Goal: Task Accomplishment & Management: Manage account settings

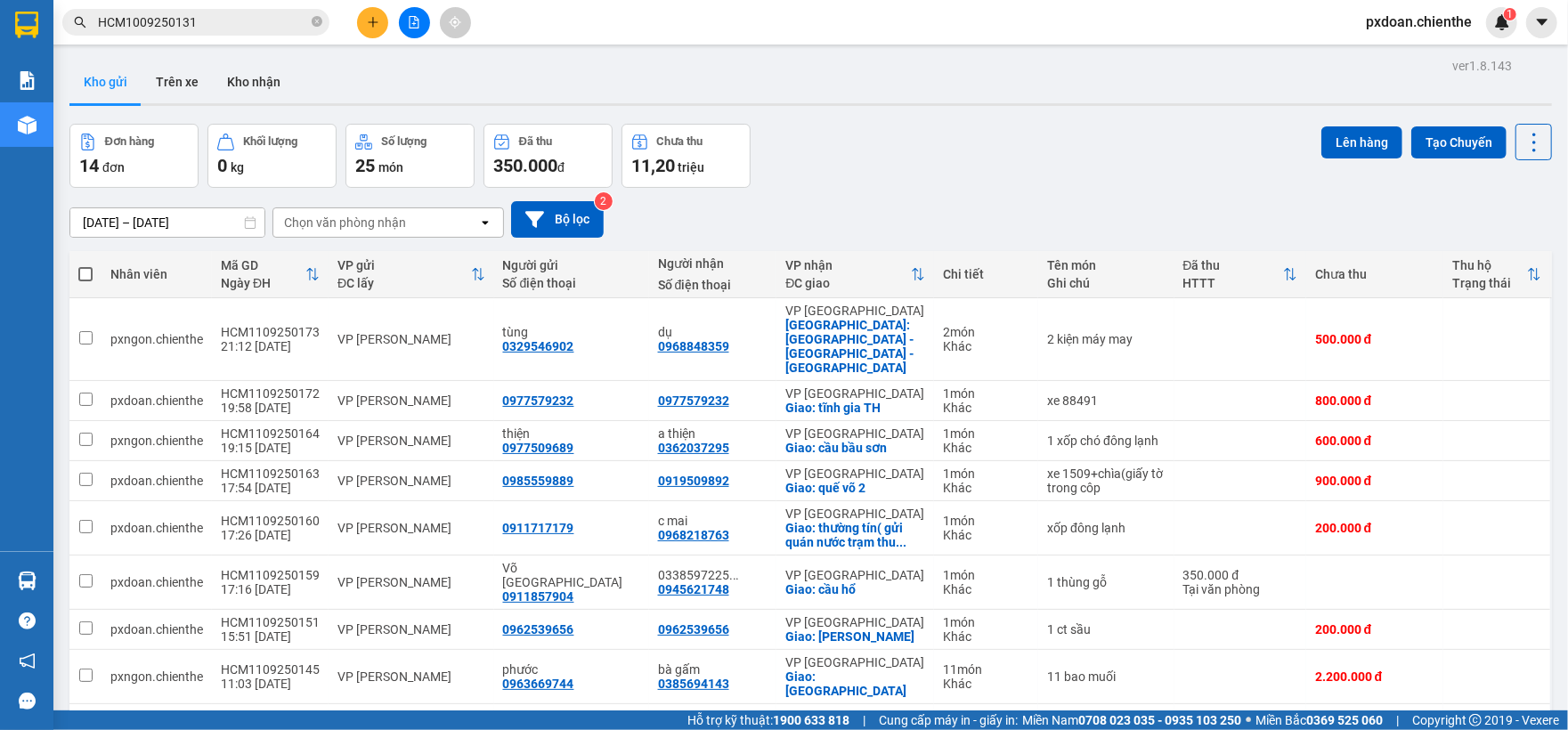
scroll to position [123, 0]
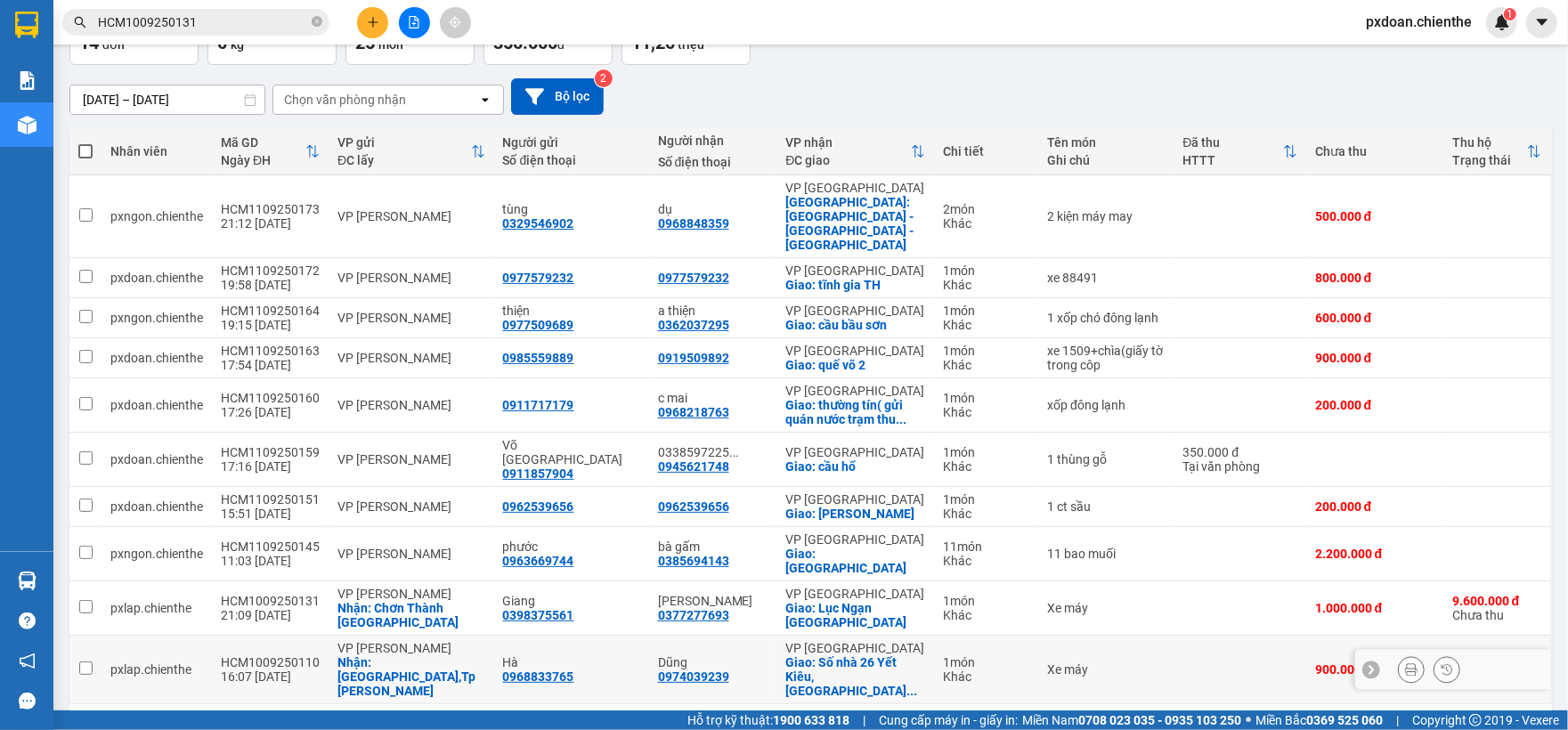
click at [260, 655] on div "HCM1009250110" at bounding box center [270, 661] width 99 height 14
checkbox input "false"
copy div "HCM1009250110"
click at [224, 25] on input "HCM1009250131" at bounding box center [203, 21] width 210 height 20
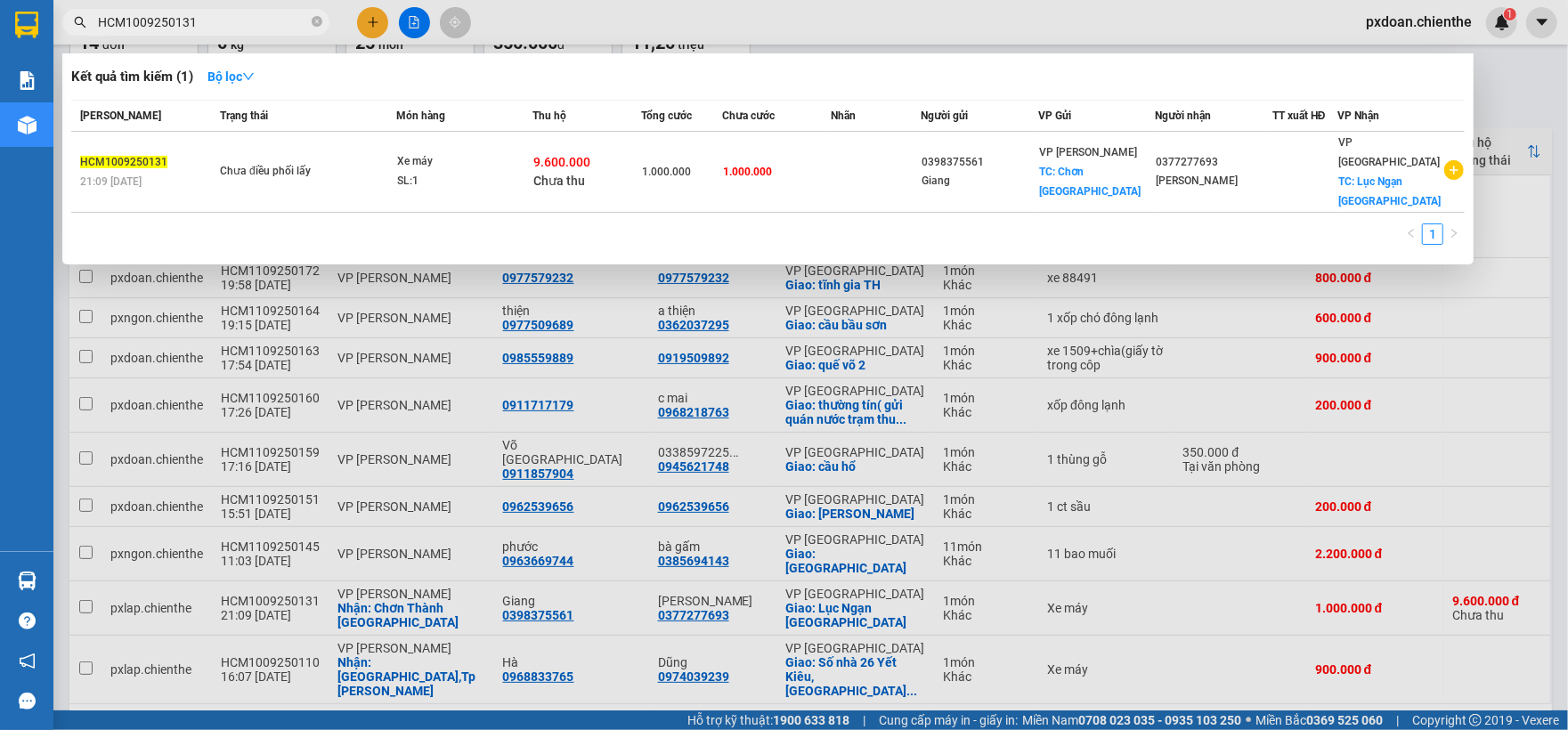
paste input "10"
click at [224, 25] on input "HCM1009250110" at bounding box center [203, 21] width 210 height 20
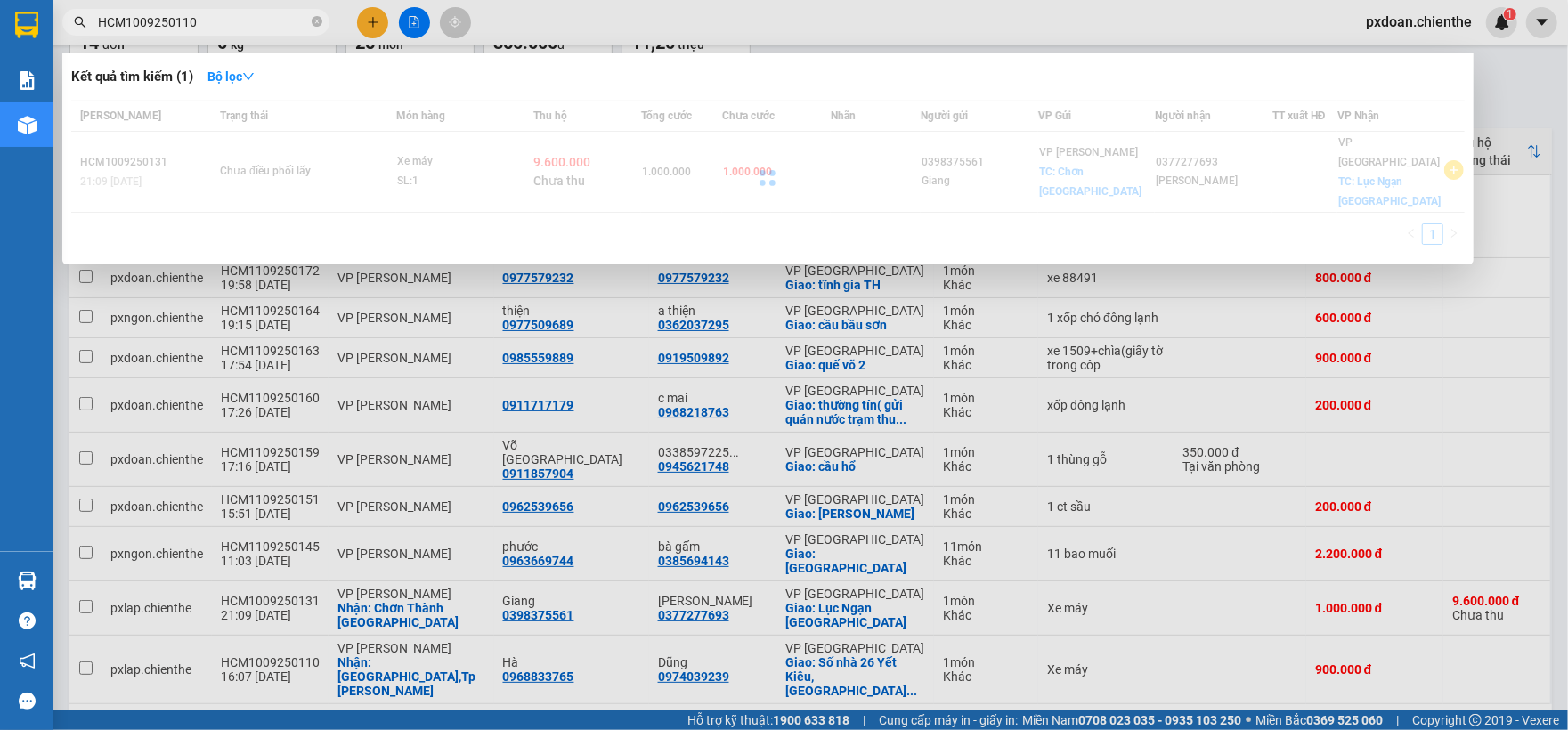
type input "HCM1009250110"
click at [421, 167] on div at bounding box center [769, 177] width 1394 height 155
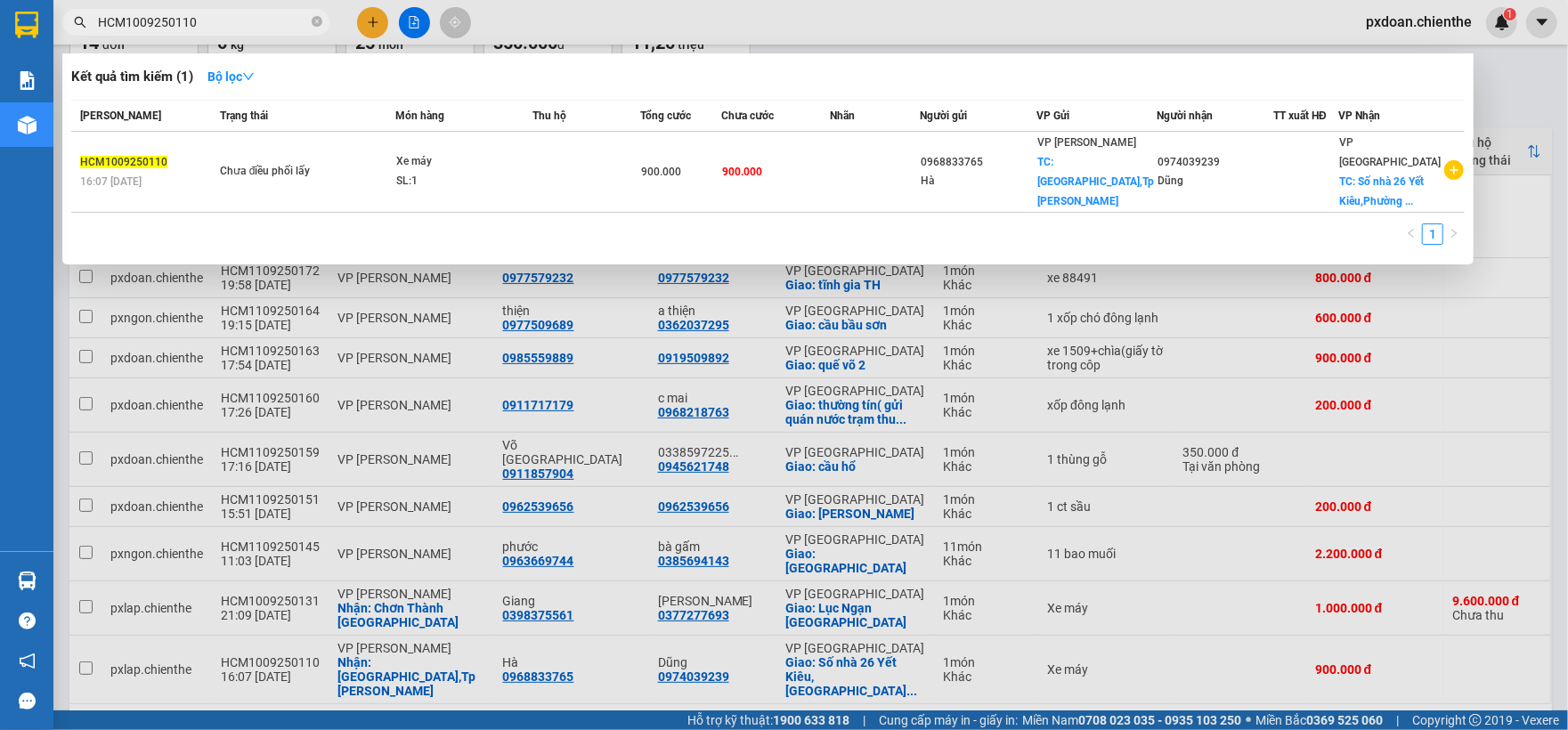
click at [421, 172] on div "SL: 1" at bounding box center [463, 181] width 134 height 20
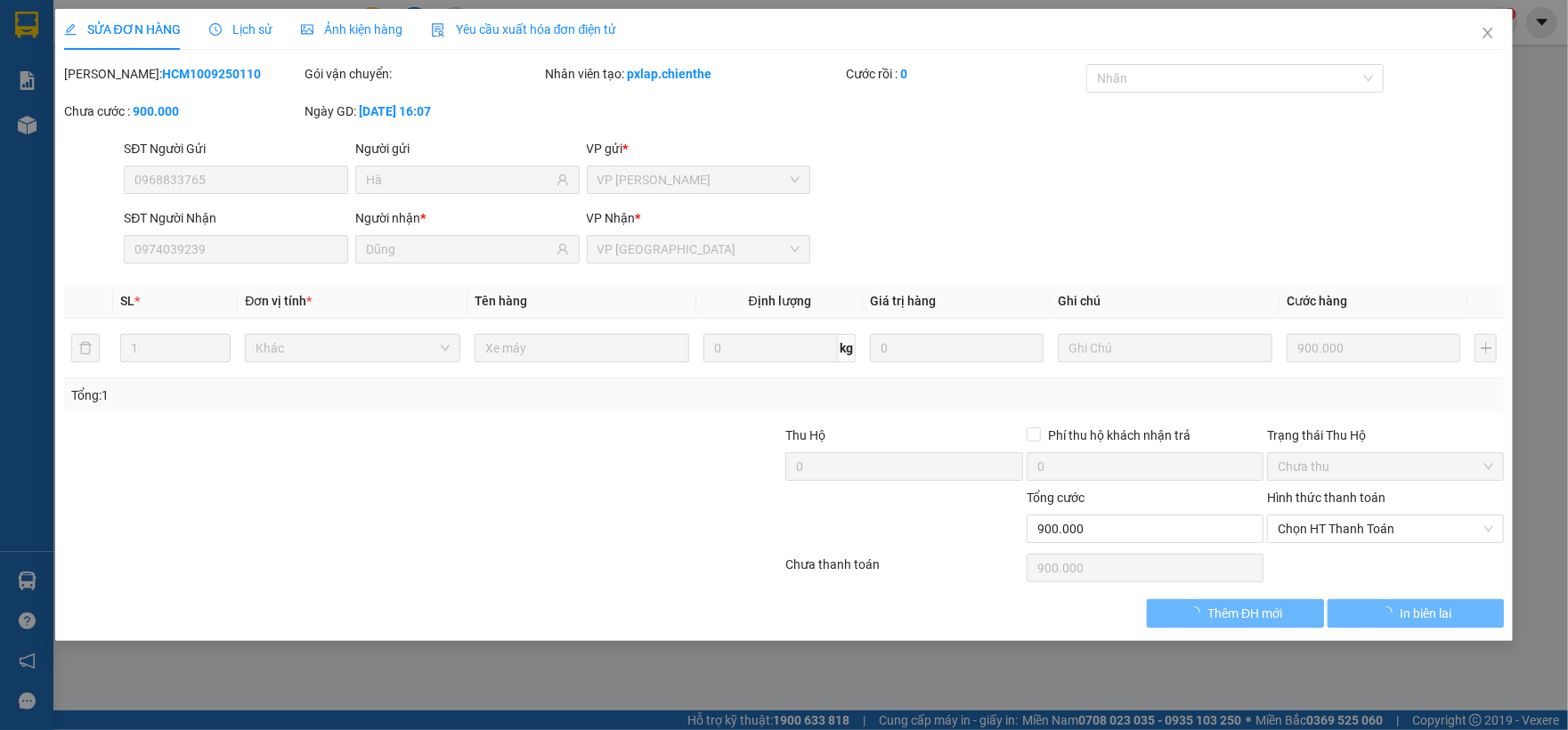
click at [360, 31] on span "Ảnh kiện hàng" at bounding box center [351, 29] width 101 height 14
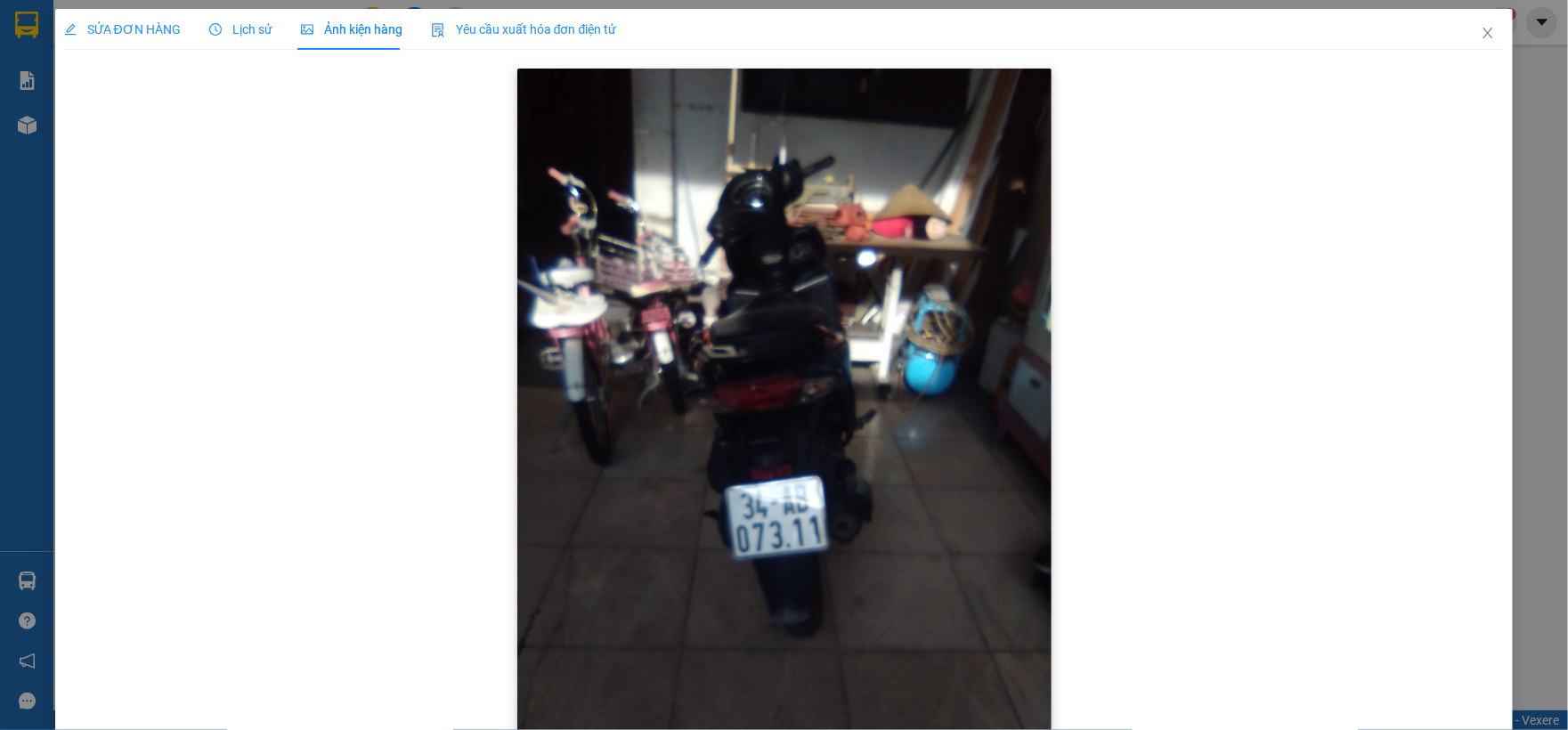
click at [839, 328] on img at bounding box center [784, 424] width 534 height 711
click at [1481, 35] on icon "close" at bounding box center [1488, 33] width 14 height 14
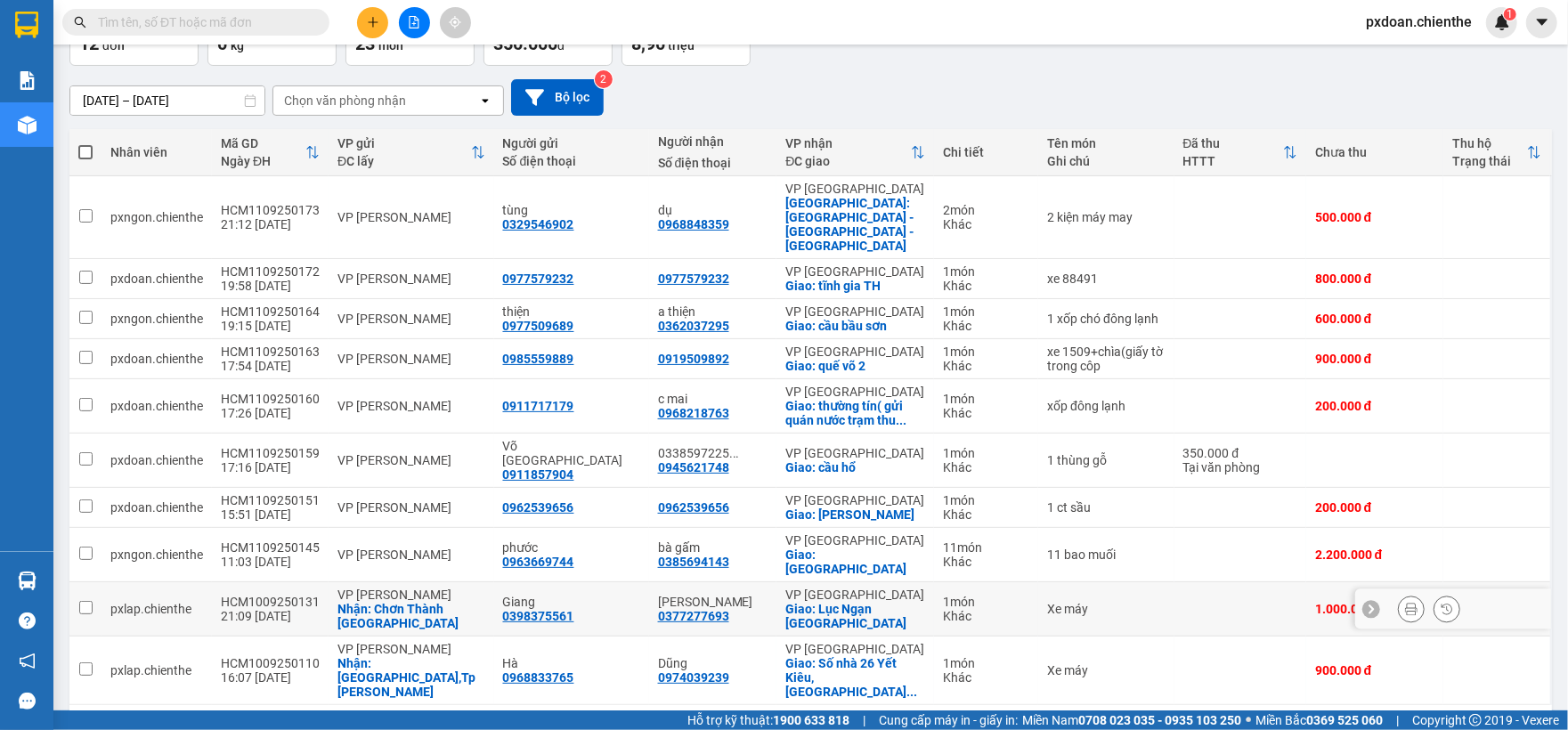
scroll to position [123, 0]
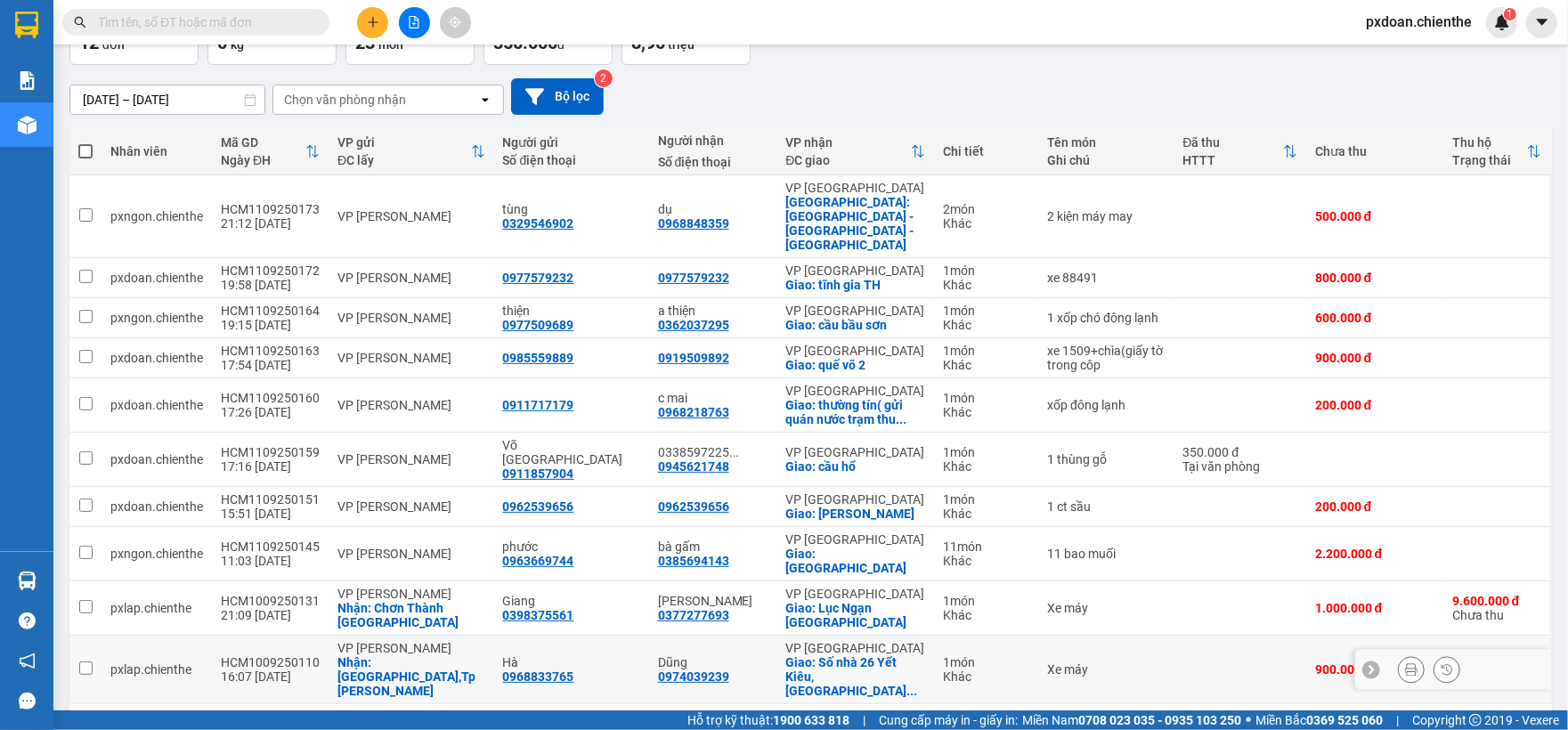
click at [261, 655] on div "HCM1009250110" at bounding box center [270, 661] width 99 height 14
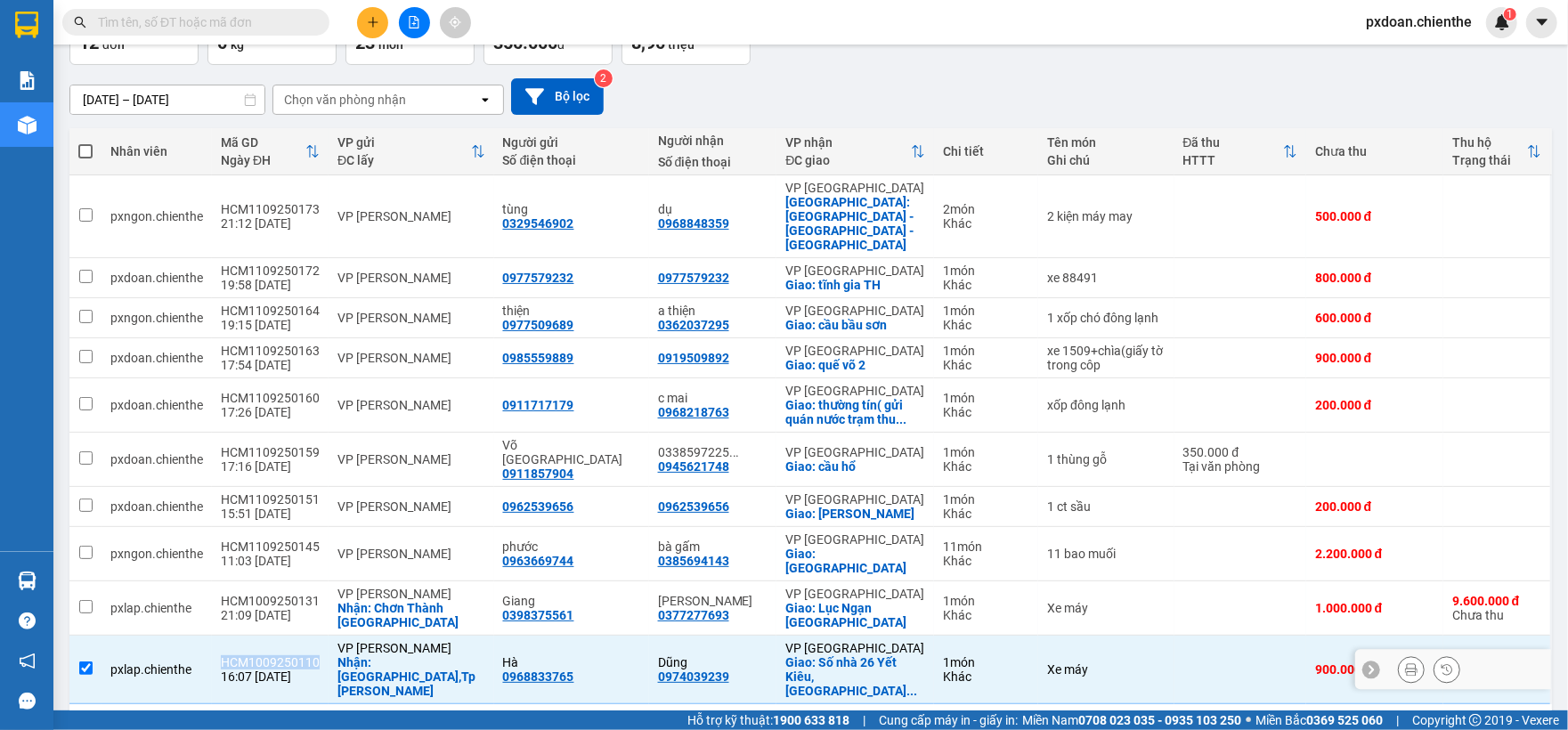
click at [261, 655] on div "HCM1009250110" at bounding box center [270, 661] width 99 height 14
checkbox input "false"
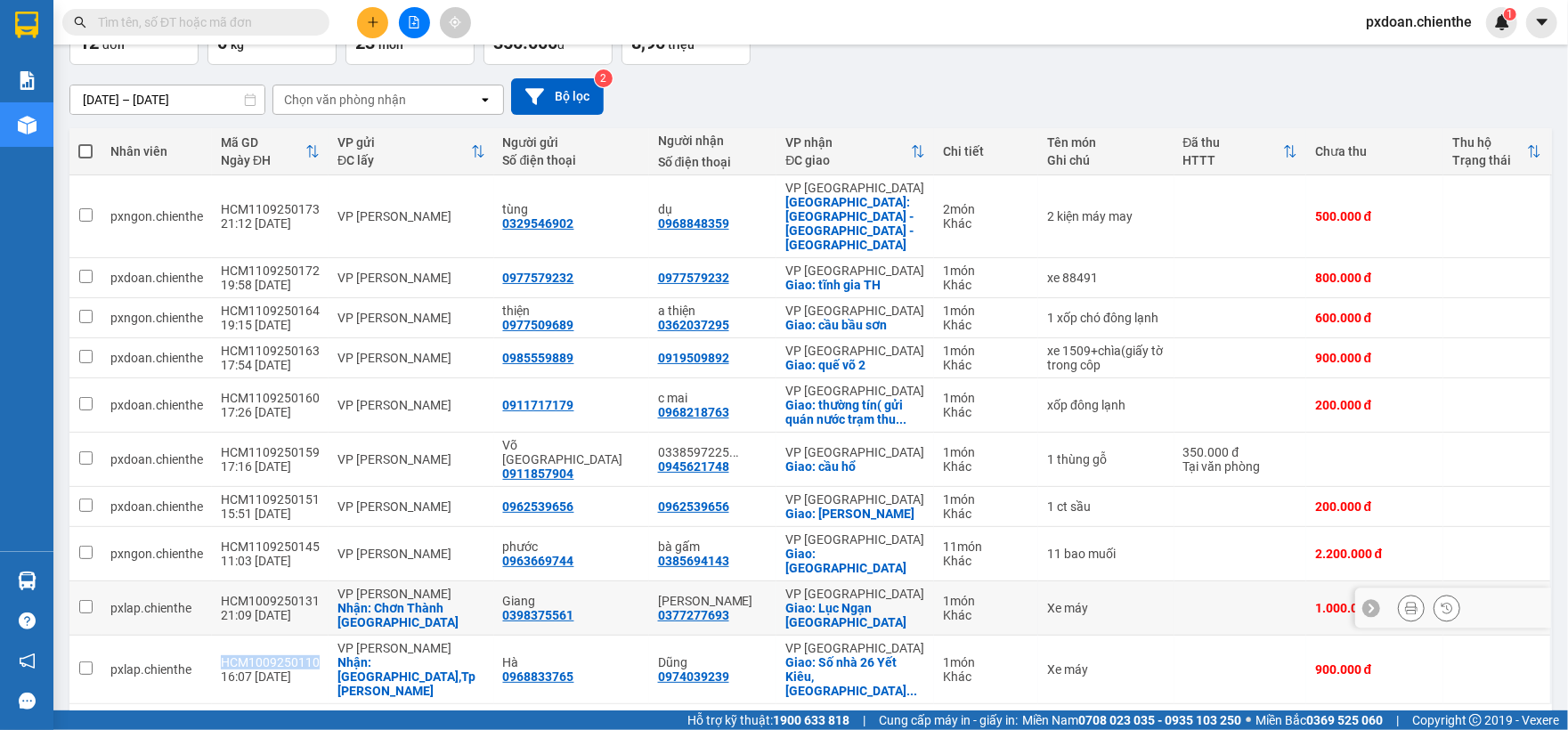
copy div "HCM1009250110"
click at [233, 33] on span at bounding box center [195, 22] width 267 height 27
click at [234, 21] on input "text" at bounding box center [203, 21] width 210 height 20
paste input "HCM1009250110"
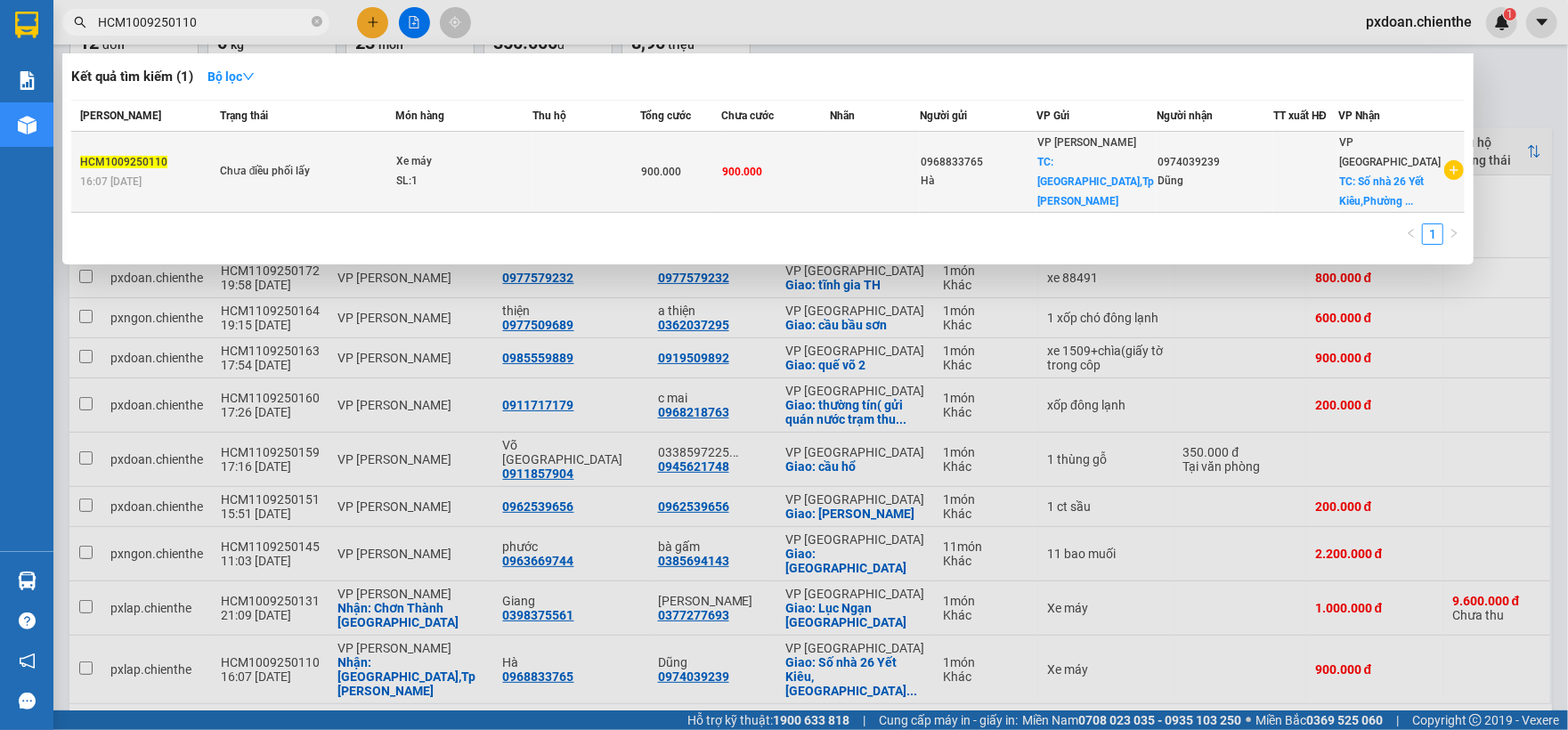
type input "HCM1009250110"
click at [500, 172] on div "SL: 1" at bounding box center [463, 181] width 134 height 20
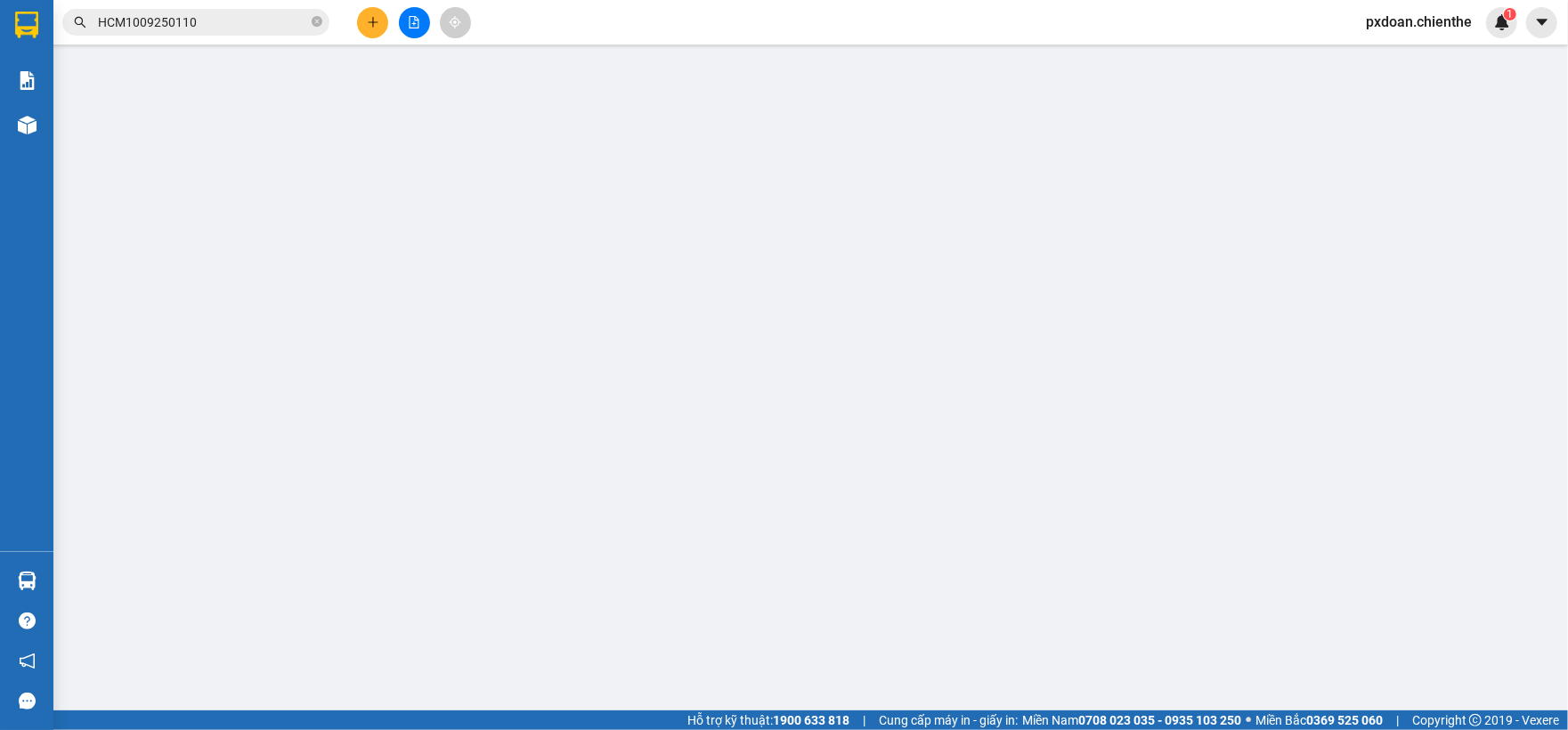
type input "0968833765"
type input "Hà"
type input "0974039239"
type input "Dũng"
type input "900.000"
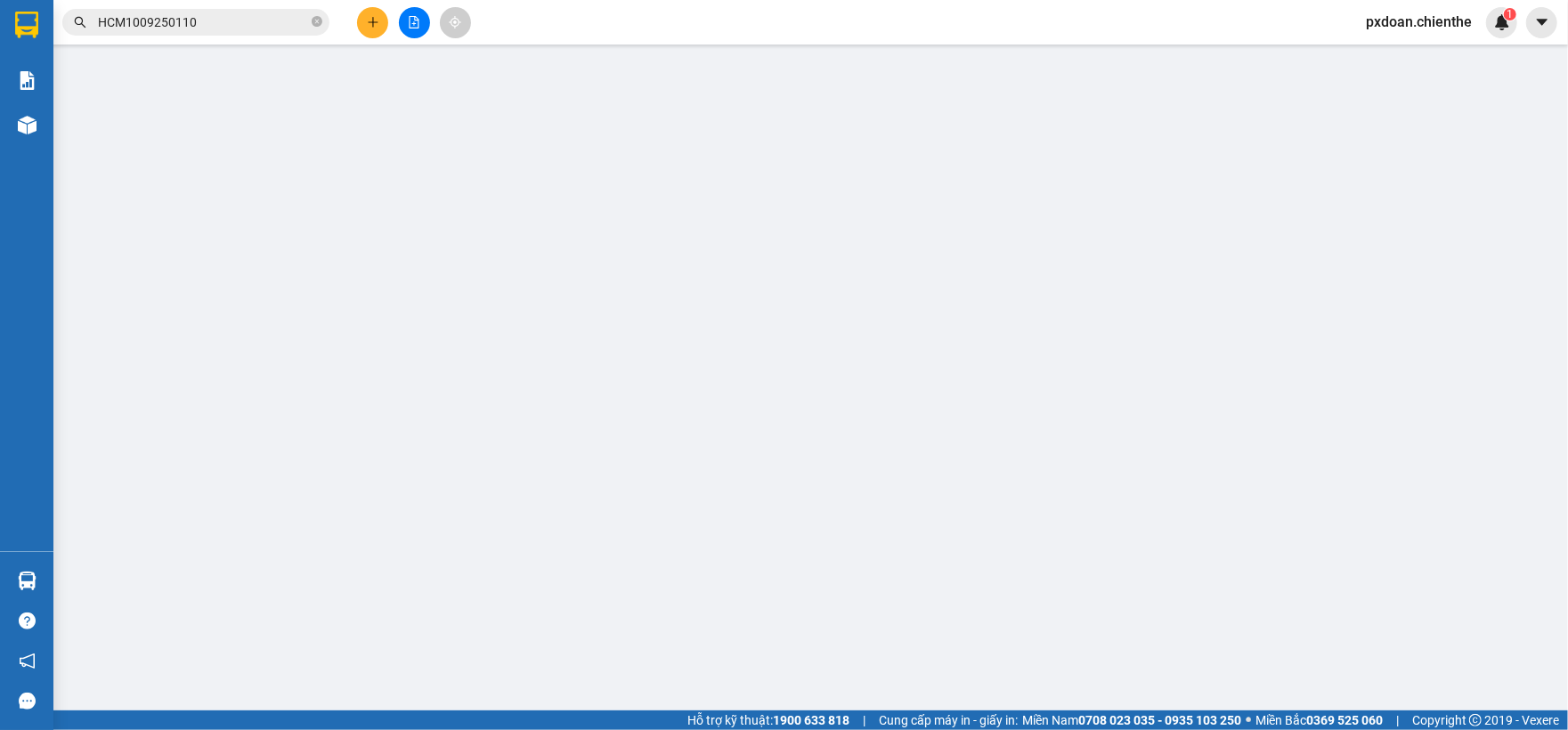
type input "900.000"
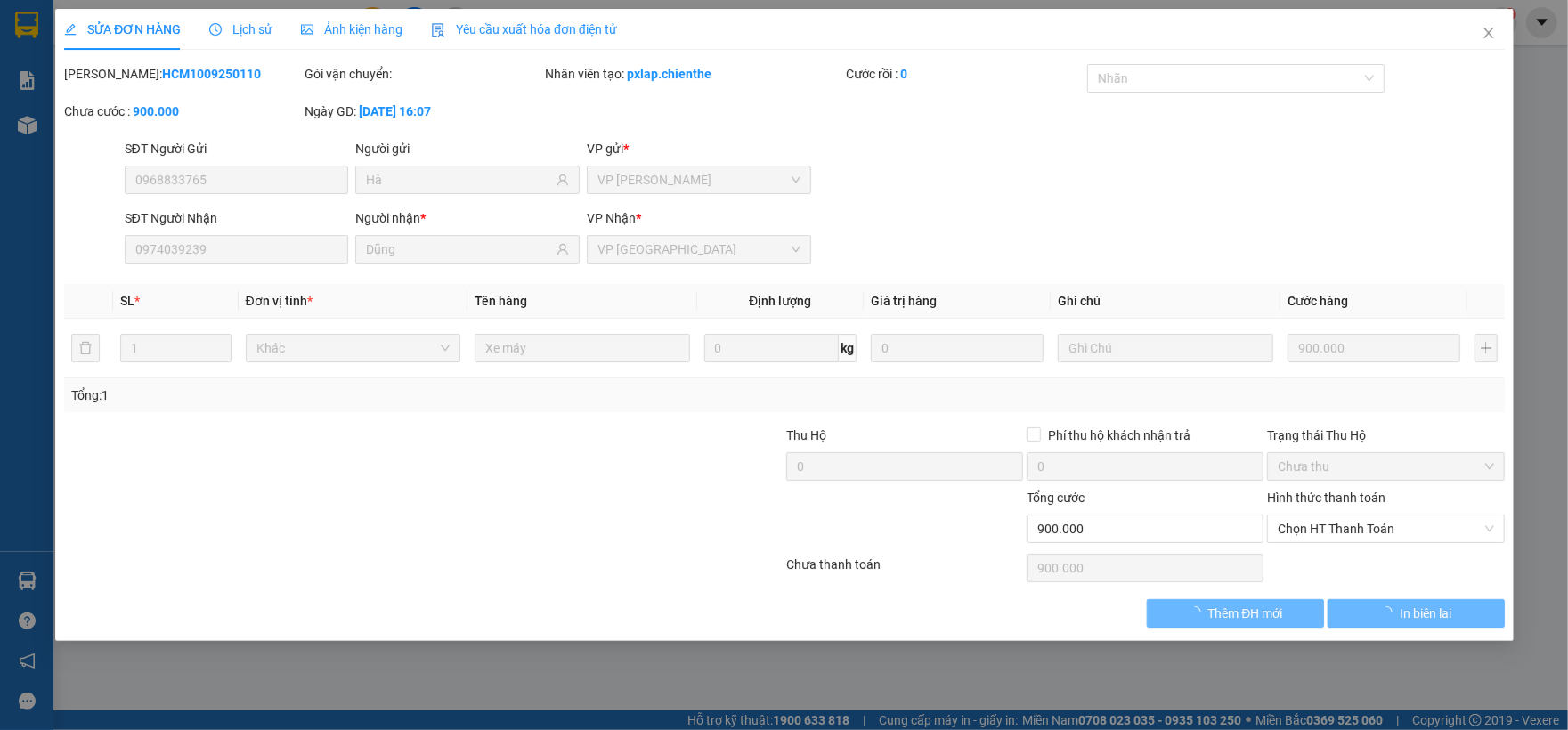
click at [380, 36] on div "Ảnh kiện hàng" at bounding box center [351, 29] width 101 height 20
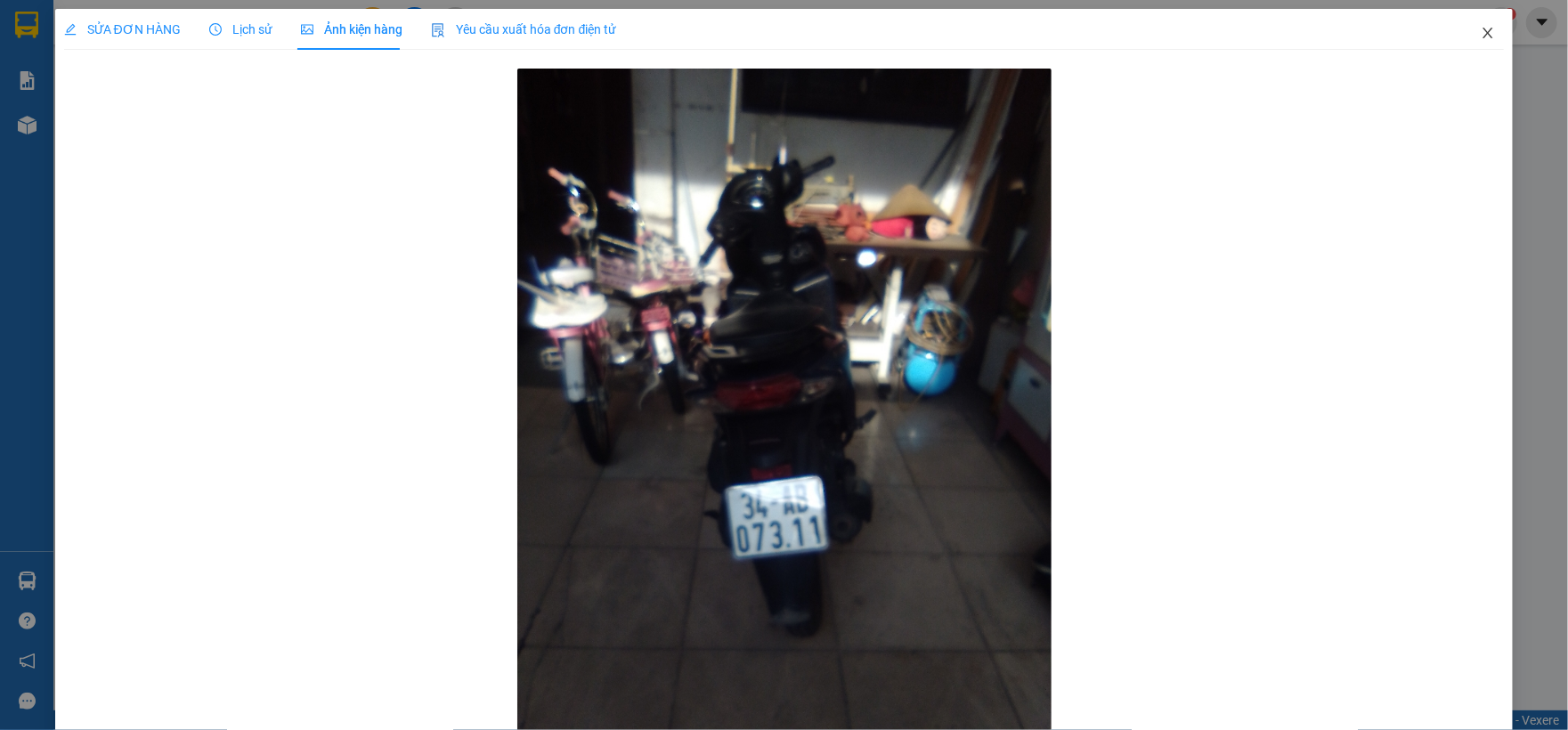
click at [1481, 33] on icon "close" at bounding box center [1488, 33] width 14 height 14
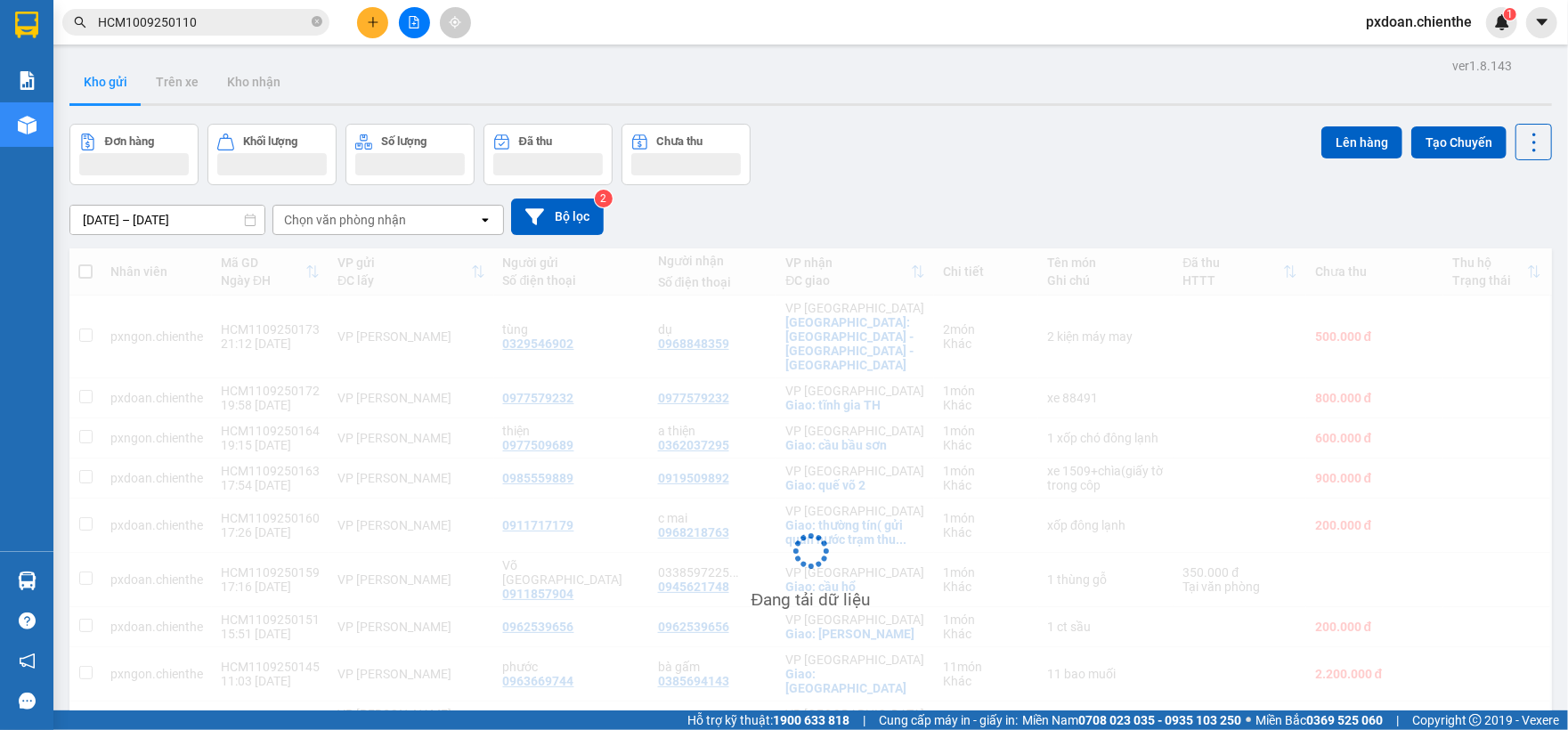
scroll to position [118, 0]
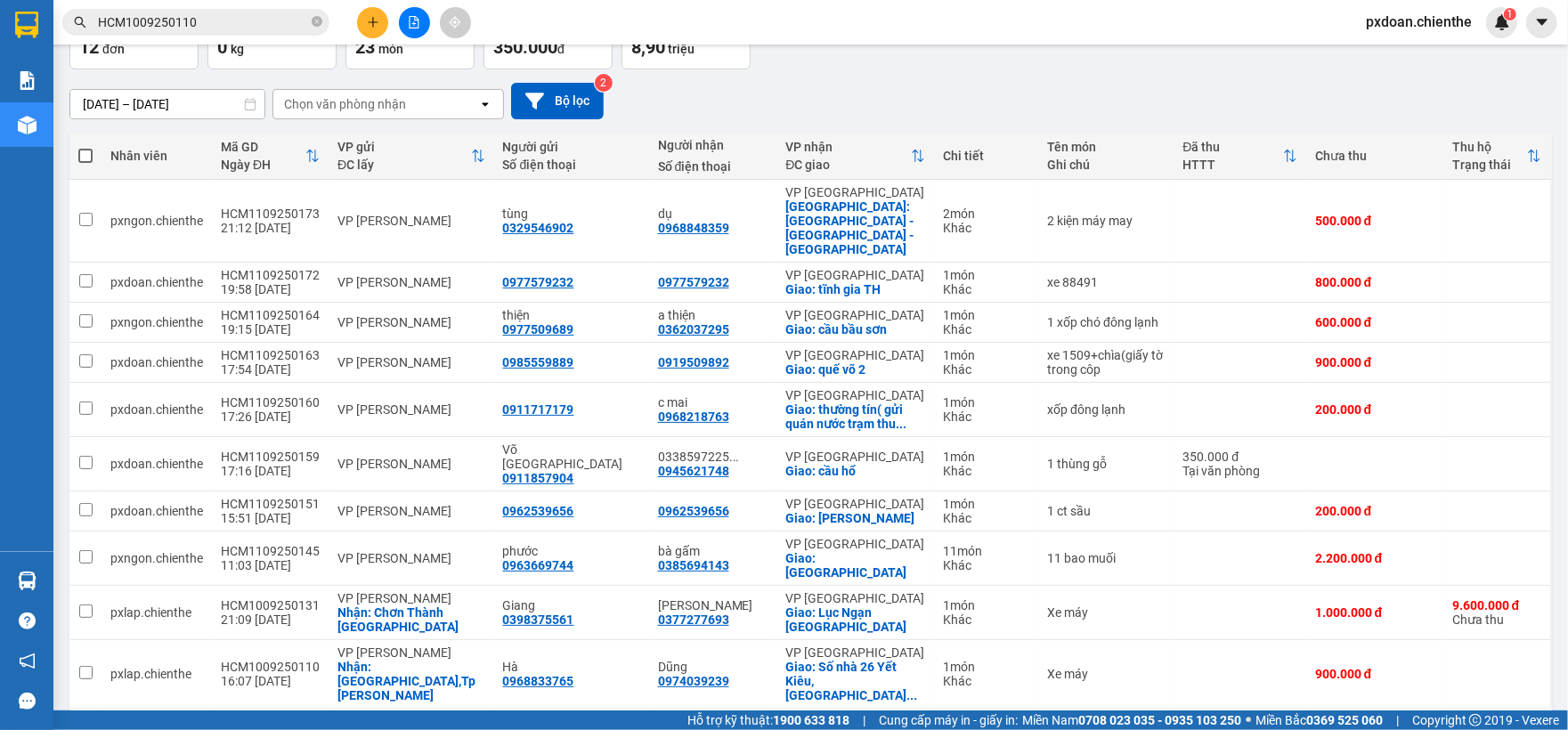
click at [1450, 728] on div "10 / trang" at bounding box center [1477, 737] width 55 height 18
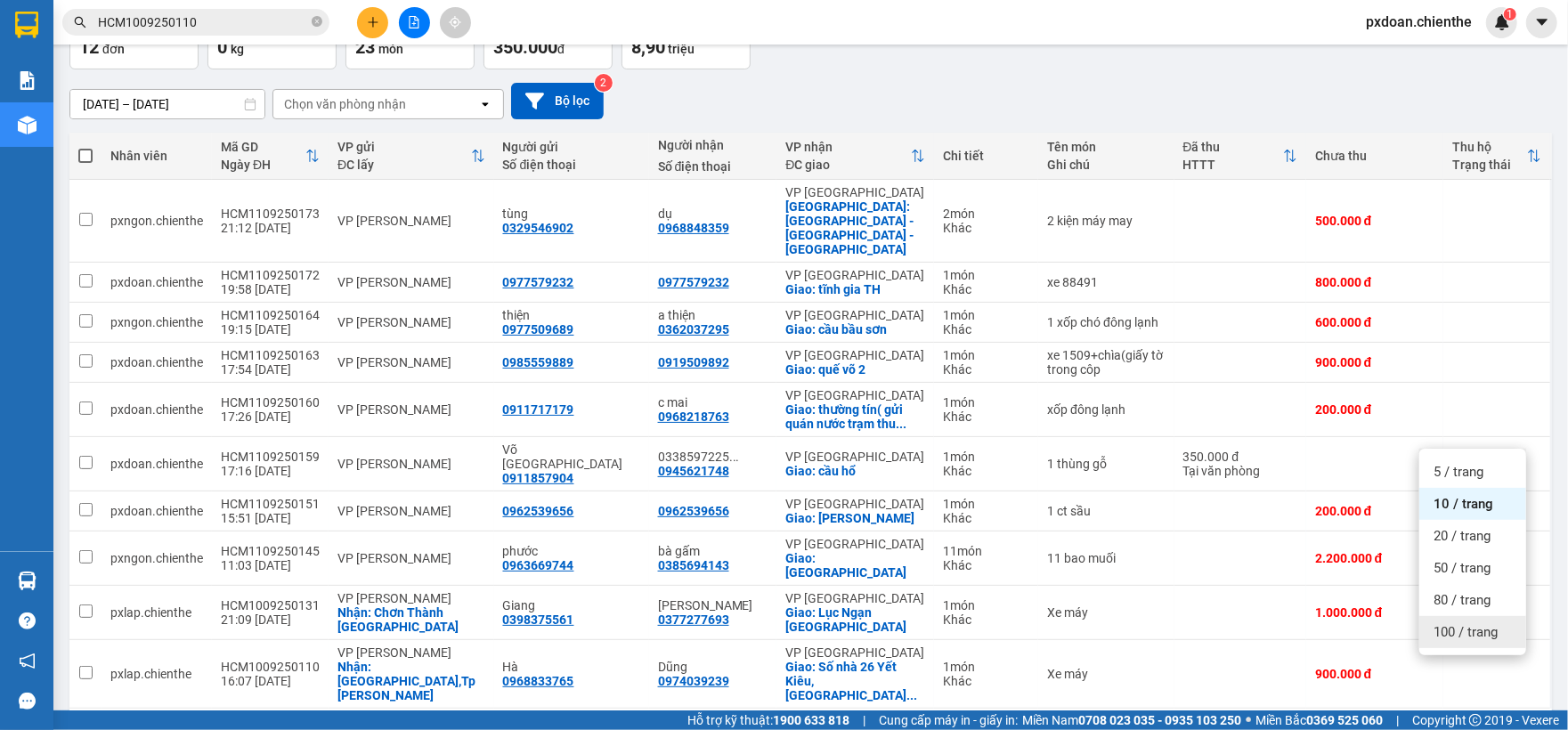
click at [1442, 635] on span "100 / trang" at bounding box center [1466, 631] width 64 height 18
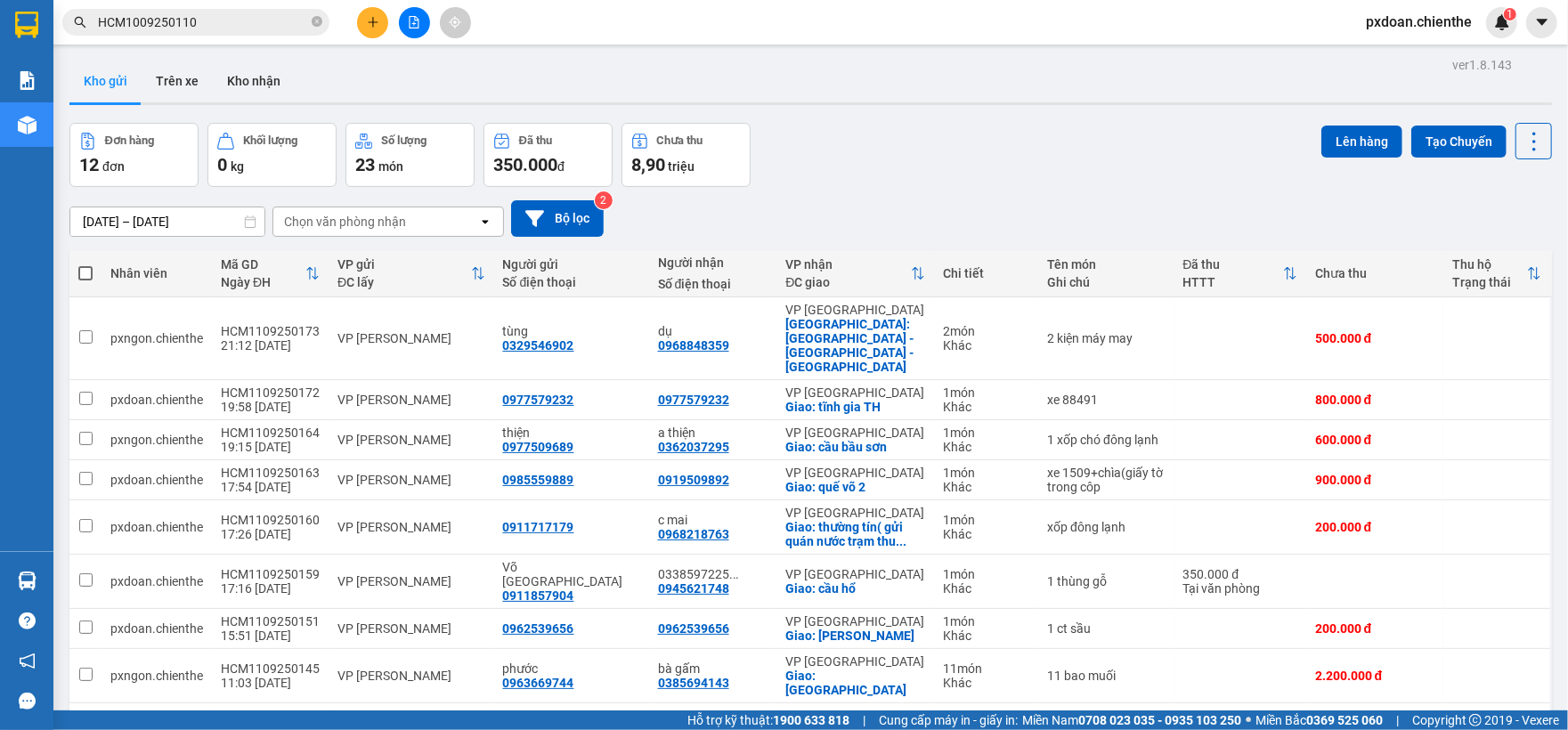
scroll to position [0, 0]
click at [176, 226] on input "[DATE] – [DATE]" at bounding box center [168, 222] width 194 height 29
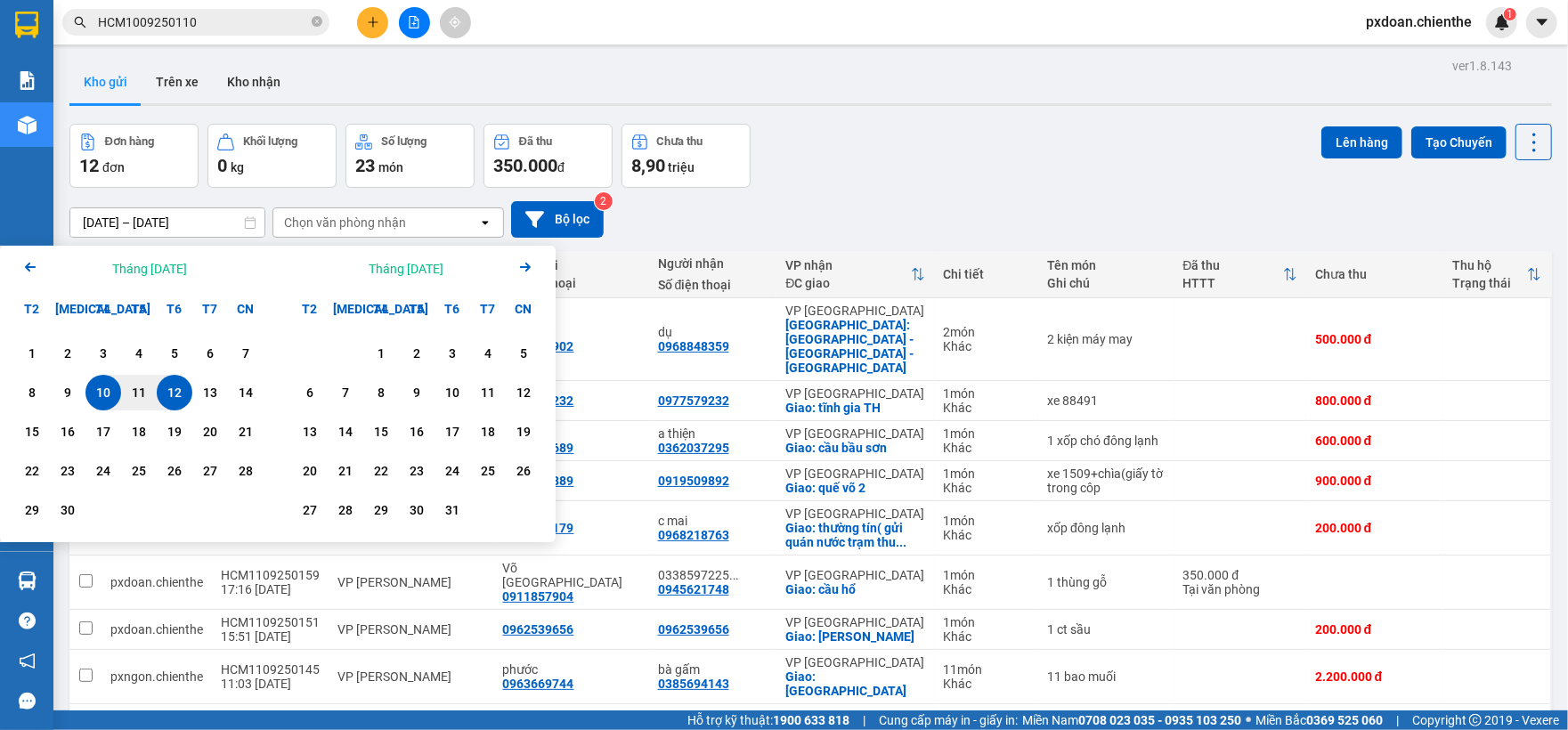
drag, startPoint x: 20, startPoint y: 269, endPoint x: 164, endPoint y: 346, distance: 163.3
click at [21, 269] on icon "Arrow Left" at bounding box center [30, 267] width 21 height 21
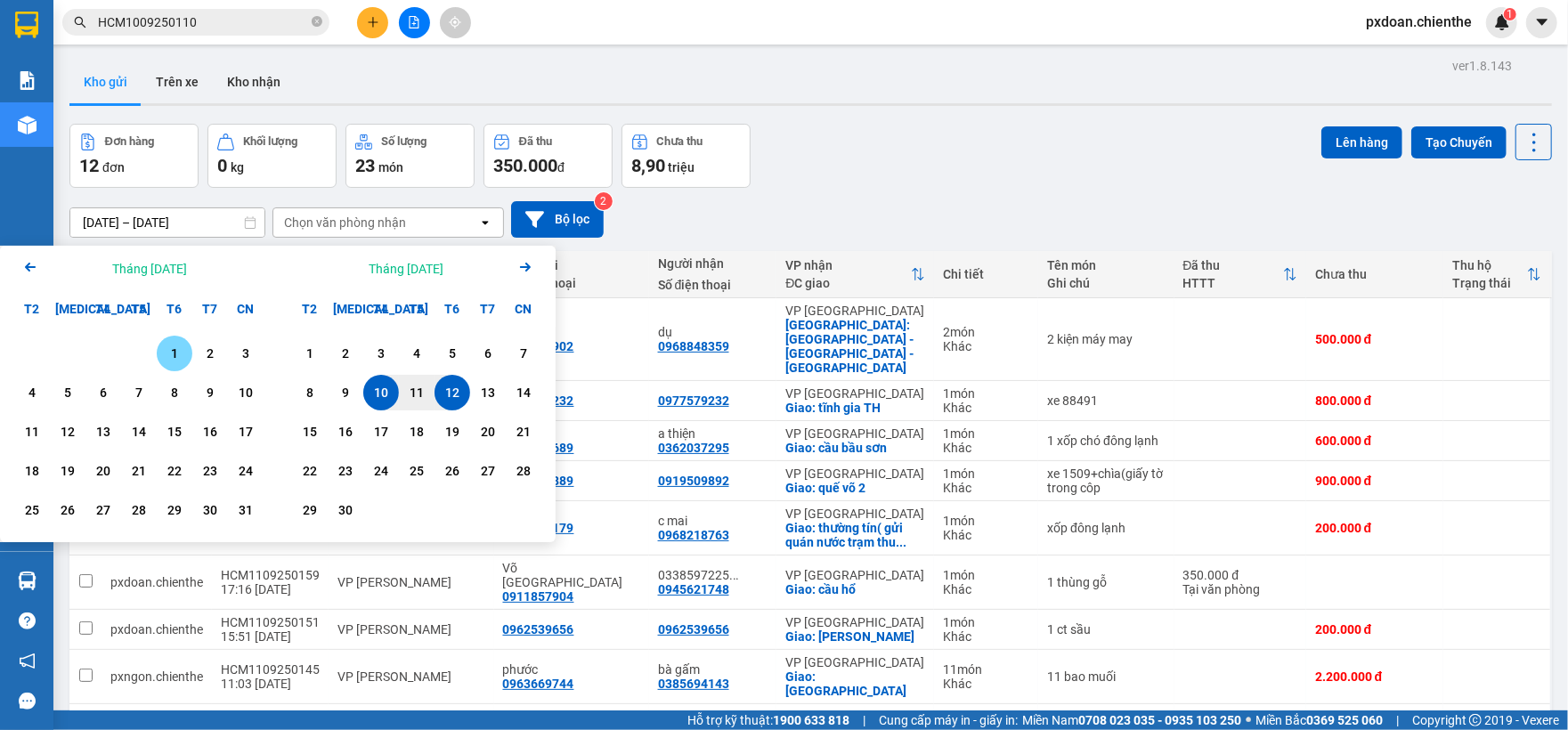
click at [183, 356] on div "1" at bounding box center [174, 352] width 25 height 21
drag, startPoint x: 362, startPoint y: 521, endPoint x: 350, endPoint y: 511, distance: 15.6
click at [360, 518] on div "30" at bounding box center [345, 510] width 35 height 35
type input "[DATE] – [DATE]"
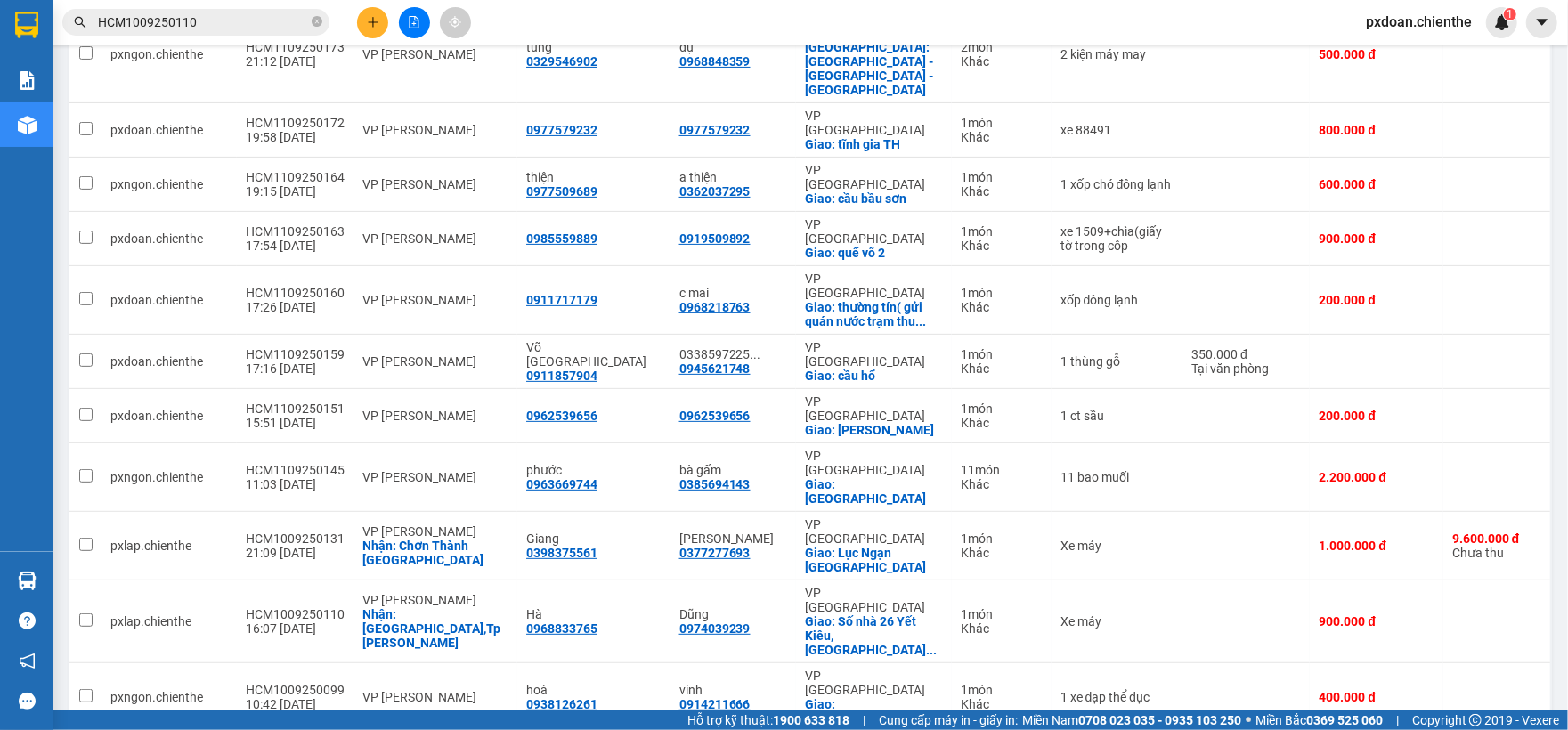
scroll to position [299, 0]
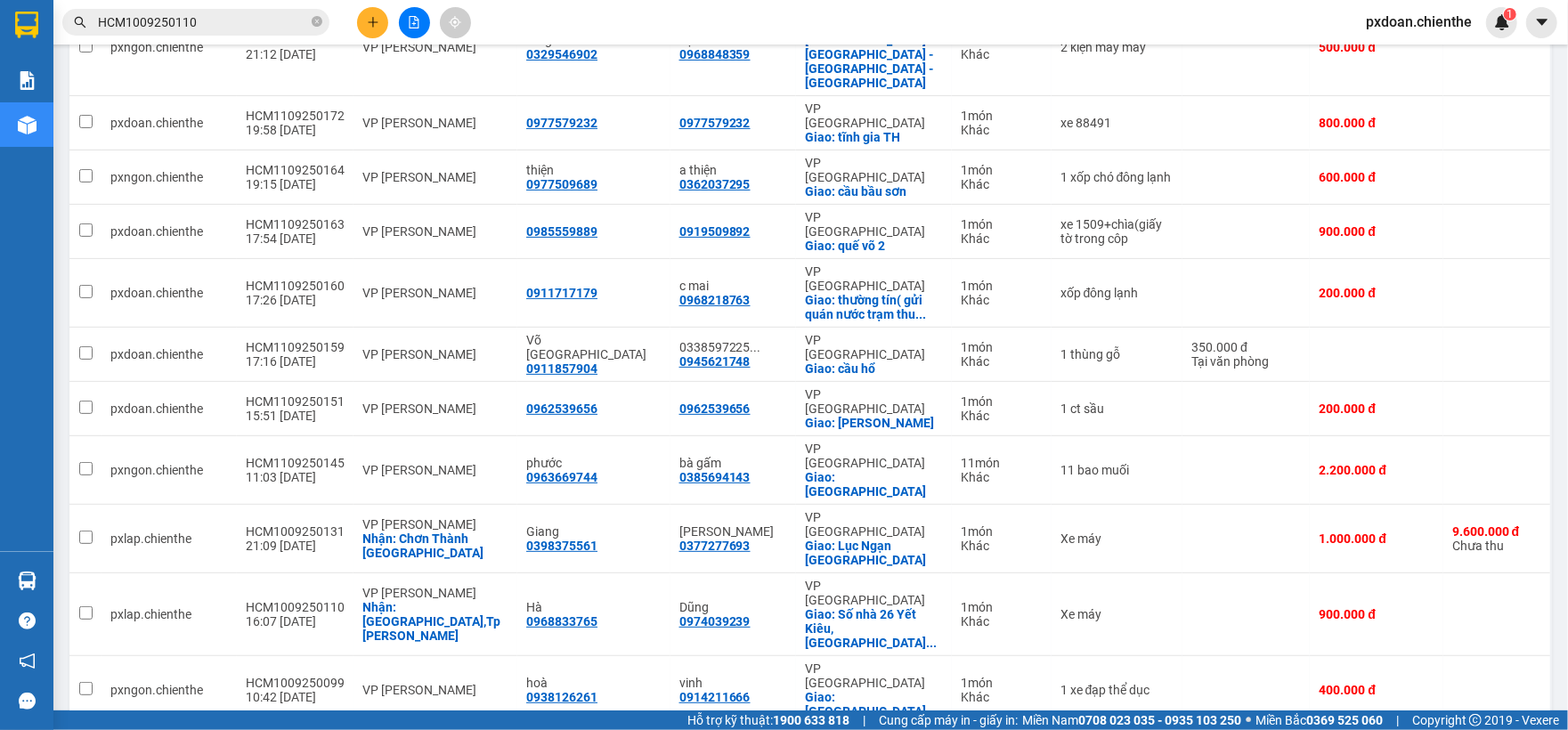
checkbox input "false"
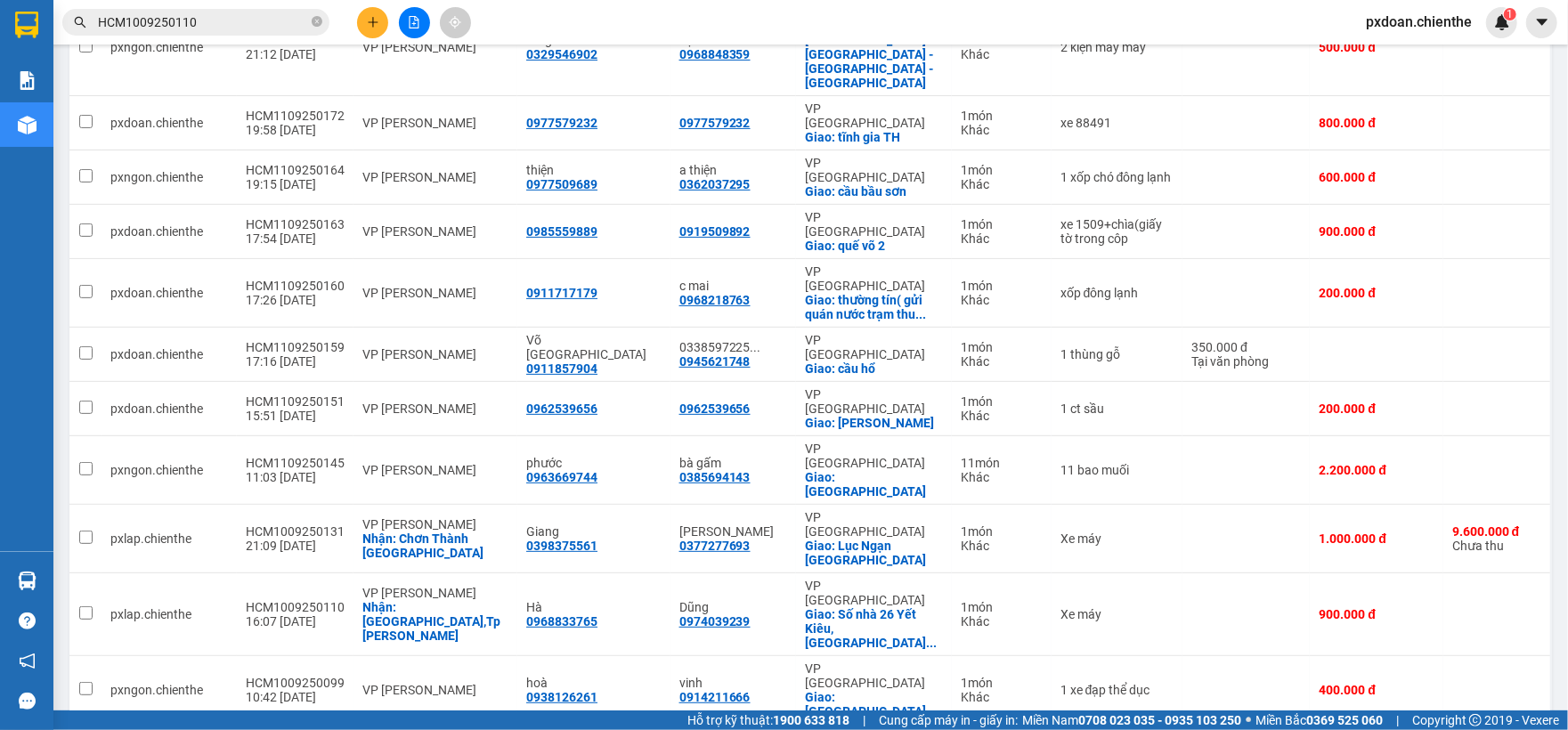
checkbox input "false"
copy div "HCM0909250051"
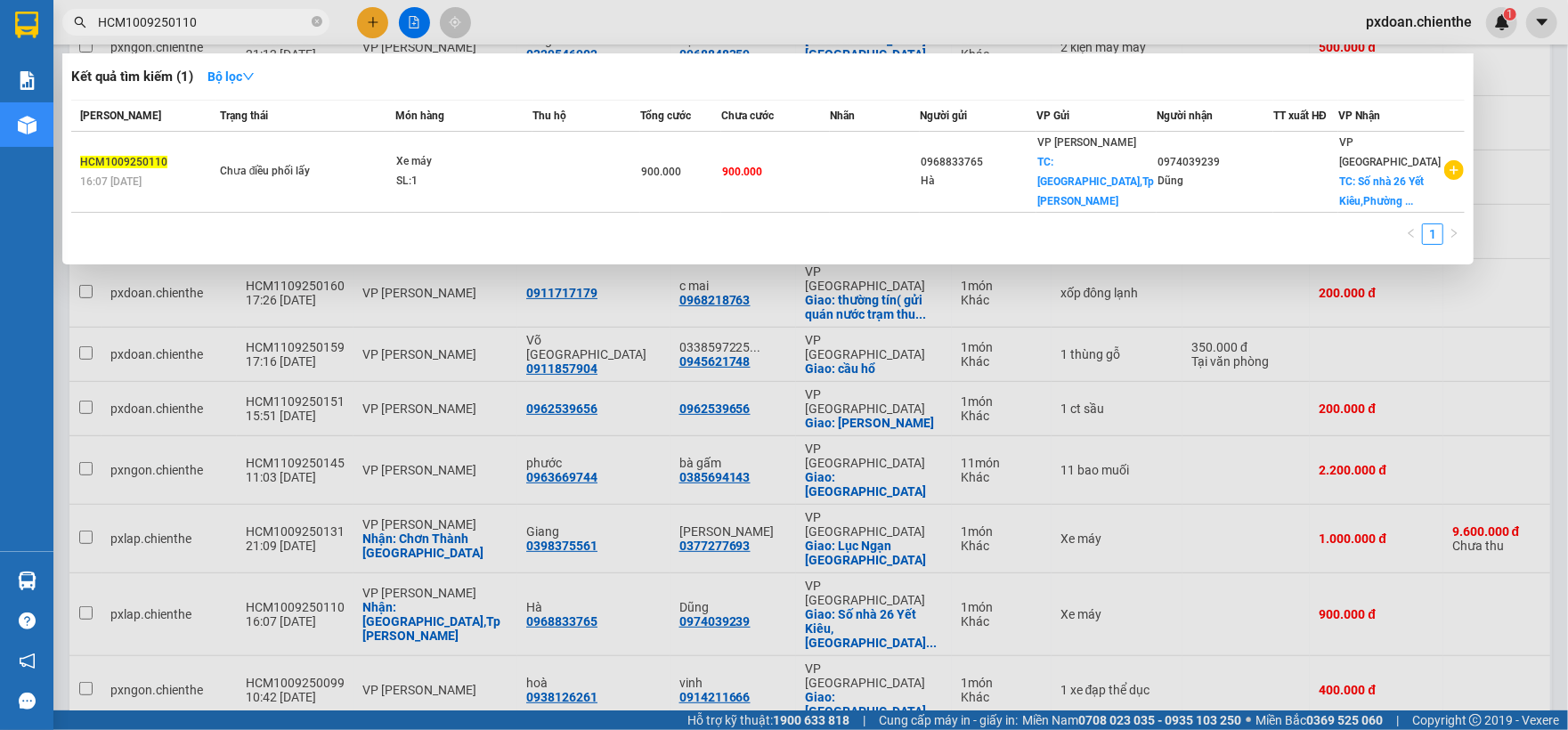
click at [216, 19] on input "HCM1009250110" at bounding box center [203, 21] width 210 height 20
paste input "HCM0909250051"
type input "HCM1009250110HCM0909250051"
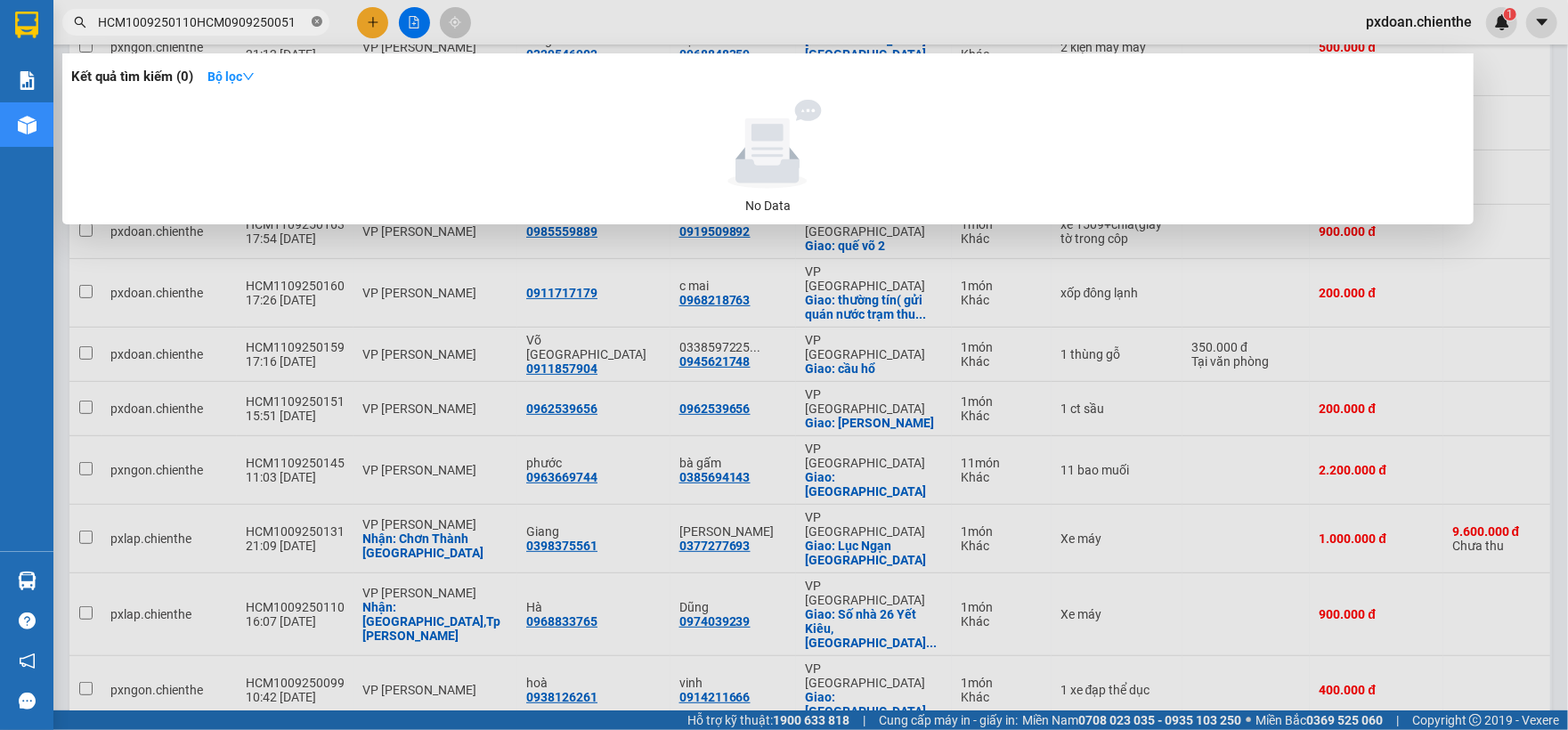
click at [319, 21] on icon "close-circle" at bounding box center [316, 20] width 10 height 10
paste input "HCM0909250051"
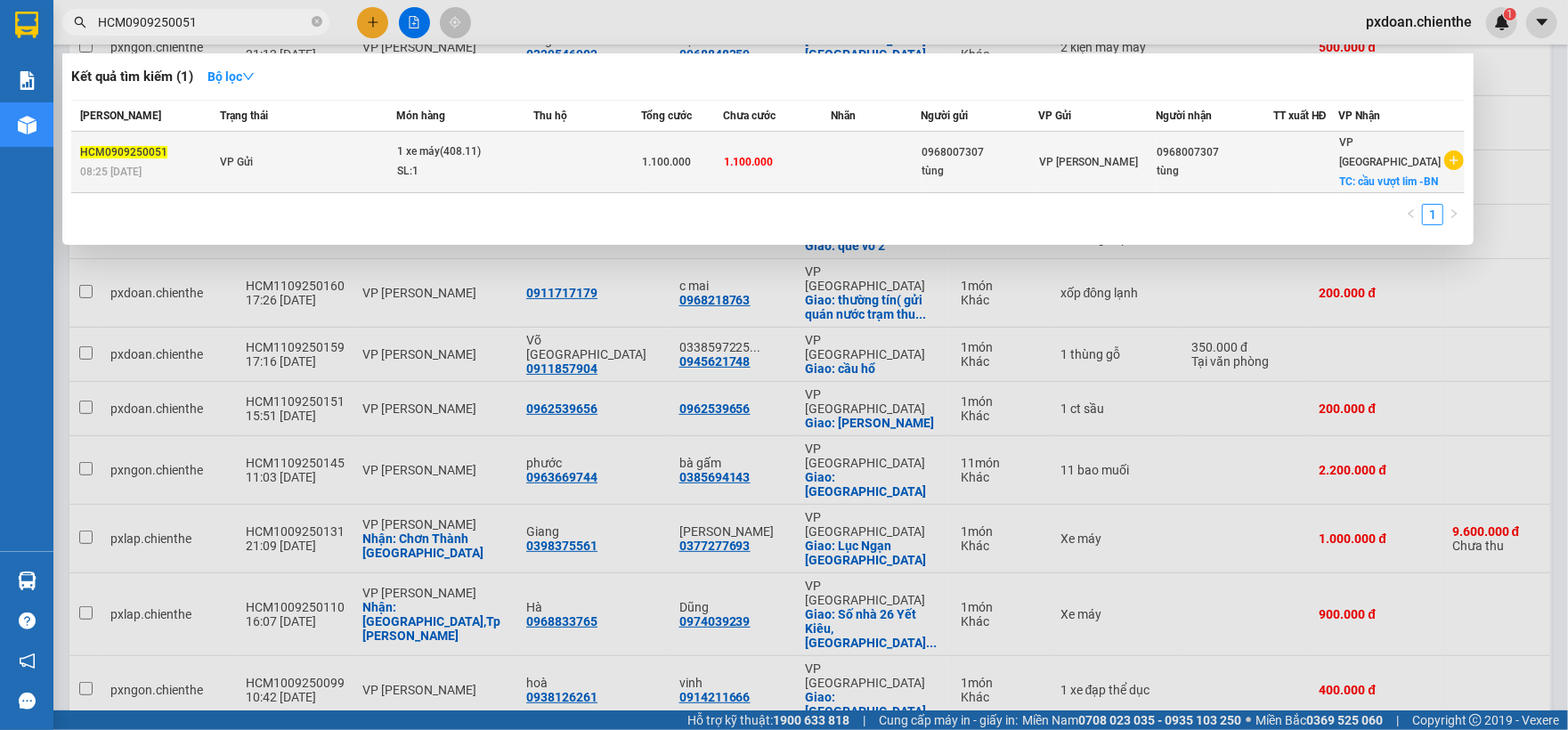
type input "HCM0909250051"
click at [530, 148] on div "1 xe máy(408.11)" at bounding box center [464, 152] width 134 height 20
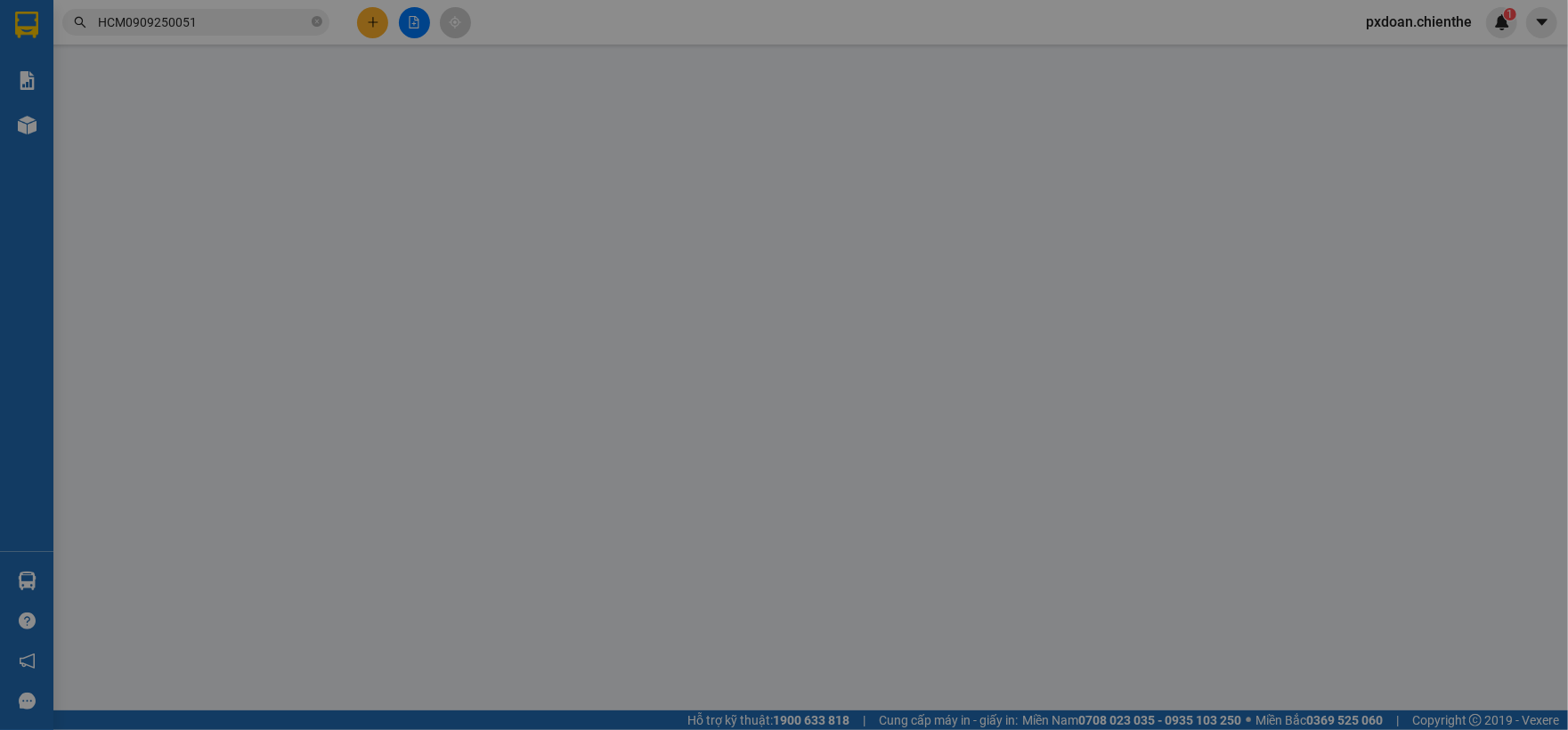
type input "0968007307"
type input "tùng"
type input "0968007307"
type input "tùng"
type input "1.100.000"
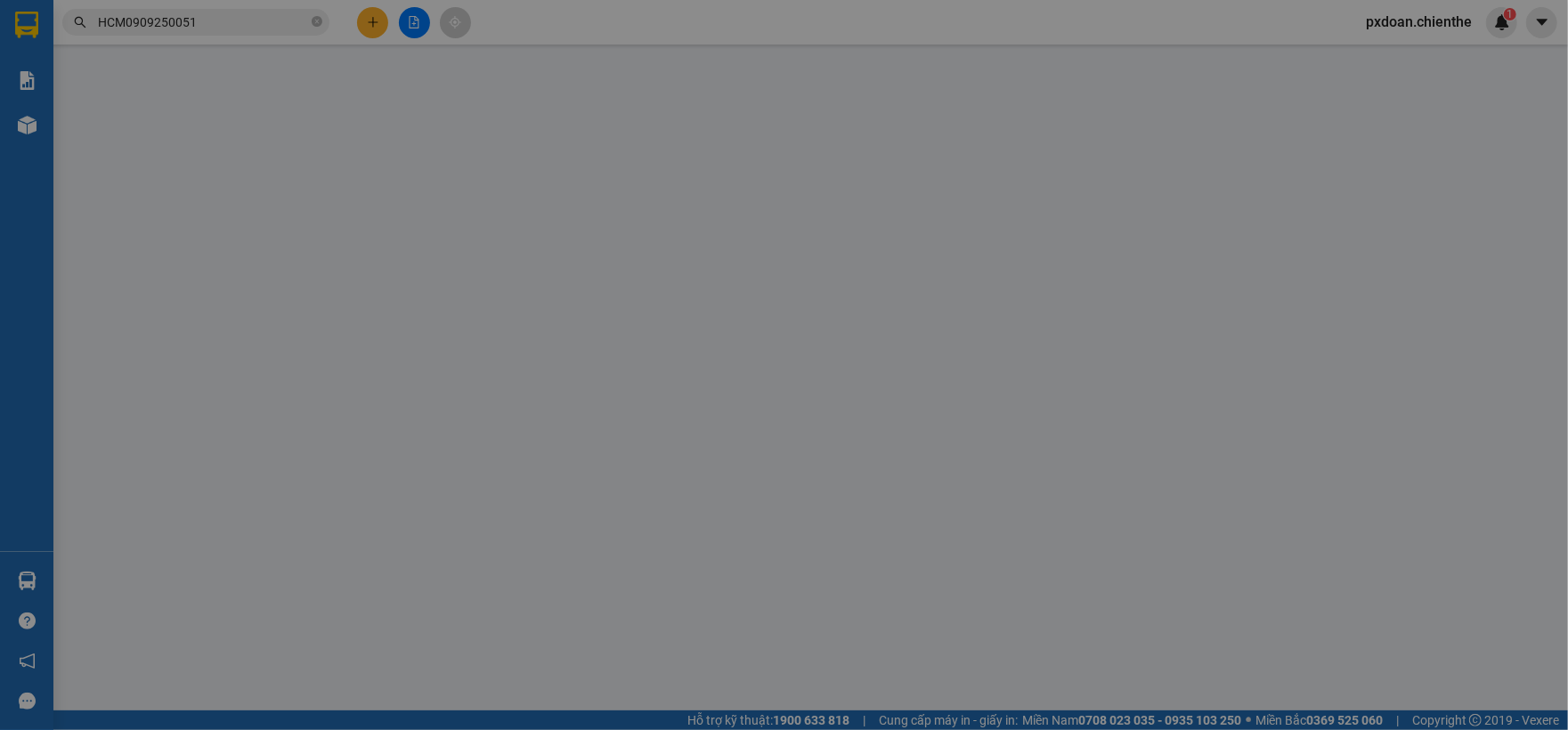
type input "1.100.000"
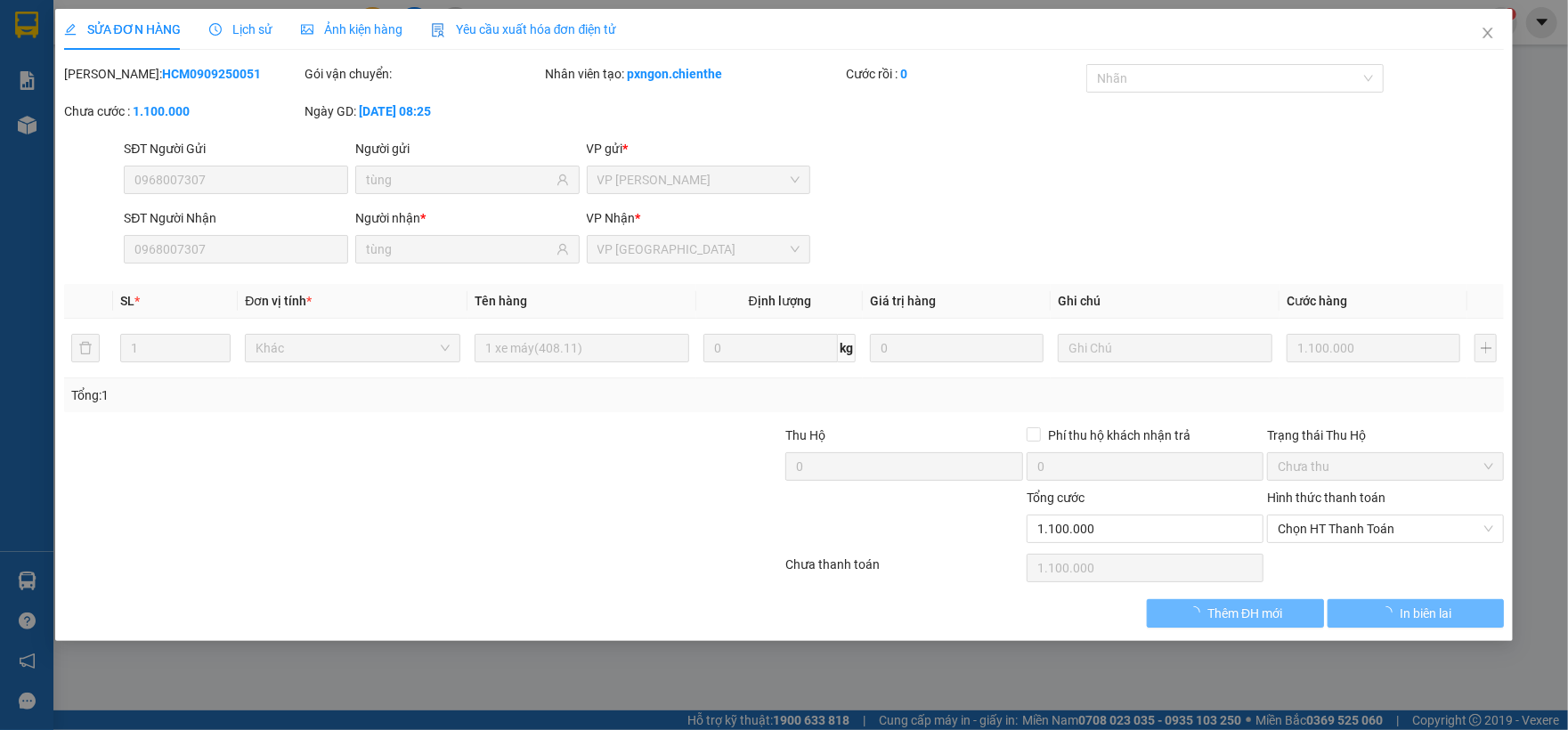
click at [372, 27] on span "Ảnh kiện hàng" at bounding box center [351, 29] width 101 height 14
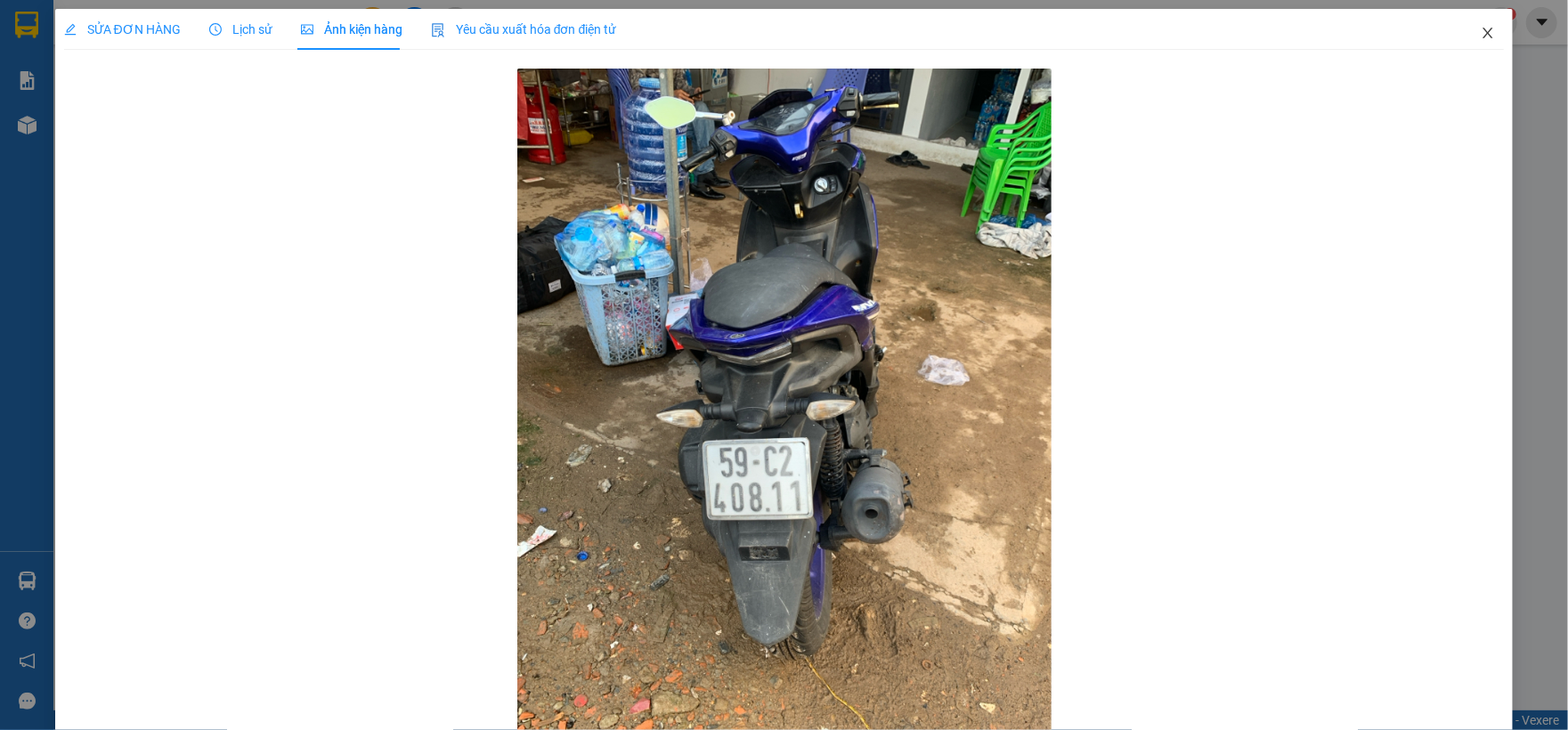
click at [1463, 50] on span "Close" at bounding box center [1488, 34] width 50 height 50
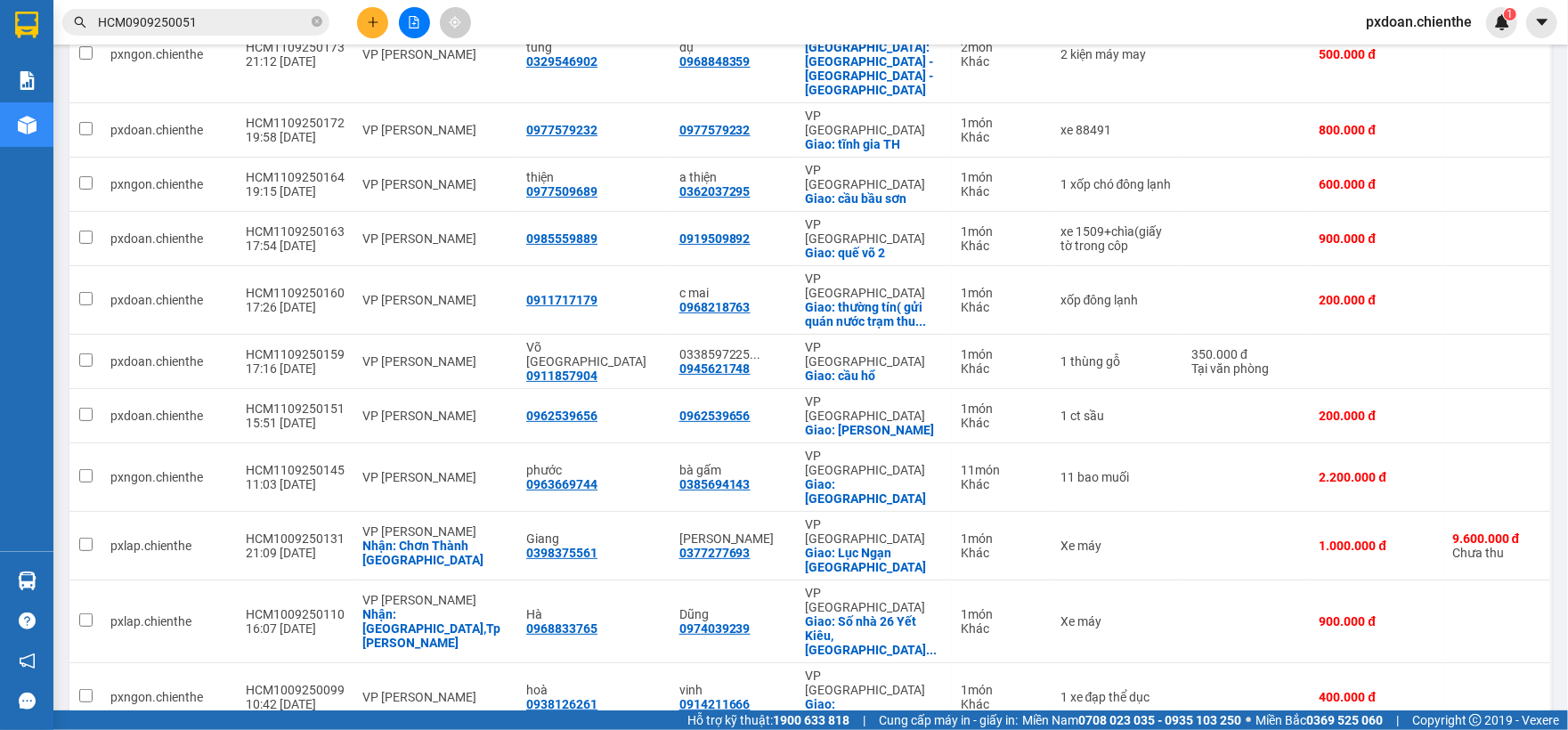
scroll to position [299, 0]
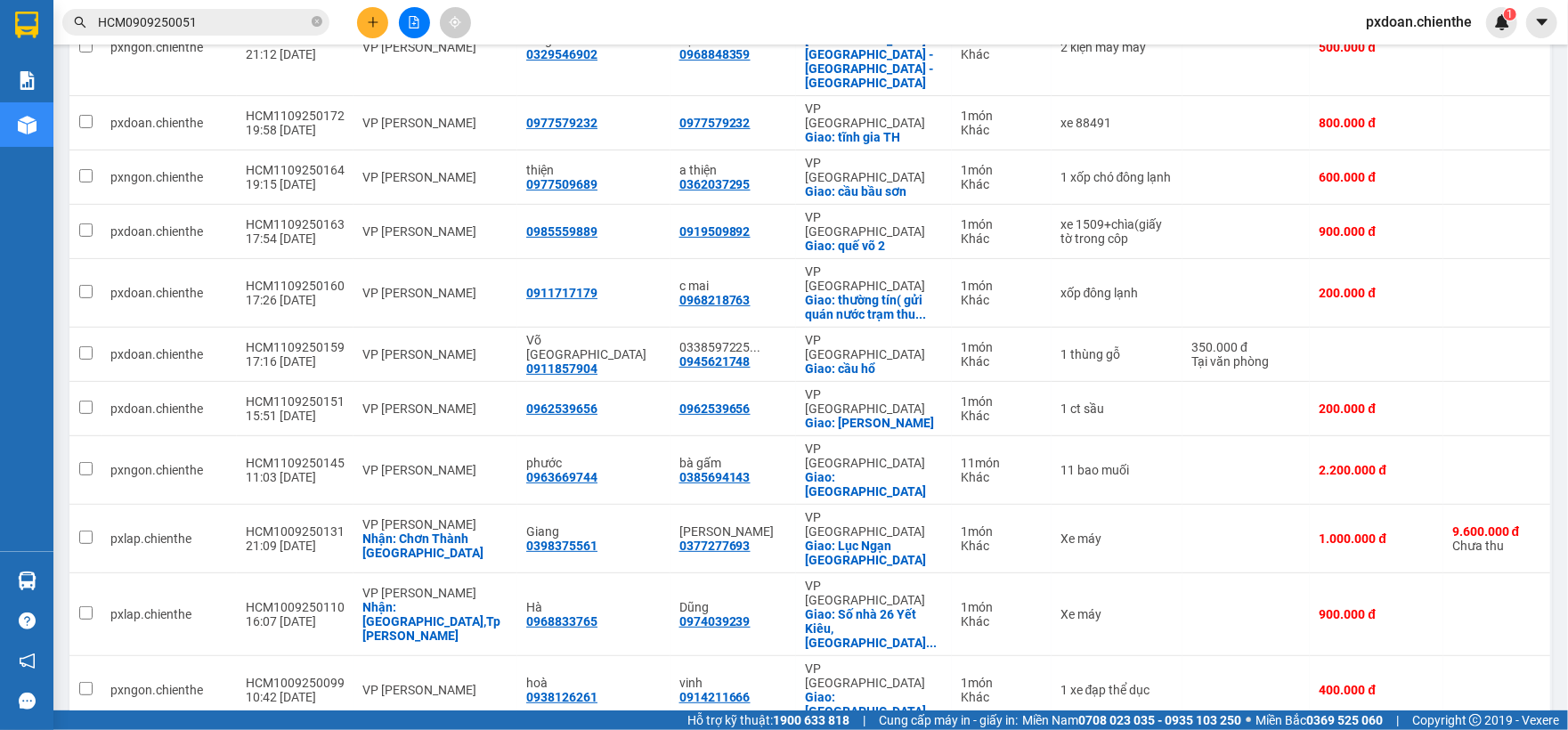
checkbox input "false"
copy div "HCM0909250073"
click at [224, 16] on input "HCM0909250051" at bounding box center [203, 21] width 210 height 20
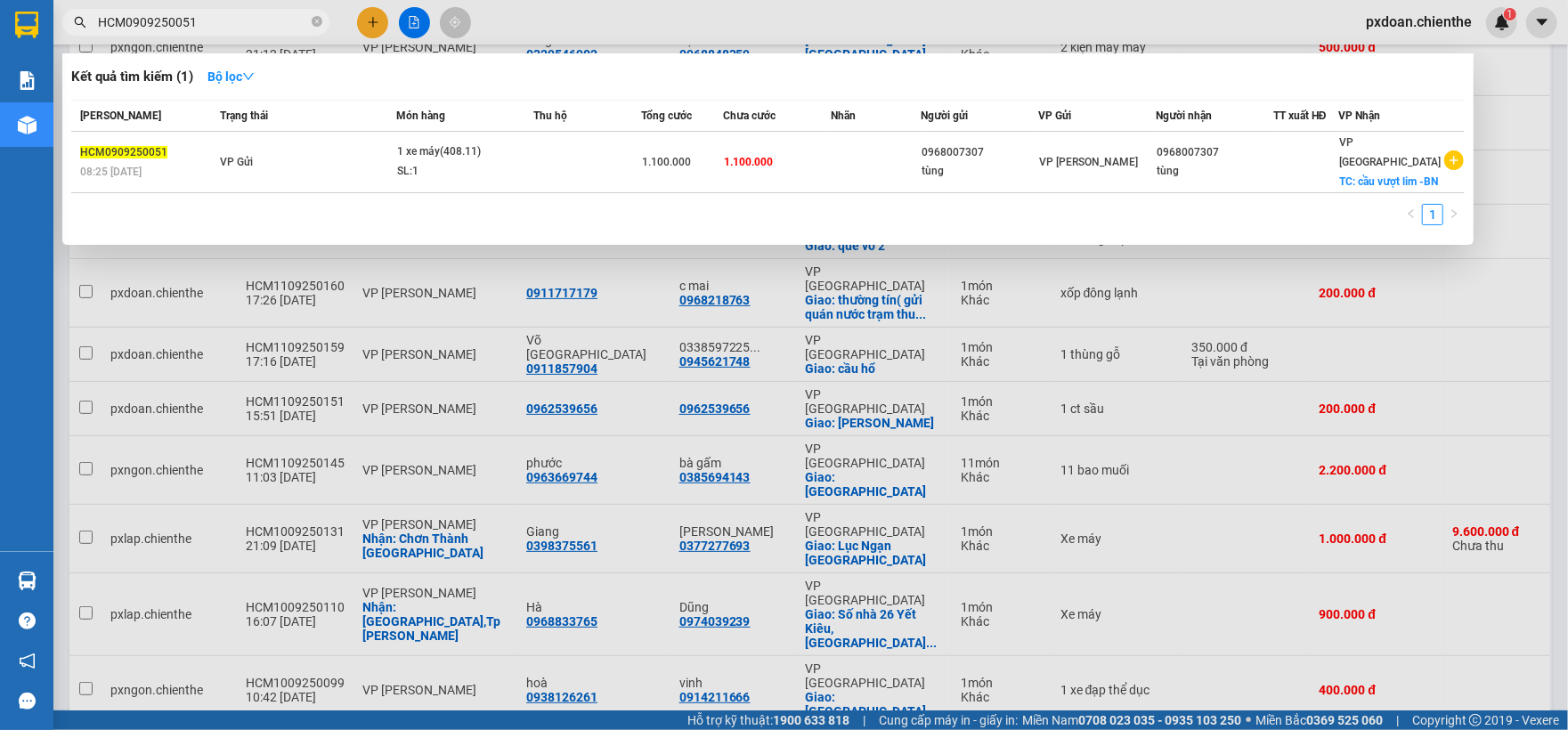
paste input "HCM0909250073"
click at [222, 9] on span "HCM0909250051HCM0909250073" at bounding box center [195, 22] width 267 height 27
paste input "text"
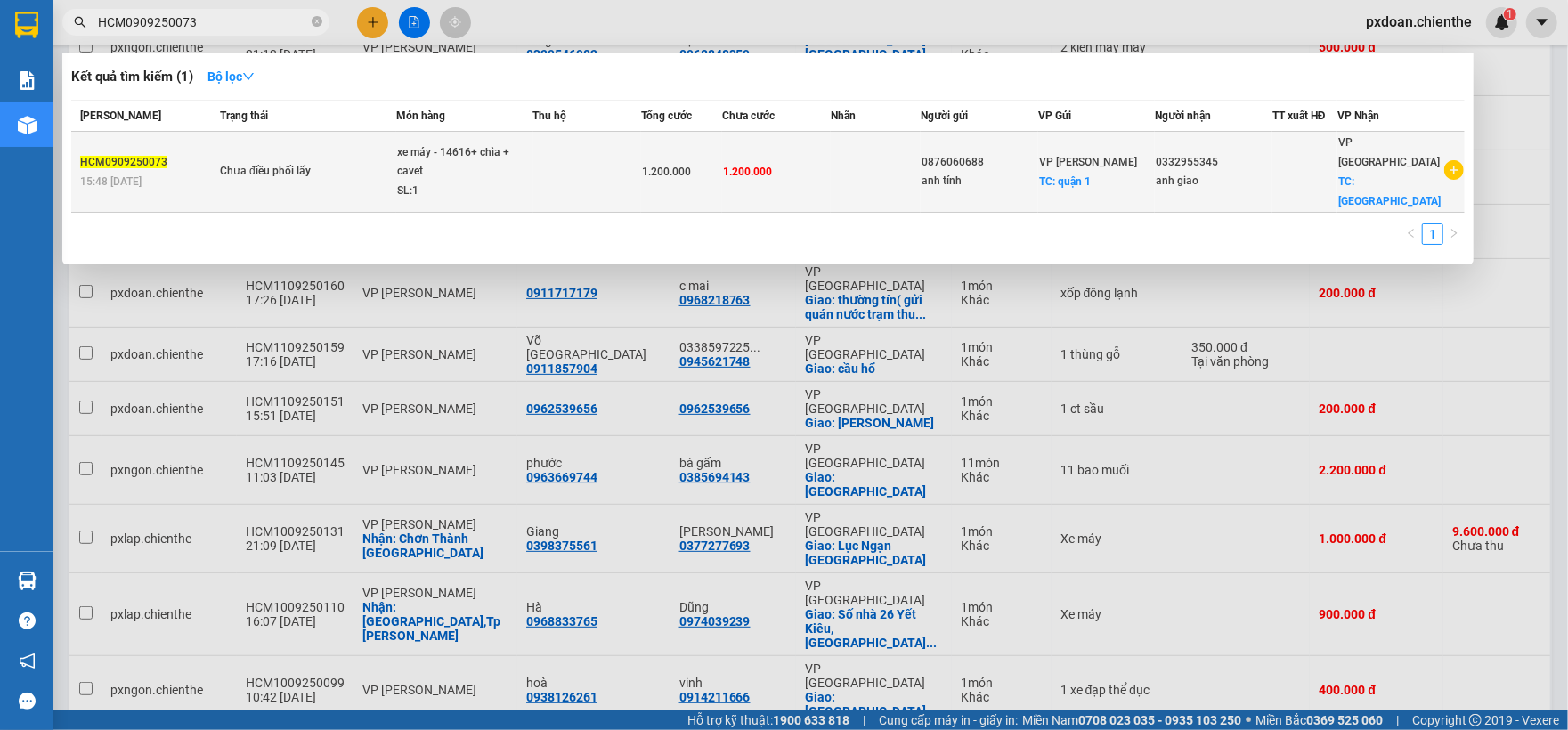
type input "HCM0909250073"
click at [642, 165] on td at bounding box center [587, 172] width 109 height 81
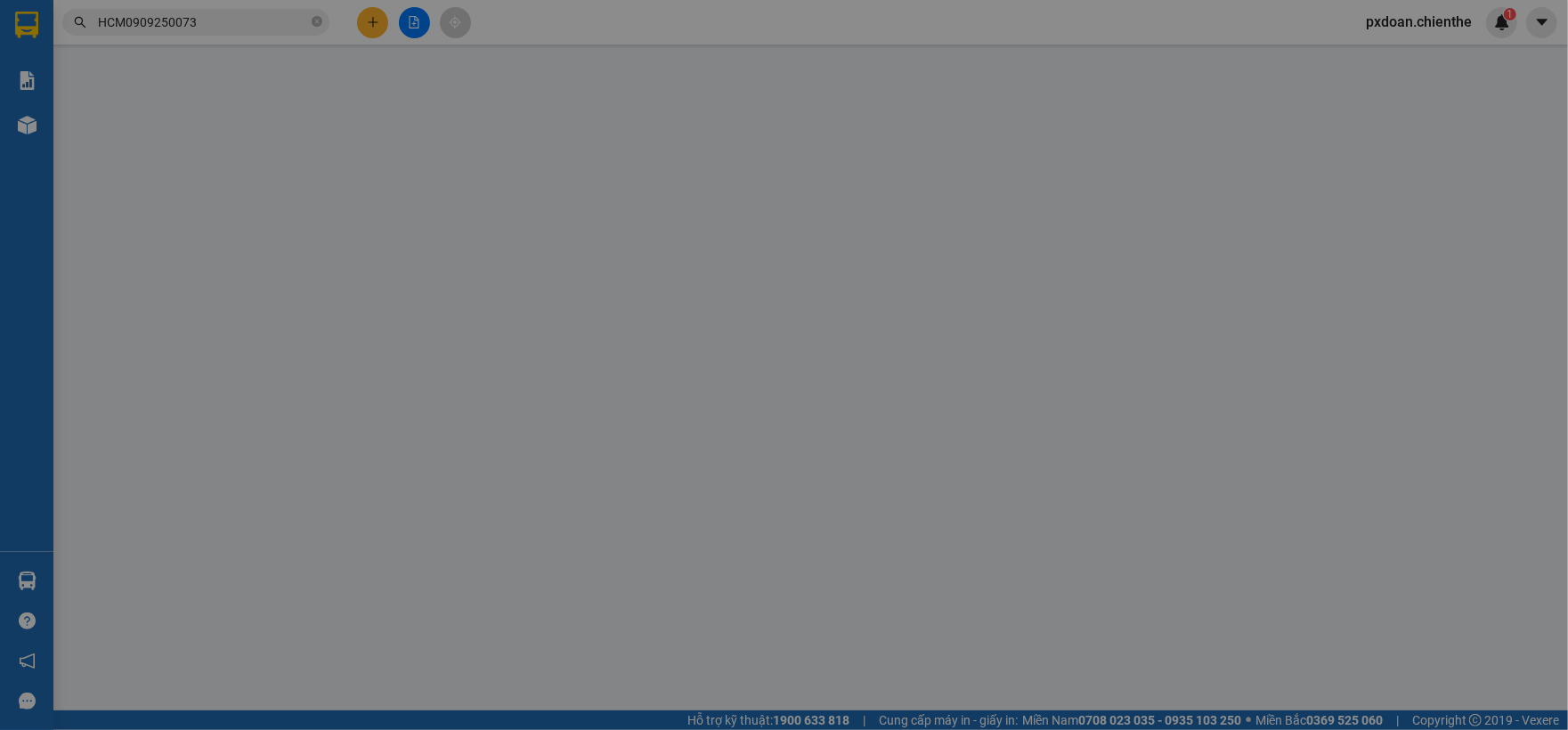
type input "0876060688"
type input "anh tính"
type input "0332955345"
type input "anh giao"
type input "1.200.000"
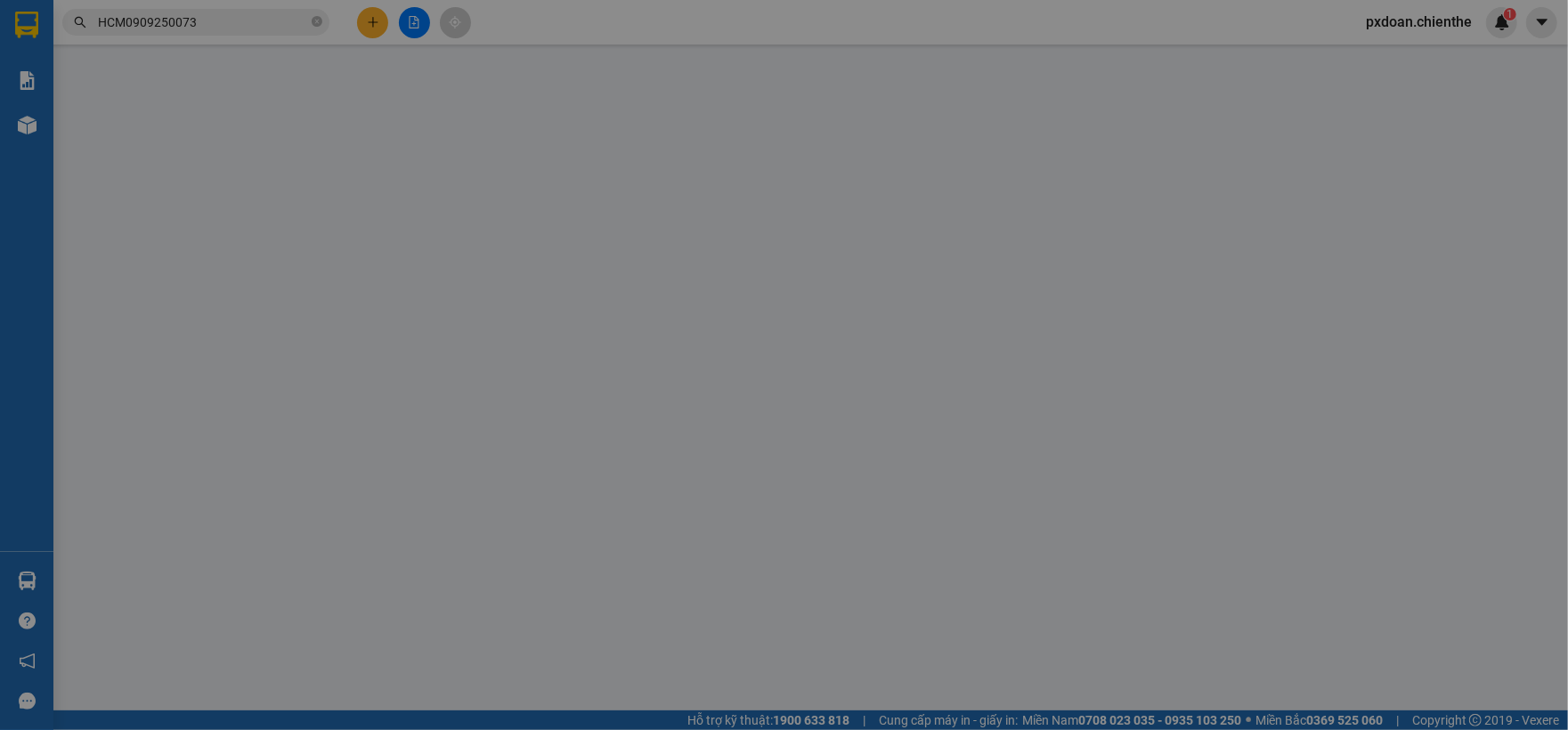
type input "1.200.000"
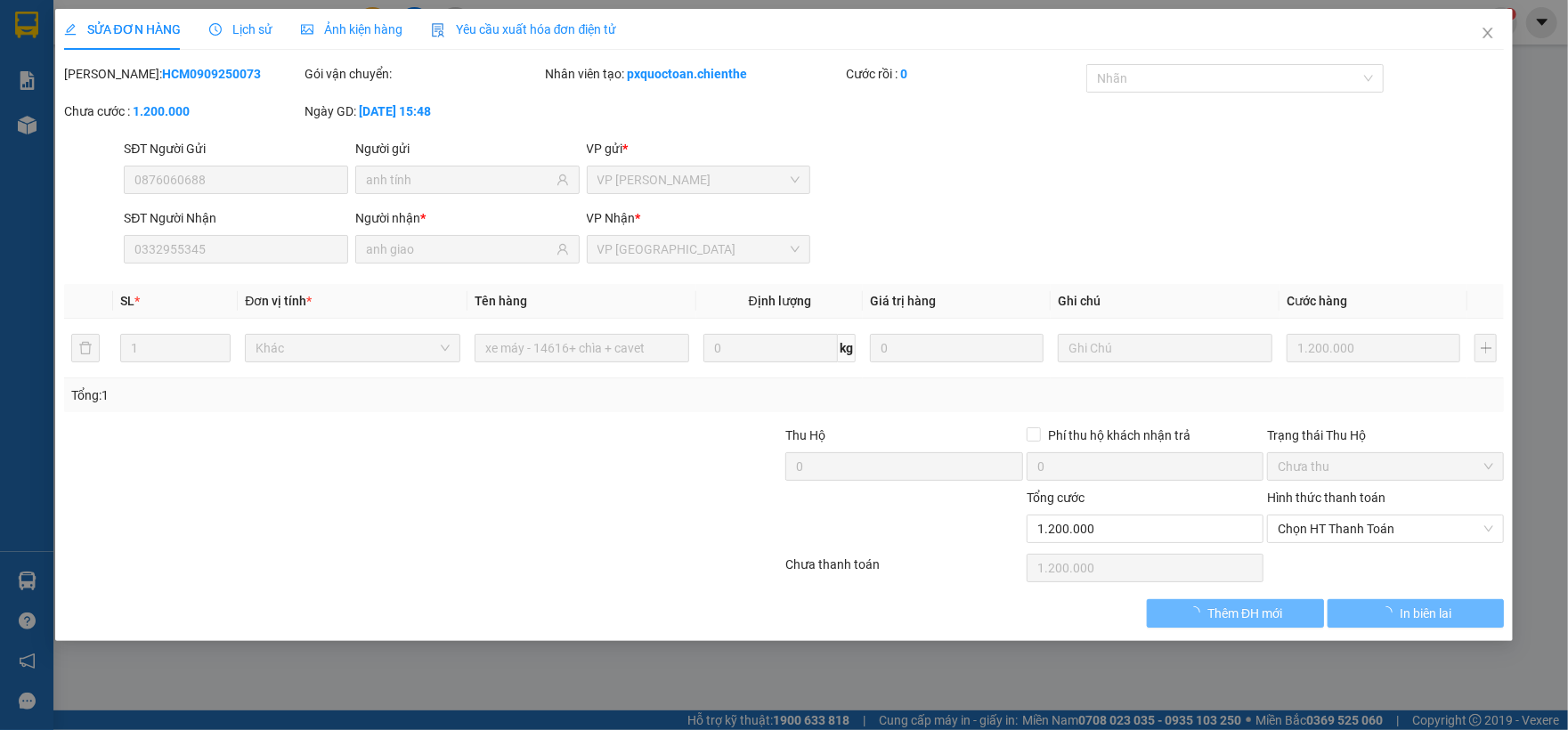
click at [375, 44] on div "Ảnh kiện hàng" at bounding box center [351, 30] width 101 height 41
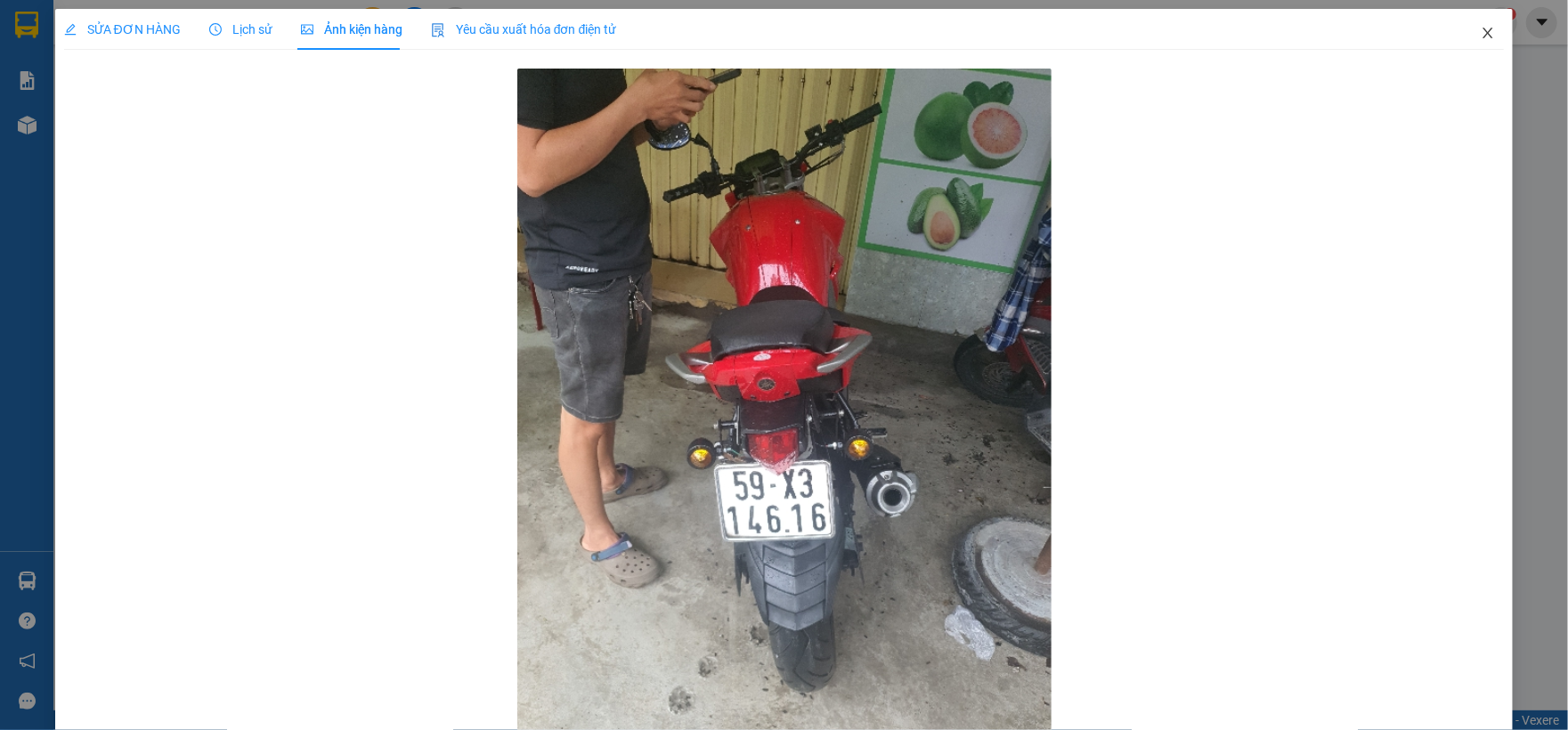
click at [1467, 43] on span "Close" at bounding box center [1488, 34] width 50 height 50
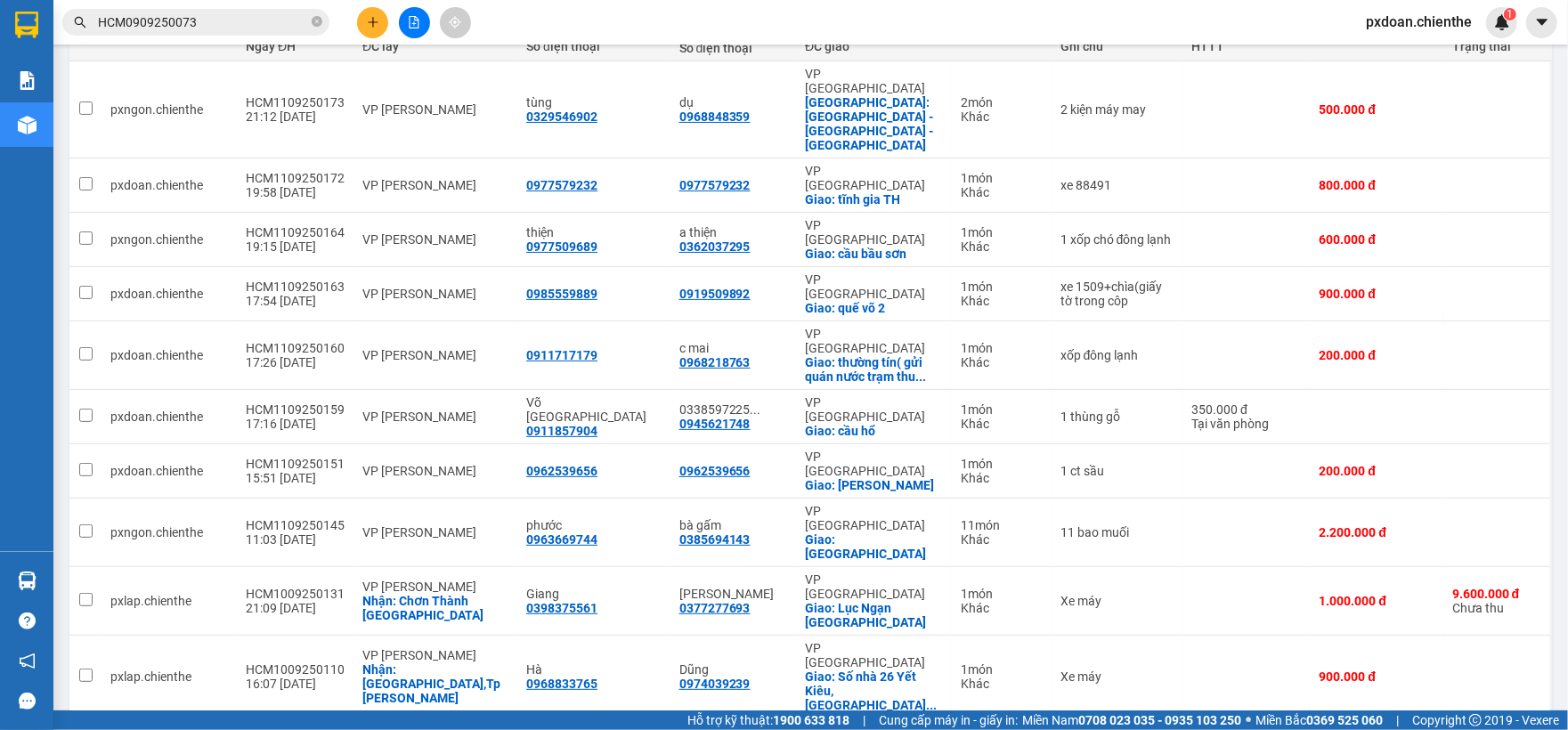
scroll to position [299, 0]
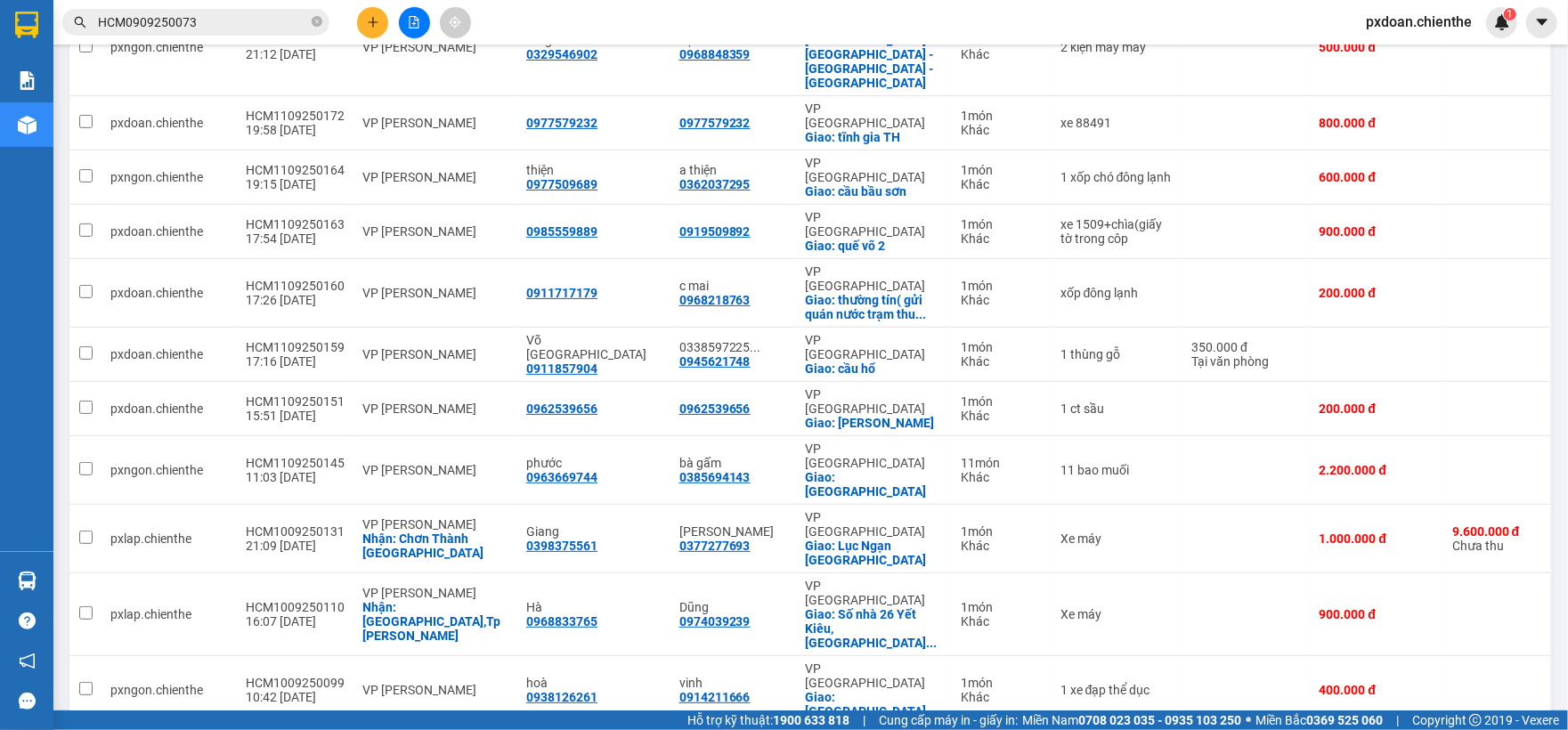
checkbox input "true"
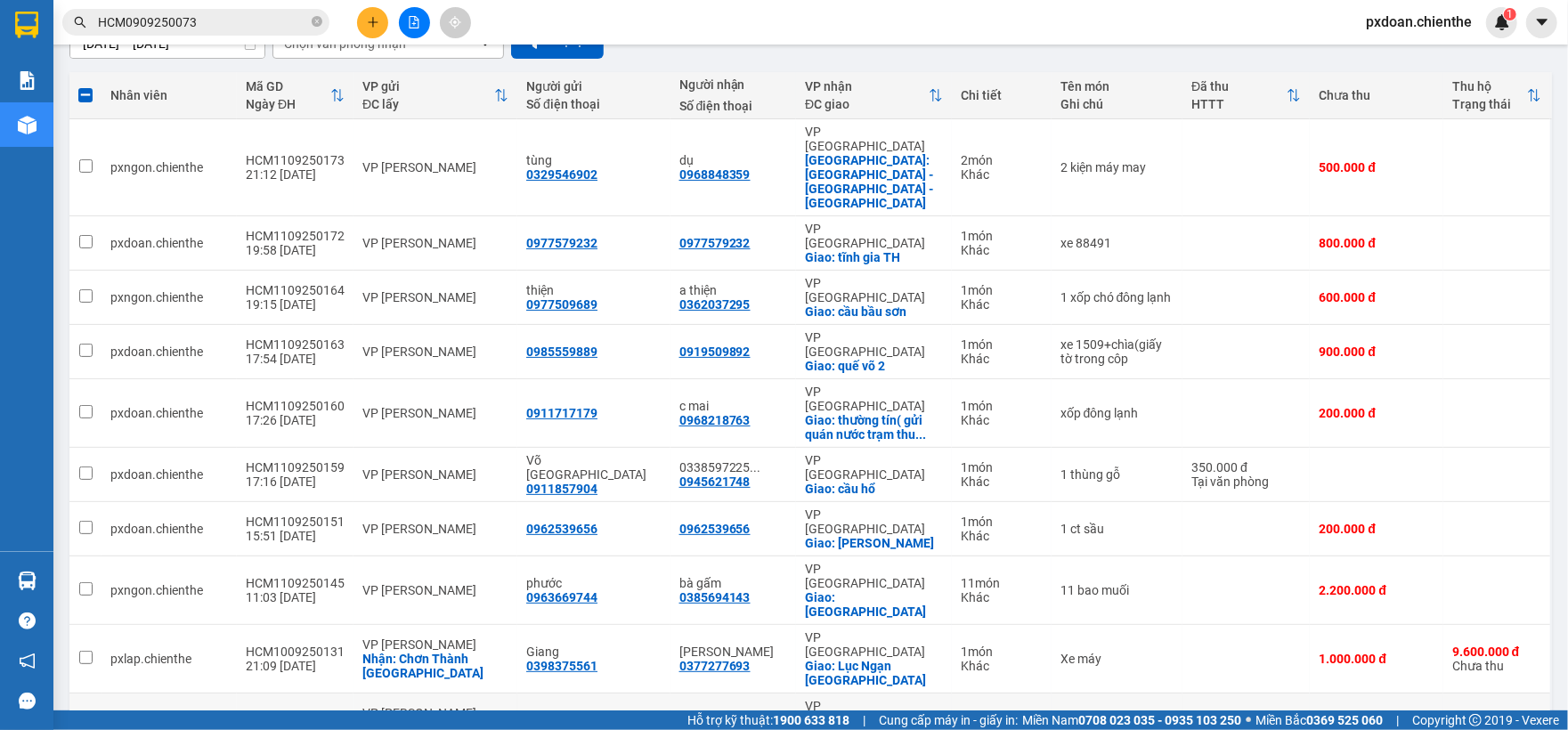
scroll to position [61, 0]
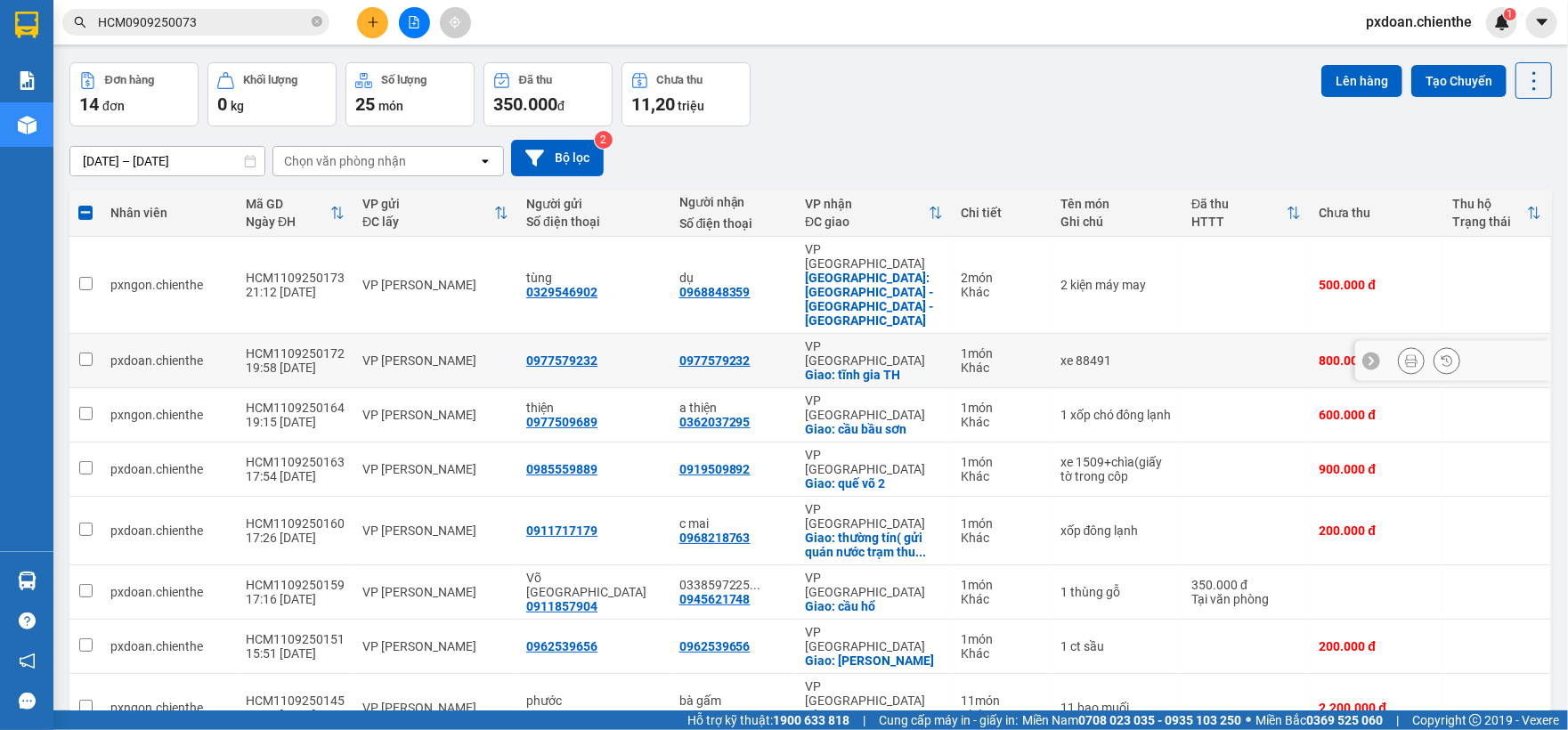
click at [439, 353] on div "VP [PERSON_NAME]" at bounding box center [436, 360] width 146 height 14
checkbox input "true"
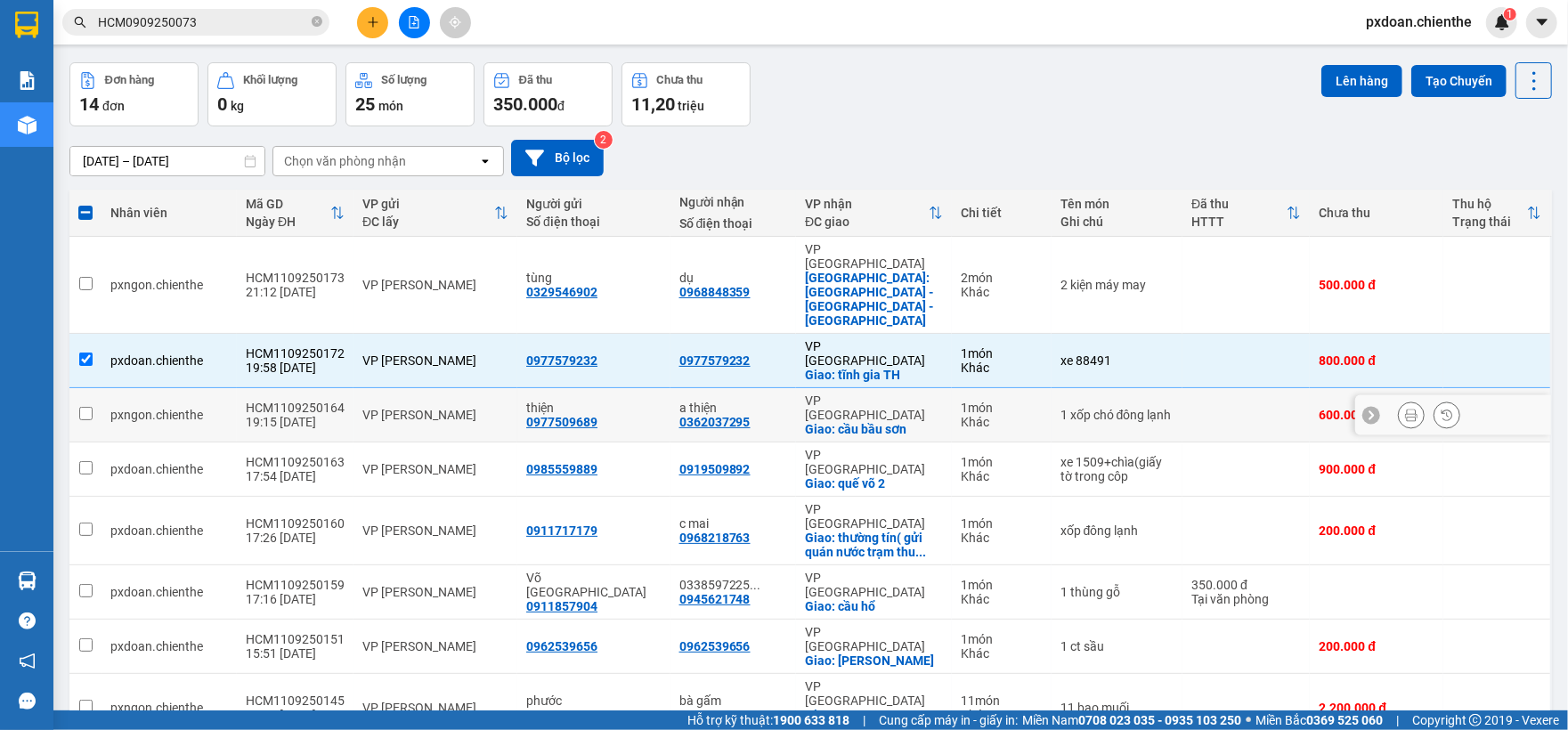
click at [446, 407] on div "VP [PERSON_NAME]" at bounding box center [436, 414] width 146 height 14
checkbox input "true"
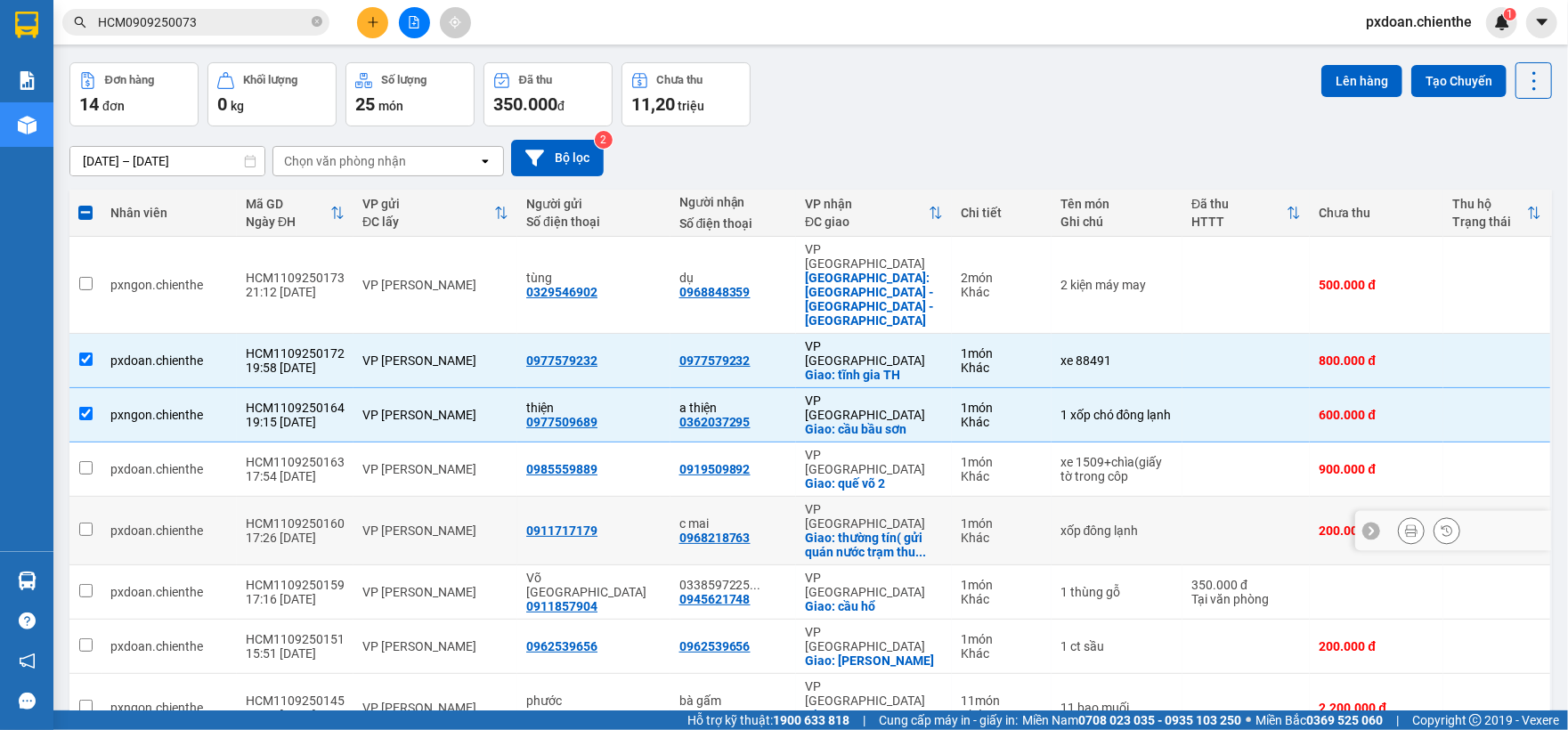
click at [465, 497] on td "VP [PERSON_NAME]" at bounding box center [436, 531] width 164 height 69
checkbox input "true"
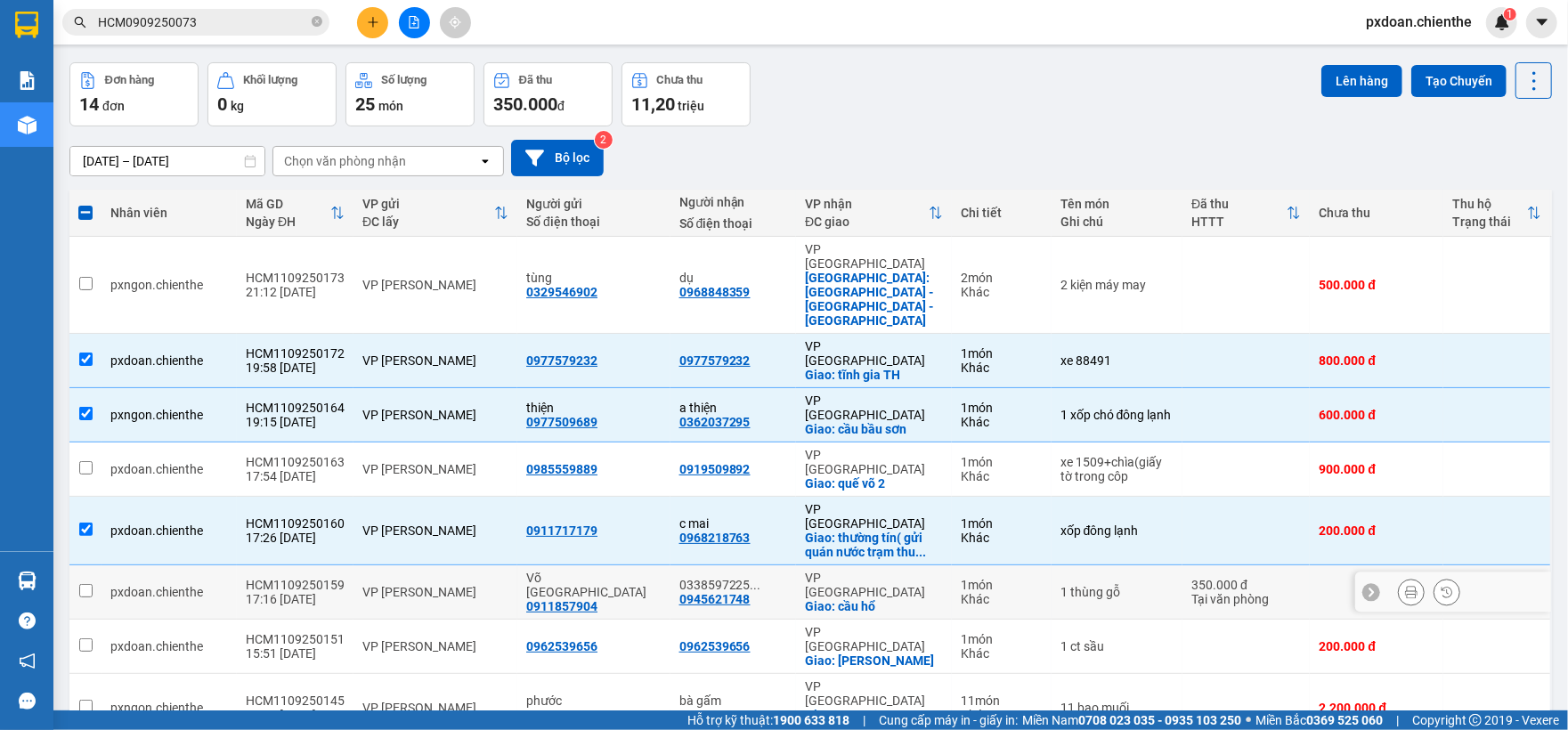
click at [472, 565] on td "VP [PERSON_NAME]" at bounding box center [436, 592] width 164 height 54
checkbox input "true"
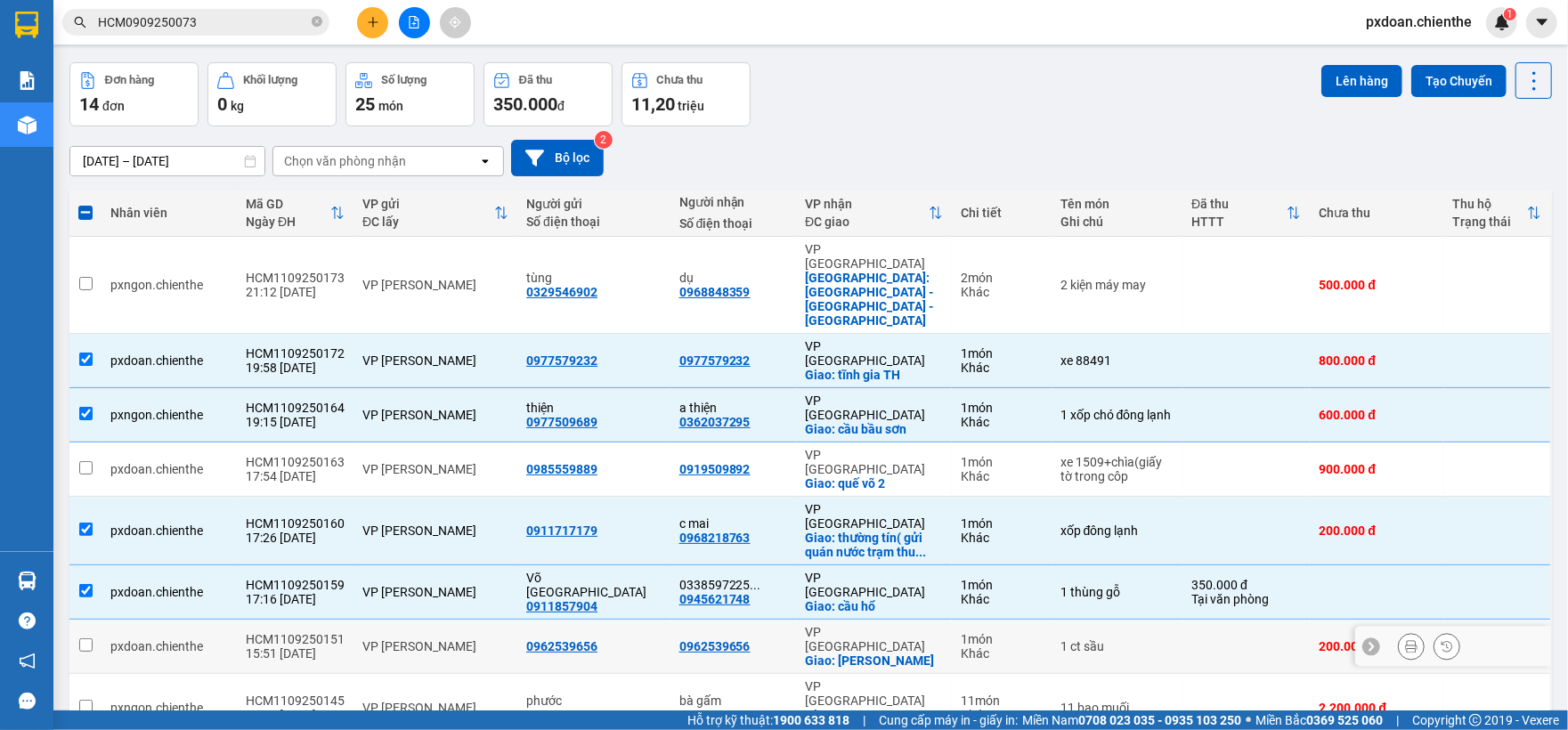
click at [475, 619] on td "VP [PERSON_NAME]" at bounding box center [436, 646] width 164 height 54
checkbox input "true"
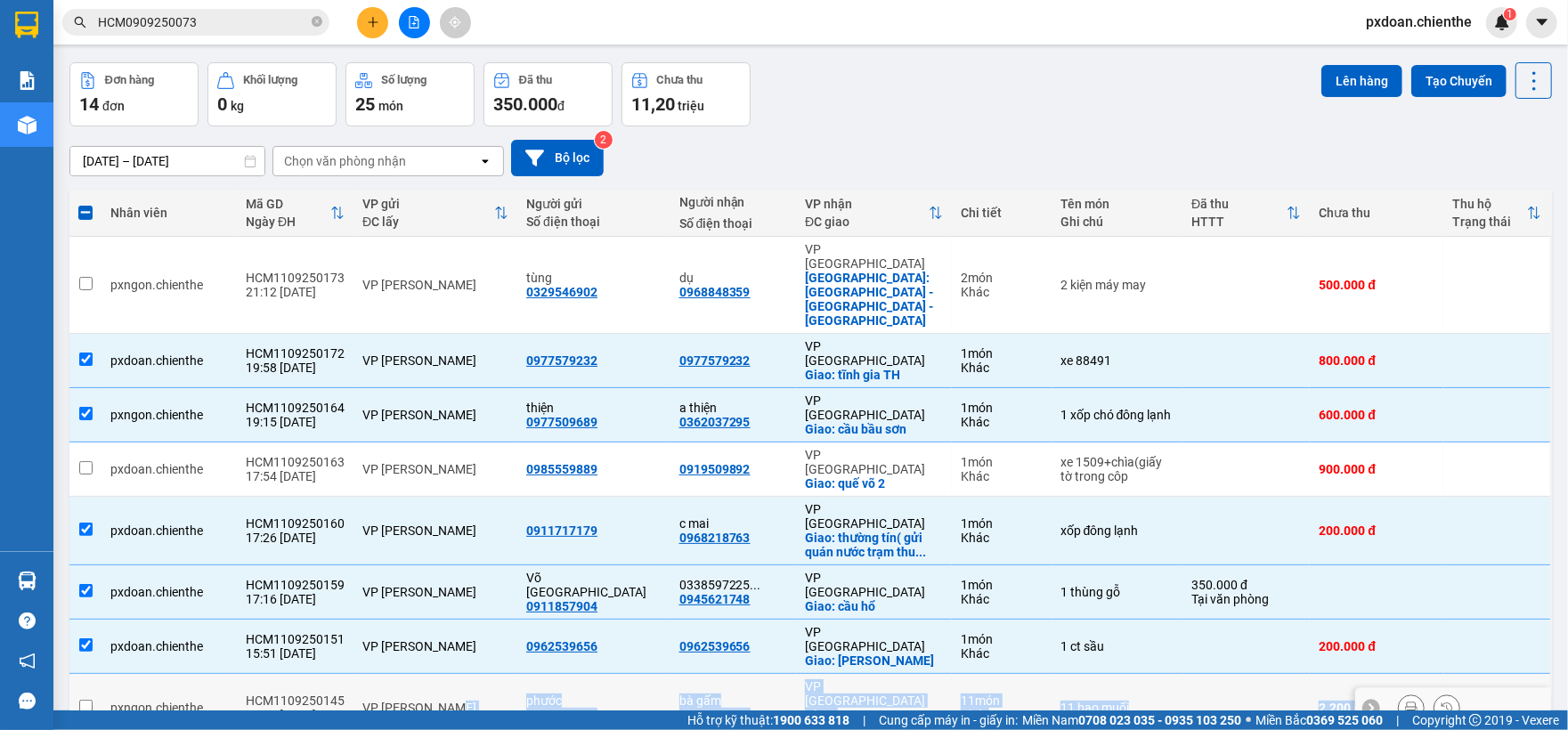
click at [474, 589] on tbody "pxngon.chienthe HCM1109250173 21:12 [DATE] VP [PERSON_NAME] tùng 0329546902 dụ …" at bounding box center [811, 696] width 1482 height 917
click at [447, 673] on td "VP [PERSON_NAME]" at bounding box center [436, 708] width 164 height 69
checkbox input "true"
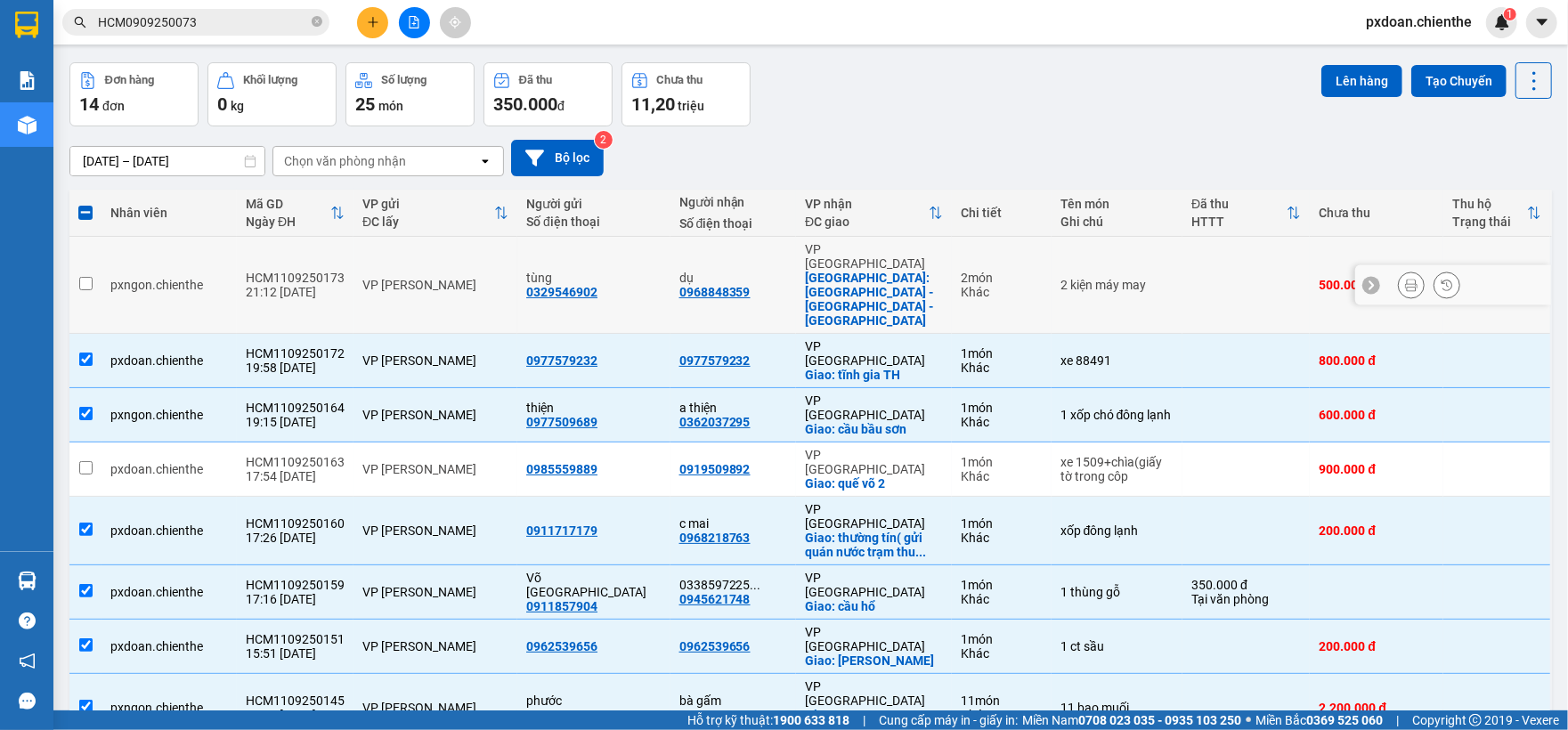
click at [477, 272] on td "VP [PERSON_NAME]" at bounding box center [436, 285] width 164 height 97
checkbox input "true"
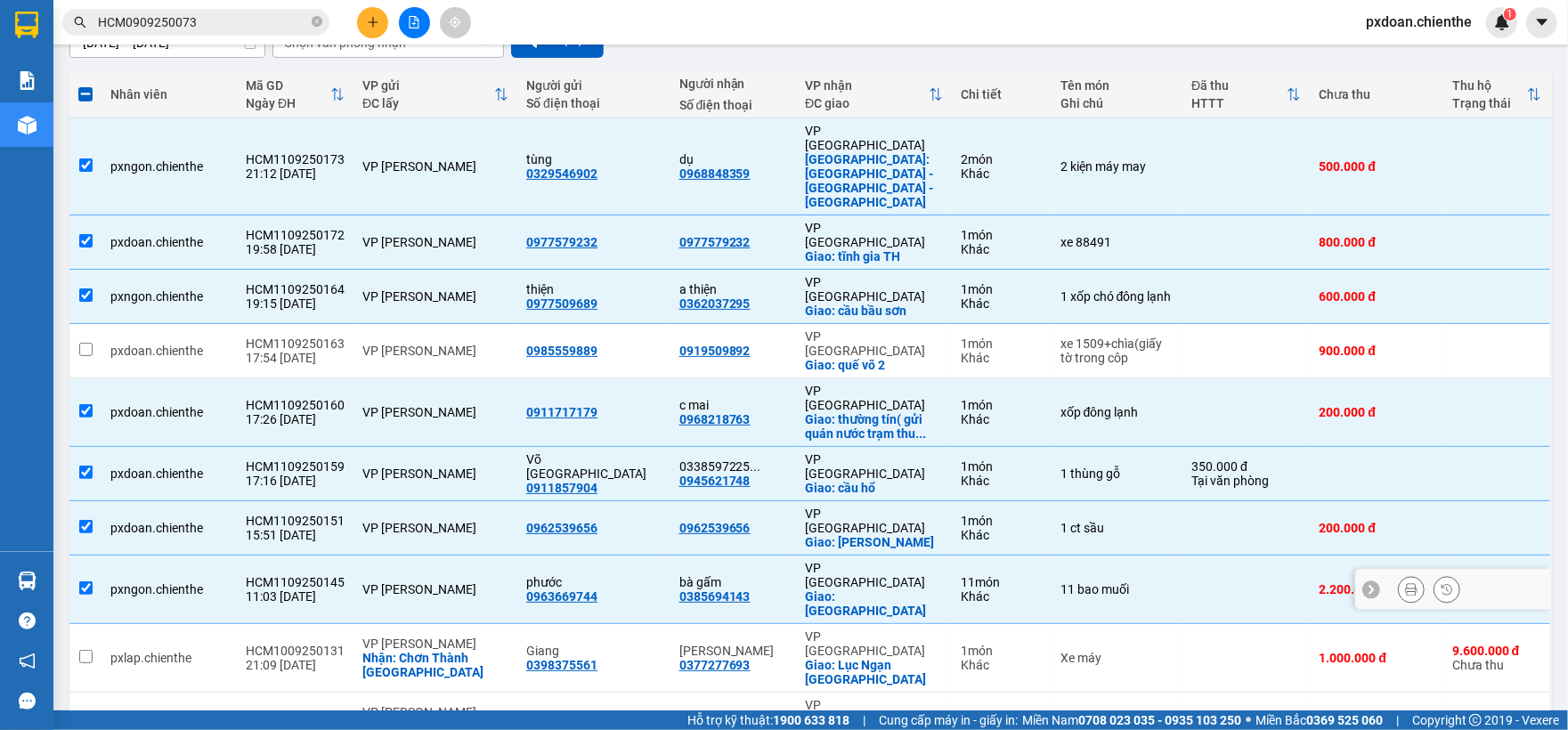
scroll to position [299, 0]
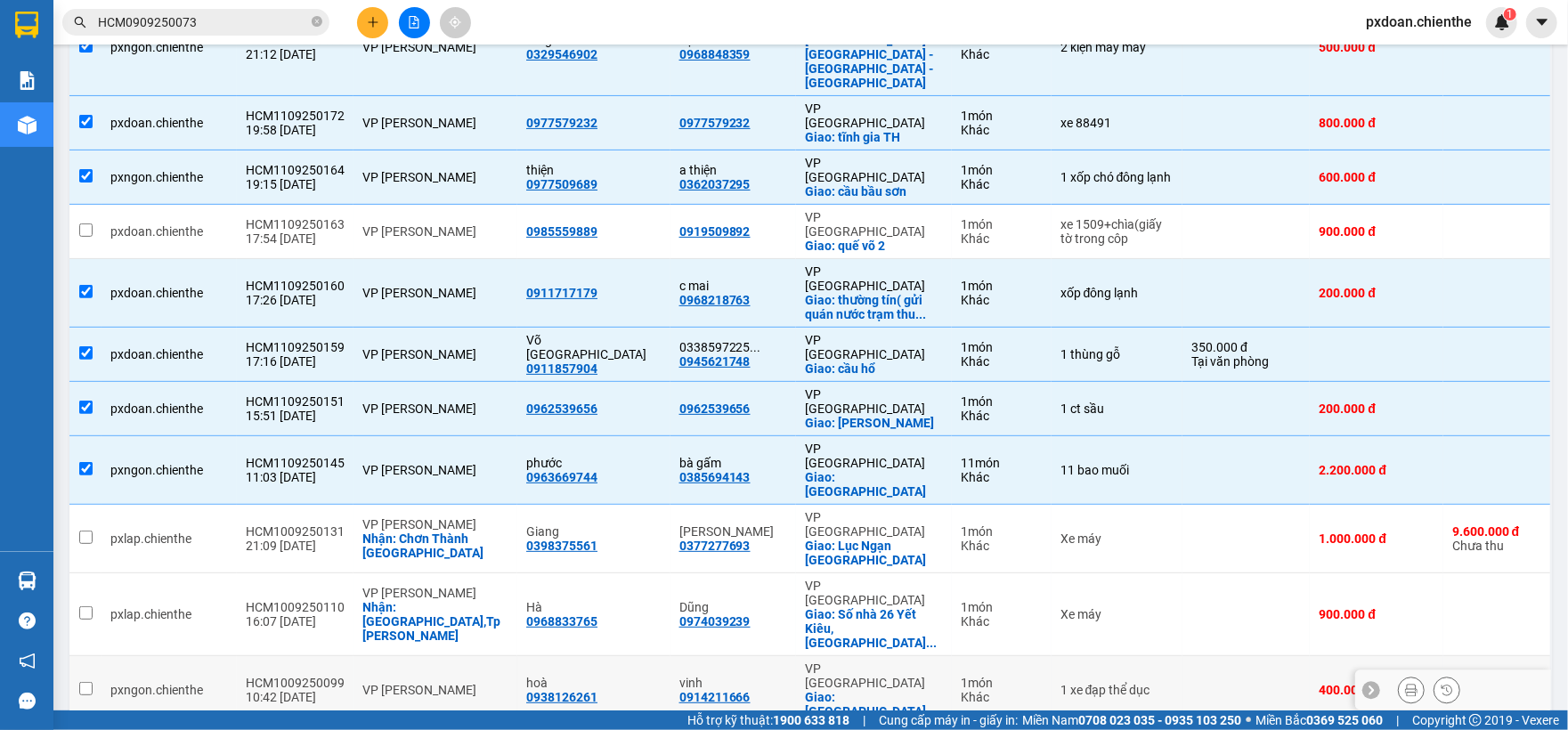
click at [471, 683] on div "VP [PERSON_NAME]" at bounding box center [436, 689] width 146 height 14
checkbox input "true"
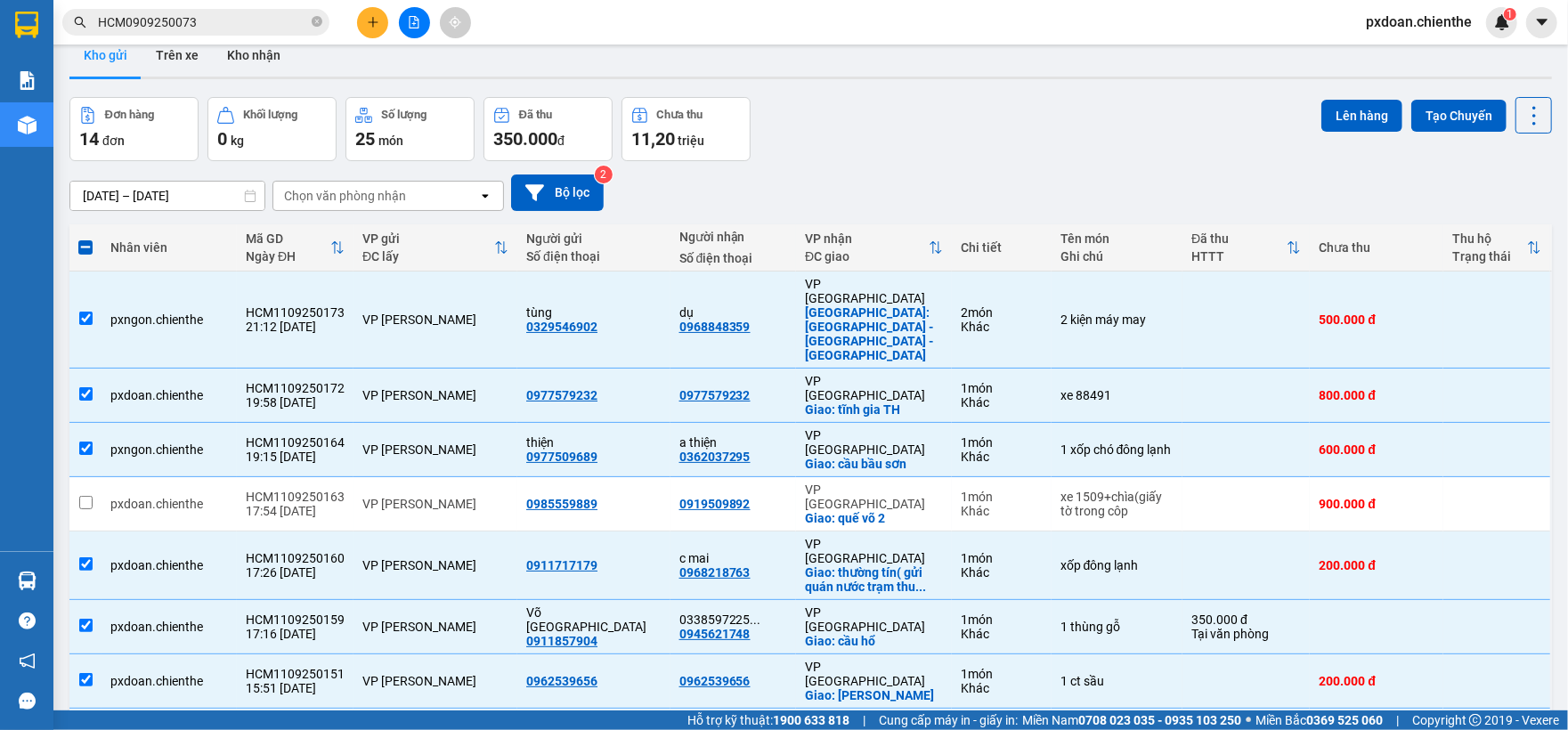
scroll to position [0, 0]
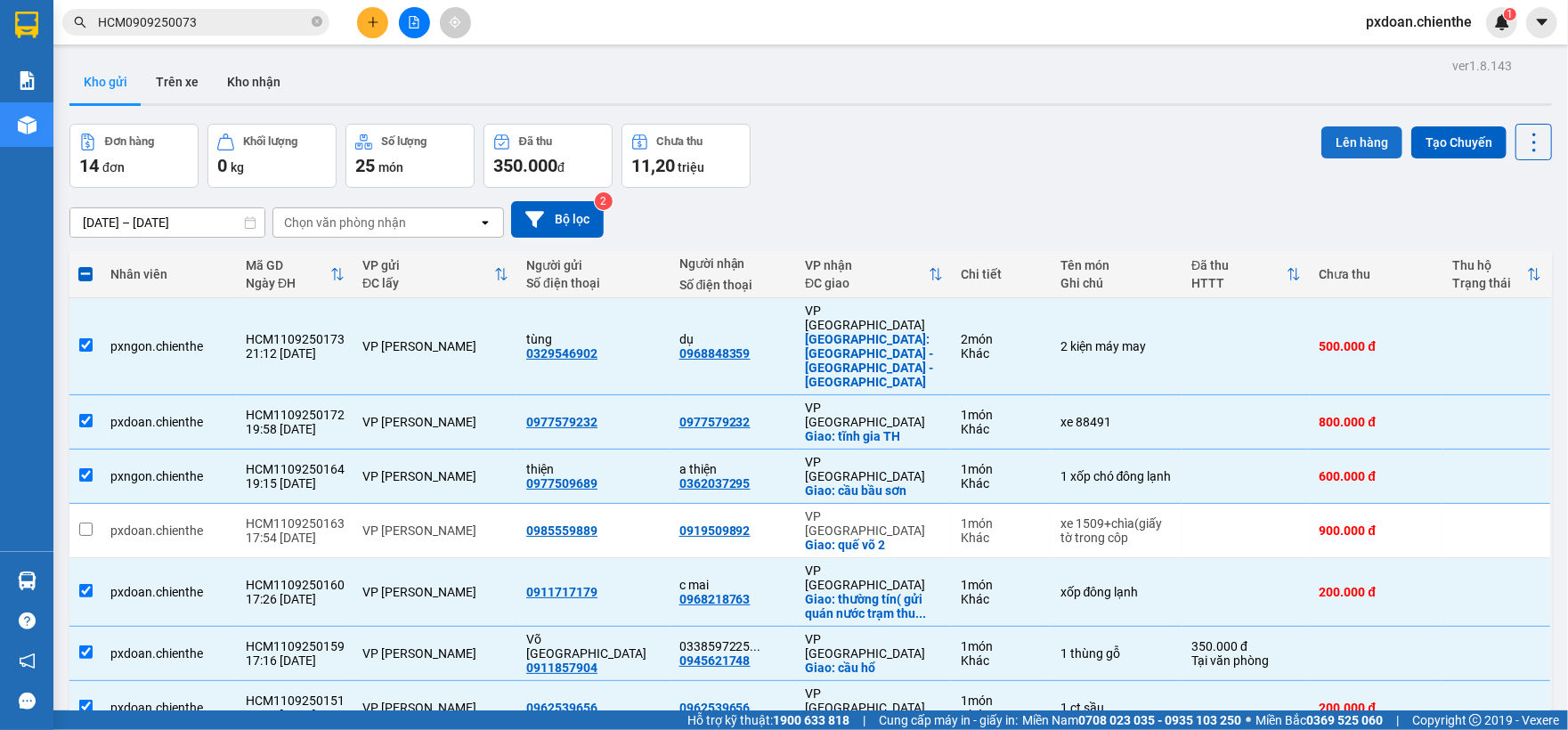
click at [1321, 128] on button "Lên hàng" at bounding box center [1361, 142] width 81 height 32
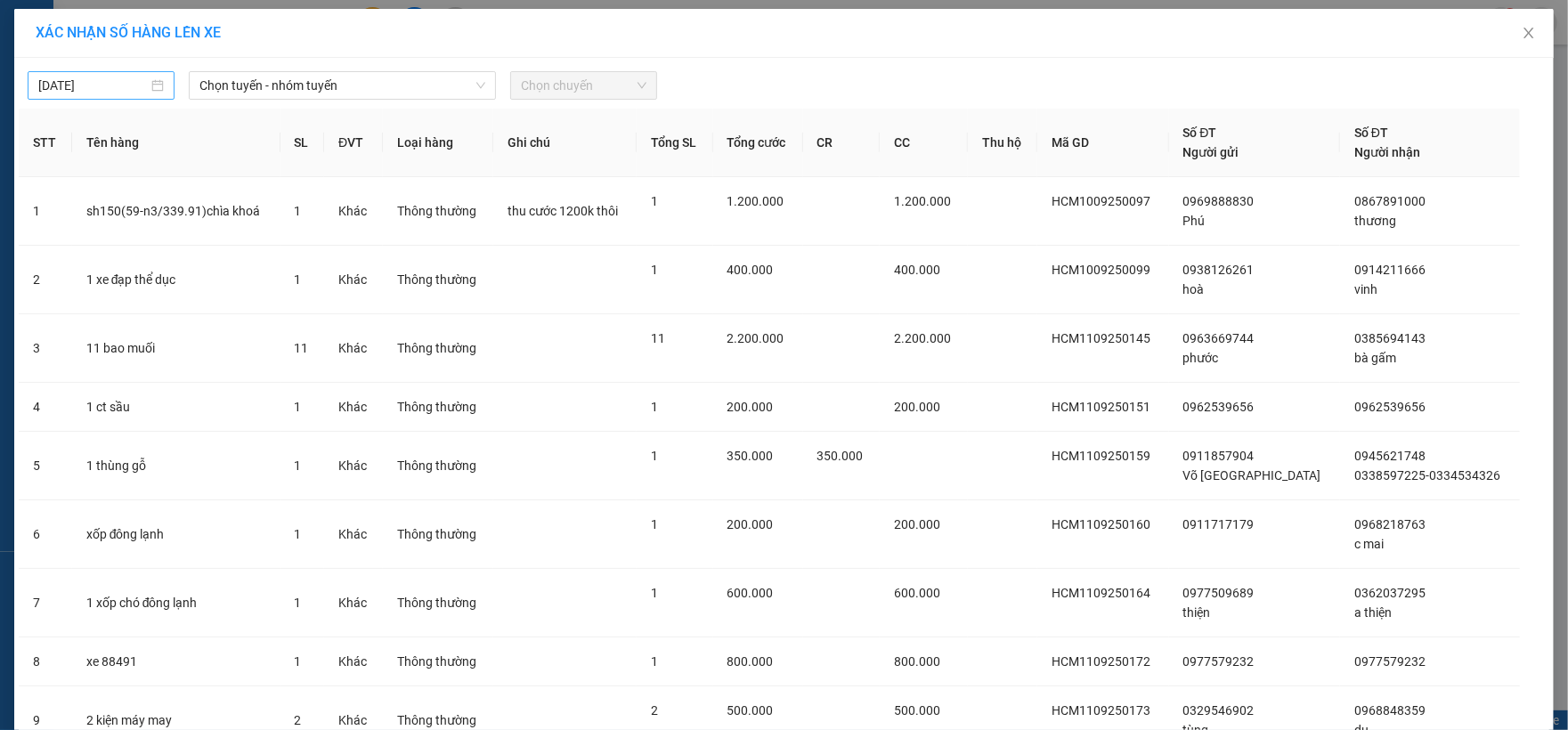
click at [111, 89] on input "[DATE]" at bounding box center [93, 85] width 110 height 20
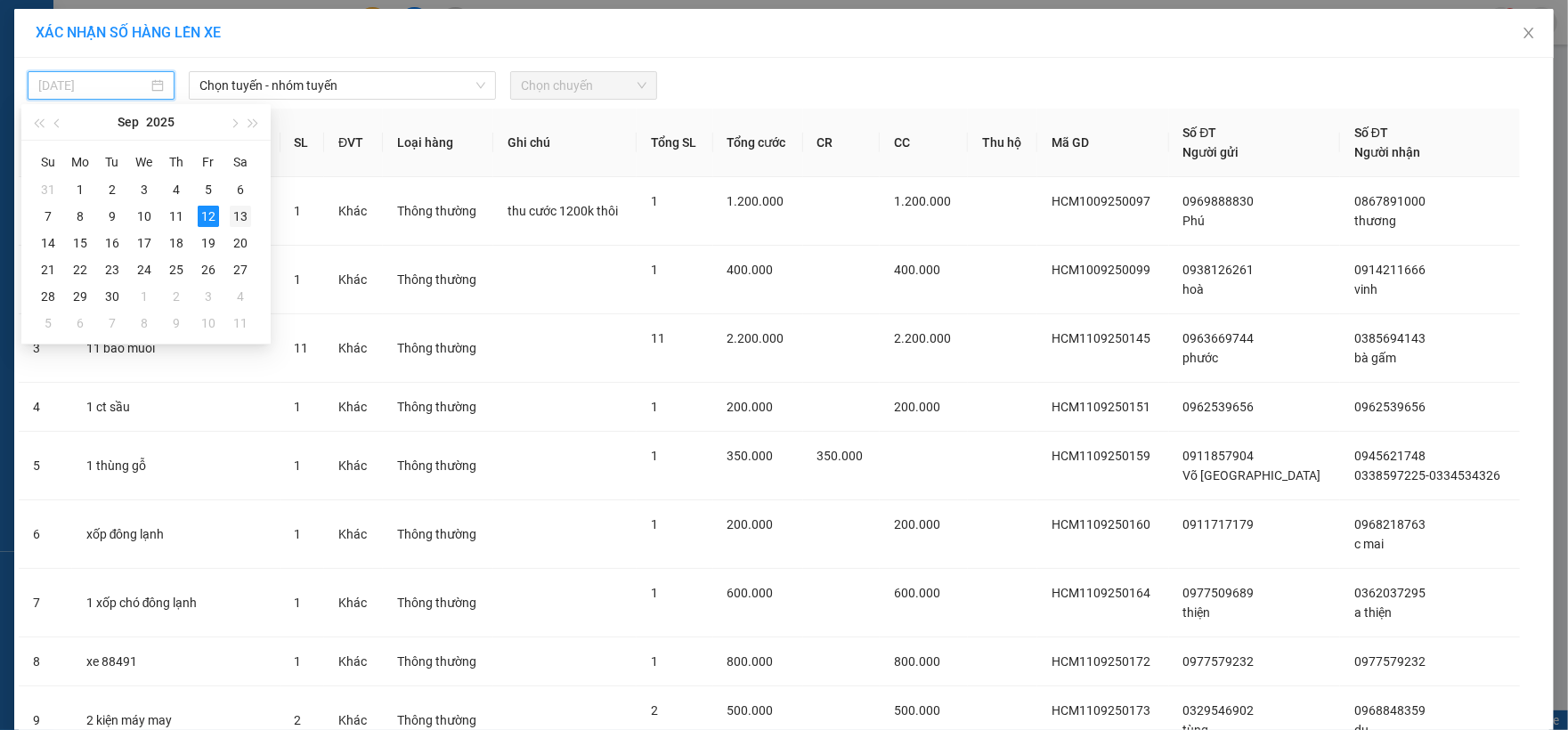
click at [238, 214] on div "13" at bounding box center [240, 216] width 21 height 21
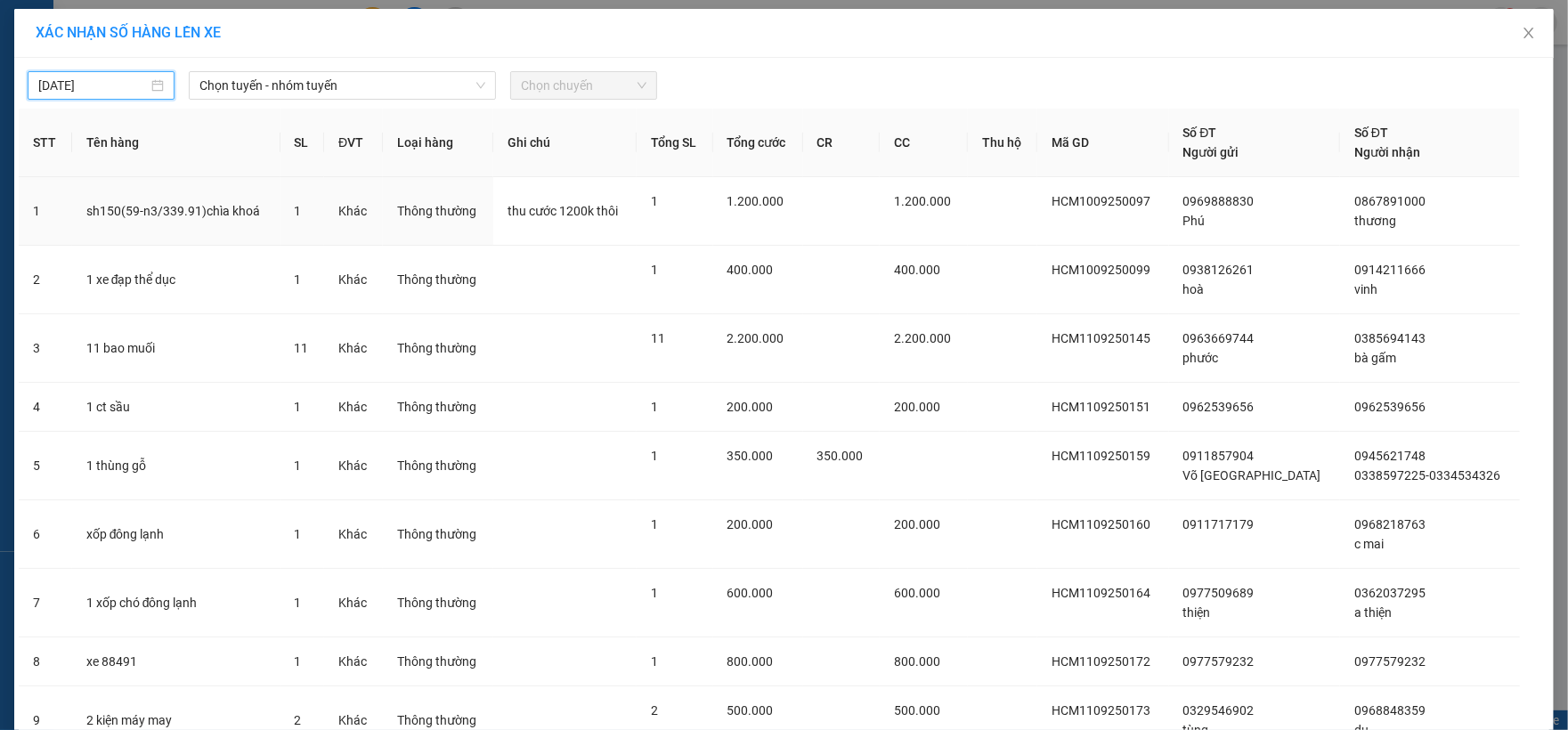
click at [76, 94] on input "[DATE]" at bounding box center [93, 85] width 110 height 20
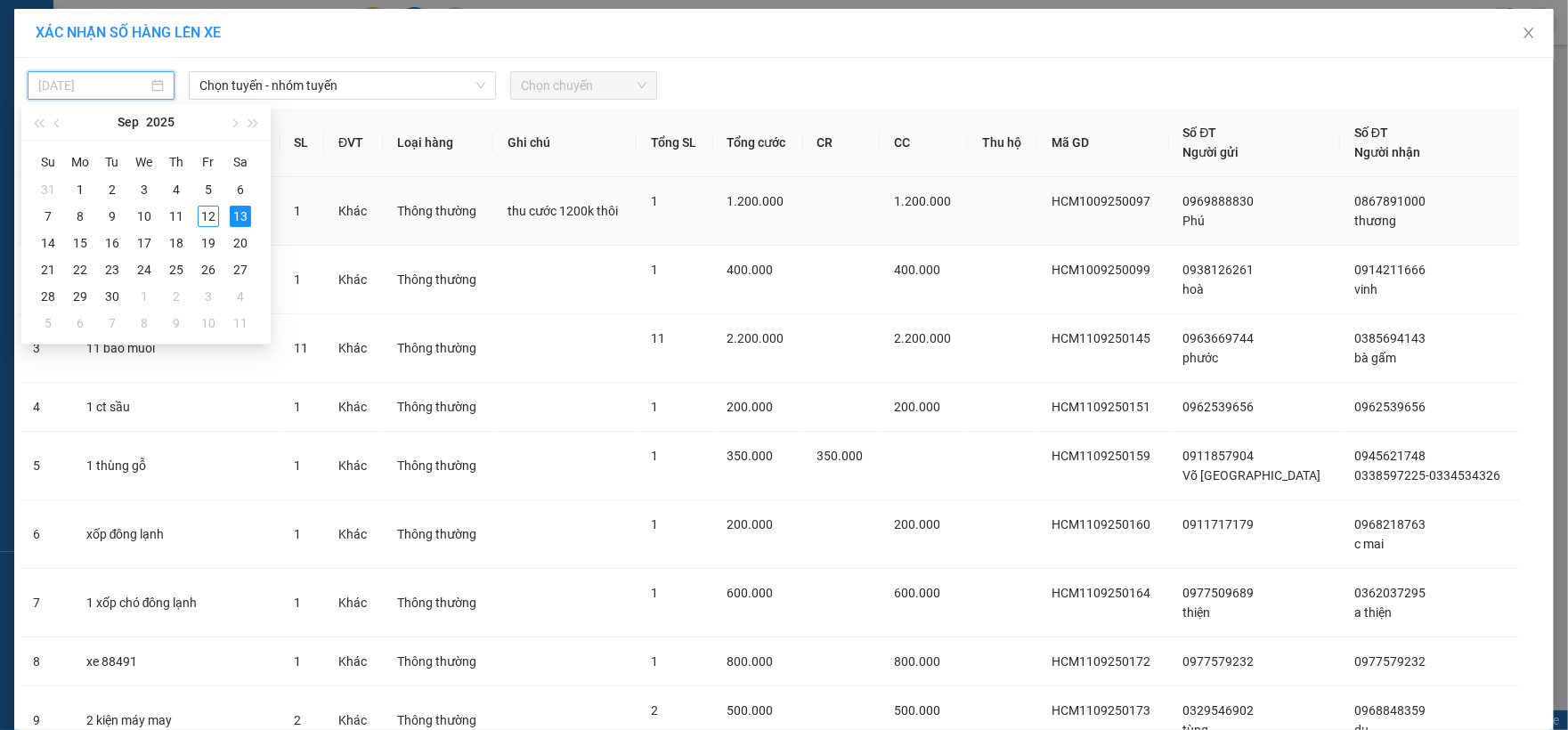
drag, startPoint x: 211, startPoint y: 220, endPoint x: 221, endPoint y: 181, distance: 40.3
click at [211, 219] on div "12" at bounding box center [208, 216] width 21 height 21
type input "[DATE]"
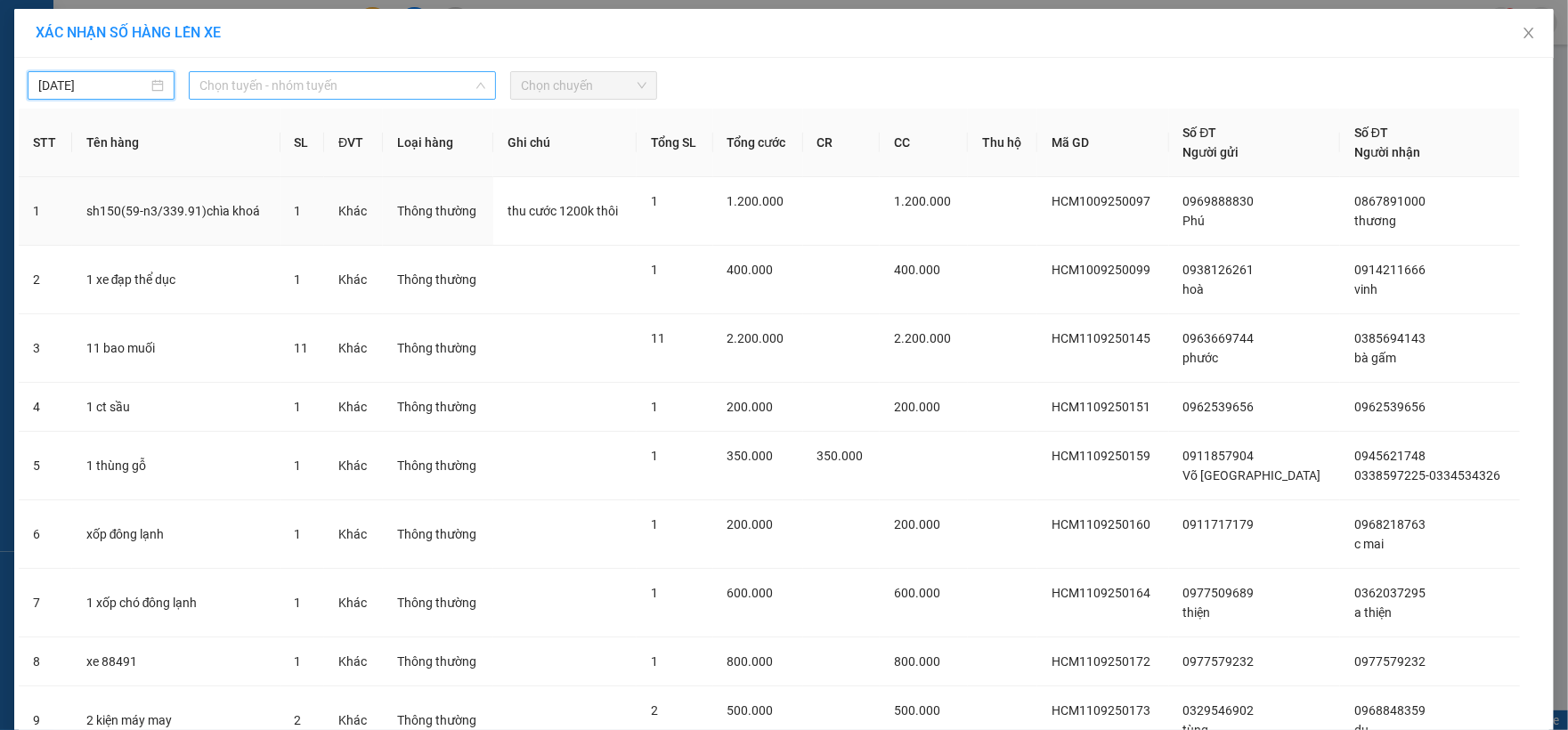
click at [311, 86] on span "Chọn tuyến - nhóm tuyến" at bounding box center [342, 86] width 287 height 27
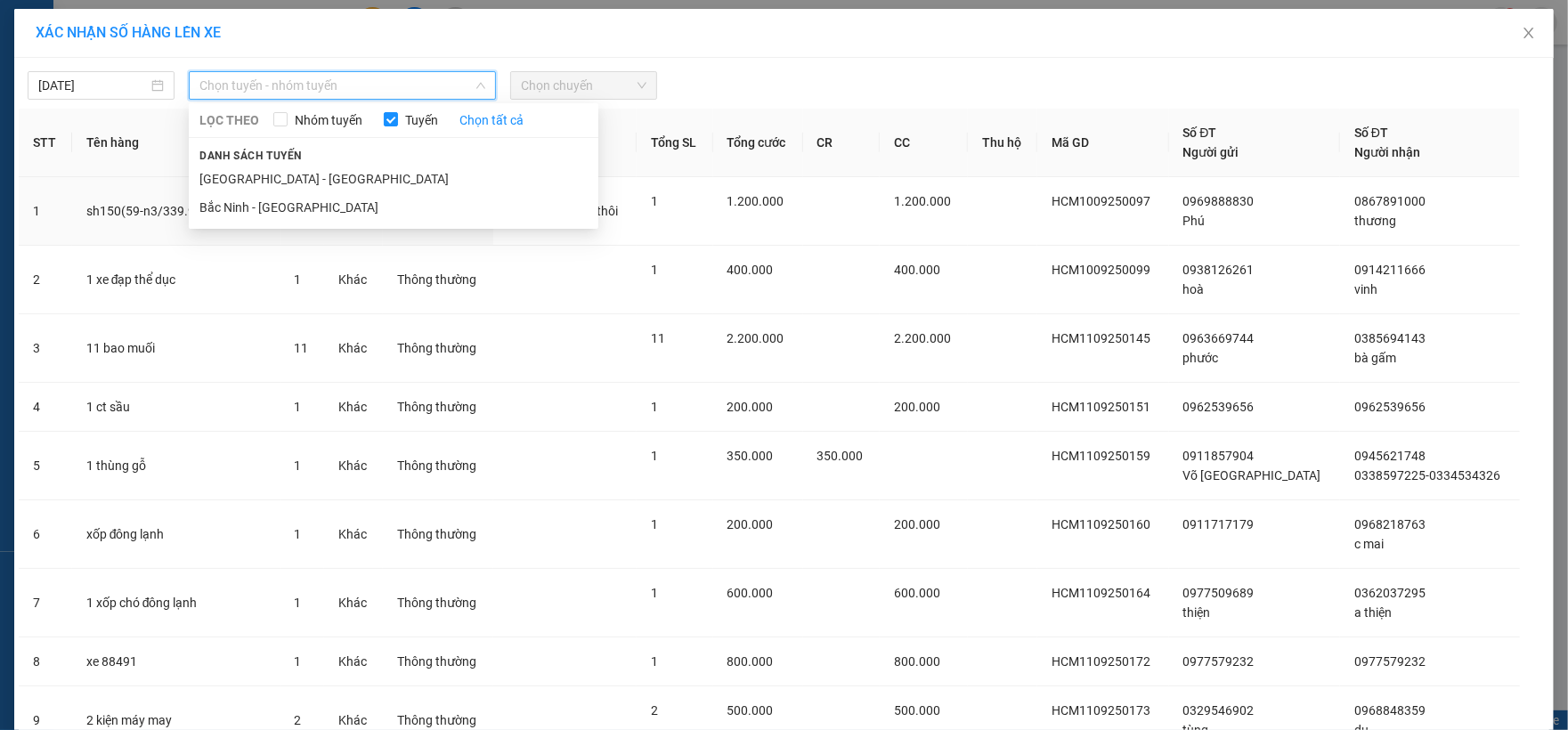
click at [326, 185] on li "[GEOGRAPHIC_DATA] - [GEOGRAPHIC_DATA]" at bounding box center [394, 179] width 409 height 29
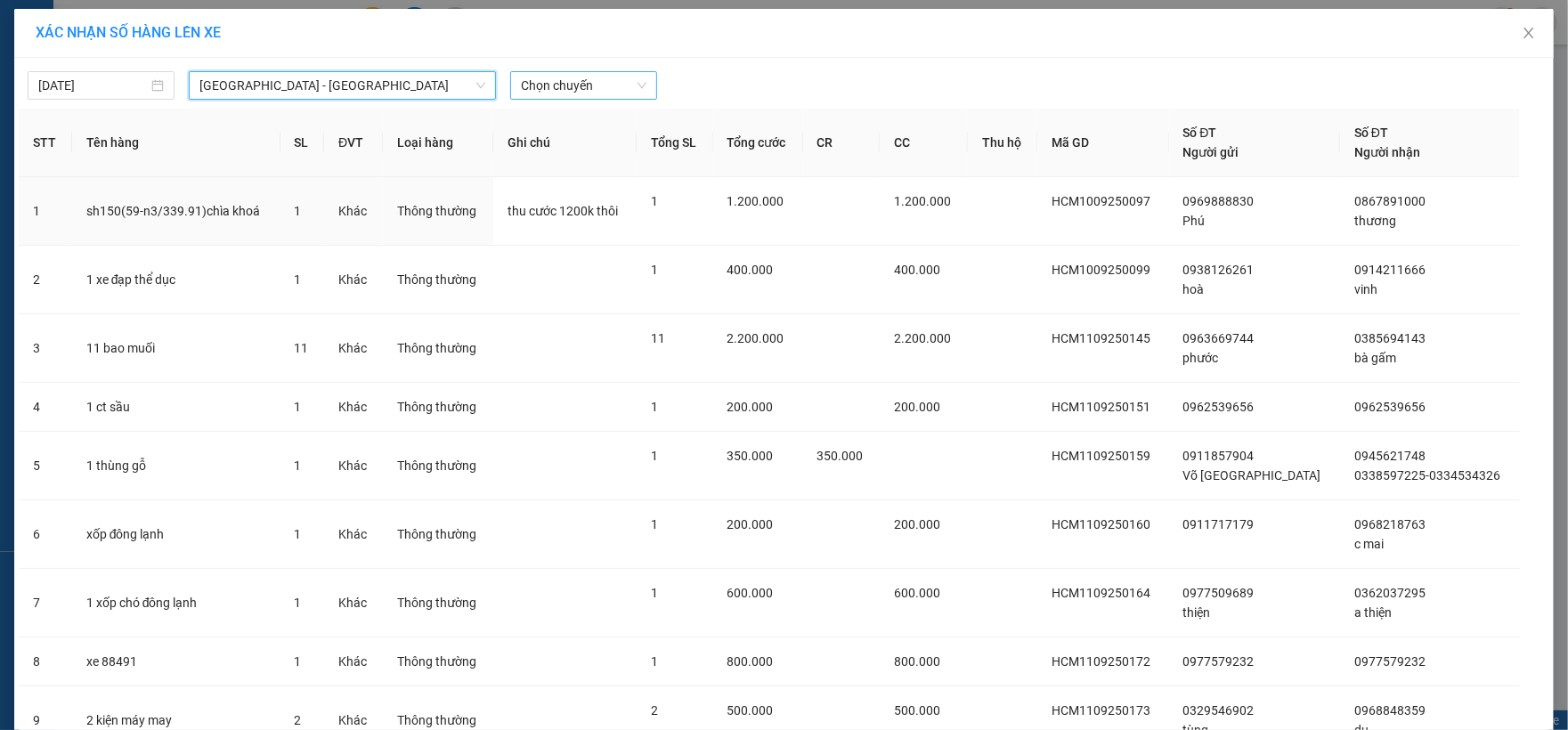
click at [582, 80] on span "Chọn chuyến" at bounding box center [583, 86] width 126 height 27
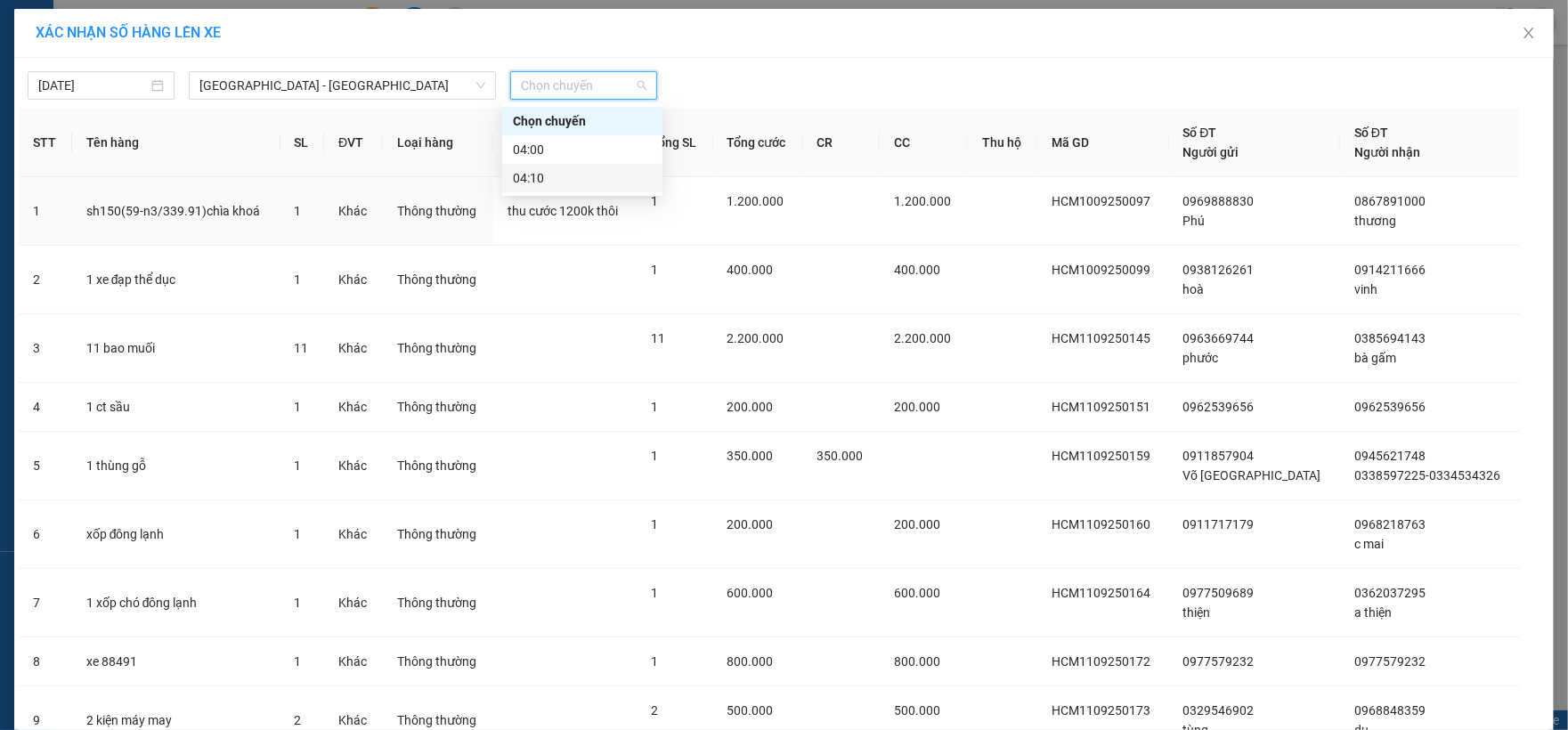
click at [596, 176] on div "04:10" at bounding box center [582, 178] width 139 height 20
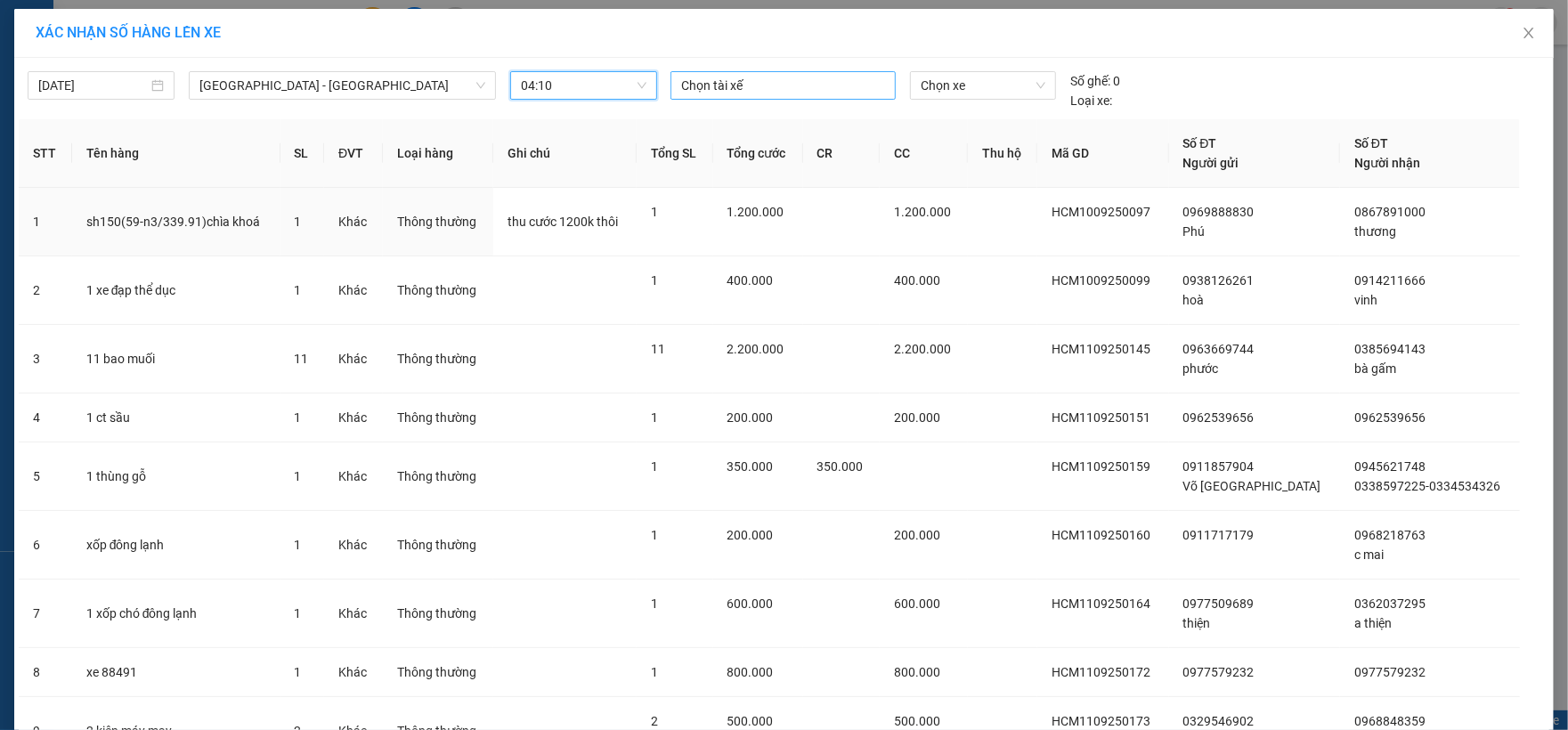
click at [703, 89] on div at bounding box center [783, 85] width 217 height 21
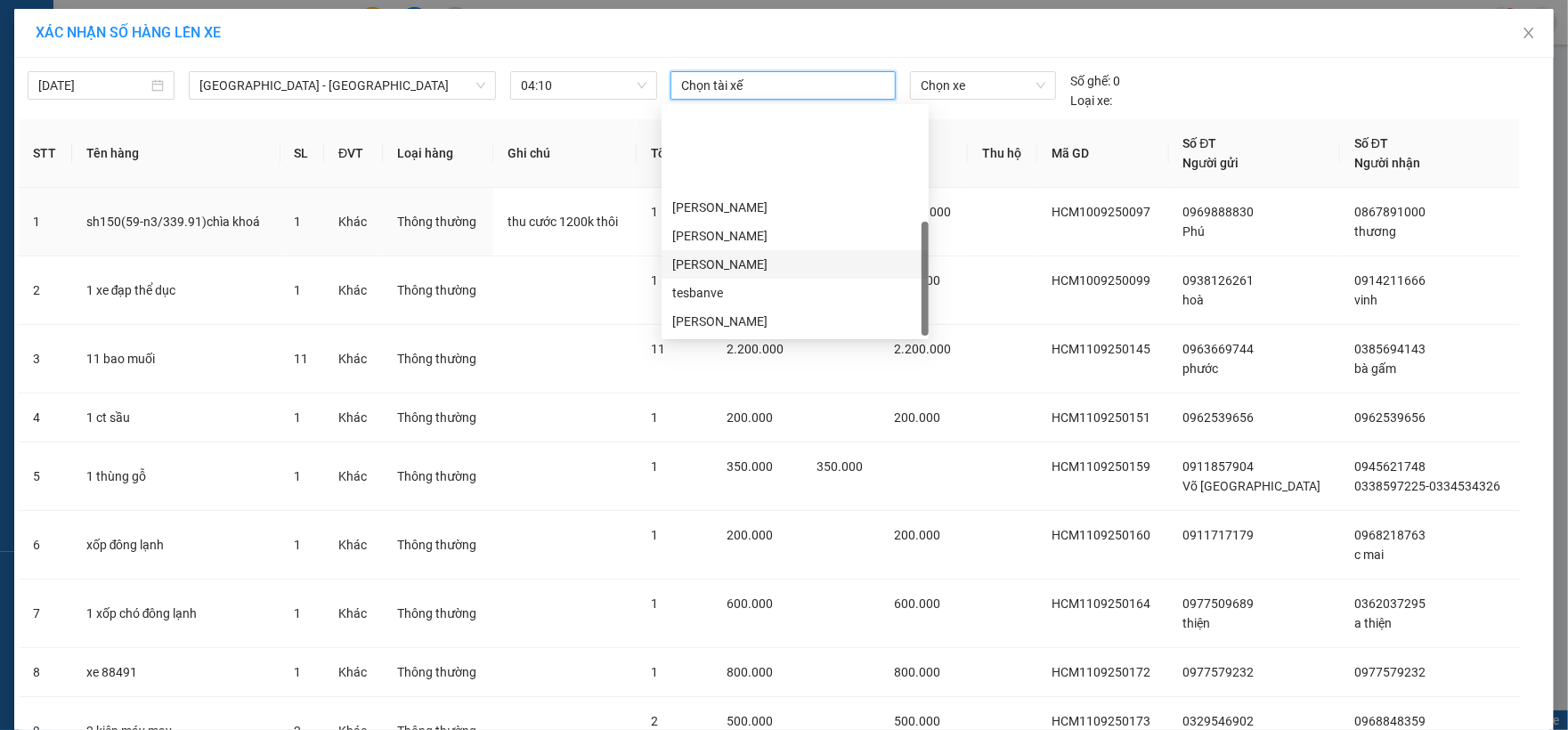
scroll to position [114, 0]
click at [777, 214] on div "[PERSON_NAME]" at bounding box center [796, 206] width 246 height 20
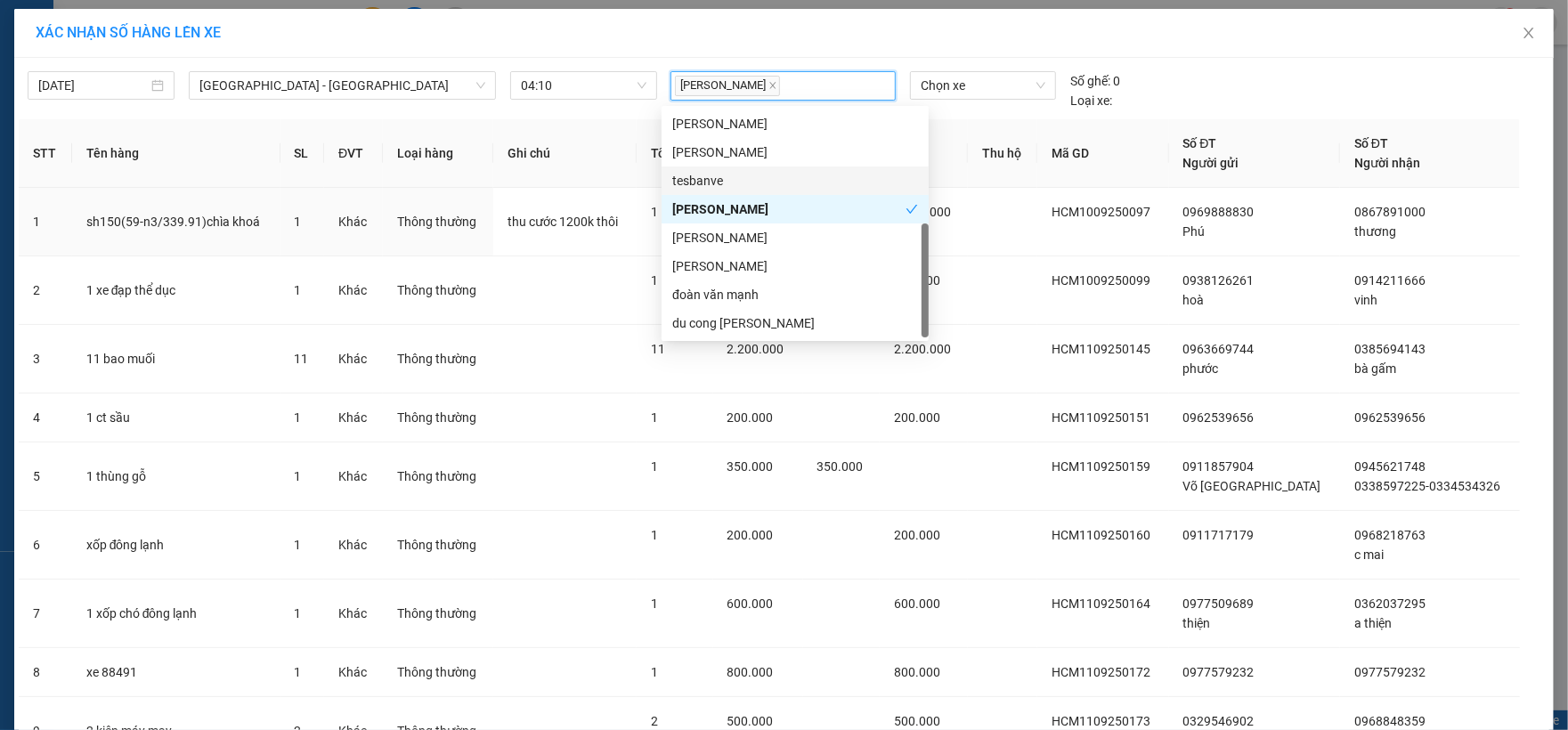
click at [716, 171] on div "tesbanve" at bounding box center [796, 180] width 246 height 20
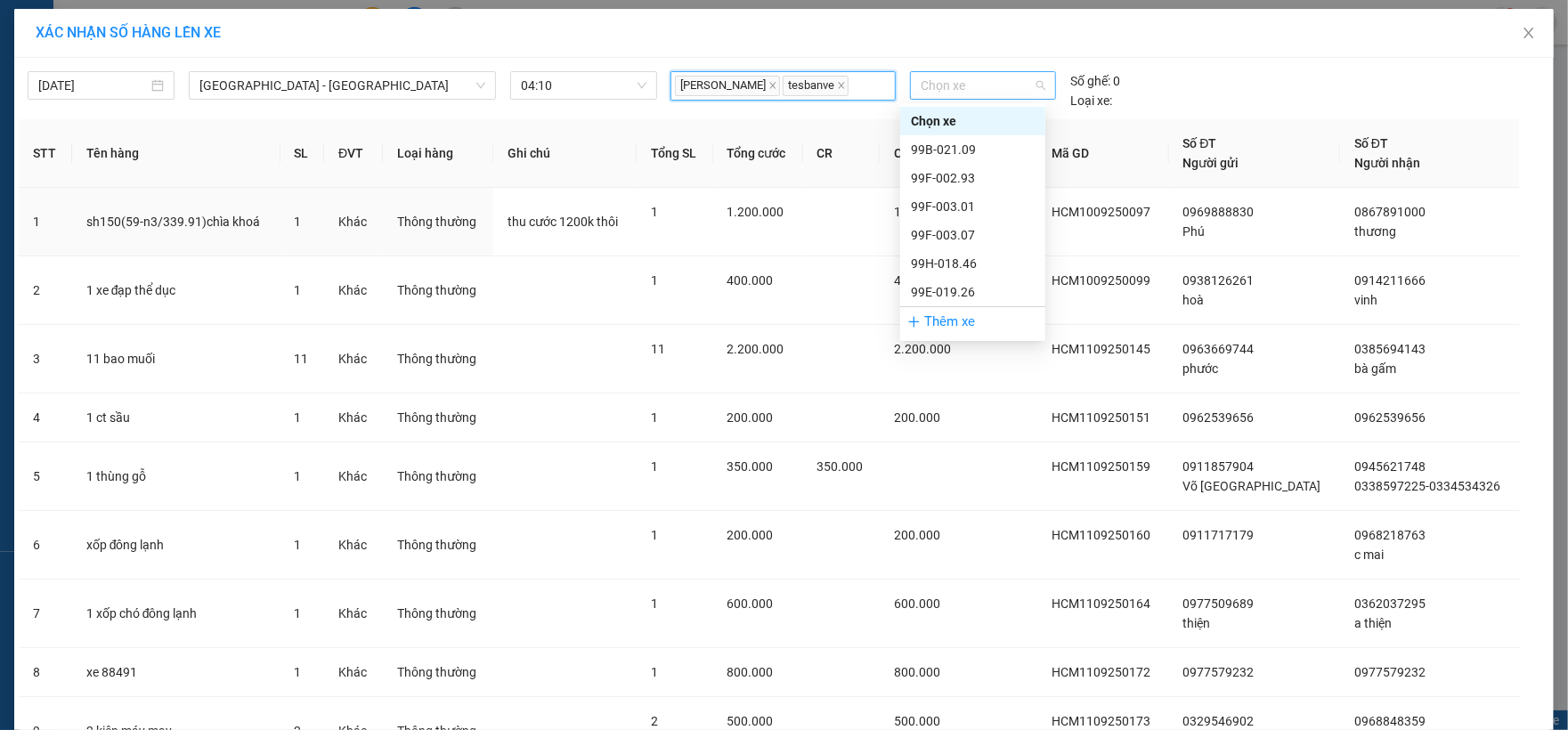
click at [948, 91] on span "Chọn xe" at bounding box center [984, 86] width 125 height 27
click at [970, 208] on div "99F-003.01" at bounding box center [972, 206] width 124 height 20
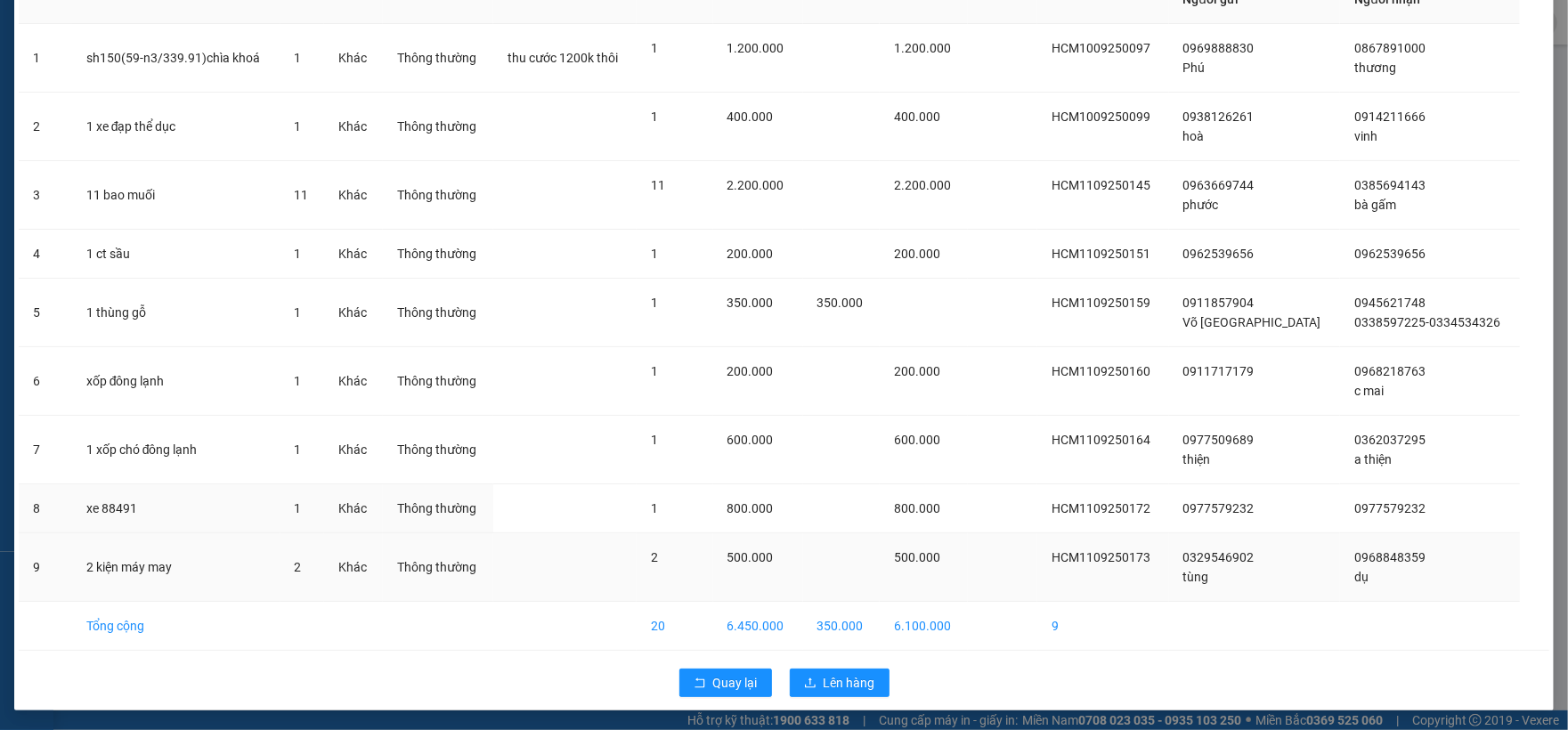
scroll to position [160, 0]
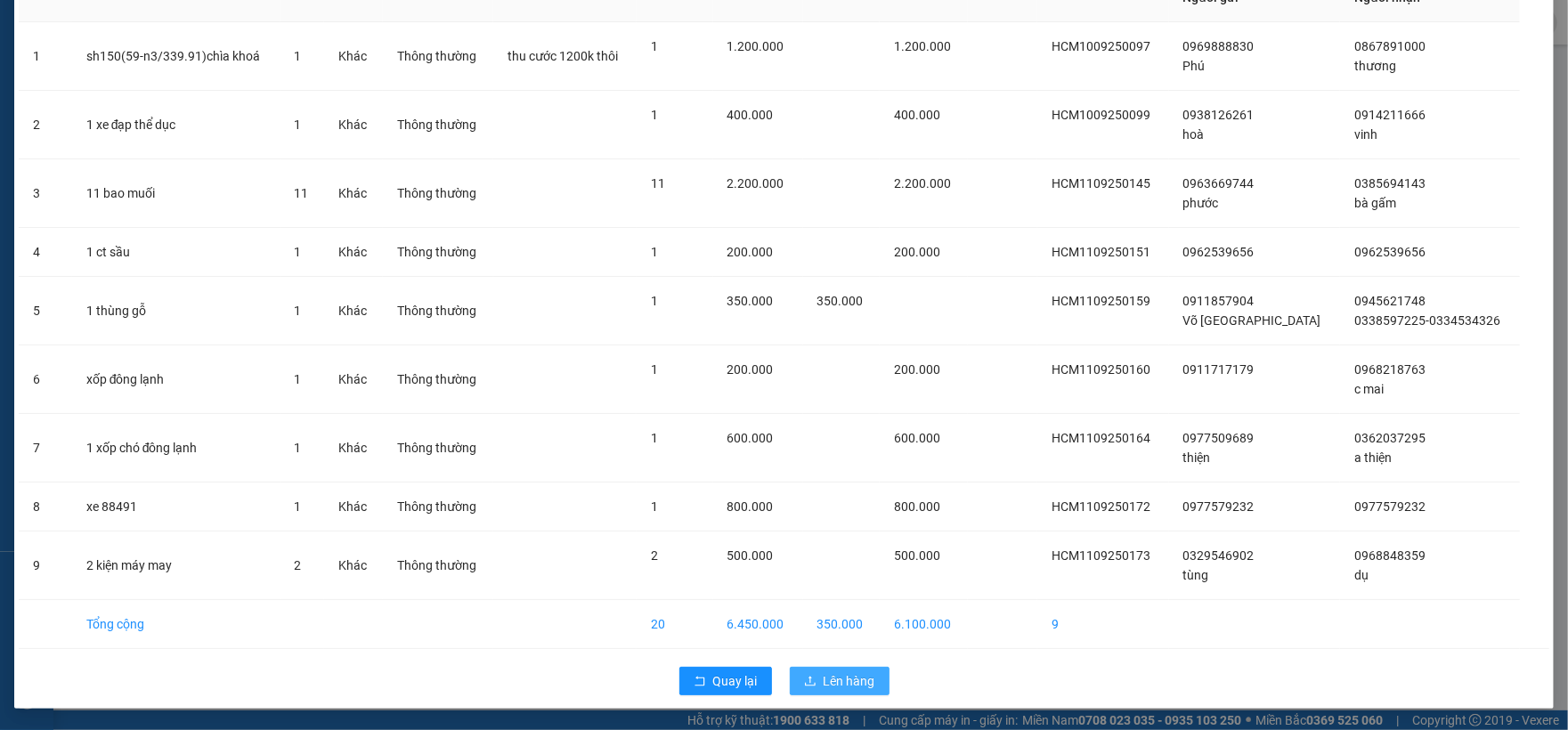
click at [839, 676] on span "Lên hàng" at bounding box center [850, 681] width 52 height 20
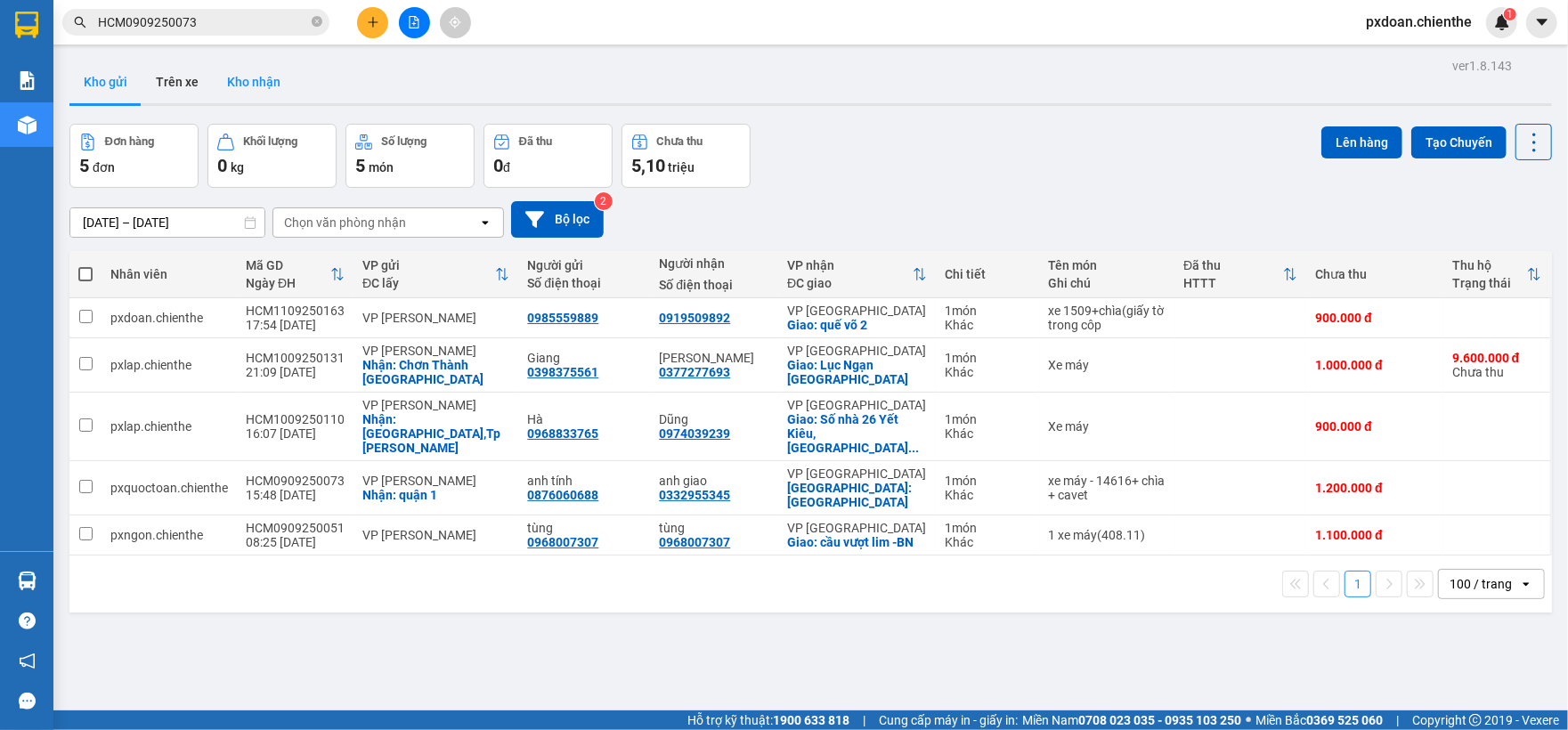
click at [250, 75] on button "Kho nhận" at bounding box center [254, 82] width 82 height 43
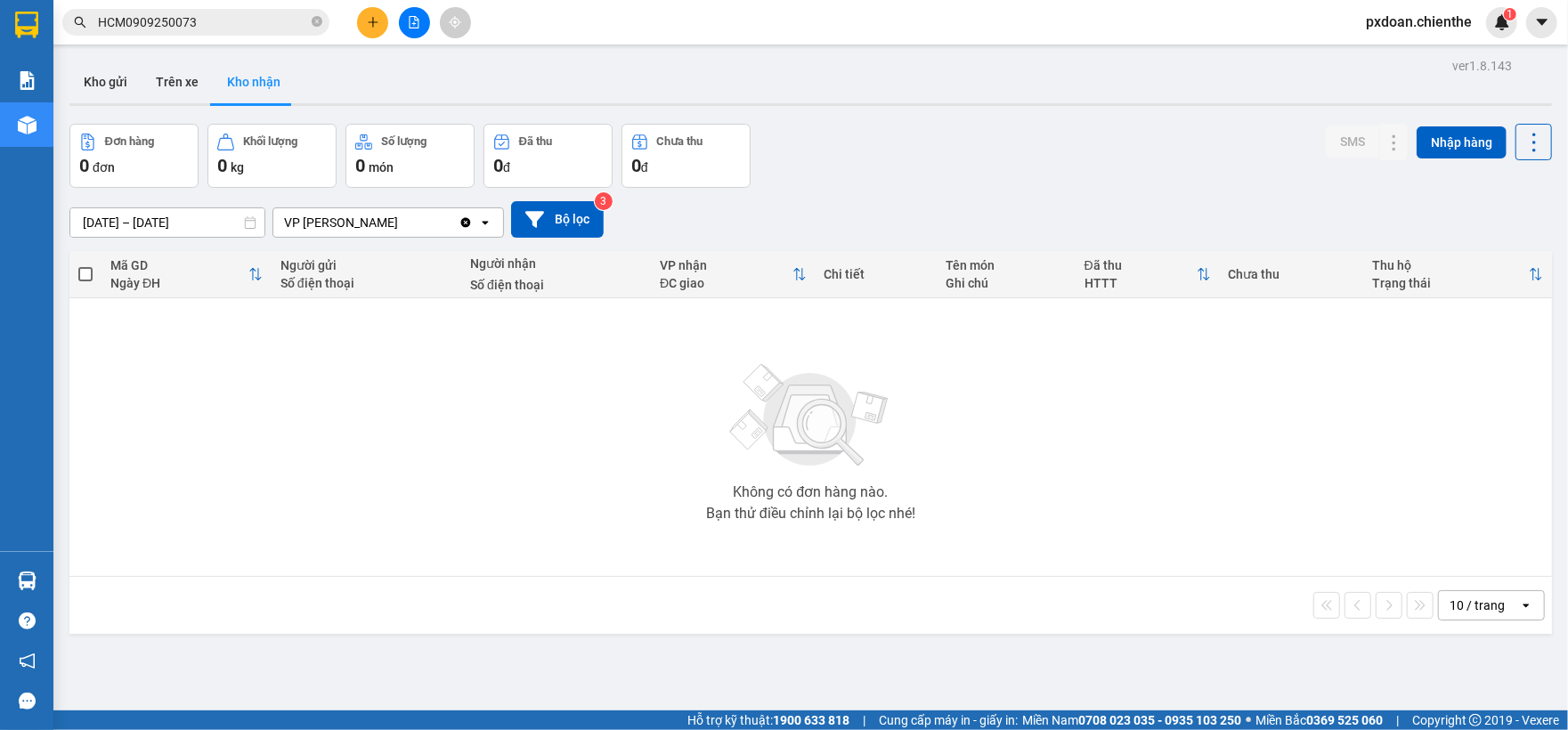
click at [422, 16] on button at bounding box center [414, 22] width 31 height 31
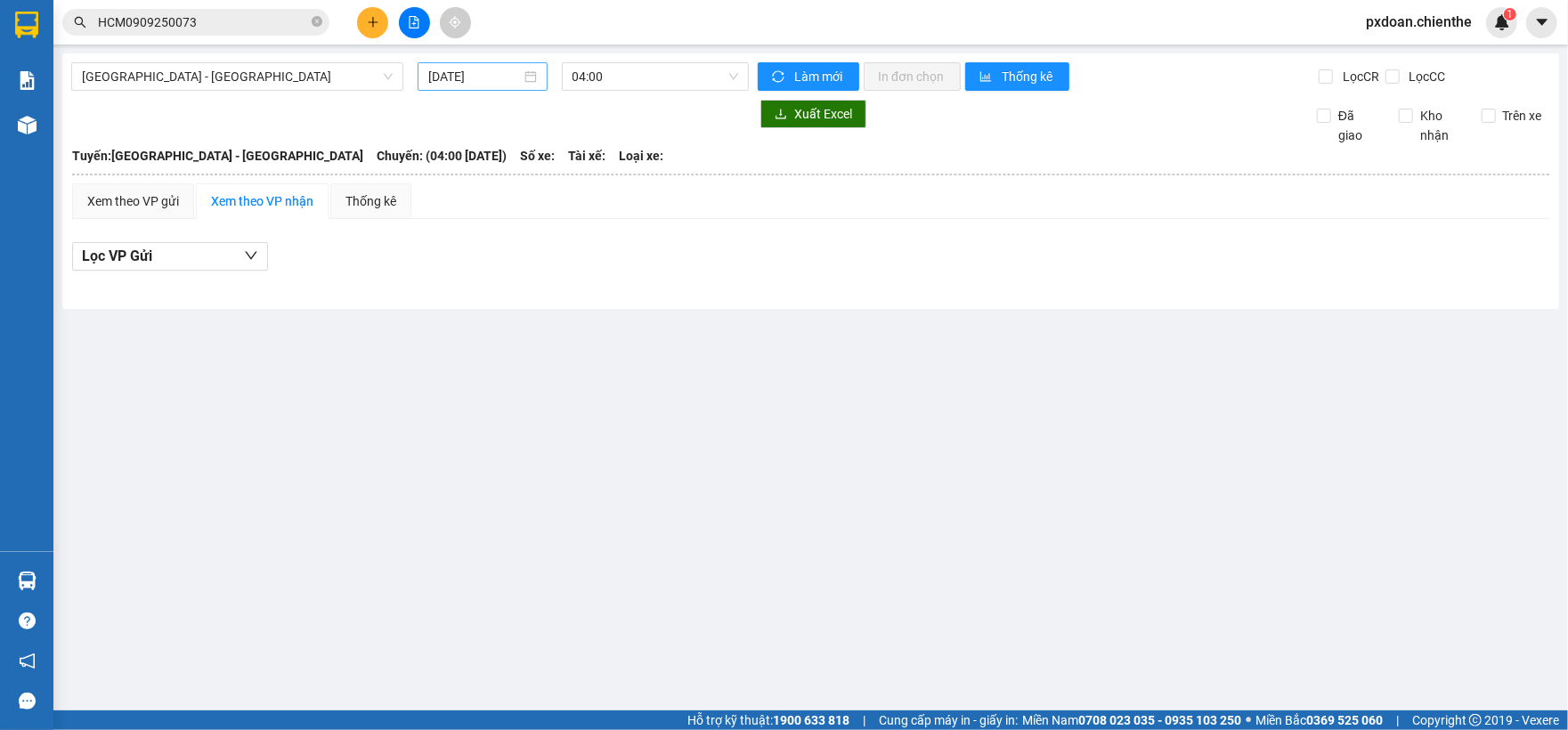
click at [481, 83] on input "[DATE]" at bounding box center [475, 76] width 93 height 20
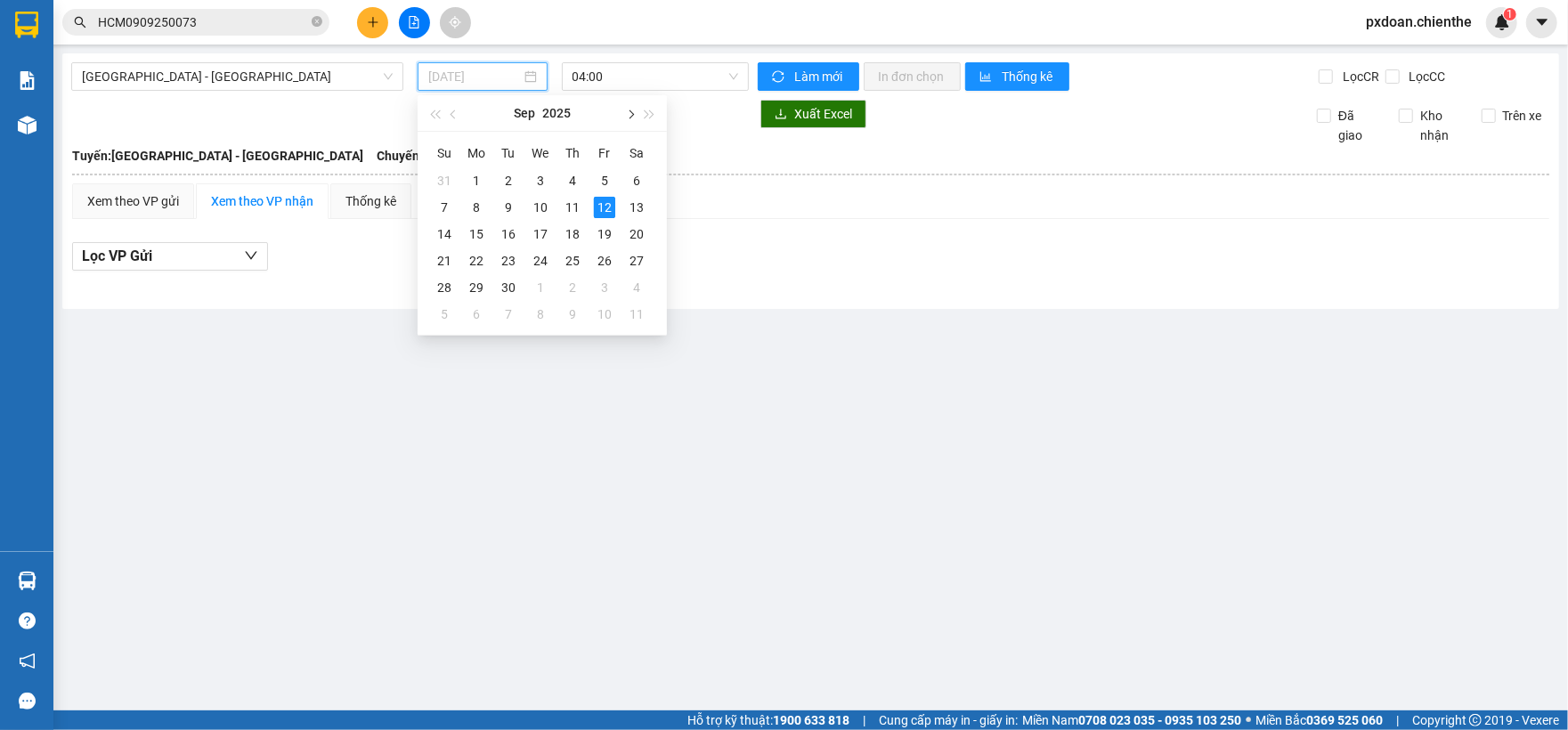
type input "[DATE]"
click at [652, 73] on span "04:00" at bounding box center [655, 76] width 167 height 27
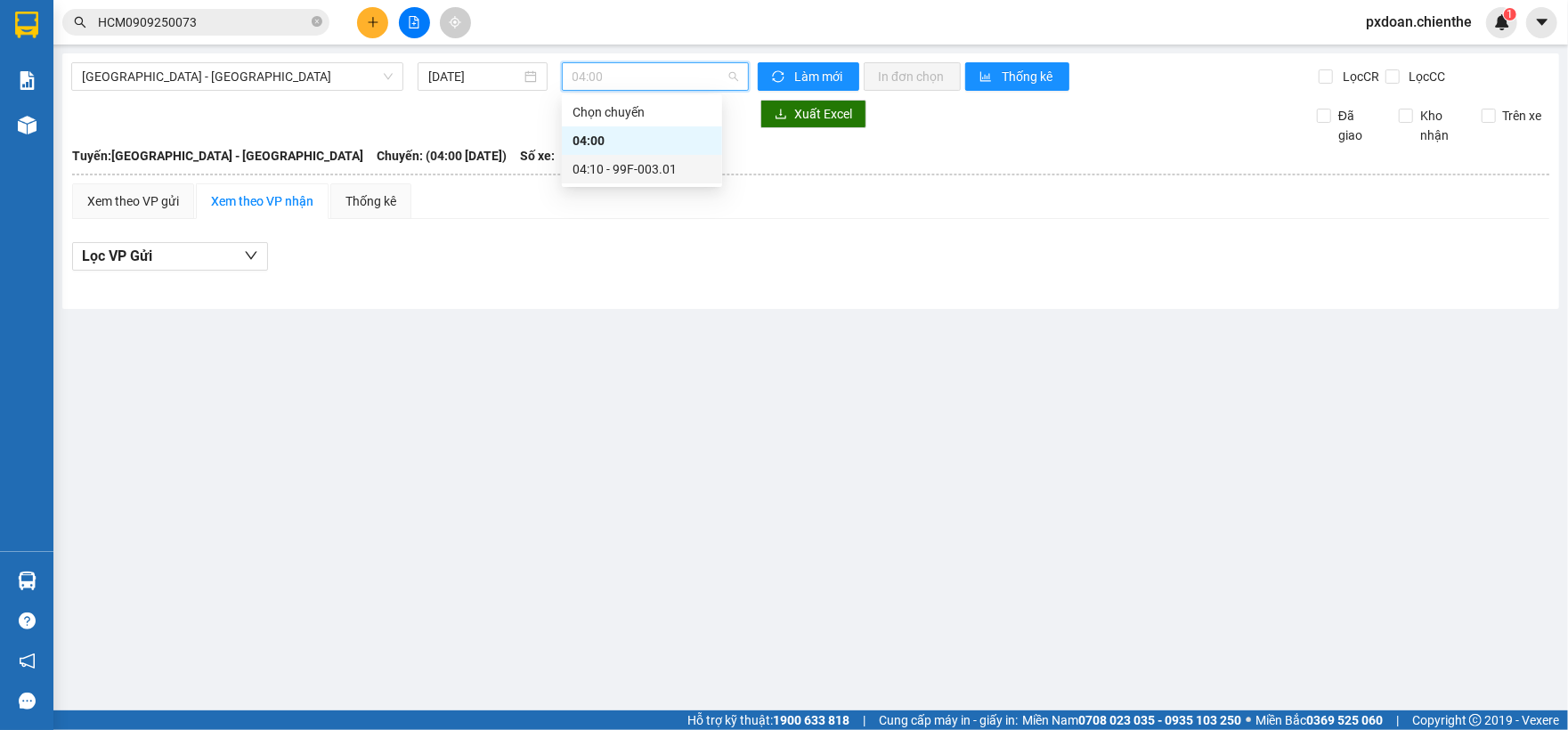
click at [656, 166] on div "04:10 - 99F-003.01" at bounding box center [641, 168] width 139 height 20
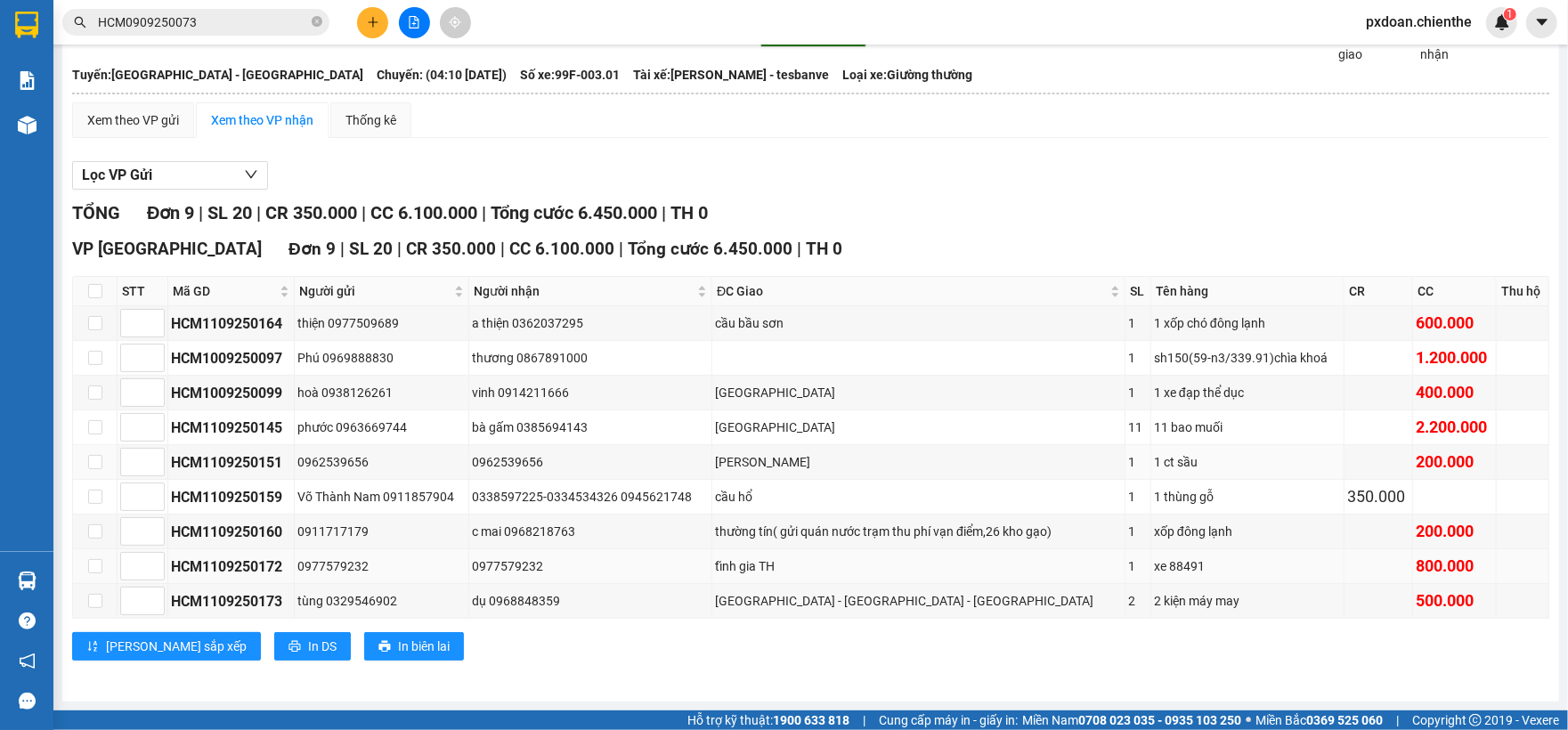
scroll to position [91, 0]
click at [308, 643] on span "In DS" at bounding box center [322, 645] width 29 height 20
click at [94, 316] on input "checkbox" at bounding box center [95, 323] width 14 height 14
checkbox input "true"
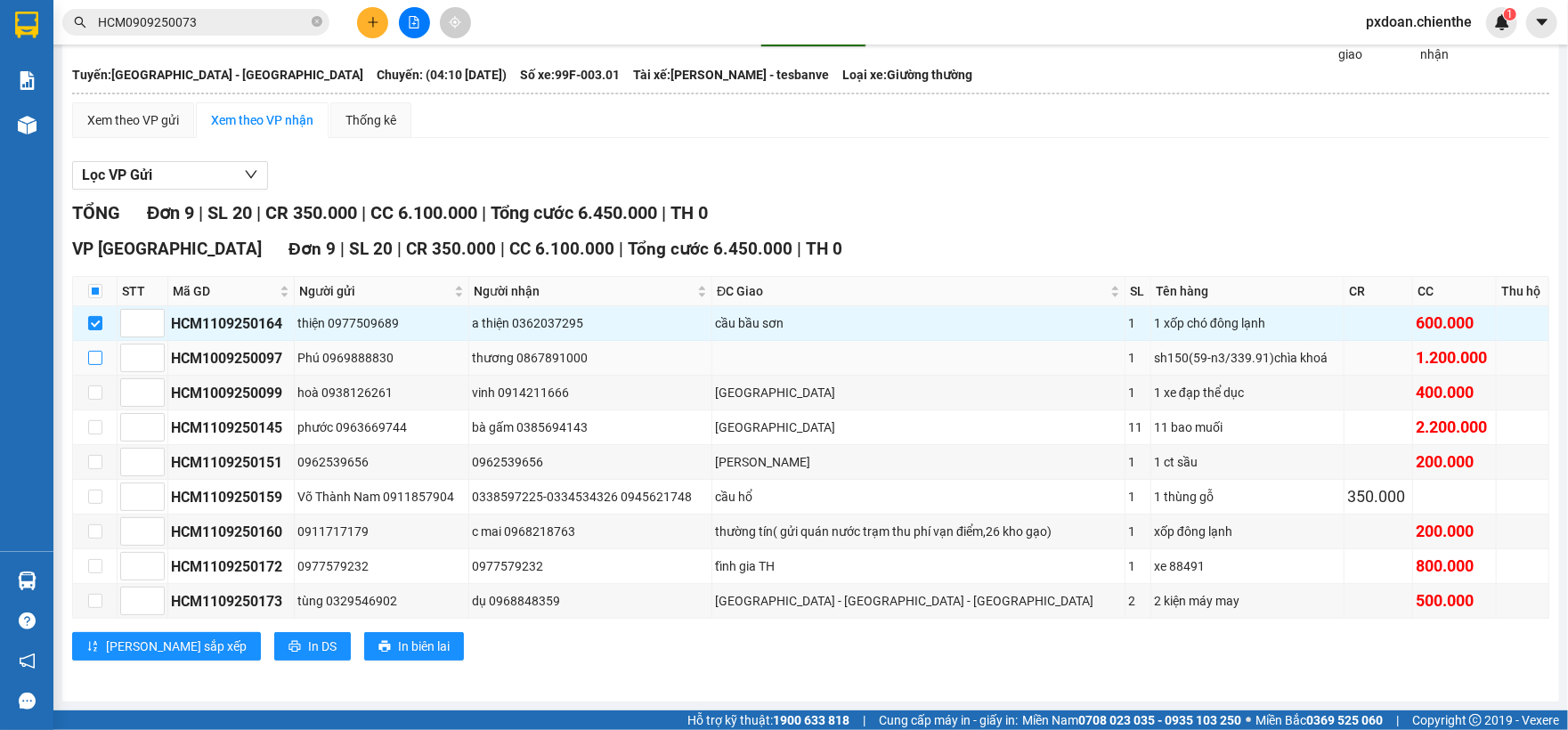
click at [93, 351] on input "checkbox" at bounding box center [95, 357] width 14 height 14
checkbox input "true"
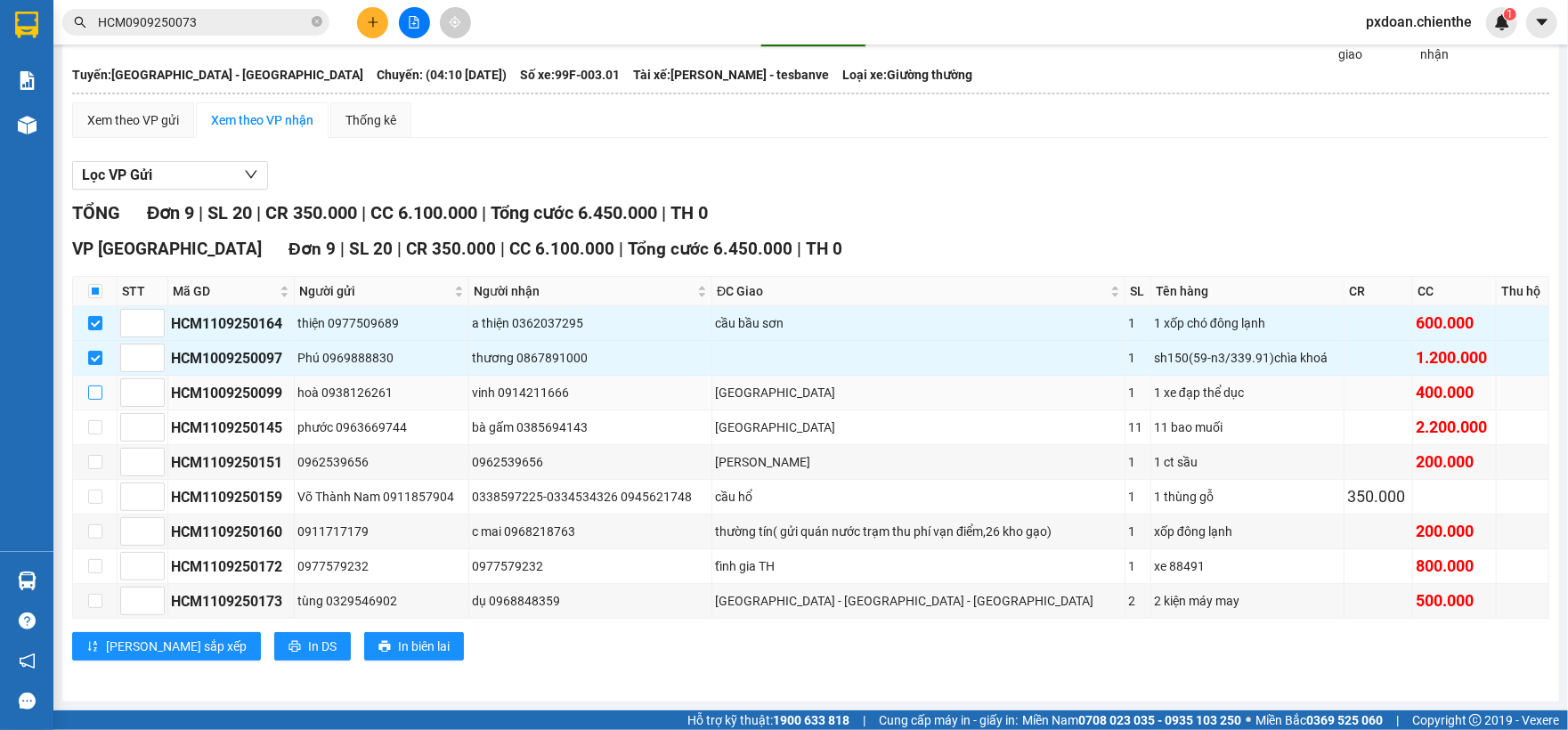
click at [97, 385] on input "checkbox" at bounding box center [95, 392] width 14 height 14
checkbox input "true"
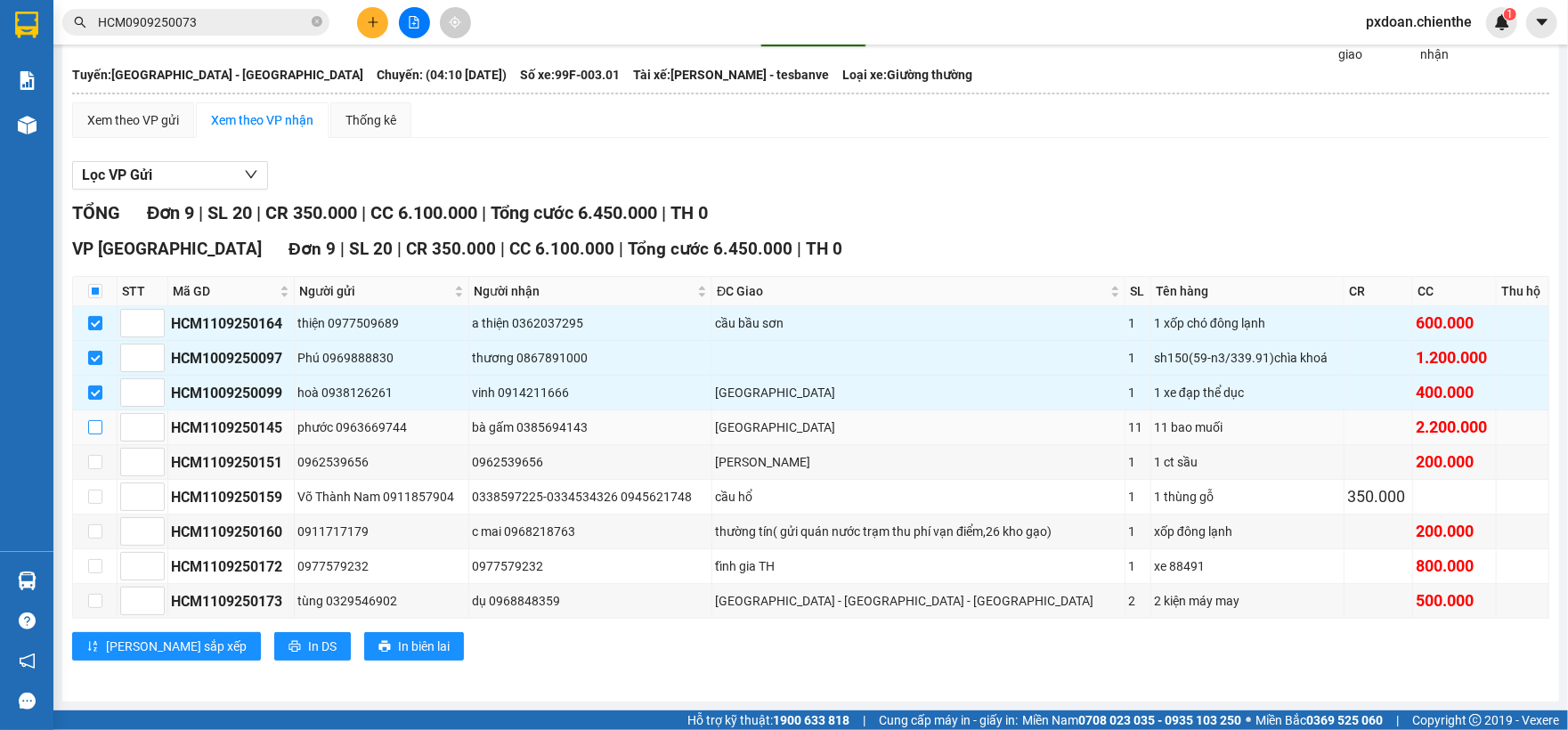
click at [97, 428] on input "checkbox" at bounding box center [95, 427] width 14 height 14
checkbox input "true"
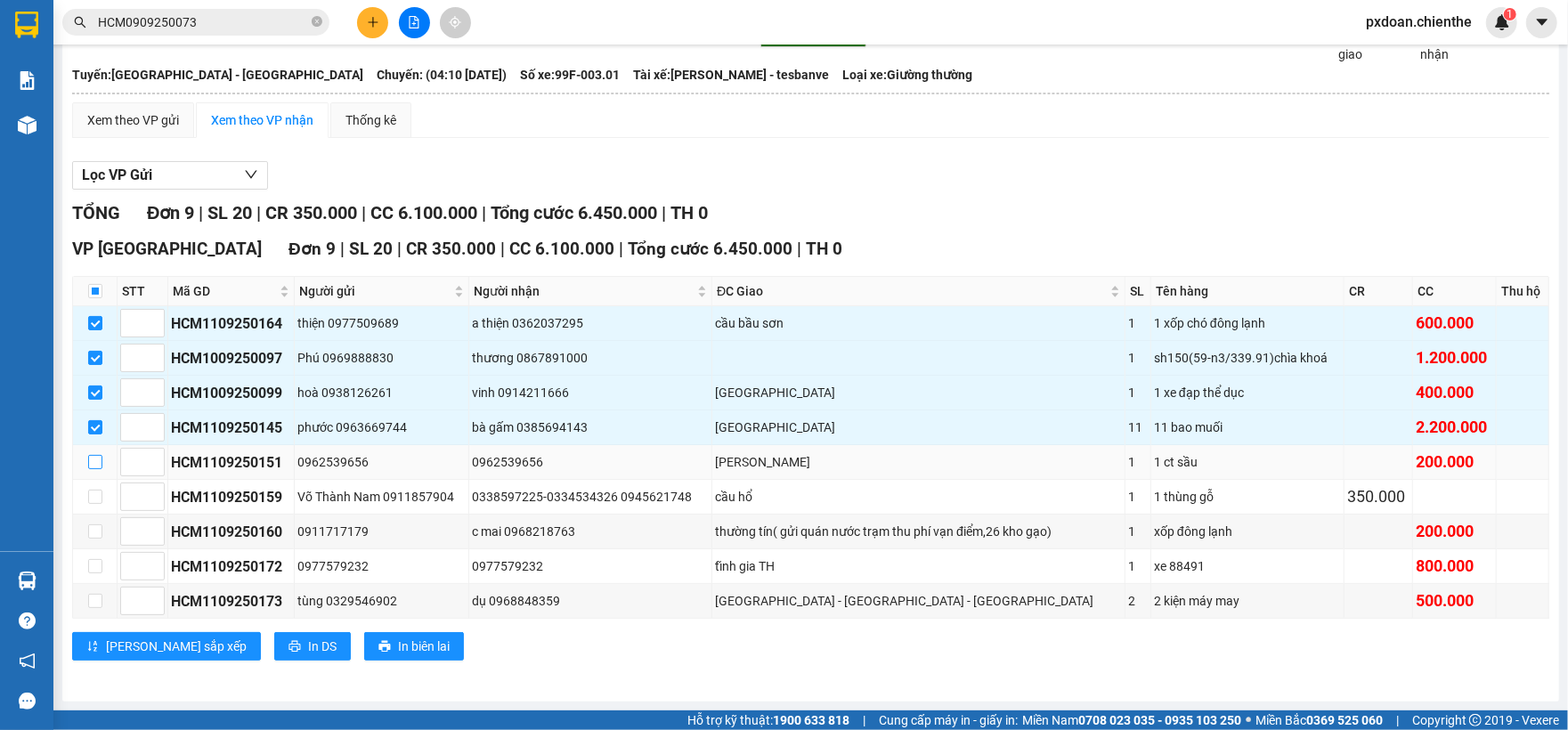
click at [98, 455] on input "checkbox" at bounding box center [95, 461] width 14 height 14
checkbox input "true"
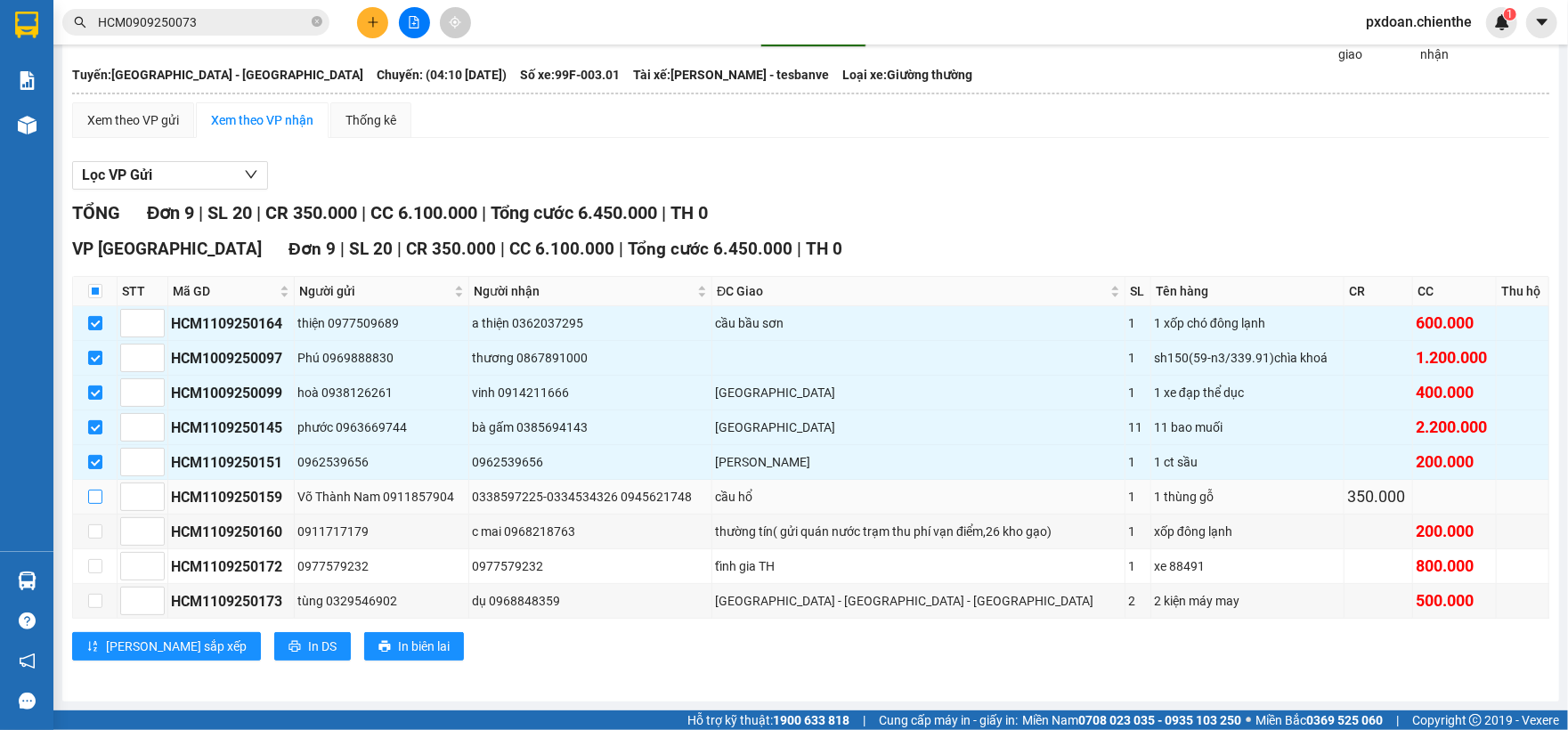
click at [101, 496] on input "checkbox" at bounding box center [95, 496] width 14 height 14
checkbox input "true"
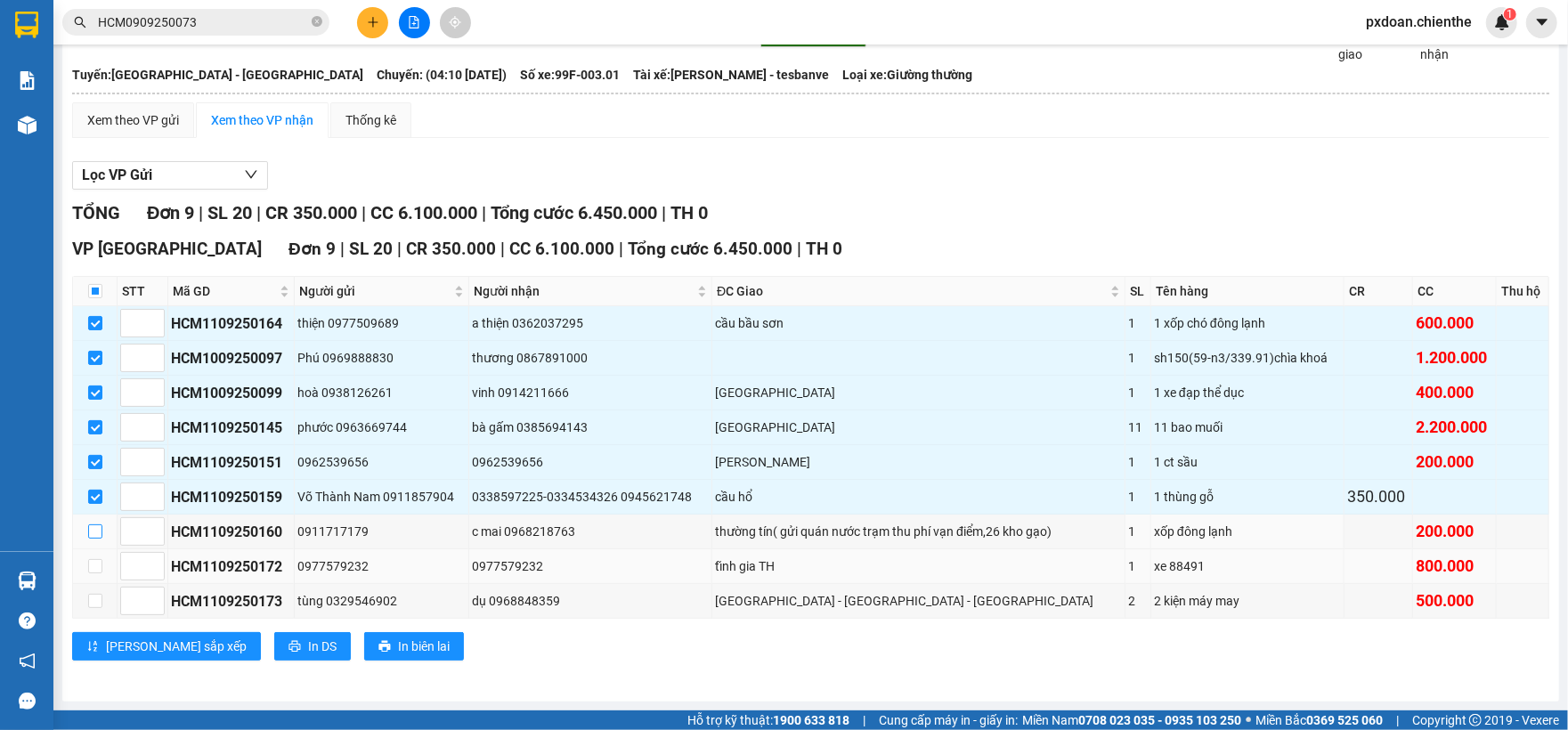
click at [96, 538] on label at bounding box center [95, 531] width 14 height 20
click at [96, 538] on input "checkbox" at bounding box center [95, 531] width 14 height 14
checkbox input "true"
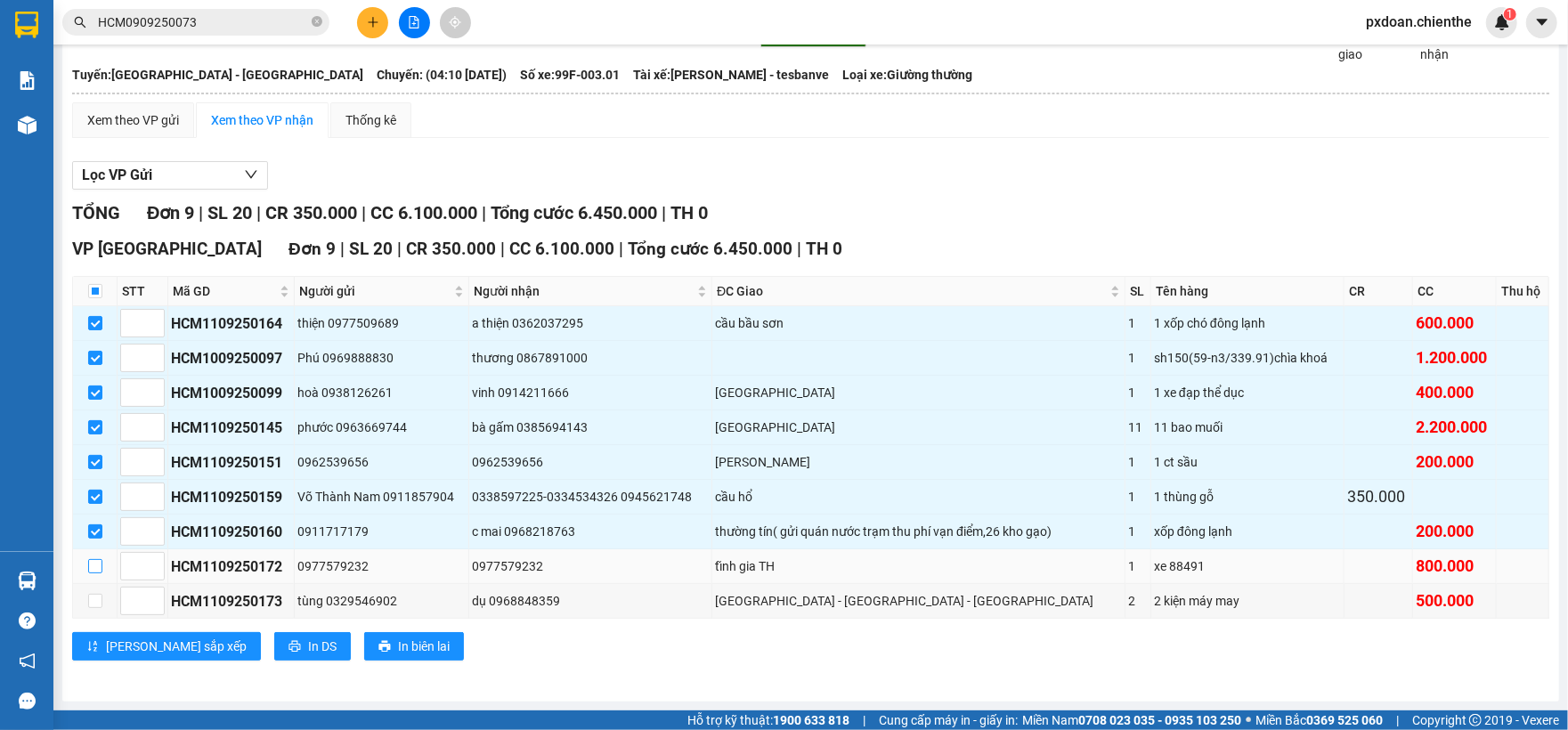
click at [94, 567] on input "checkbox" at bounding box center [95, 565] width 14 height 14
checkbox input "true"
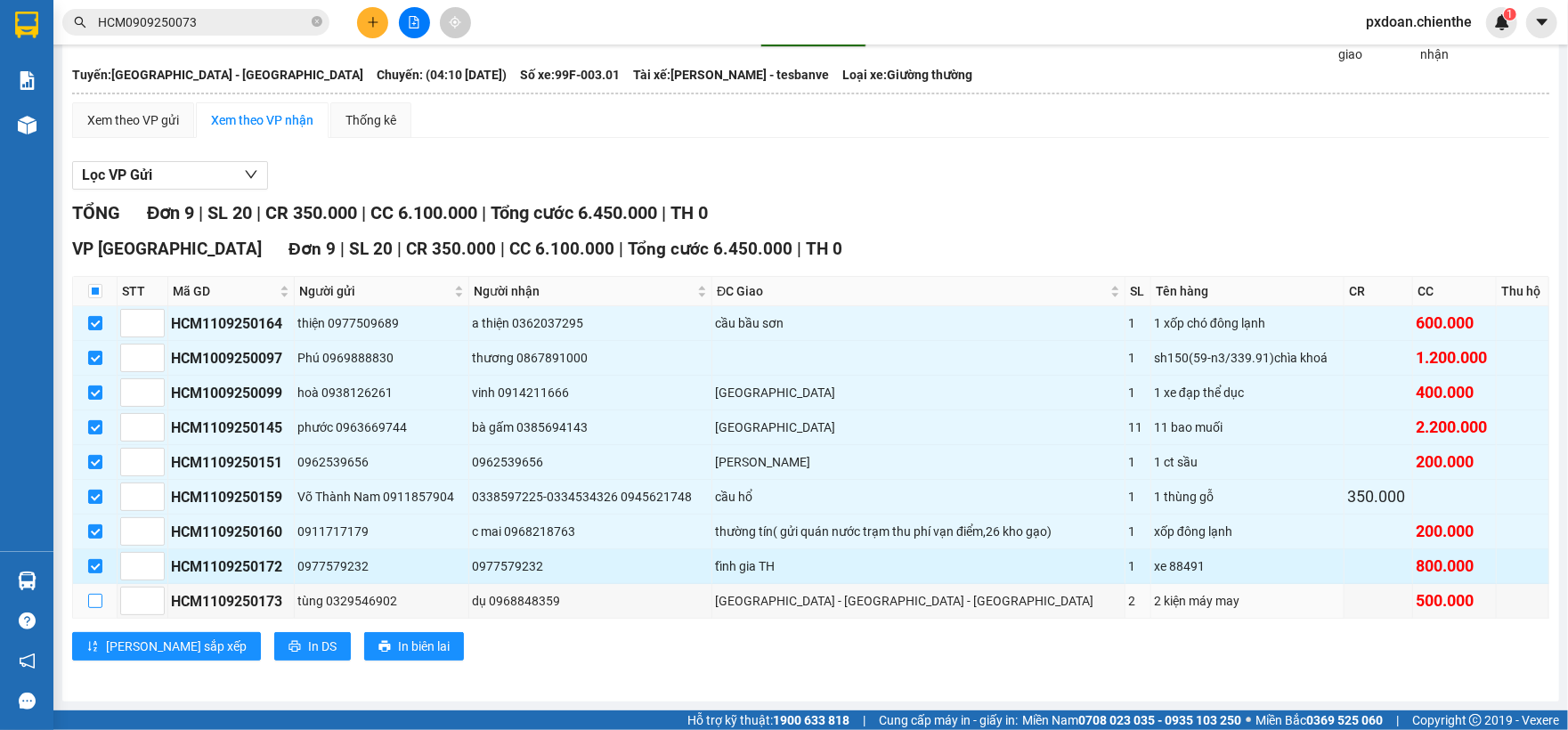
drag, startPoint x: 93, startPoint y: 592, endPoint x: 175, endPoint y: 551, distance: 91.7
click at [98, 593] on input "checkbox" at bounding box center [95, 600] width 14 height 14
checkbox input "true"
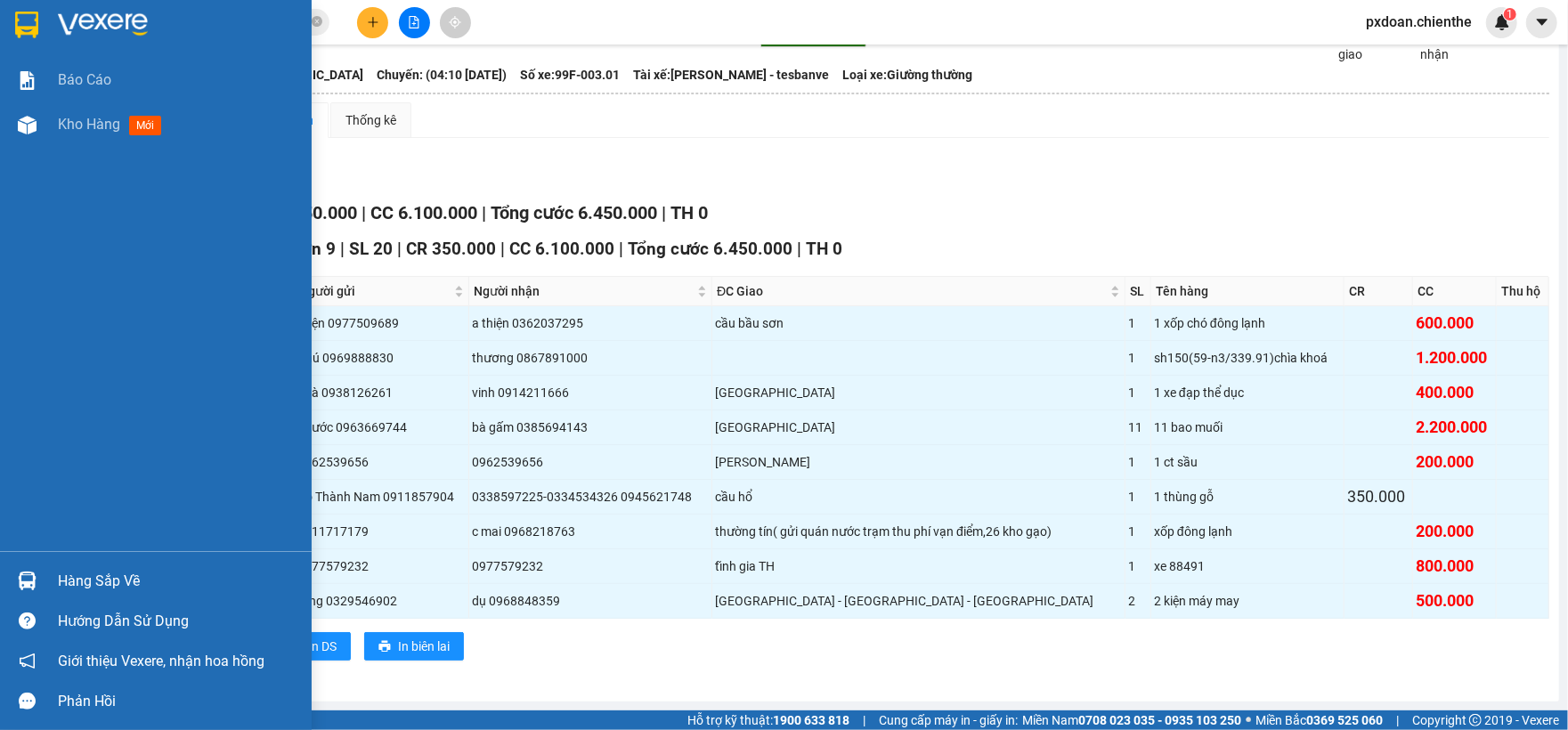
click at [75, 578] on div "Hàng sắp về" at bounding box center [178, 581] width 240 height 27
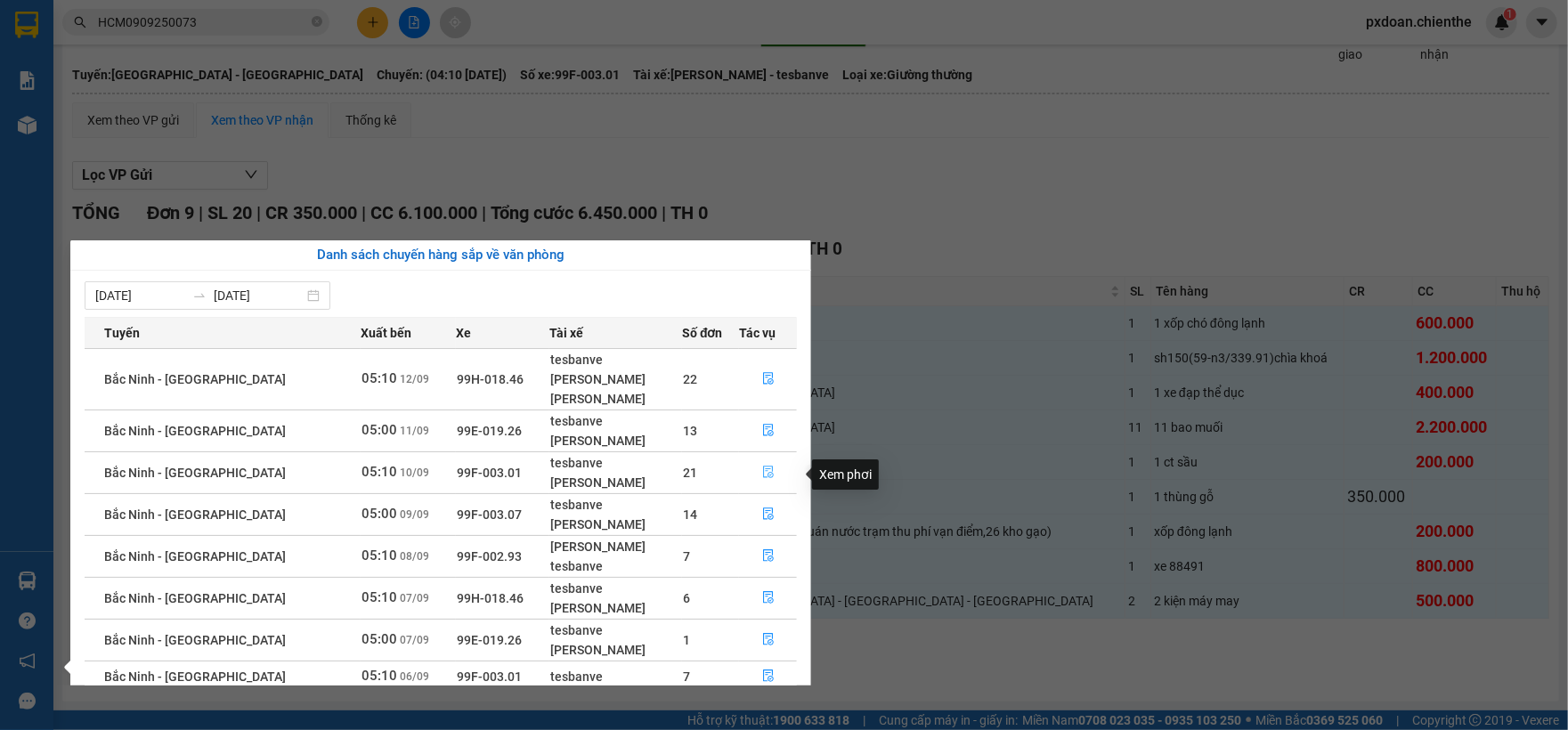
click at [757, 481] on button "button" at bounding box center [768, 472] width 57 height 29
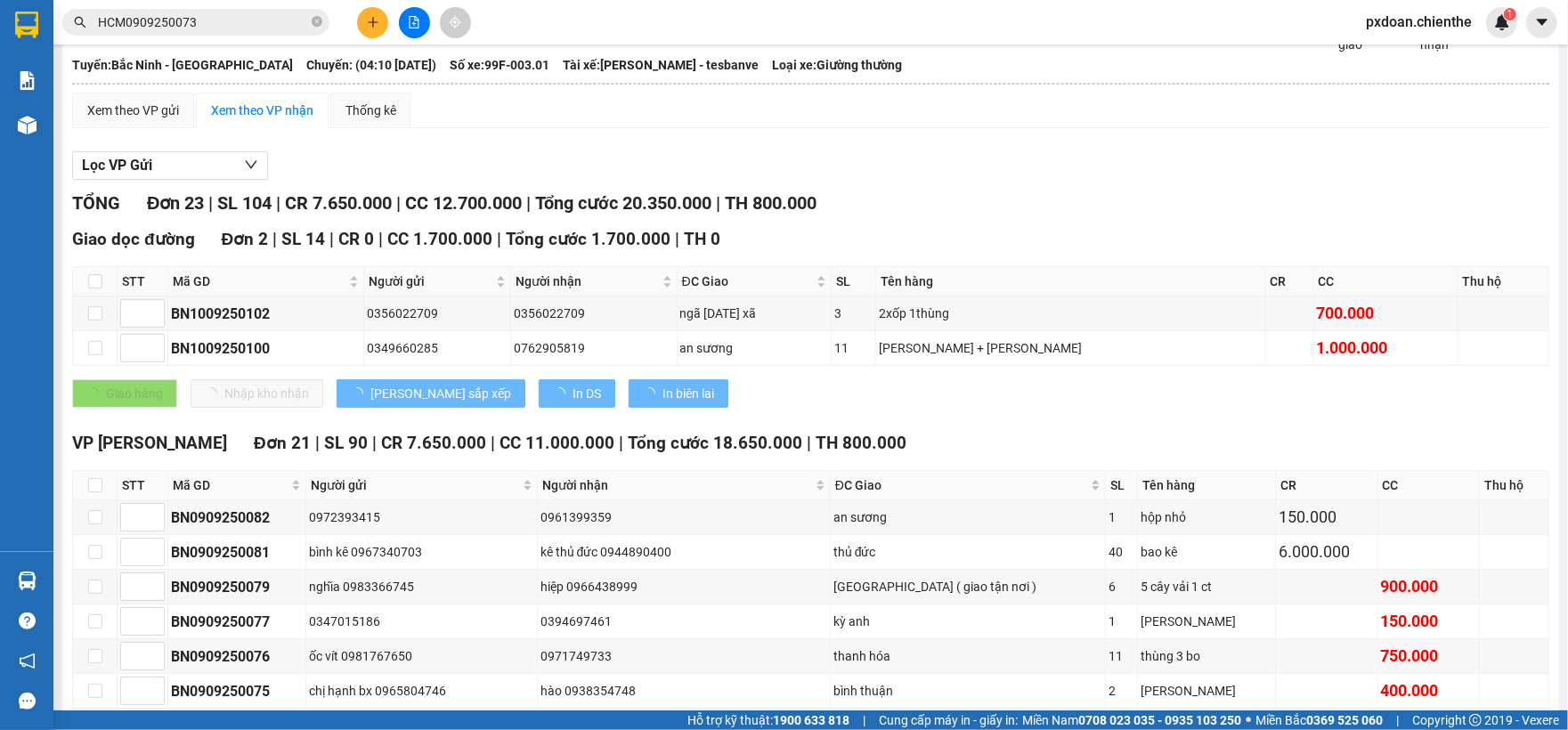
type input "[DATE]"
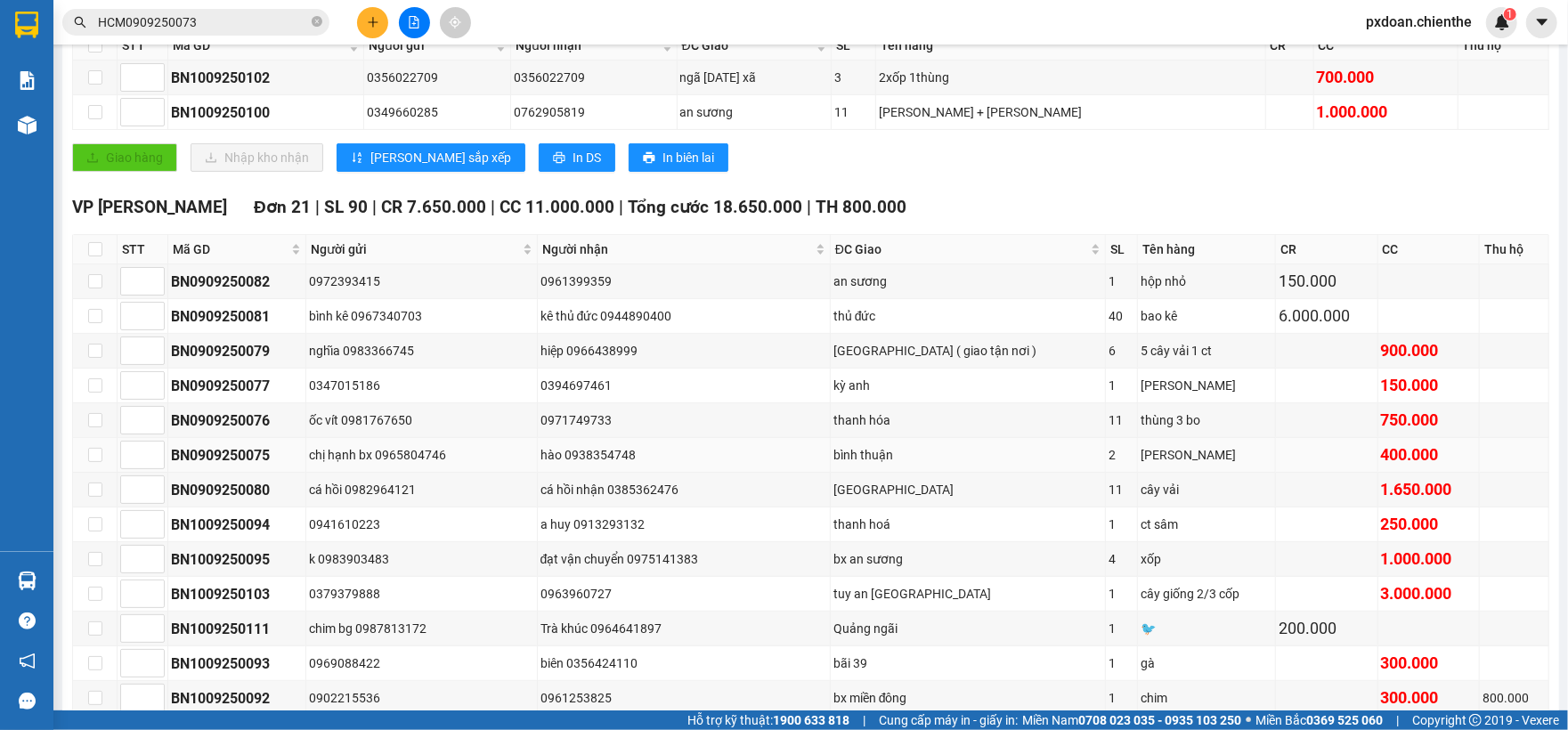
scroll to position [446, 0]
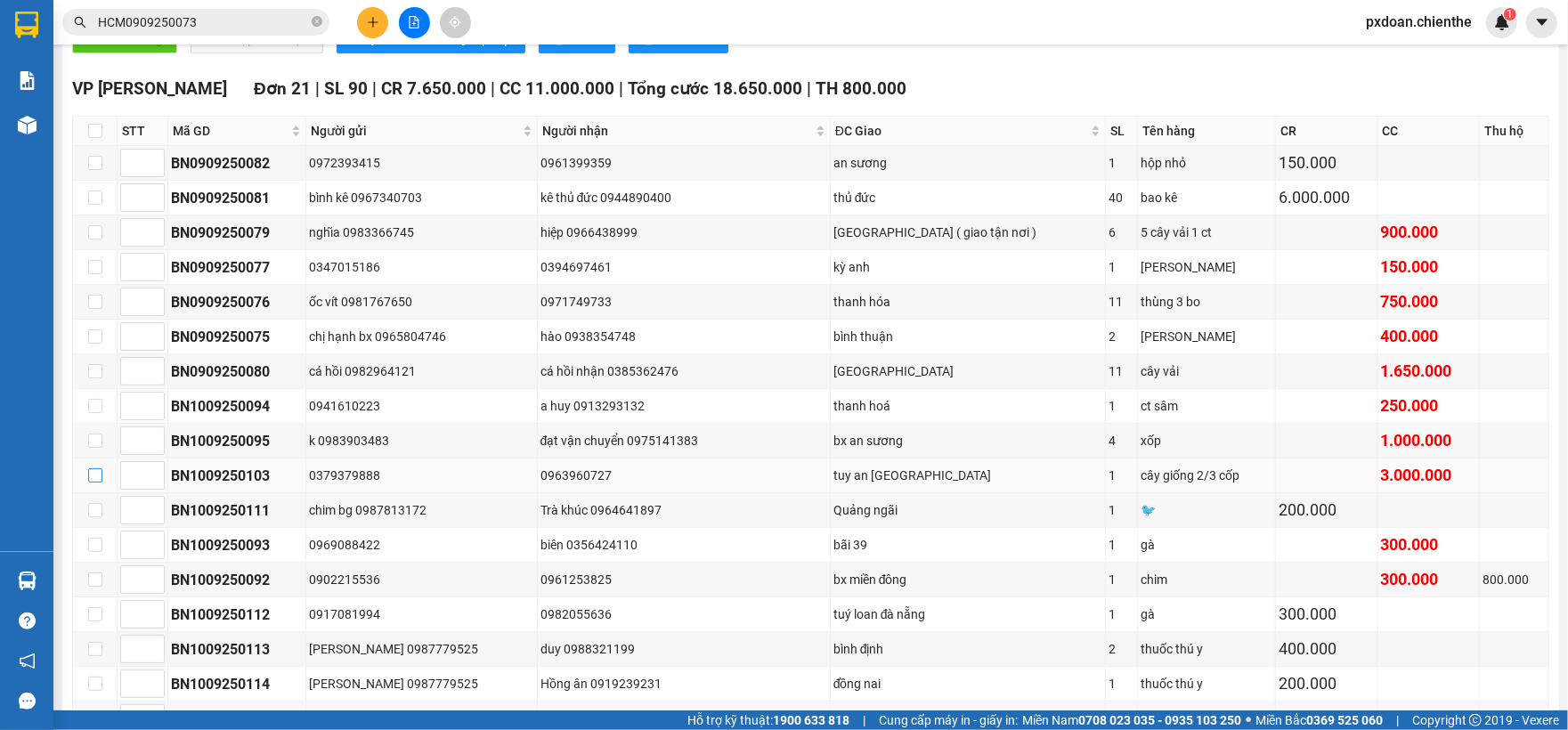
click at [96, 483] on input "checkbox" at bounding box center [95, 474] width 14 height 14
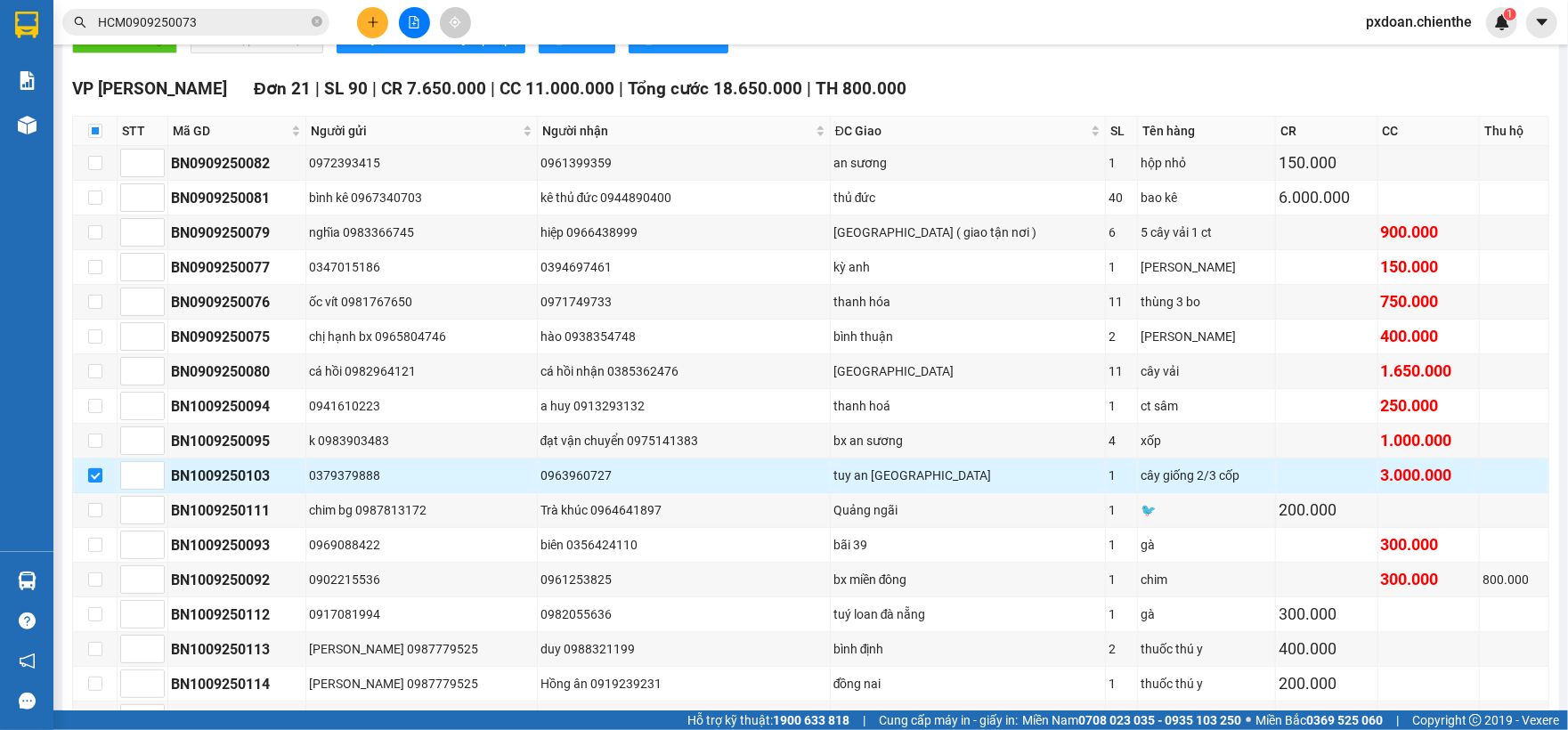
click at [89, 483] on input "checkbox" at bounding box center [95, 474] width 14 height 14
checkbox input "false"
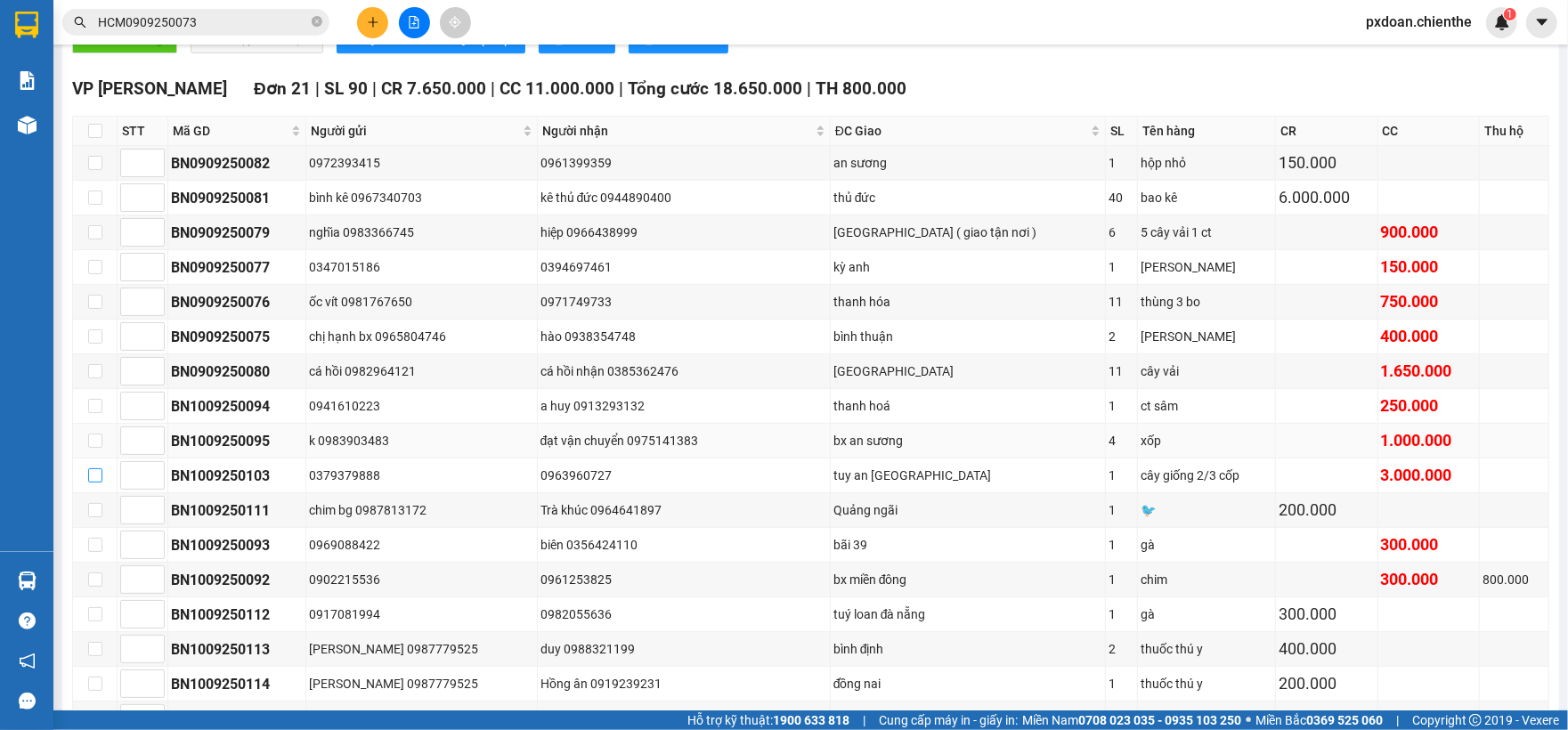
scroll to position [566, 0]
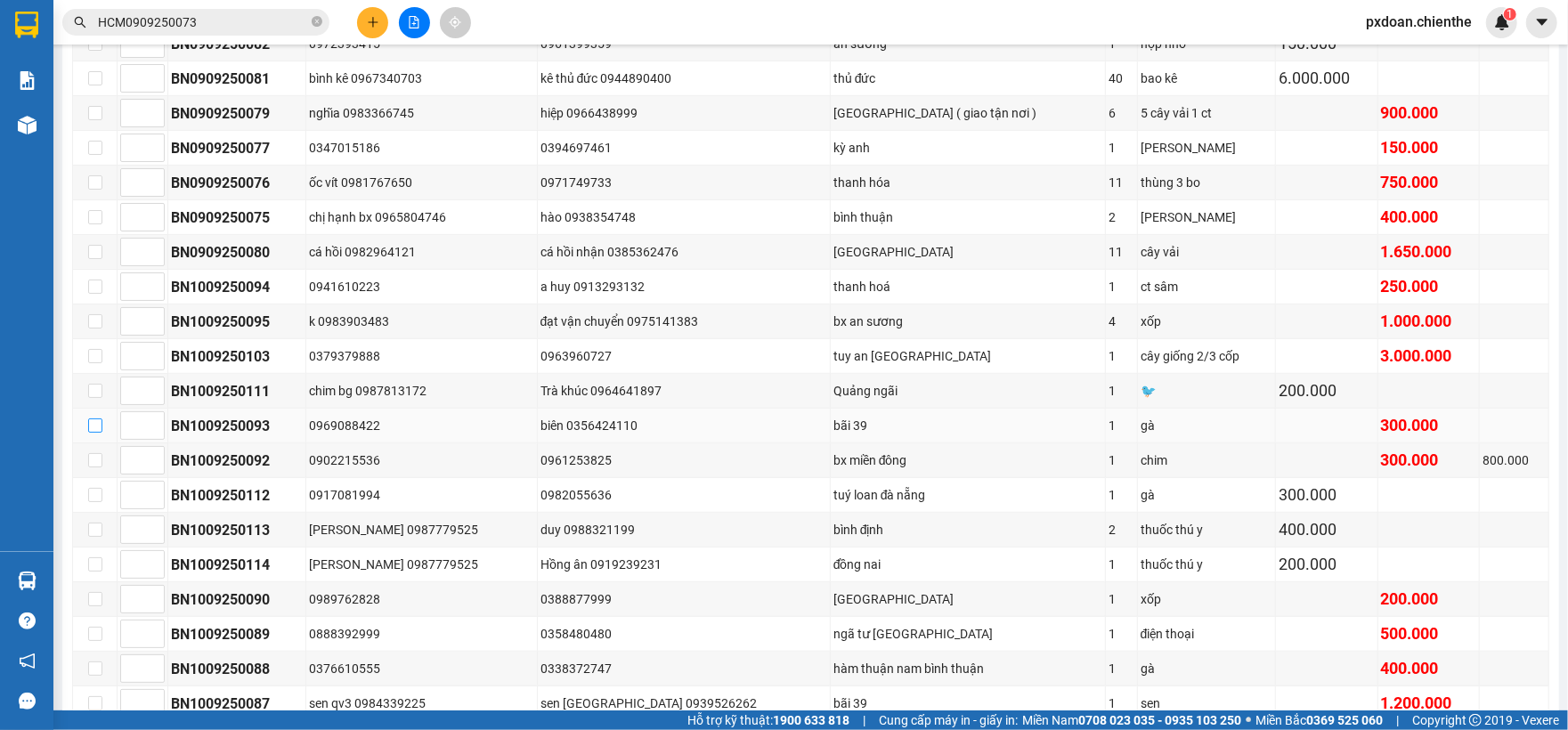
click at [94, 432] on input "checkbox" at bounding box center [95, 425] width 14 height 14
checkbox input "true"
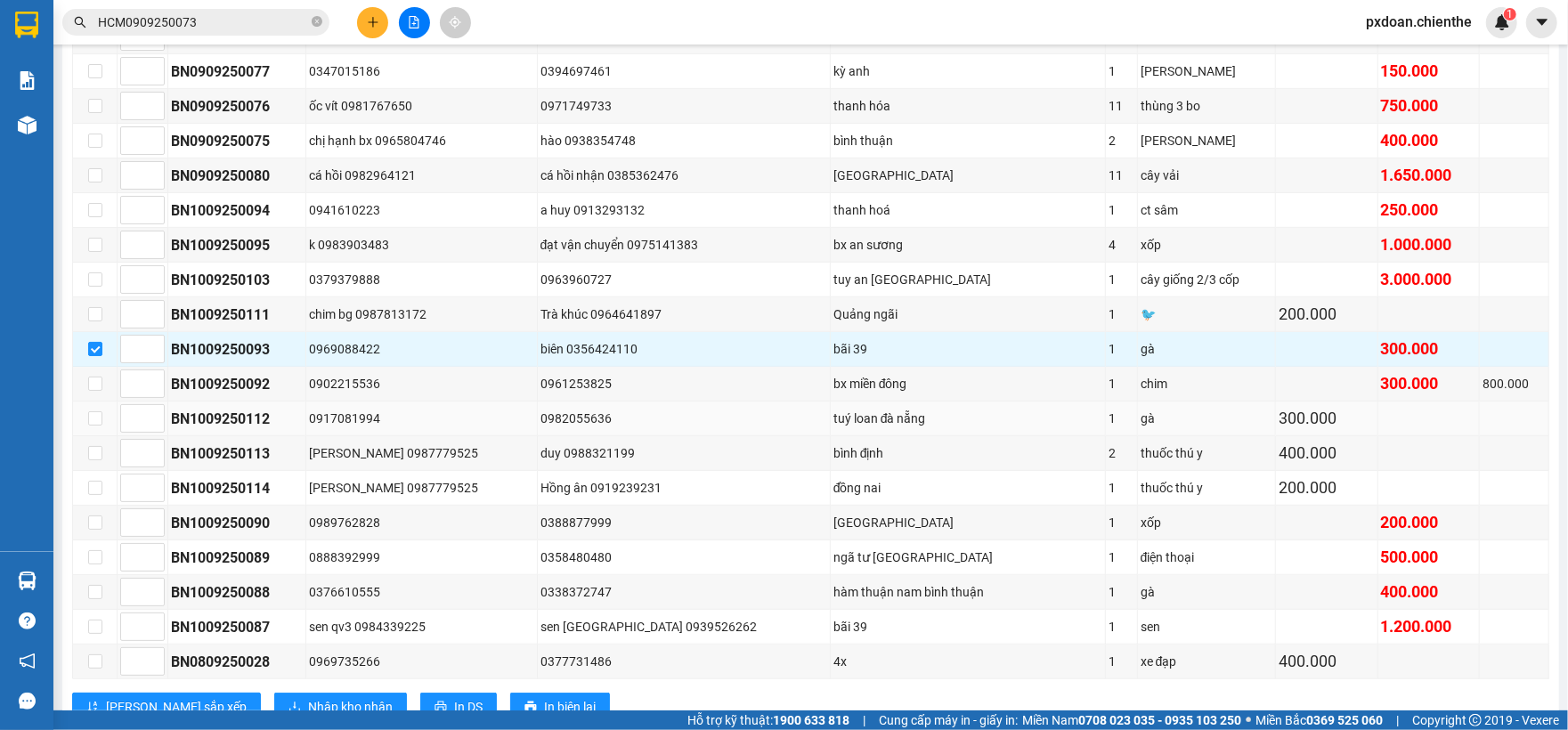
scroll to position [684, 0]
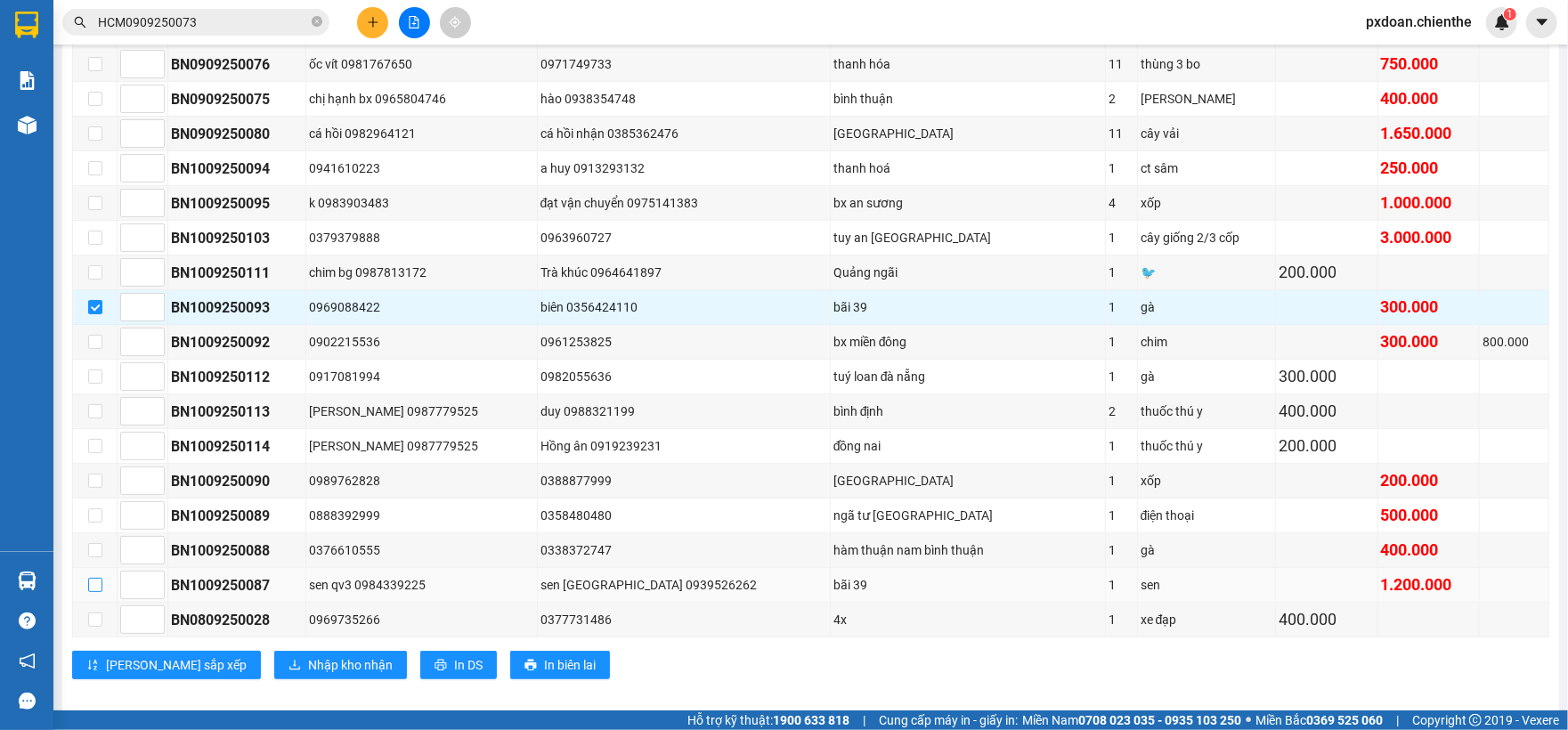
click at [96, 591] on input "checkbox" at bounding box center [95, 584] width 14 height 14
checkbox input "true"
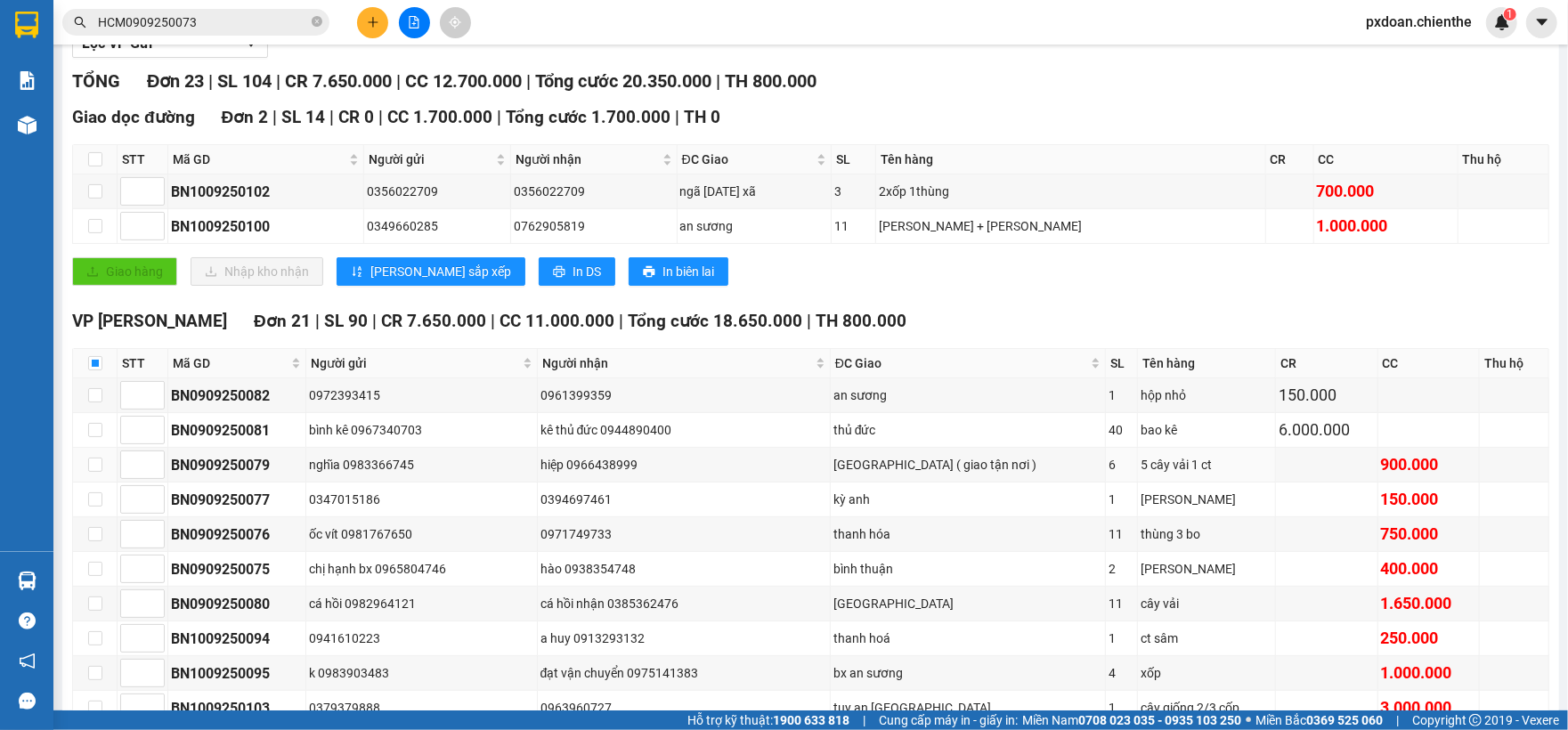
scroll to position [210, 0]
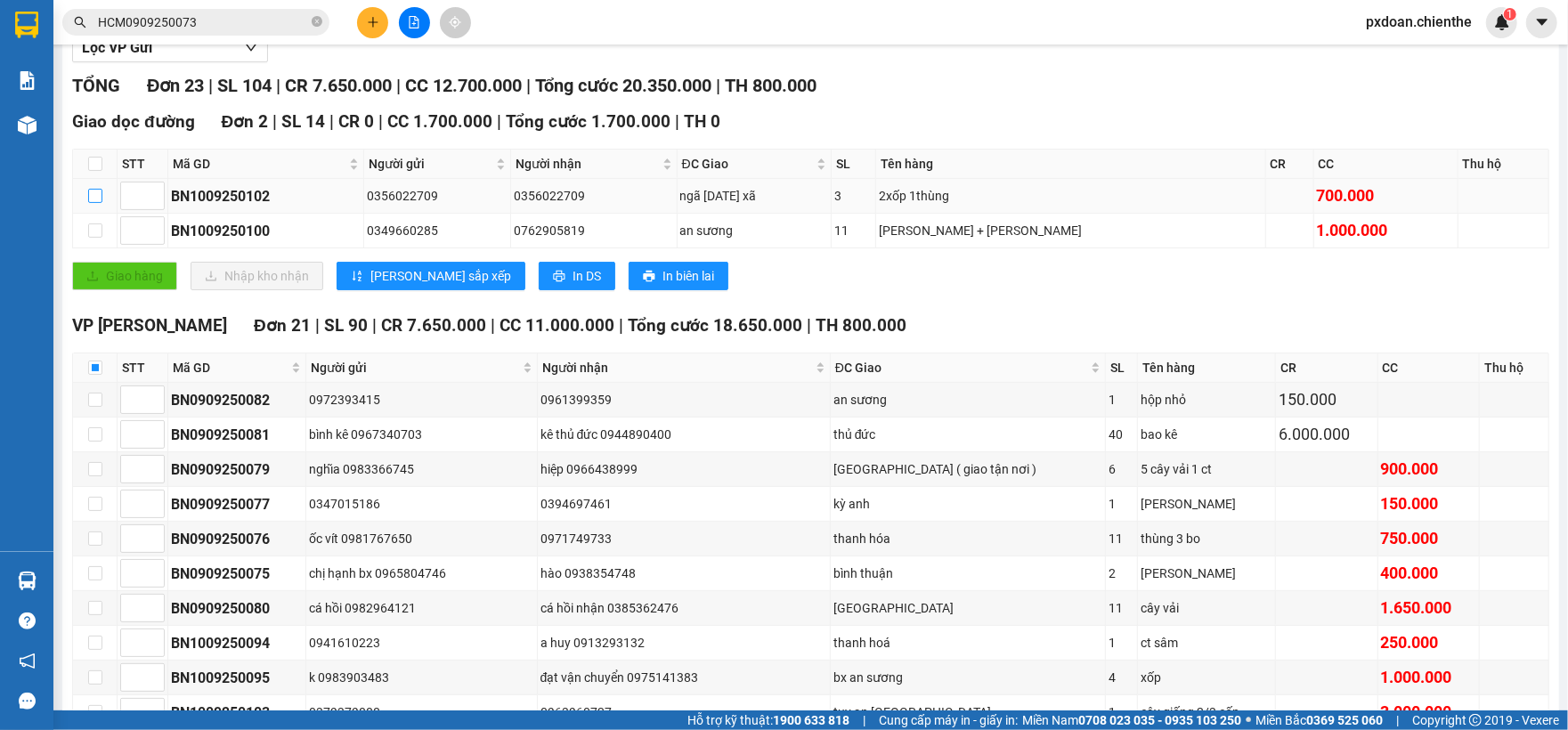
click at [93, 197] on input "checkbox" at bounding box center [95, 195] width 14 height 14
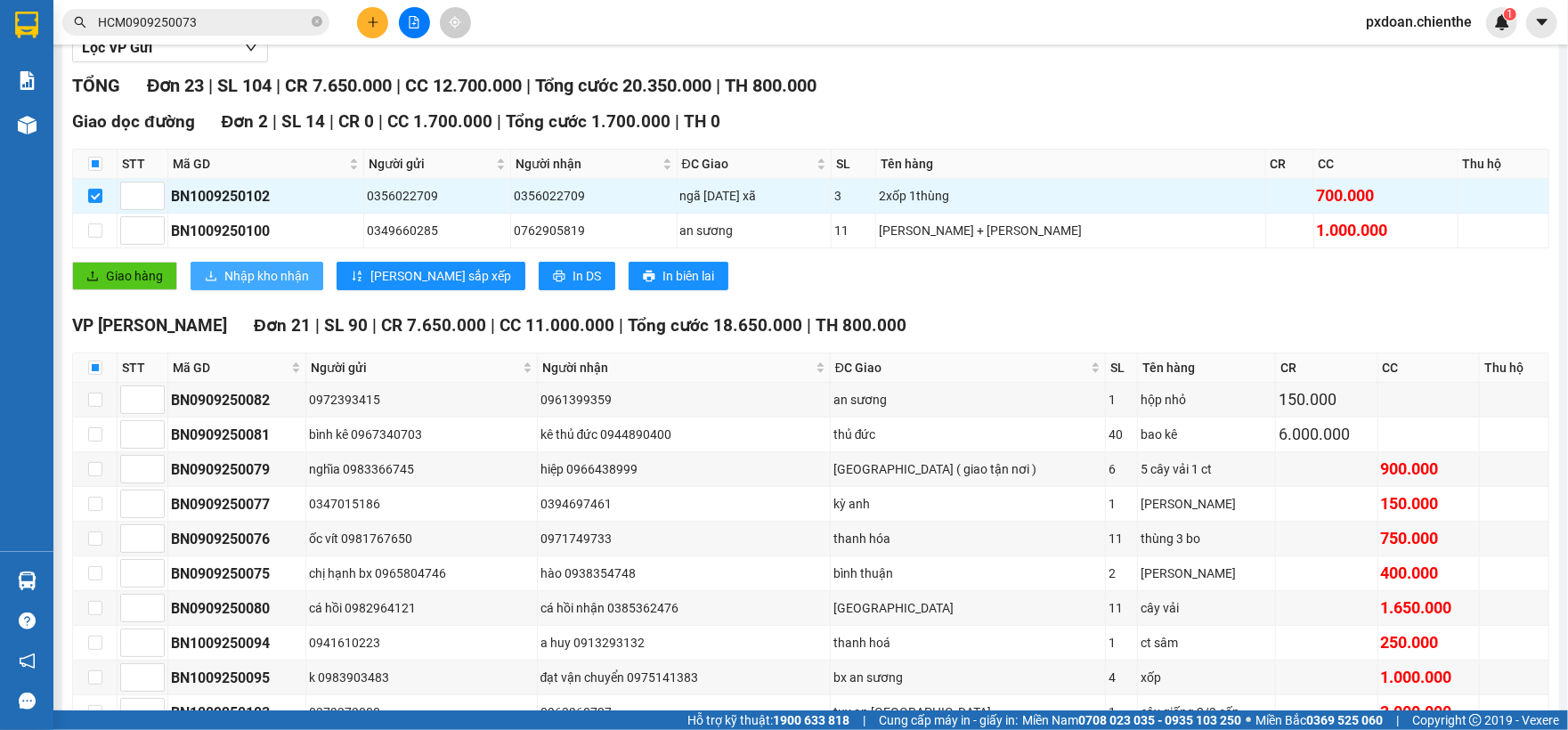
click at [234, 279] on span "Nhập kho nhận" at bounding box center [266, 275] width 85 height 20
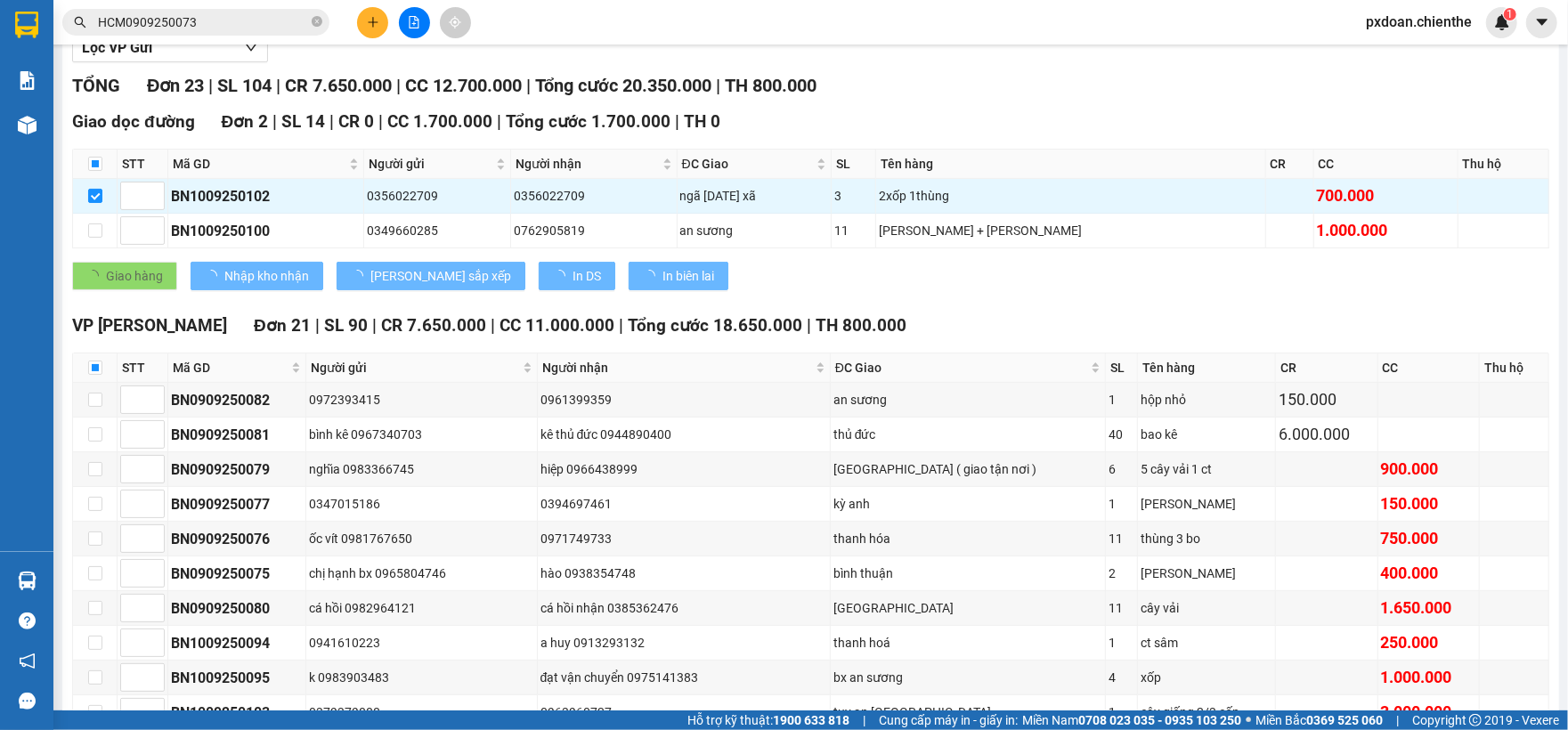
checkbox input "false"
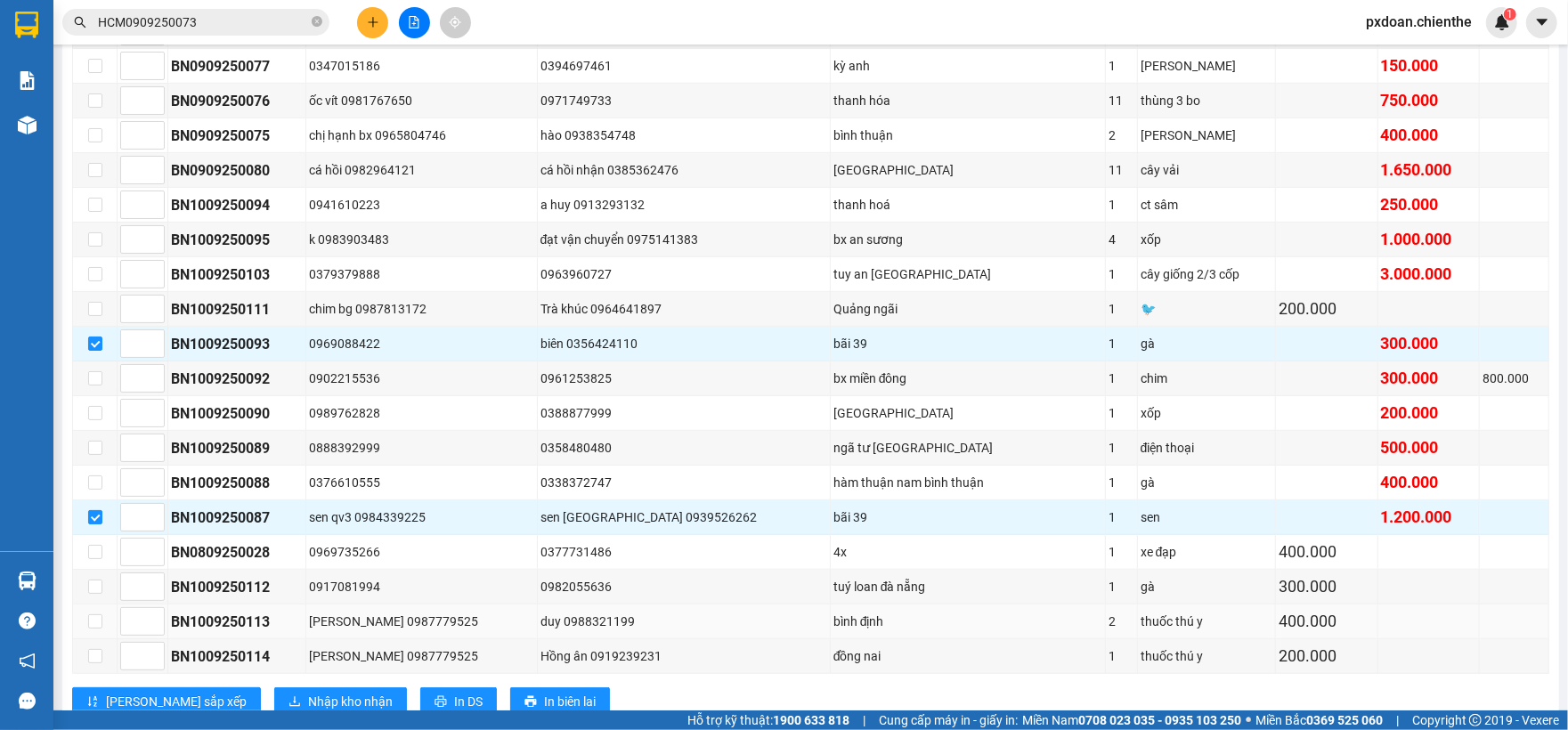
scroll to position [684, 0]
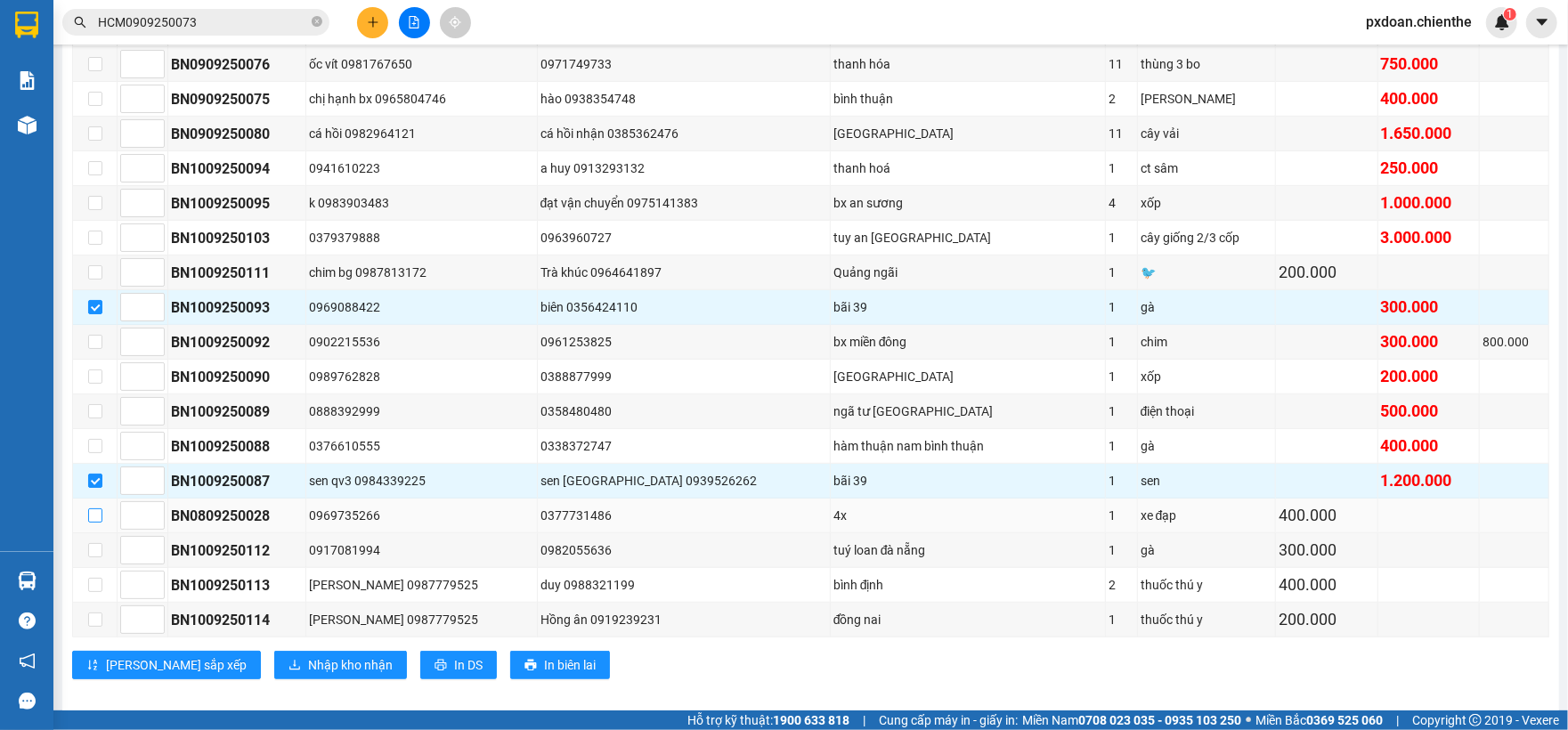
click at [93, 523] on input "checkbox" at bounding box center [95, 514] width 14 height 14
checkbox input "true"
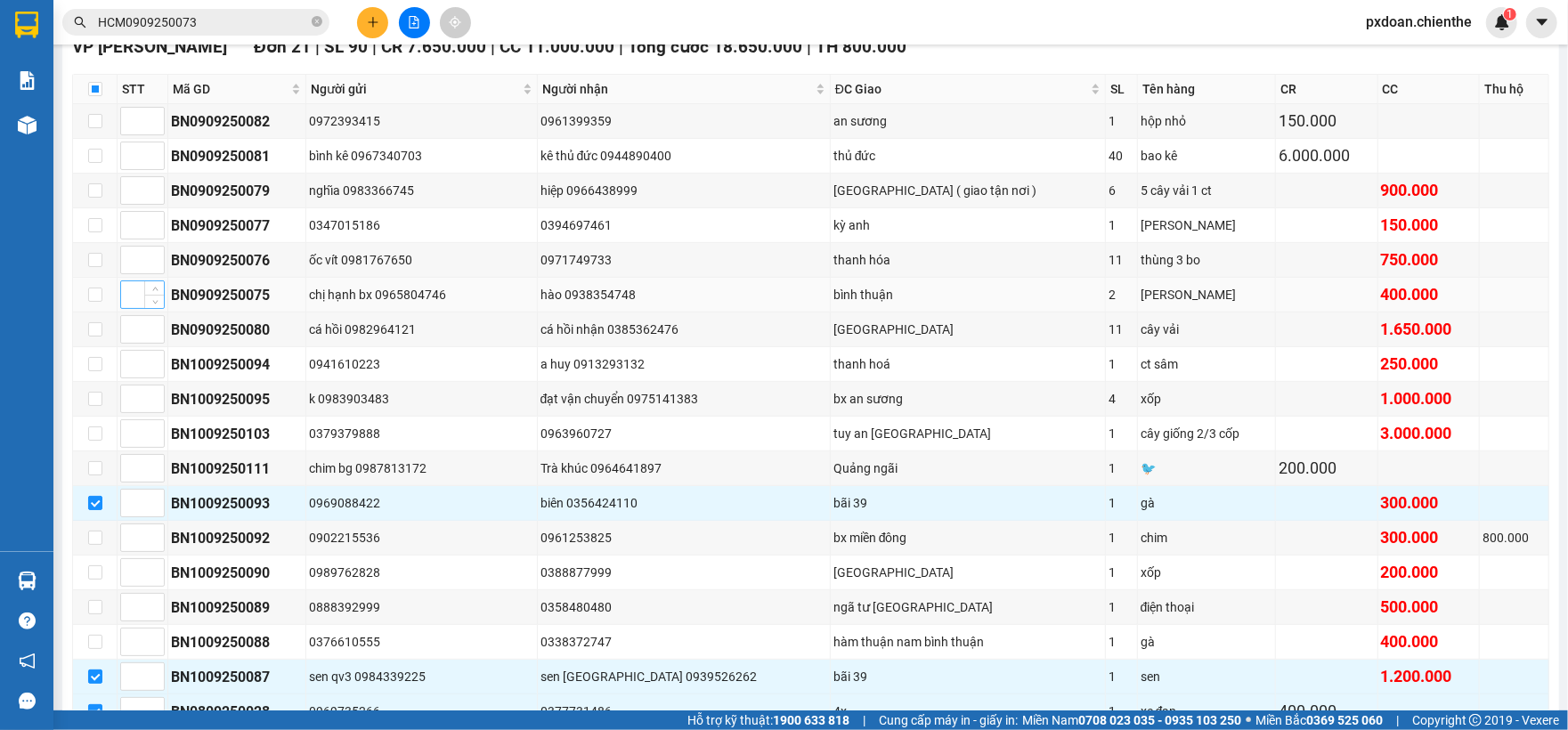
scroll to position [446, 0]
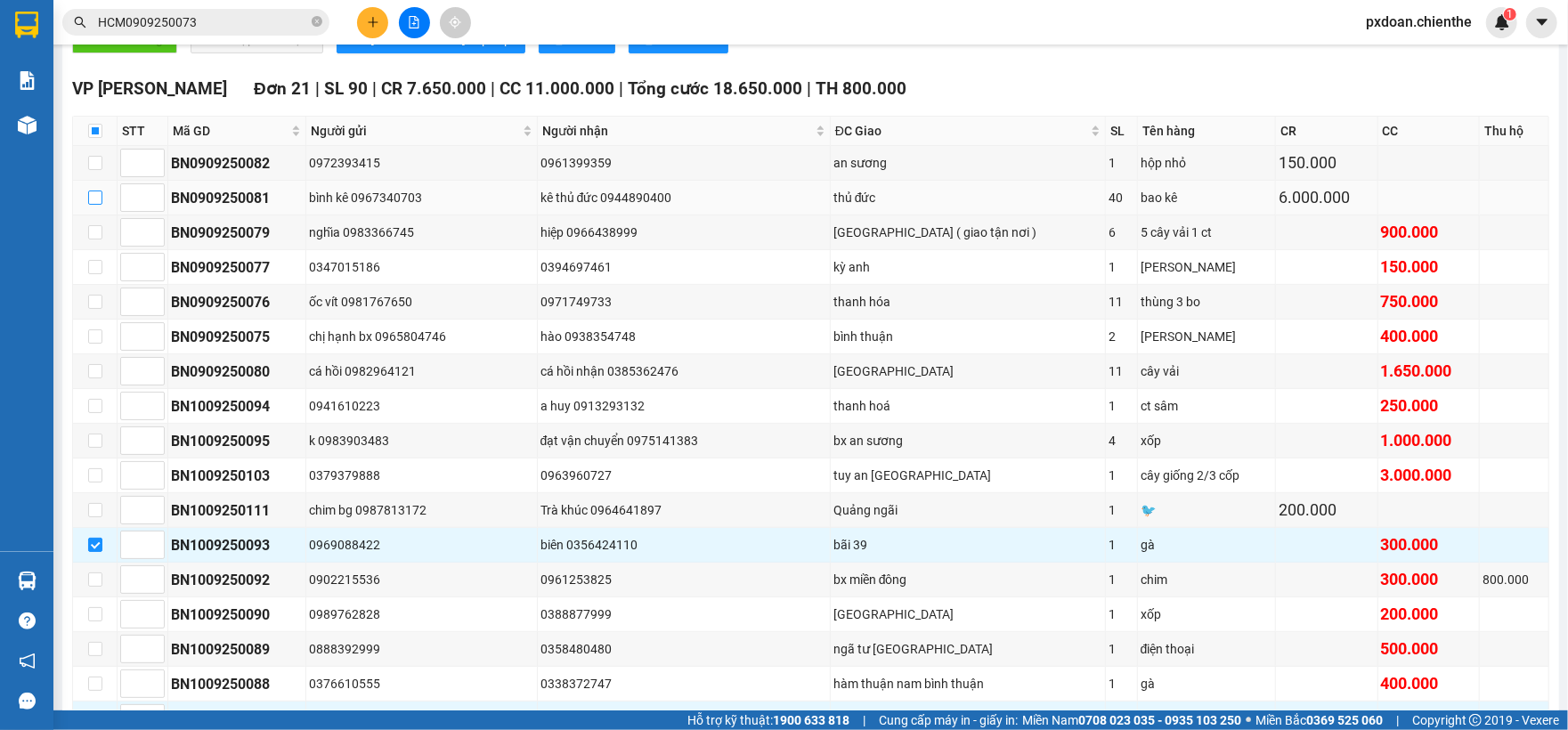
click at [98, 204] on input "checkbox" at bounding box center [95, 197] width 14 height 14
checkbox input "true"
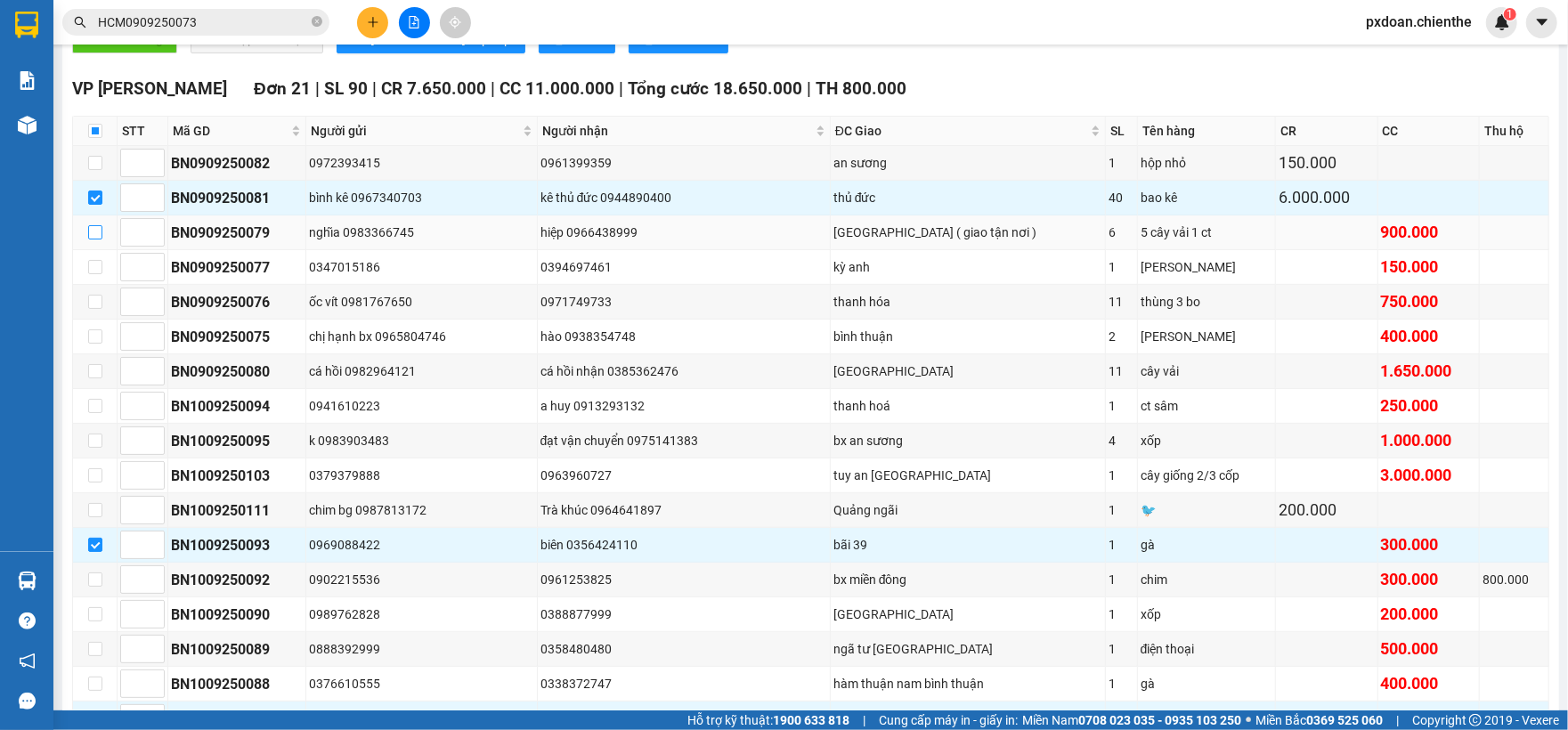
click at [93, 236] on input "checkbox" at bounding box center [95, 232] width 14 height 14
checkbox input "true"
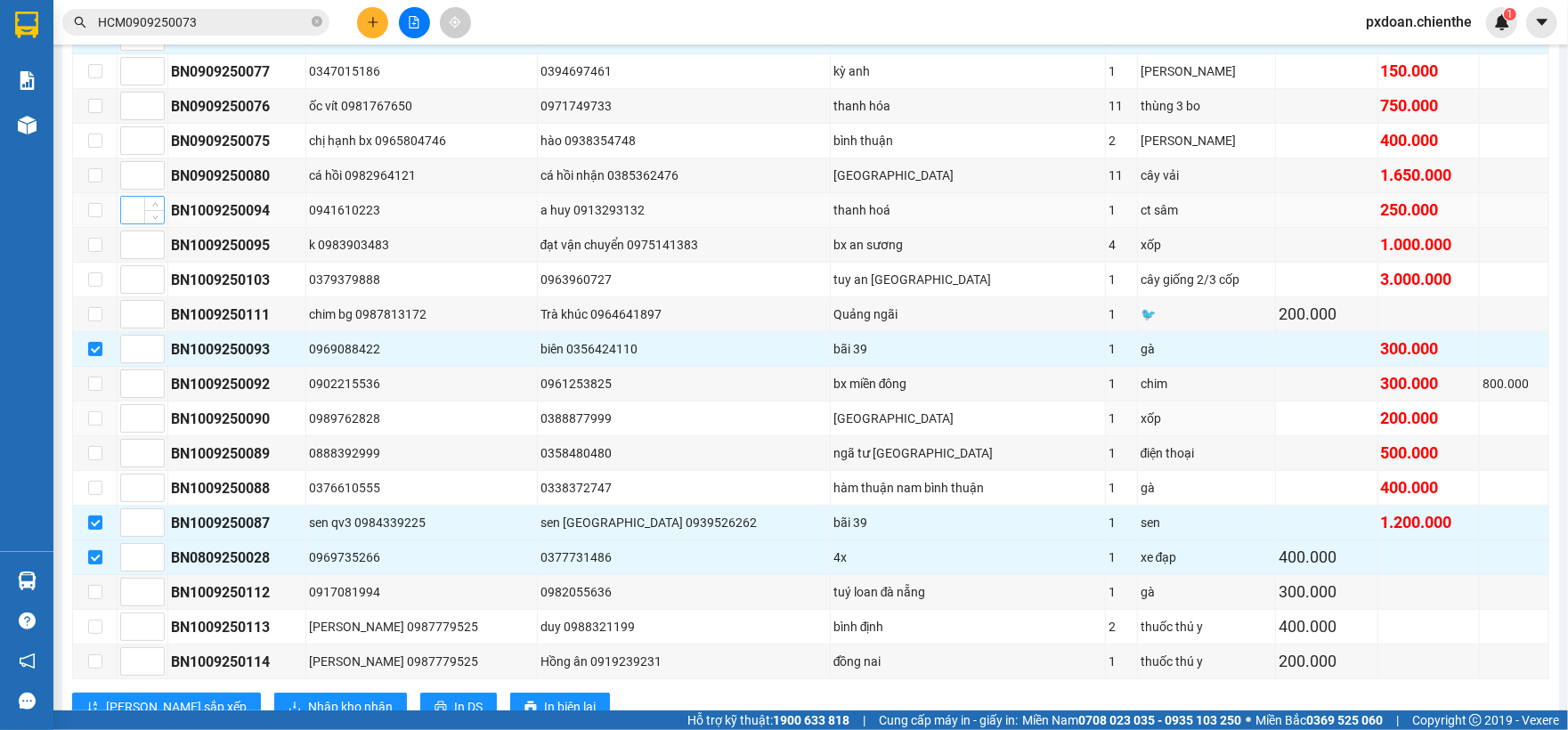
scroll to position [684, 0]
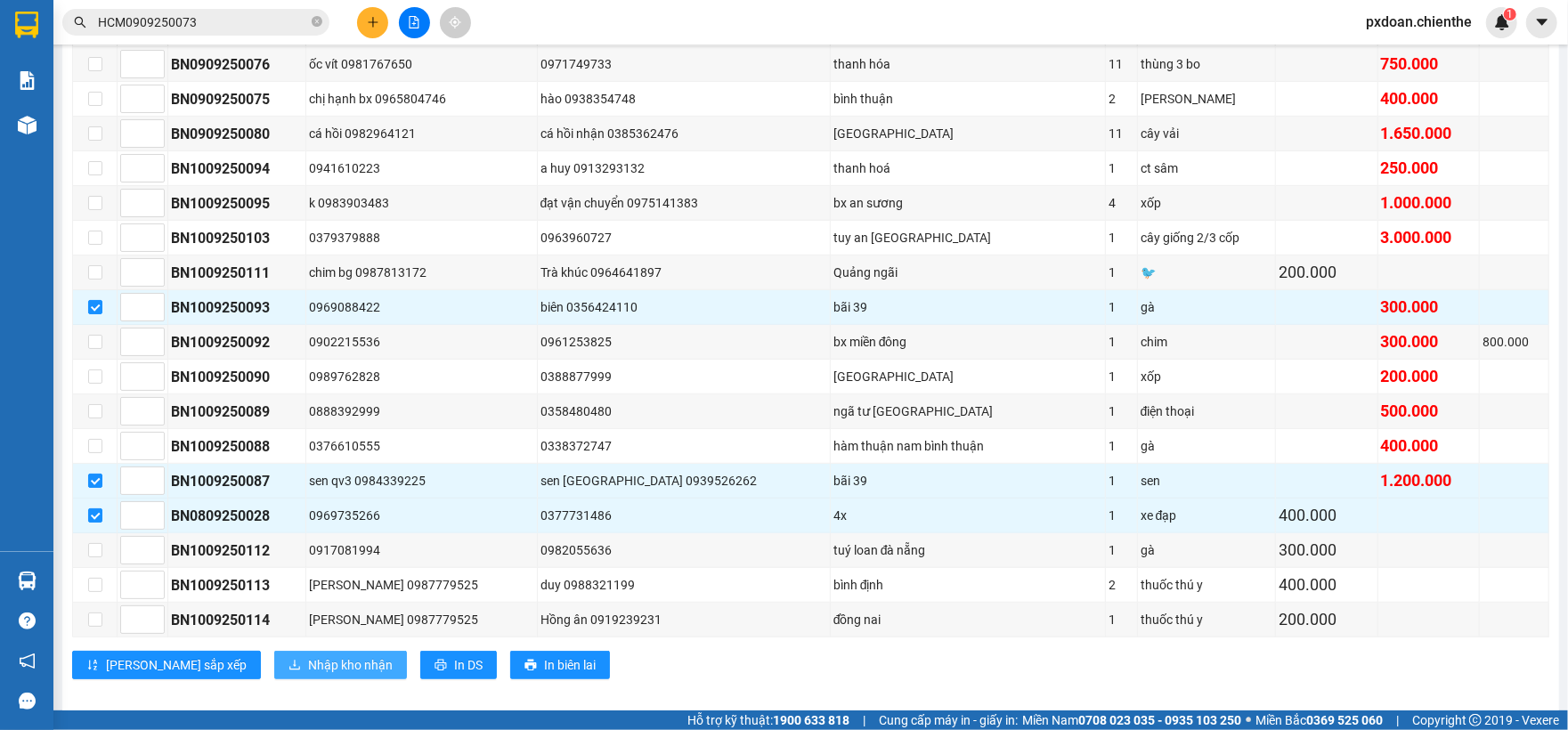
click at [308, 674] on span "Nhập kho nhận" at bounding box center [350, 664] width 85 height 20
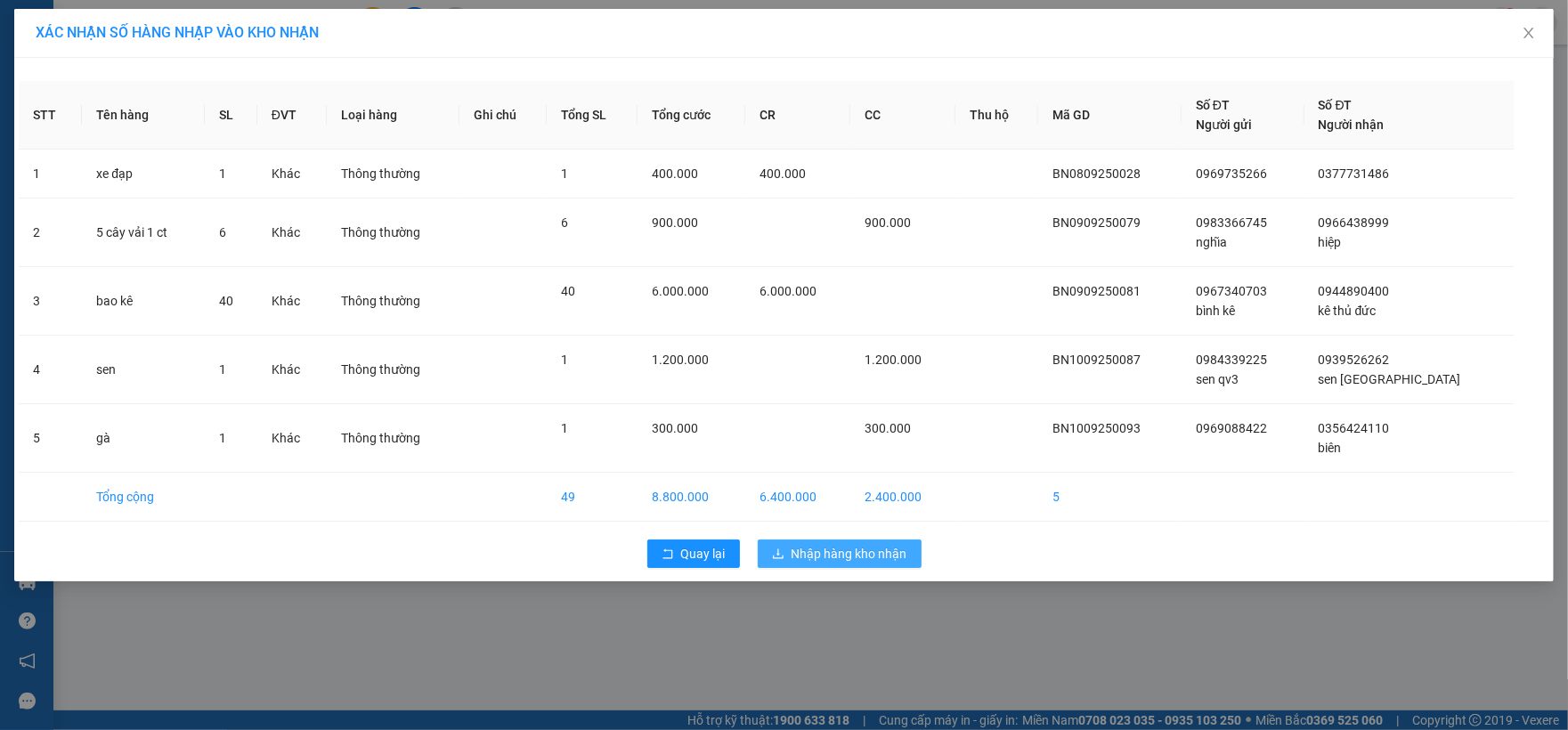
click at [824, 559] on span "Nhập hàng kho nhận" at bounding box center [850, 553] width 115 height 20
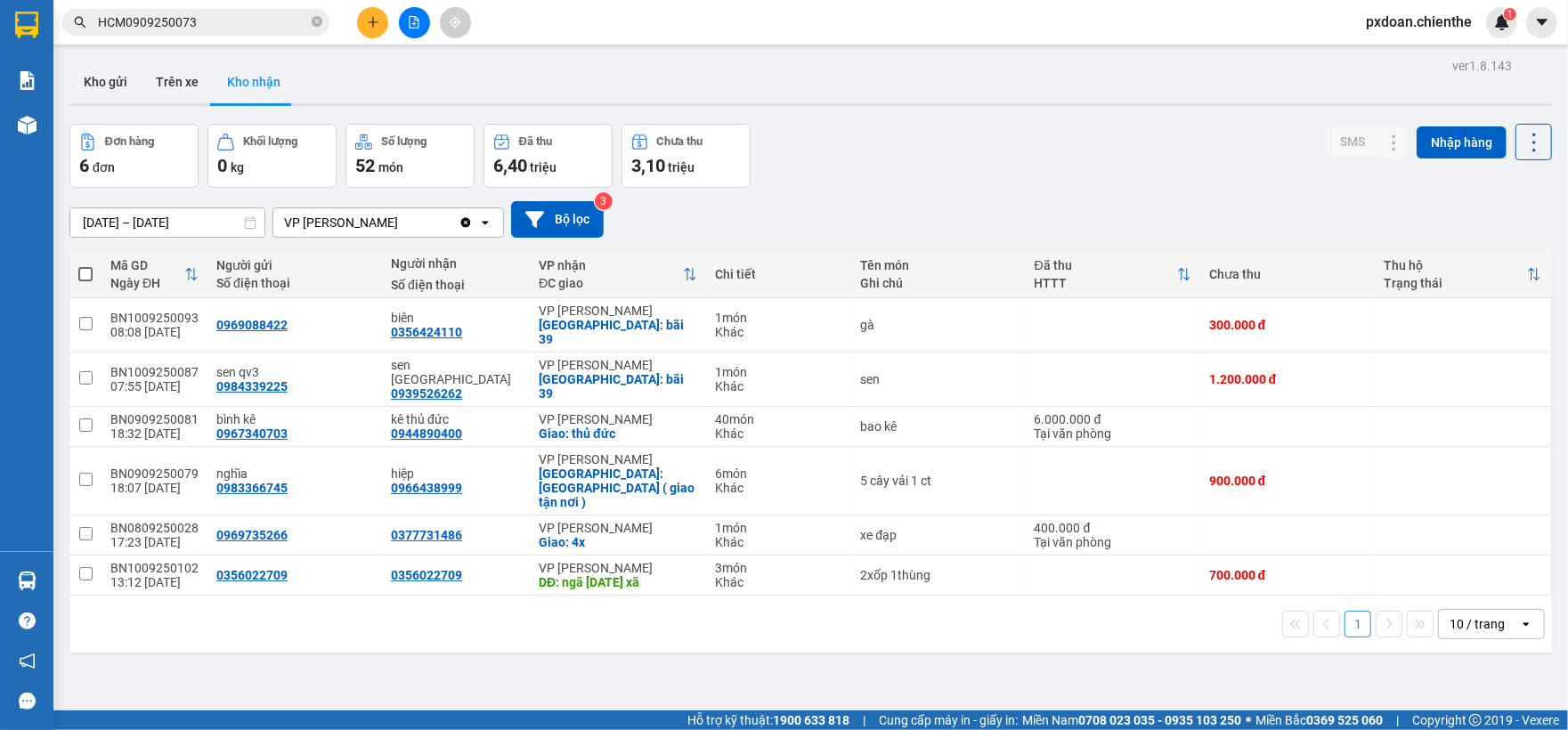
click at [143, 226] on input "[DATE] – [DATE]" at bounding box center [168, 222] width 194 height 29
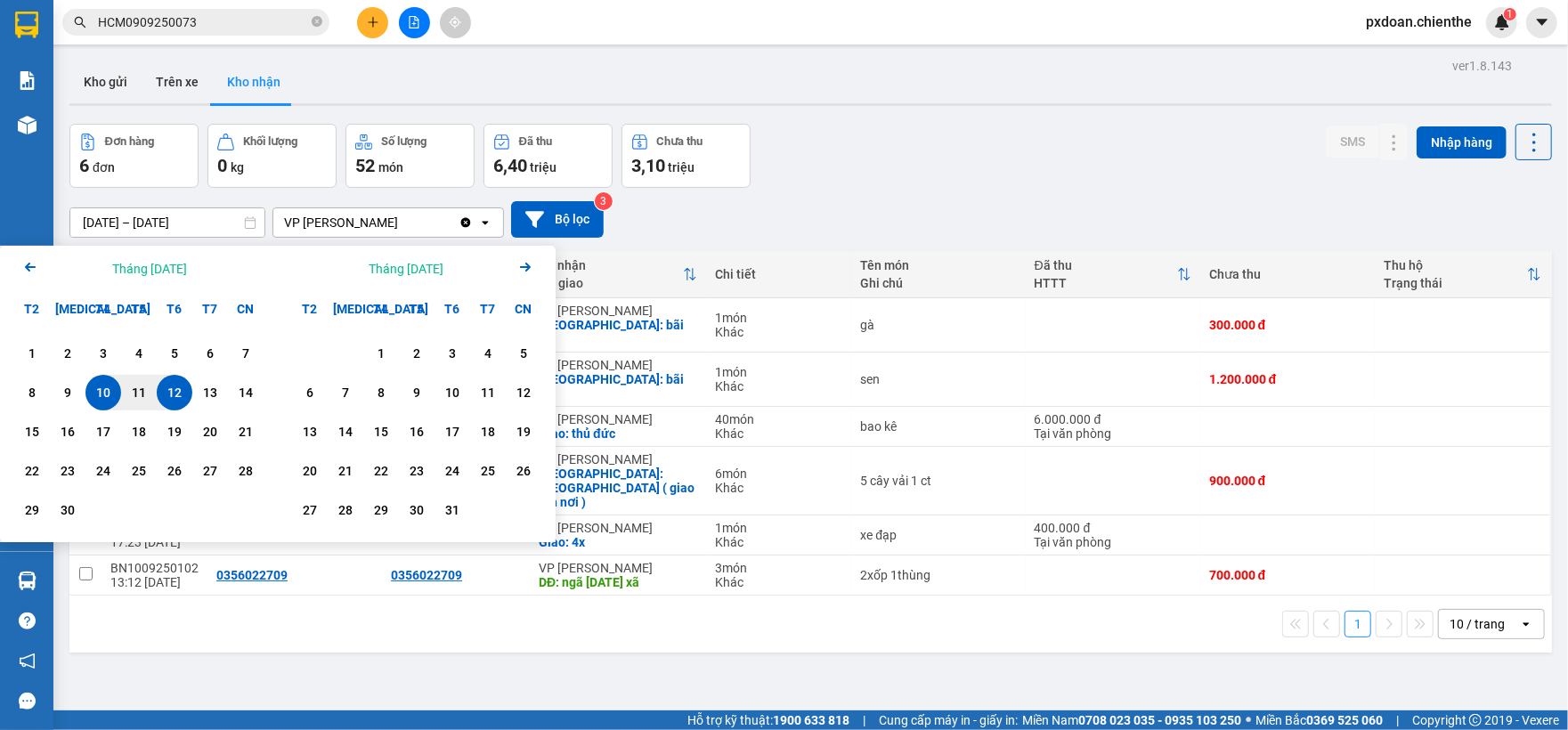
click at [29, 263] on icon "Previous month." at bounding box center [30, 267] width 10 height 9
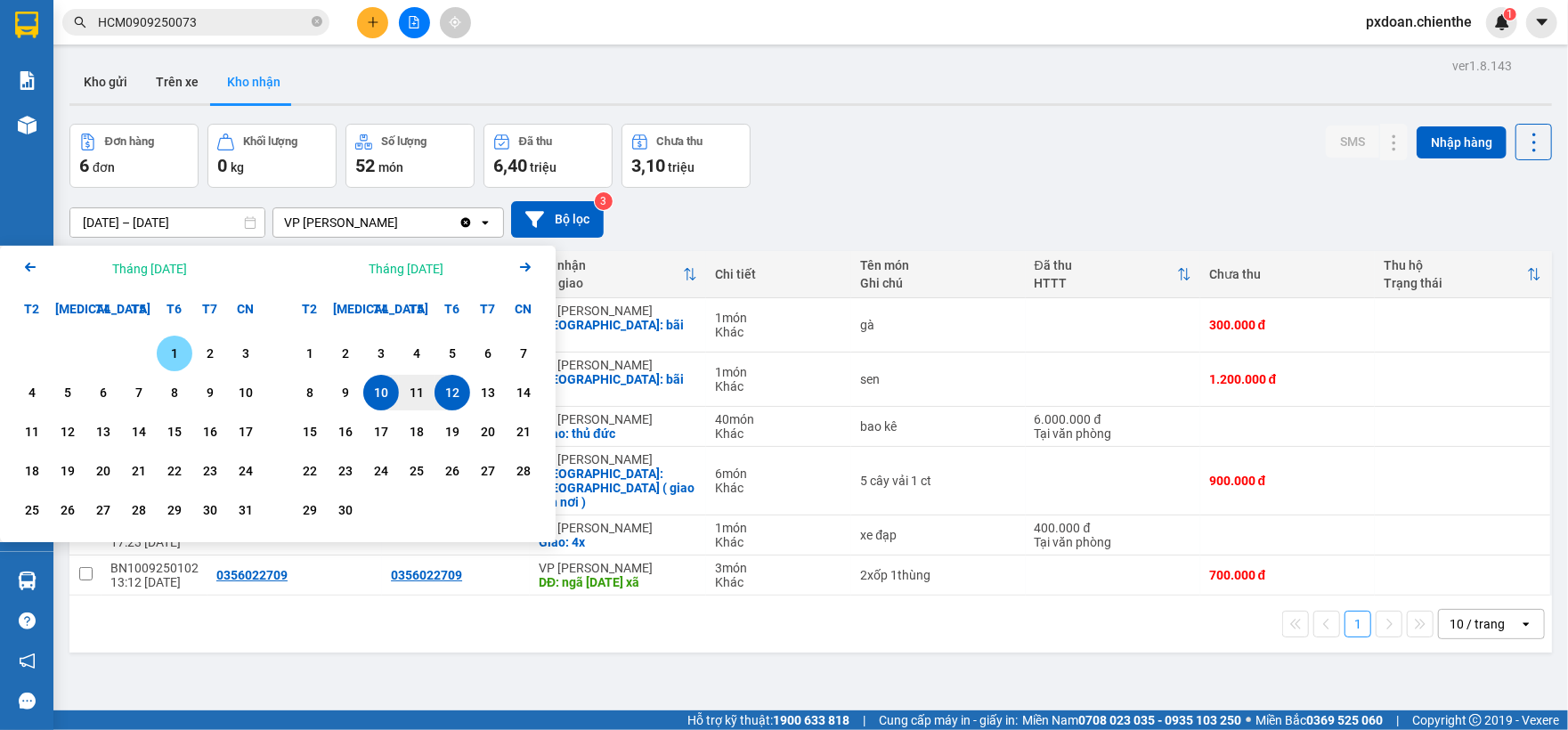
click at [176, 360] on div "1" at bounding box center [174, 352] width 25 height 21
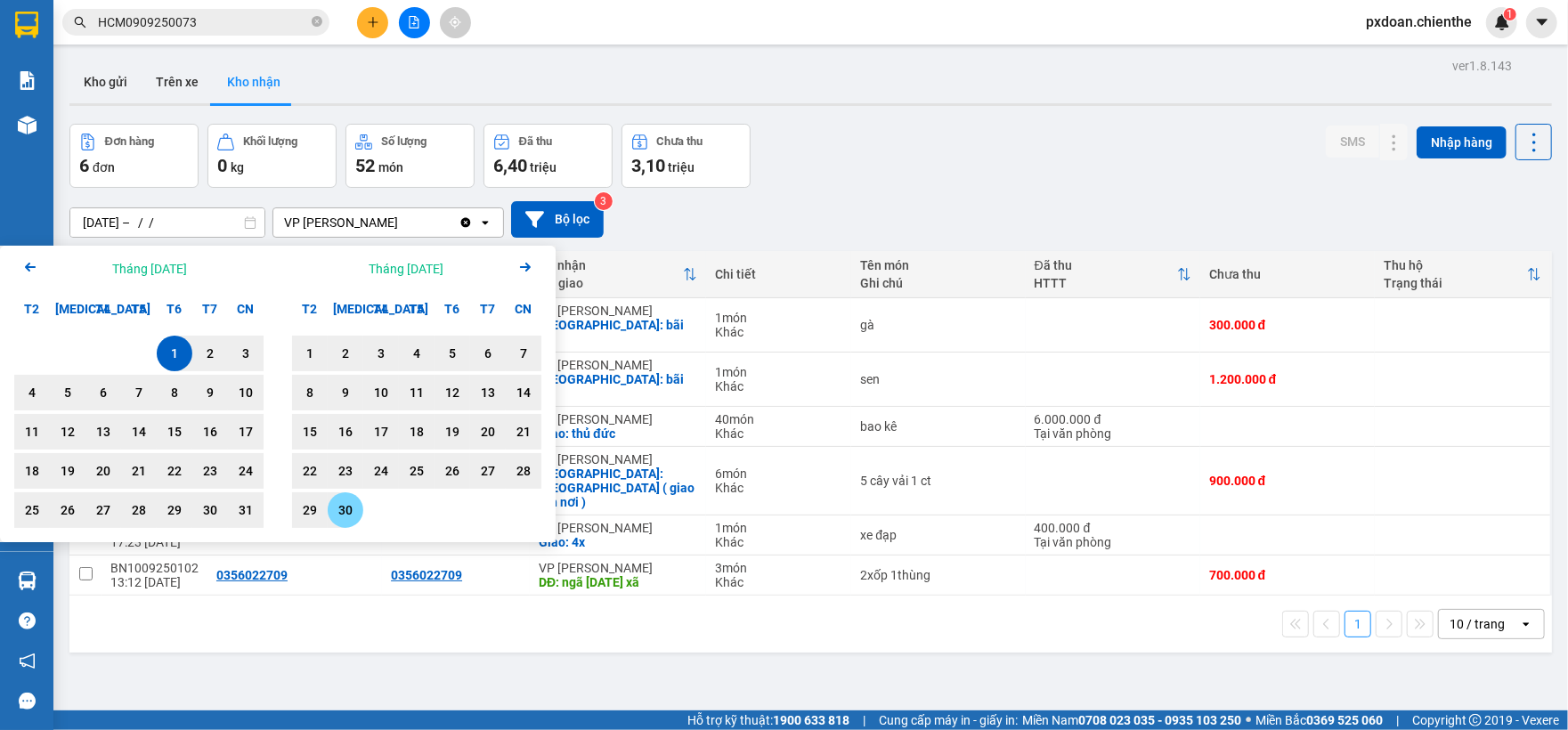
click at [341, 511] on div "30" at bounding box center [345, 510] width 25 height 21
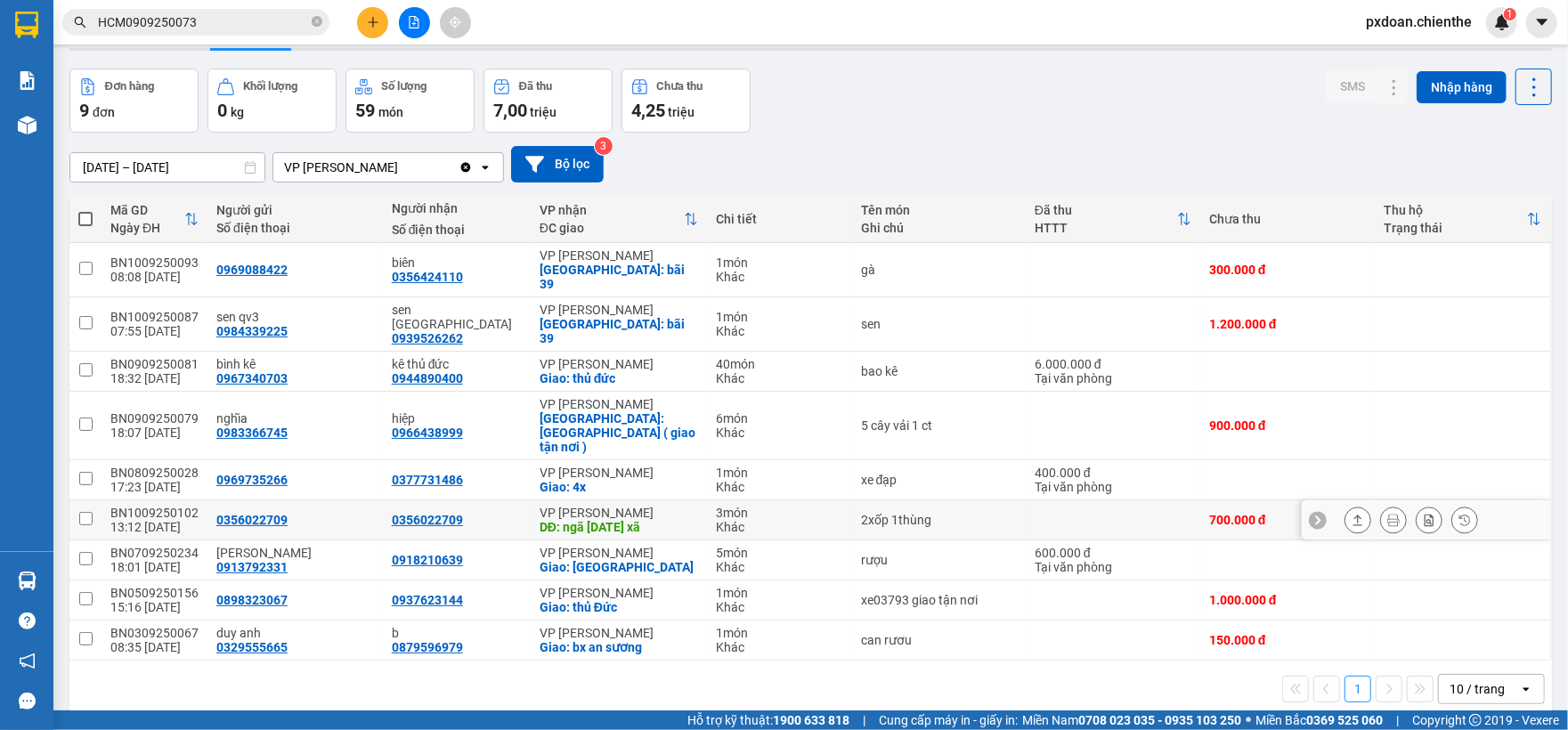
scroll to position [82, 0]
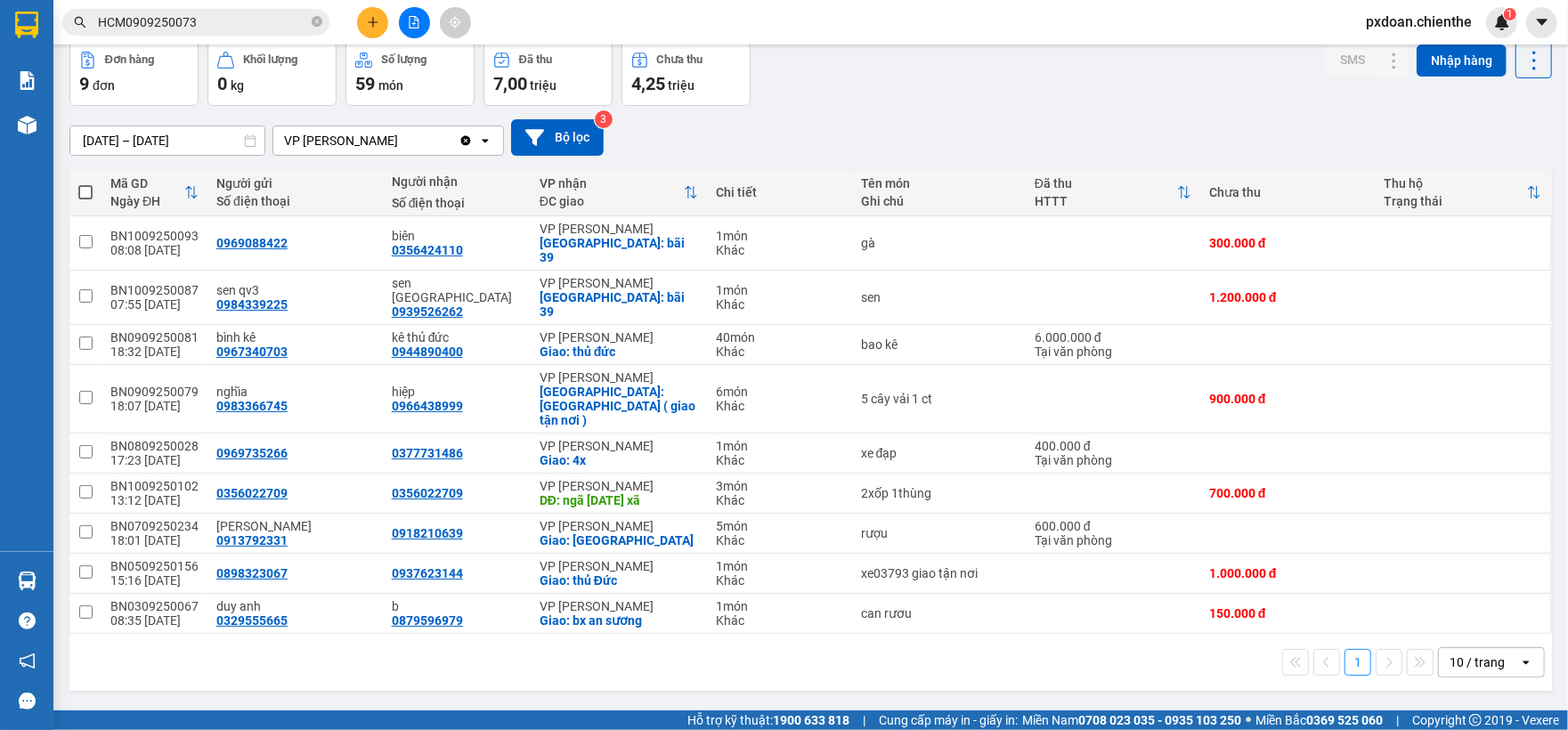
click at [1485, 648] on div "10 / trang" at bounding box center [1480, 662] width 80 height 29
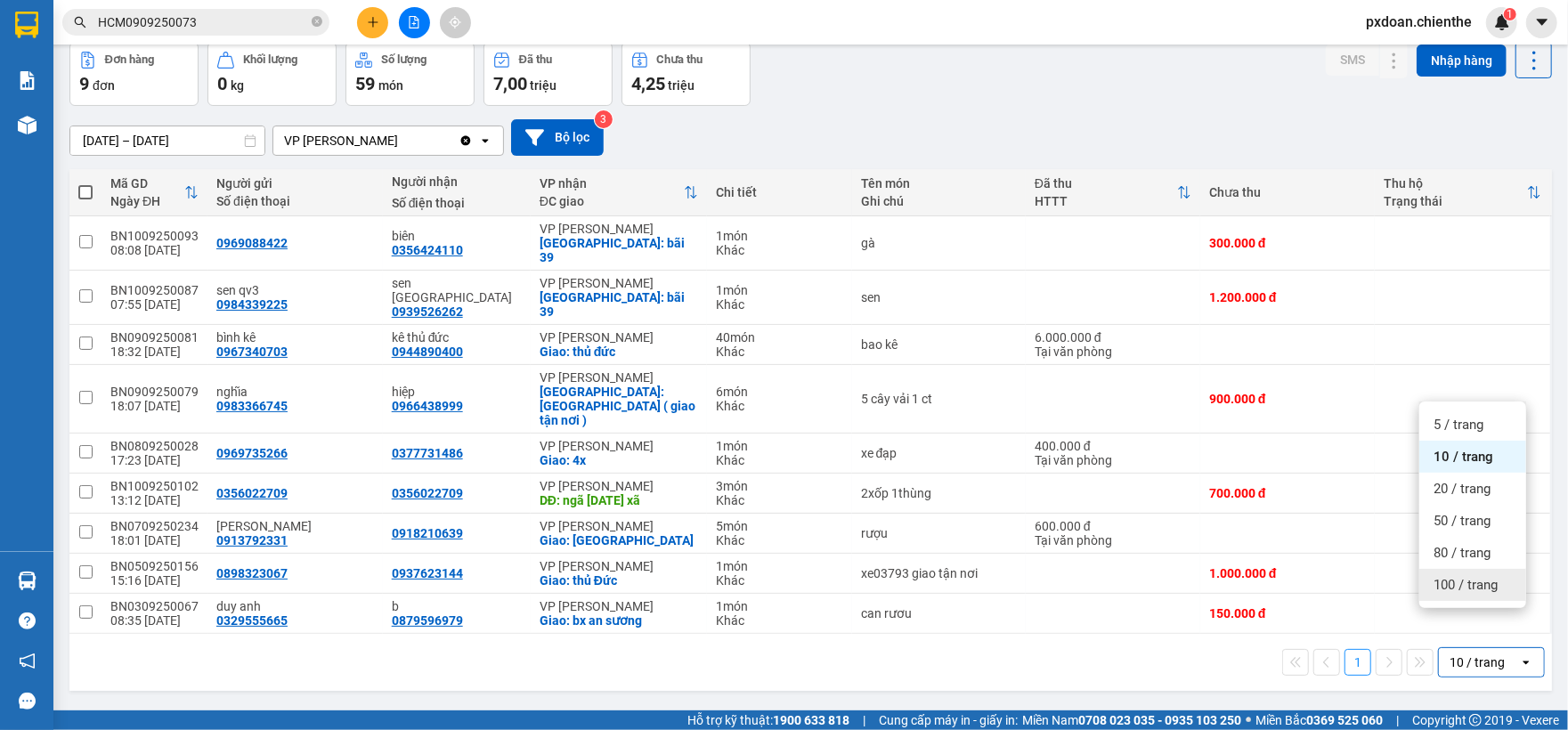
click at [1451, 592] on span "100 / trang" at bounding box center [1466, 584] width 64 height 18
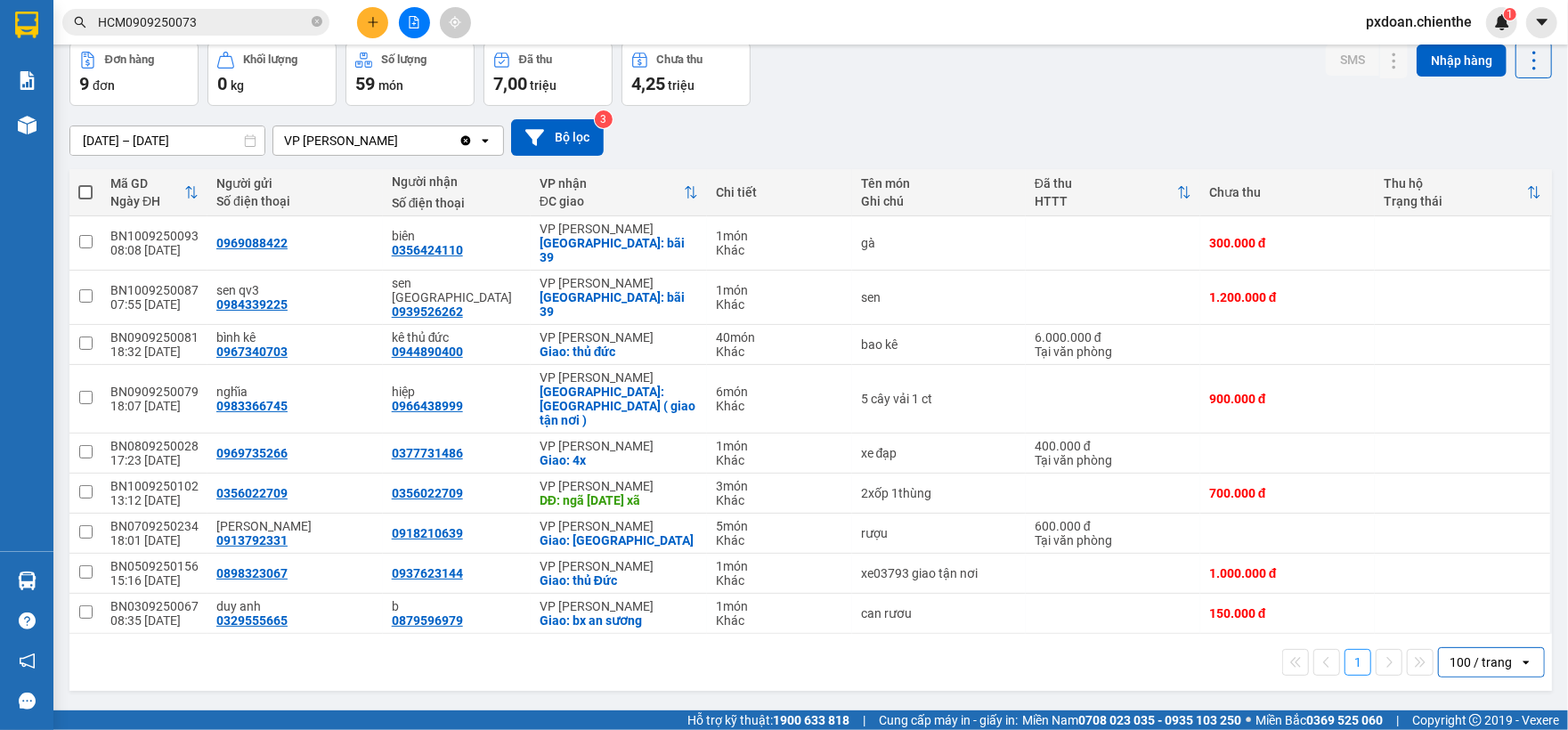
click at [155, 144] on input "[DATE] – [DATE]" at bounding box center [168, 140] width 194 height 29
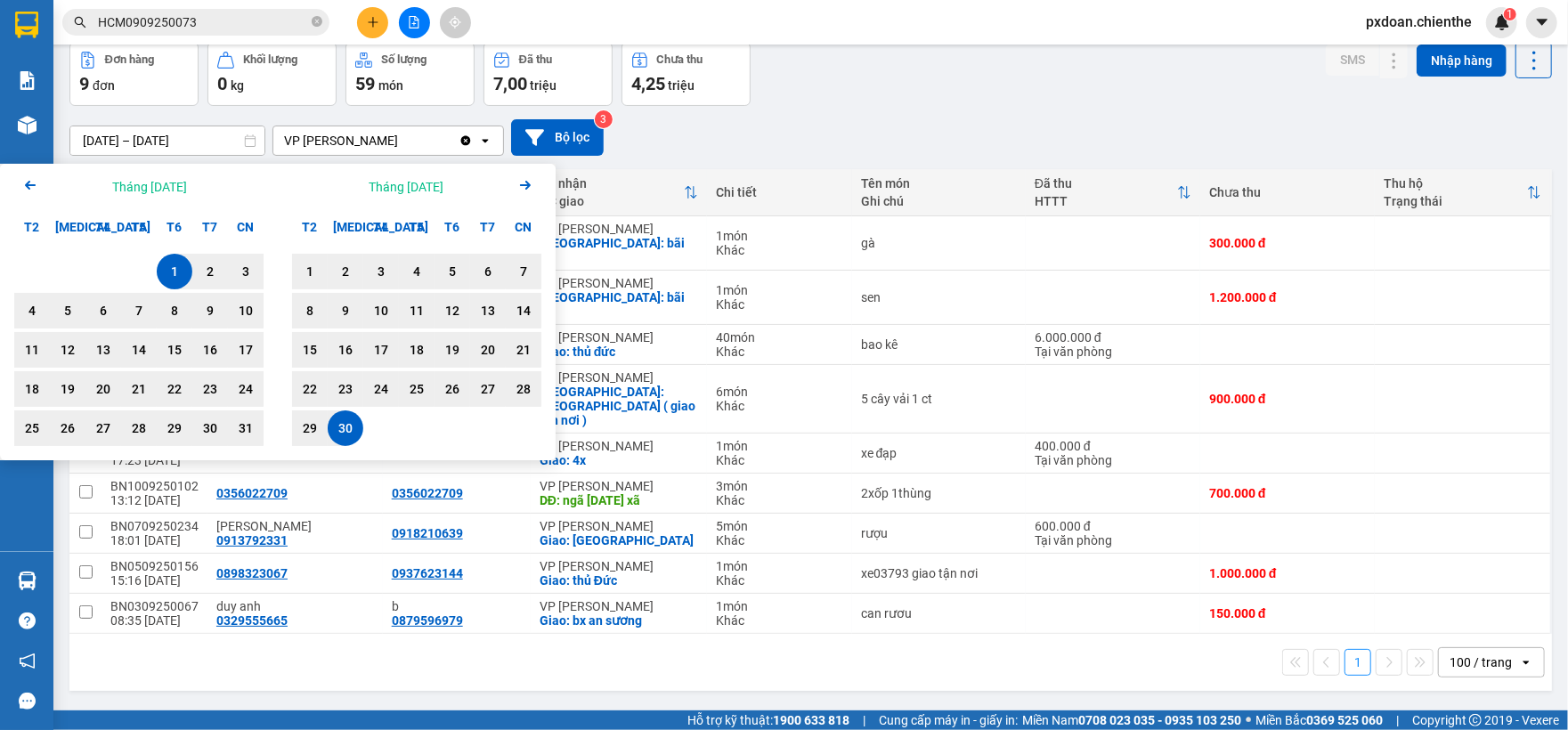
click at [32, 190] on icon "Arrow Left" at bounding box center [30, 185] width 21 height 21
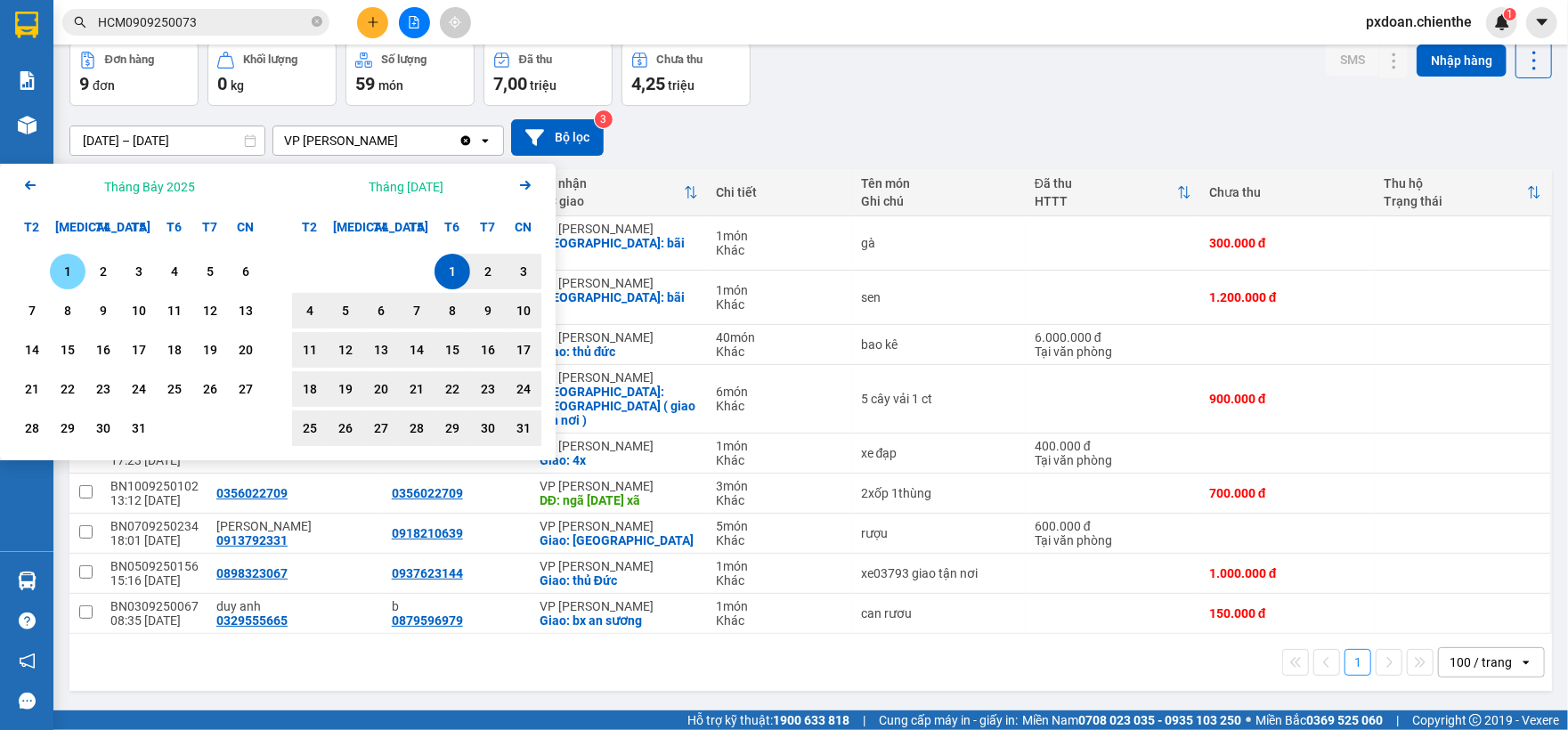
click at [59, 274] on div "1" at bounding box center [67, 271] width 25 height 21
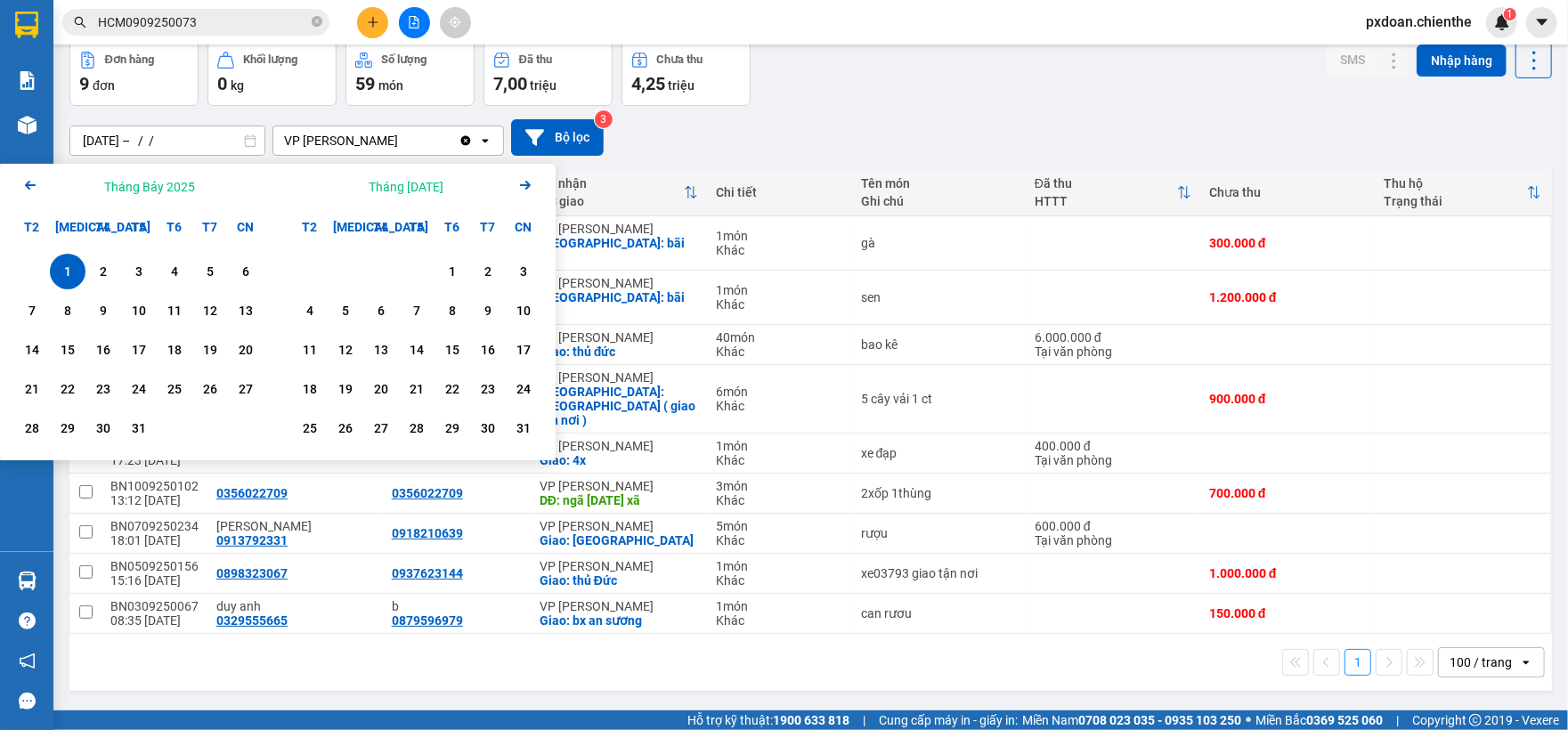
click at [73, 274] on div "1" at bounding box center [67, 271] width 25 height 21
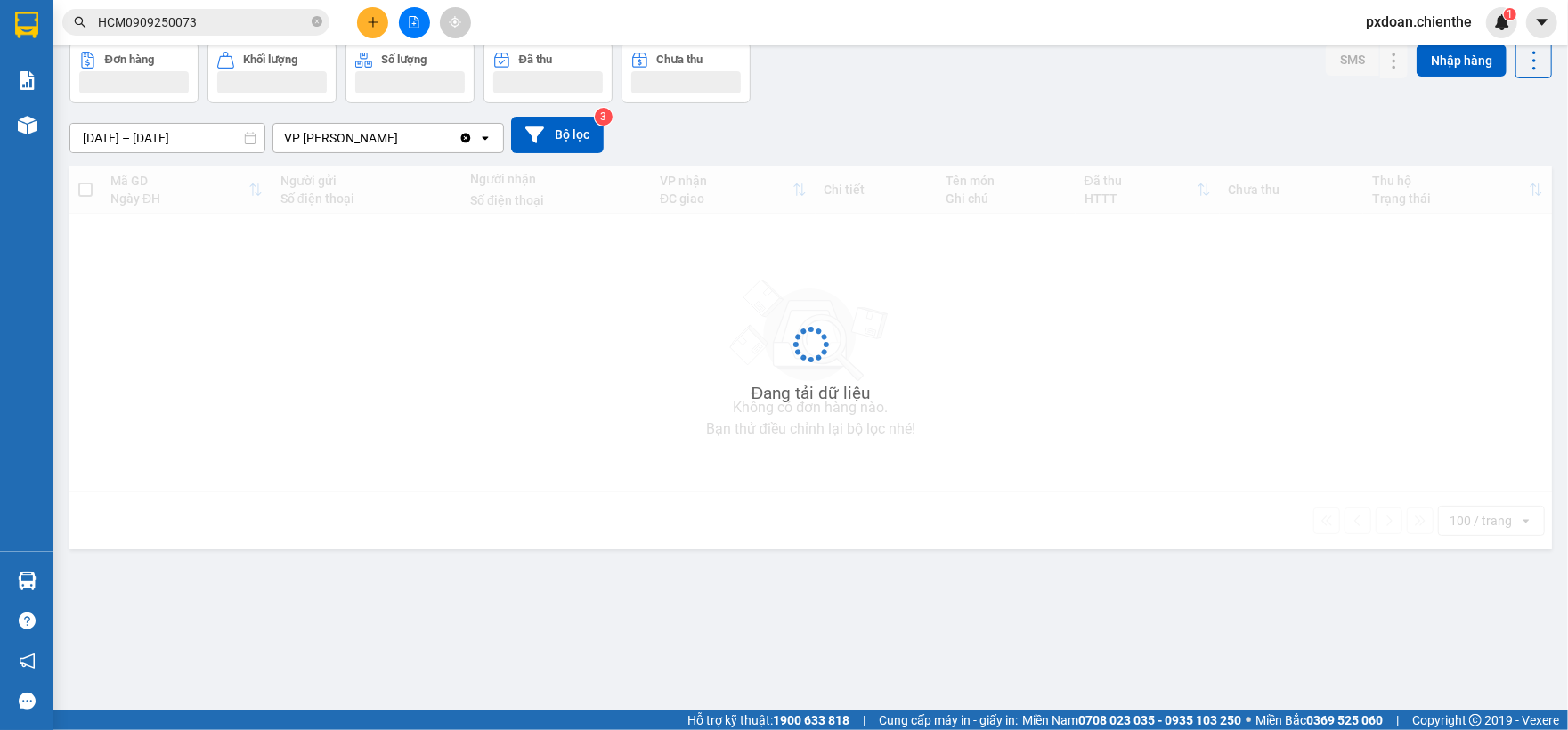
click at [171, 129] on input "[DATE] – [DATE]" at bounding box center [168, 138] width 194 height 29
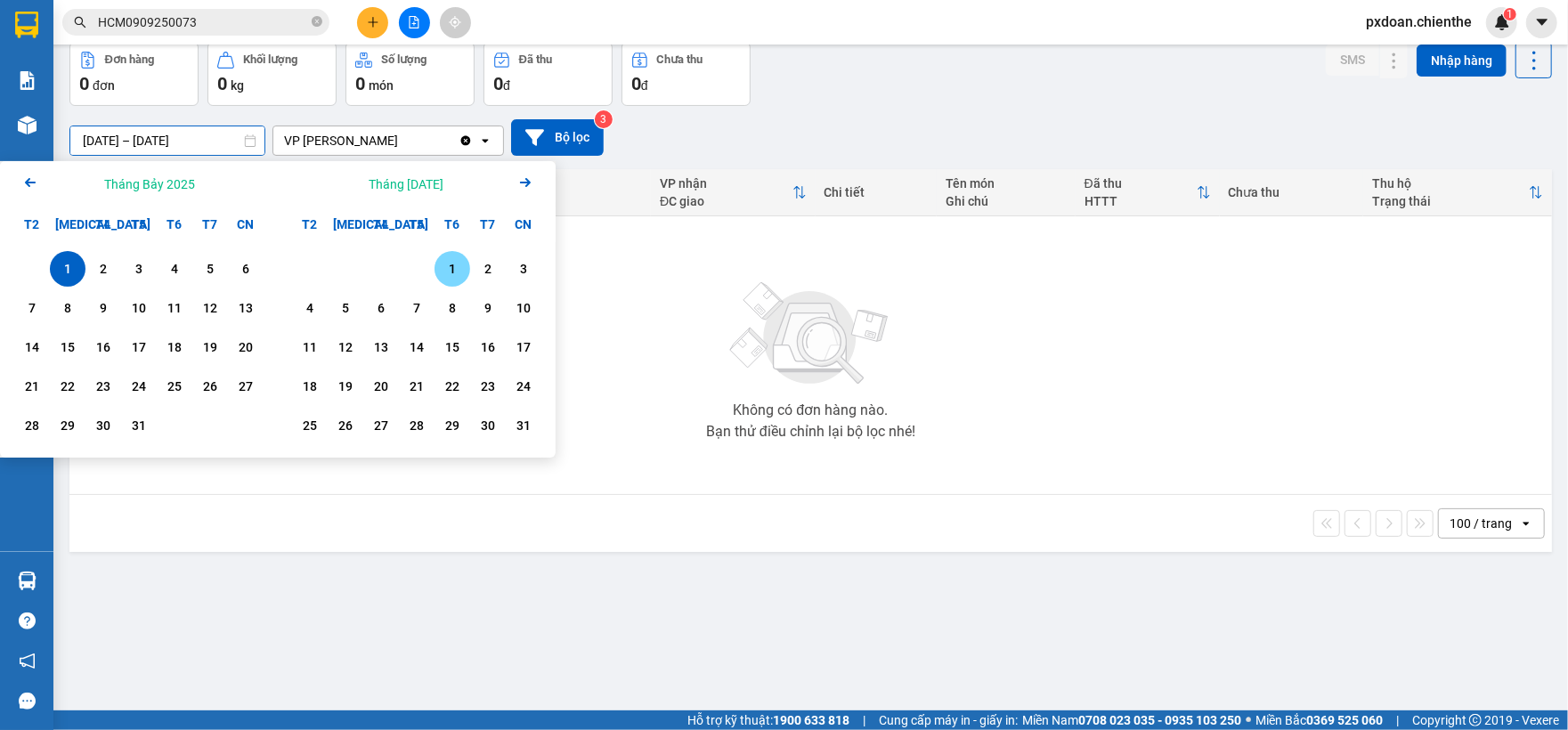
click at [453, 272] on div "1" at bounding box center [452, 269] width 25 height 21
click at [526, 181] on icon "Arrow Right" at bounding box center [525, 182] width 21 height 21
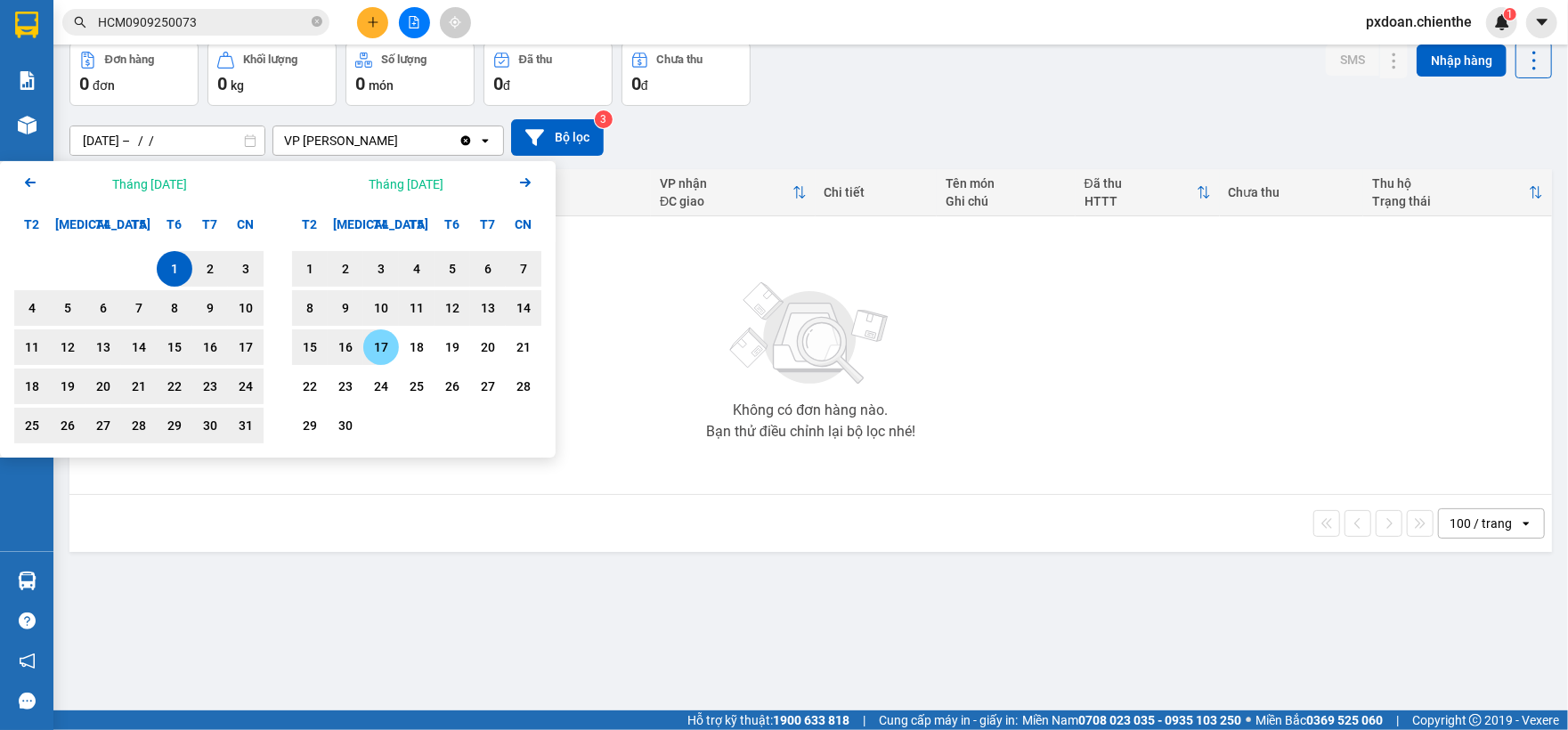
click at [384, 351] on div "17" at bounding box center [381, 347] width 25 height 21
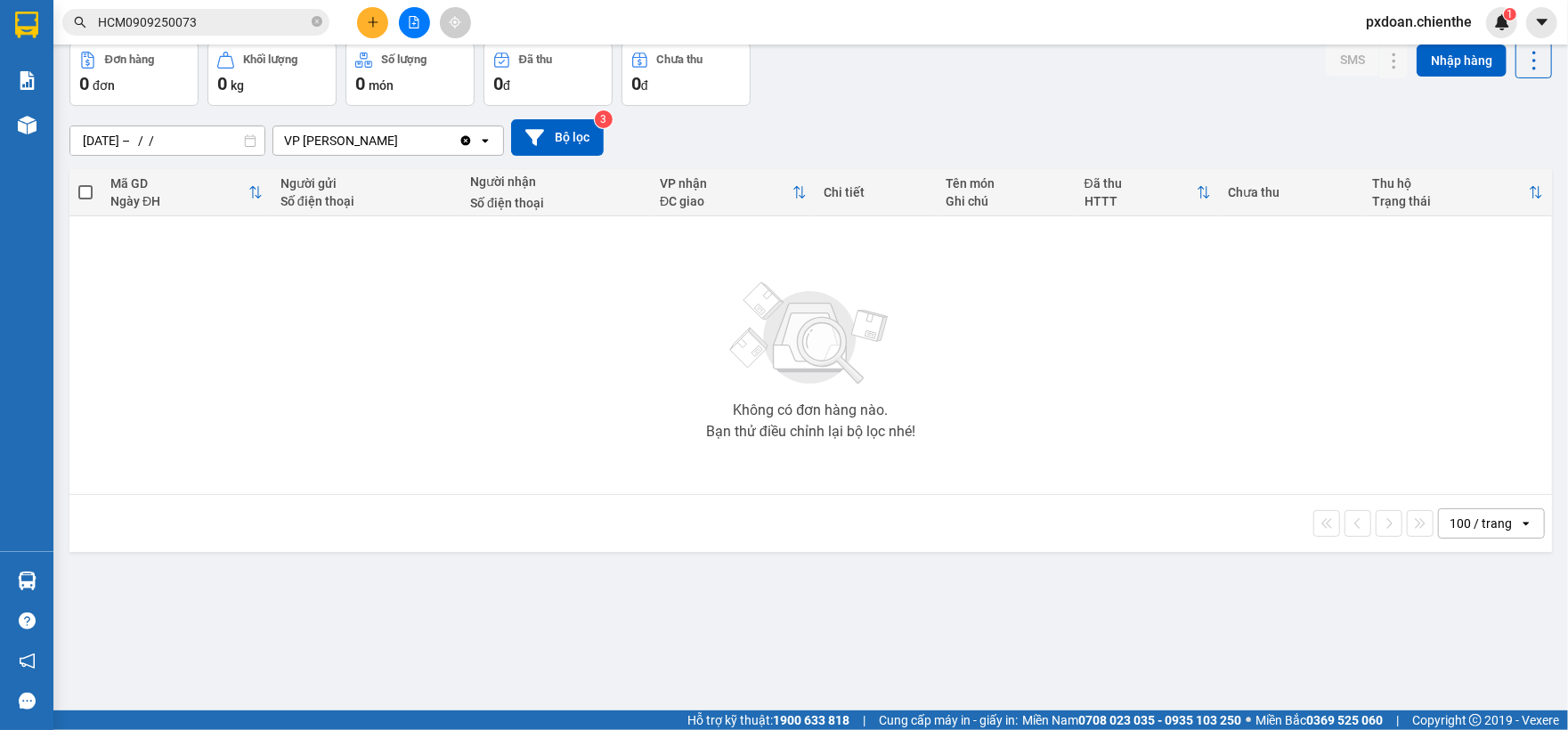
type input "[DATE] – [DATE]"
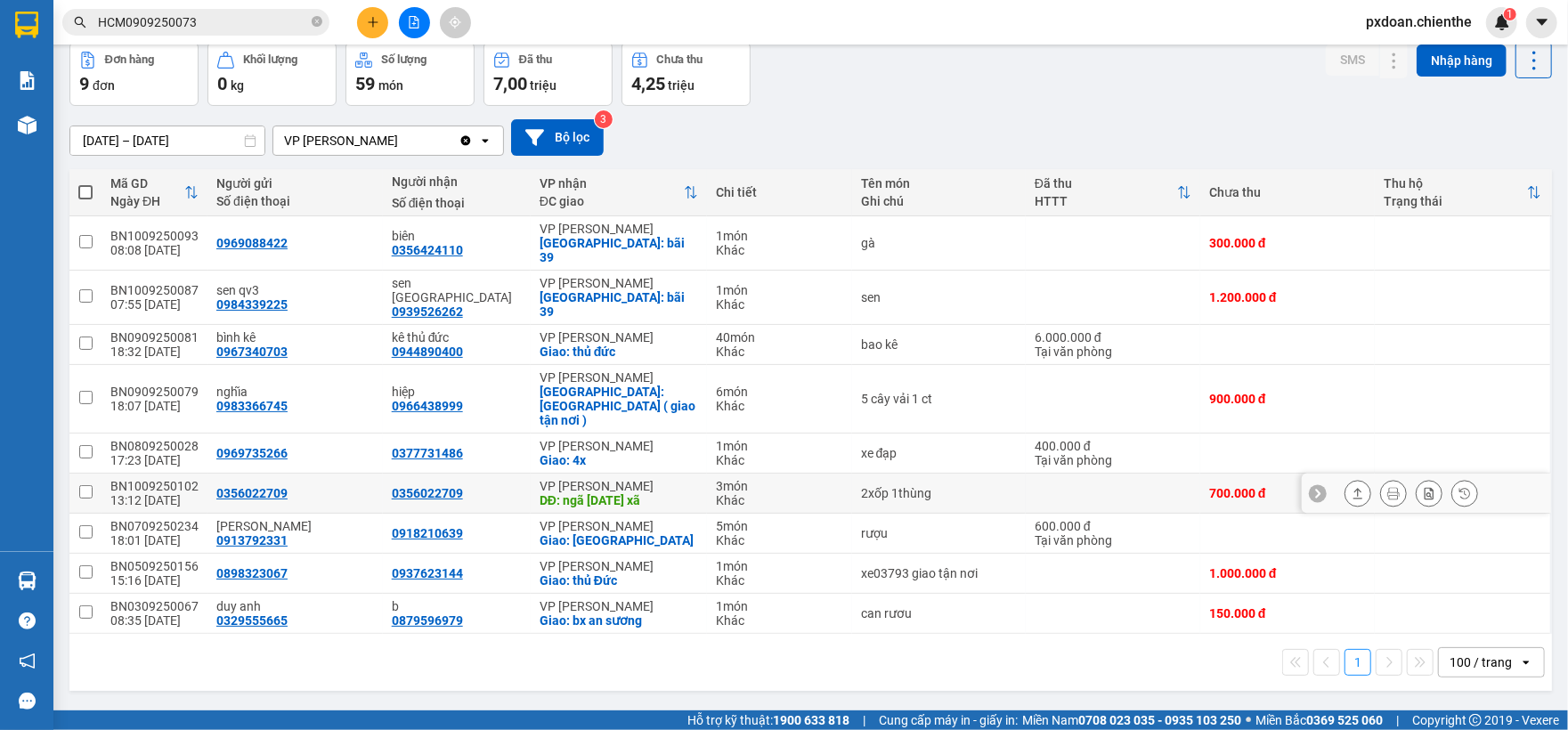
click at [157, 479] on div "BN1009250102" at bounding box center [154, 485] width 88 height 14
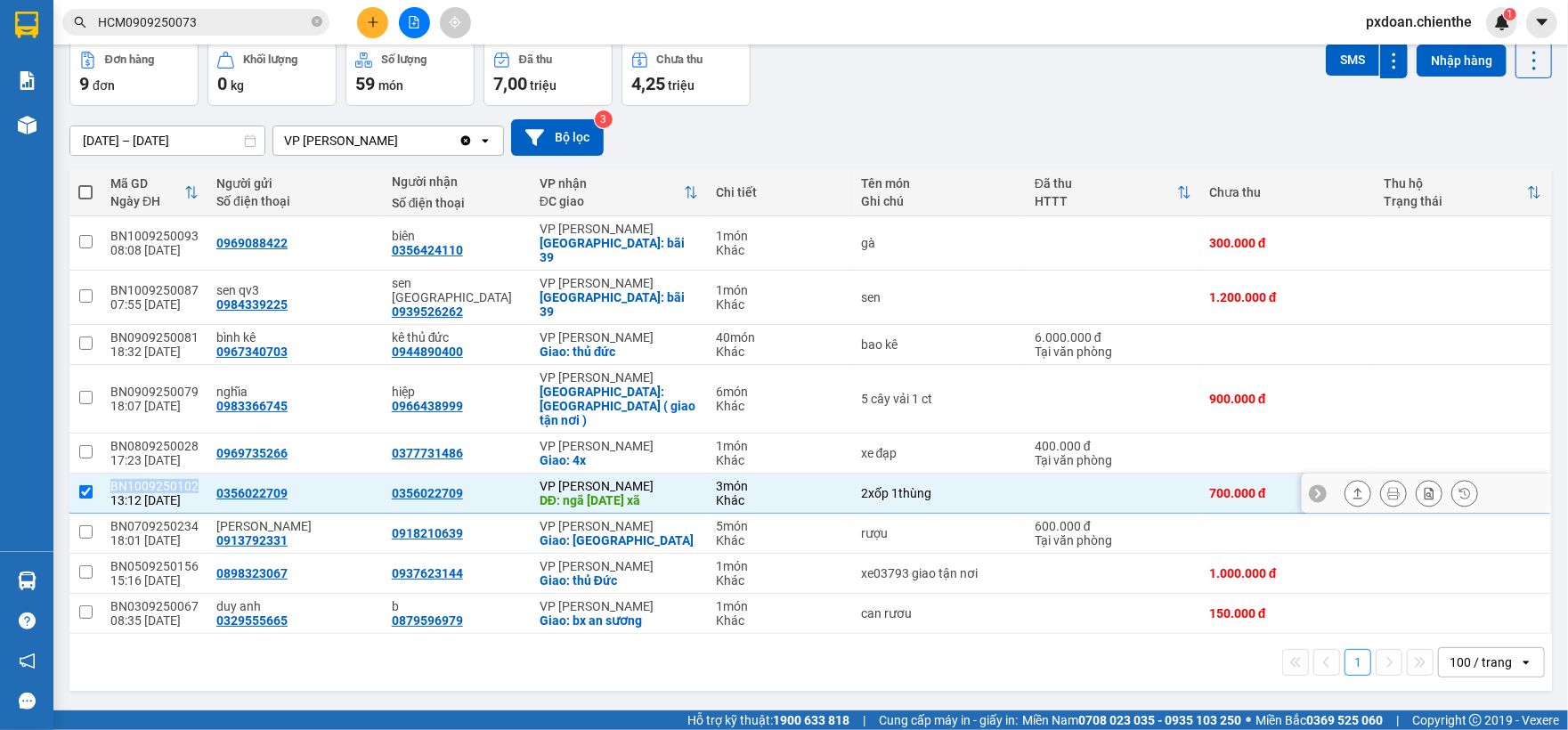
click at [157, 479] on div "BN1009250102" at bounding box center [154, 485] width 88 height 14
checkbox input "false"
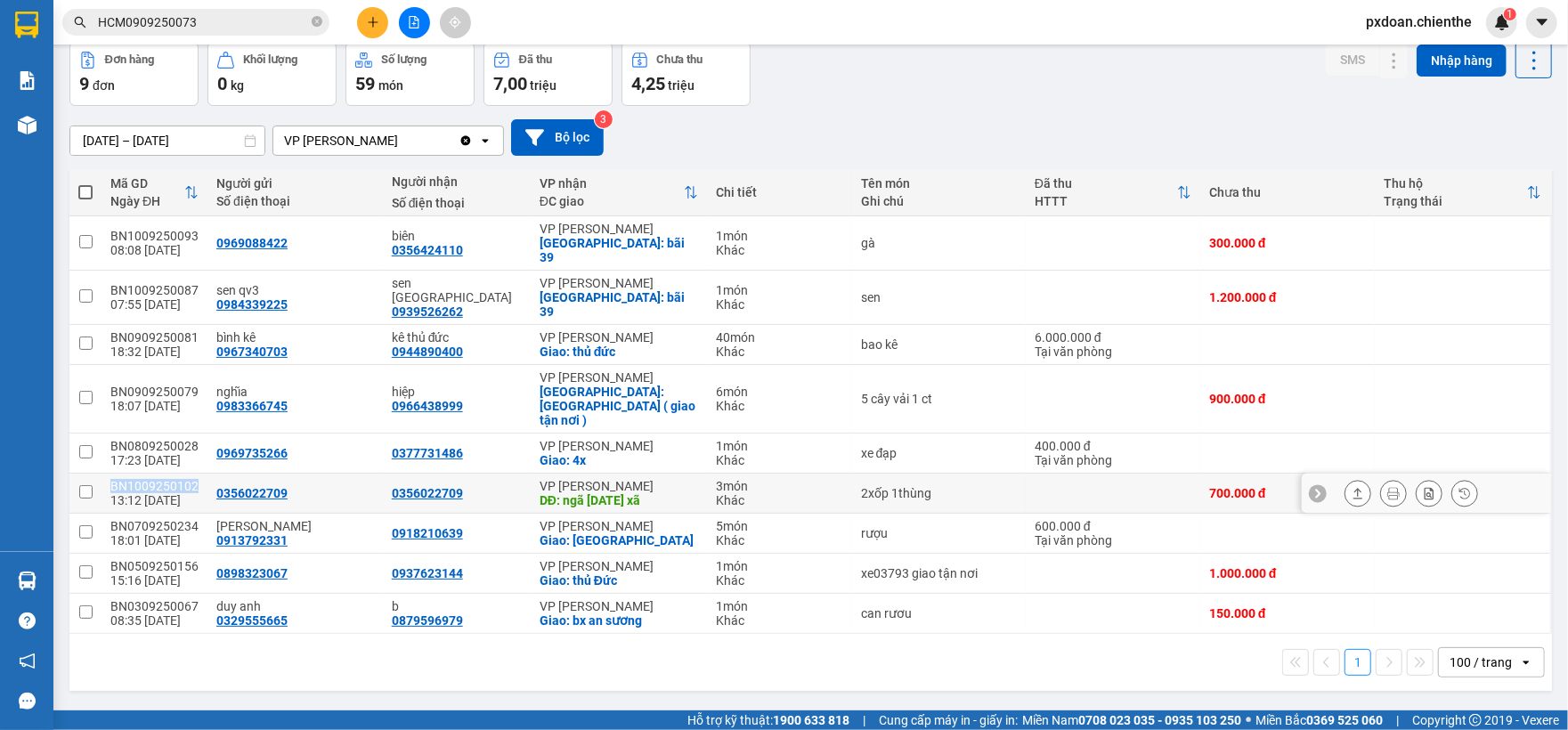
copy div "BN1009250102"
click at [222, 26] on input "HCM0909250073" at bounding box center [203, 21] width 210 height 20
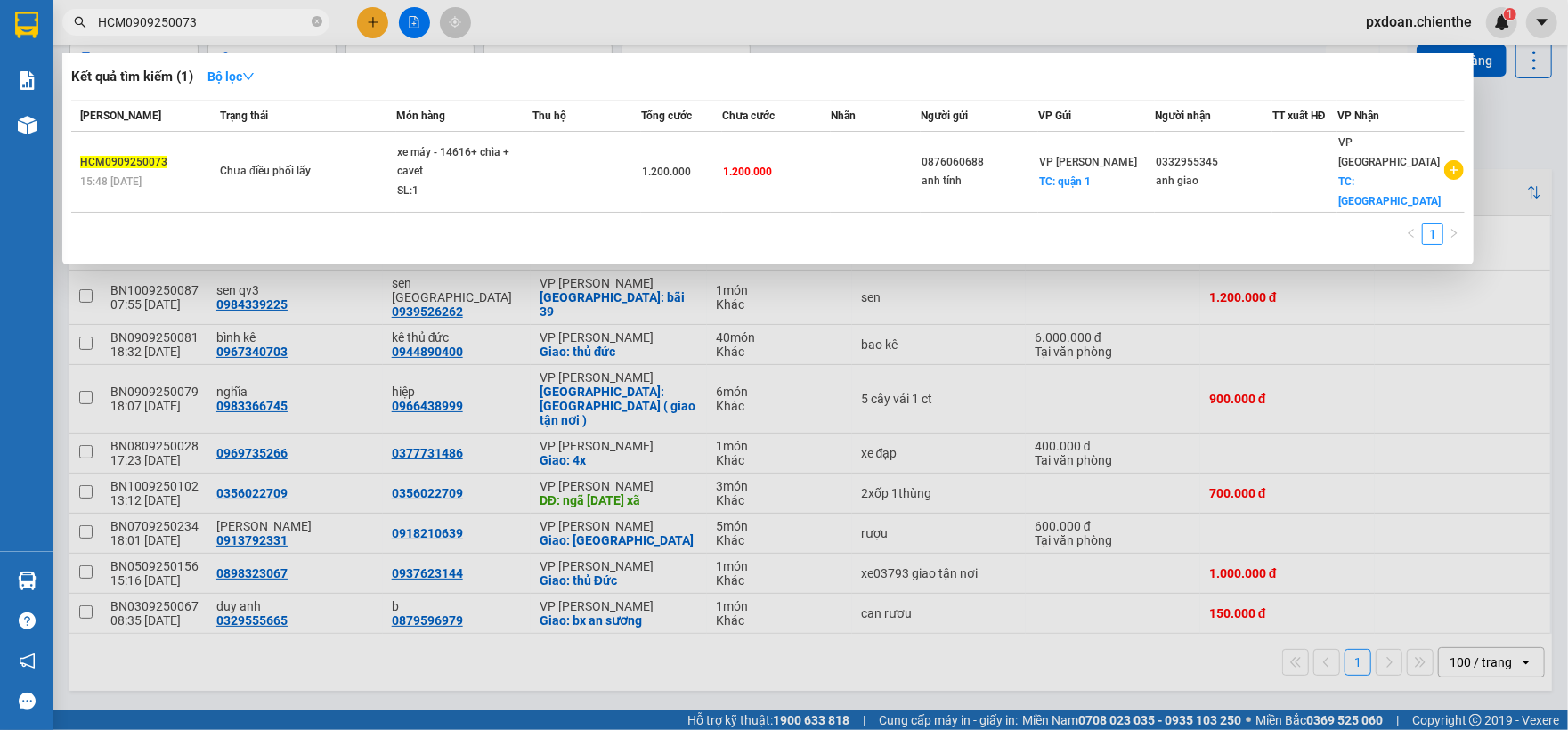
click at [222, 26] on input "HCM0909250073" at bounding box center [203, 21] width 210 height 20
paste input "BN1009250102"
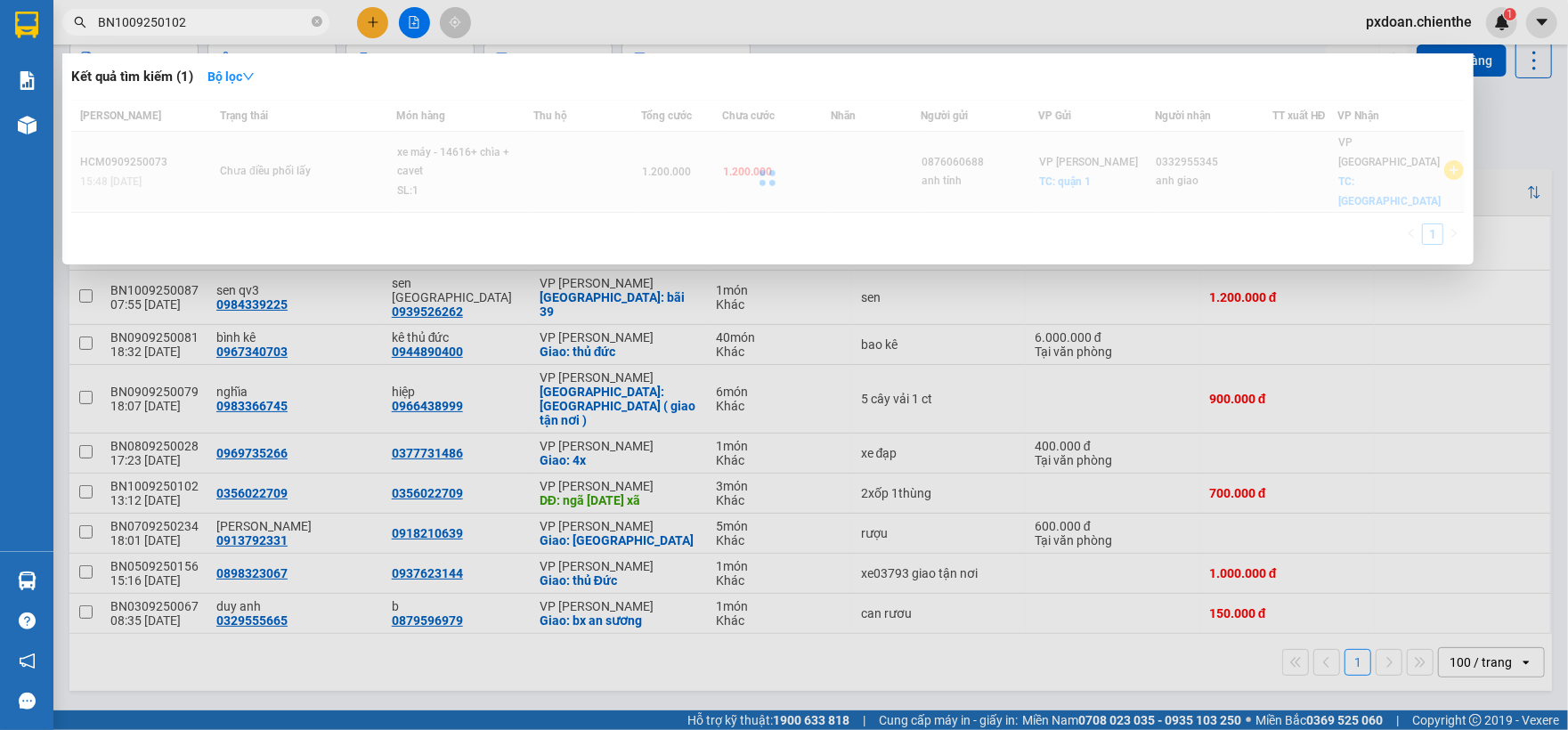
type input "BN1009250102"
click at [417, 168] on div at bounding box center [769, 177] width 1394 height 155
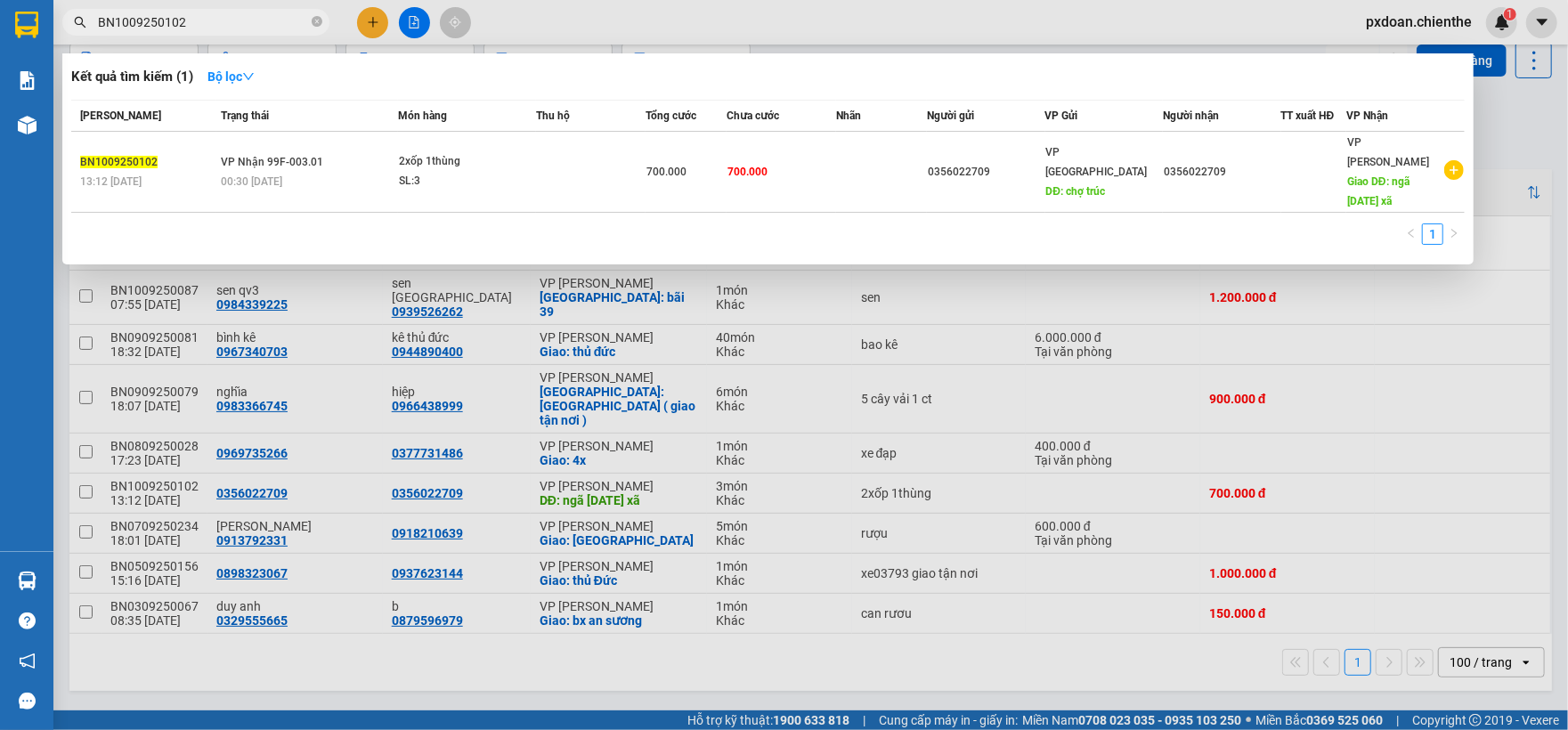
click at [425, 172] on div "SL: 3" at bounding box center [466, 181] width 134 height 20
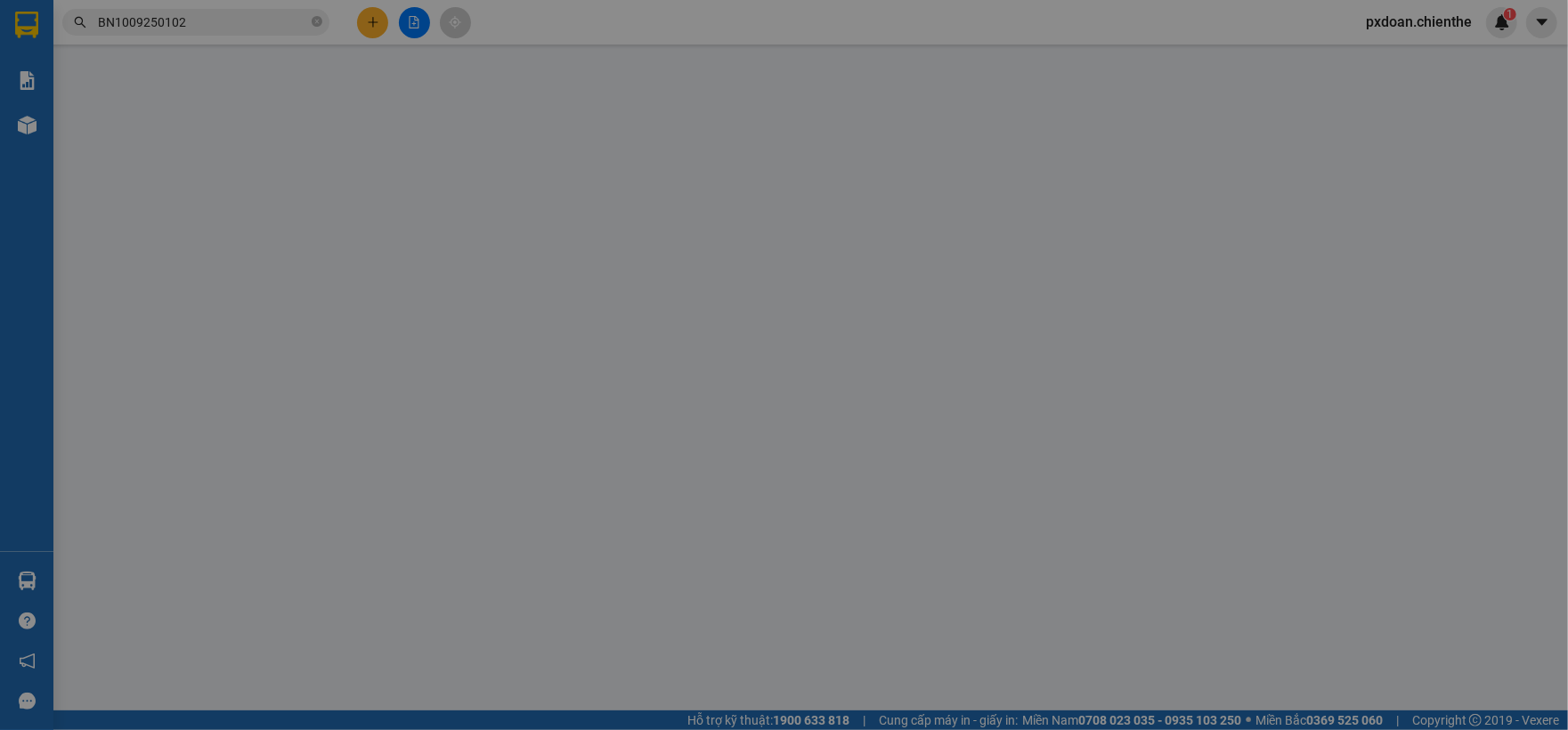
type input "0356022709"
type input "700.000"
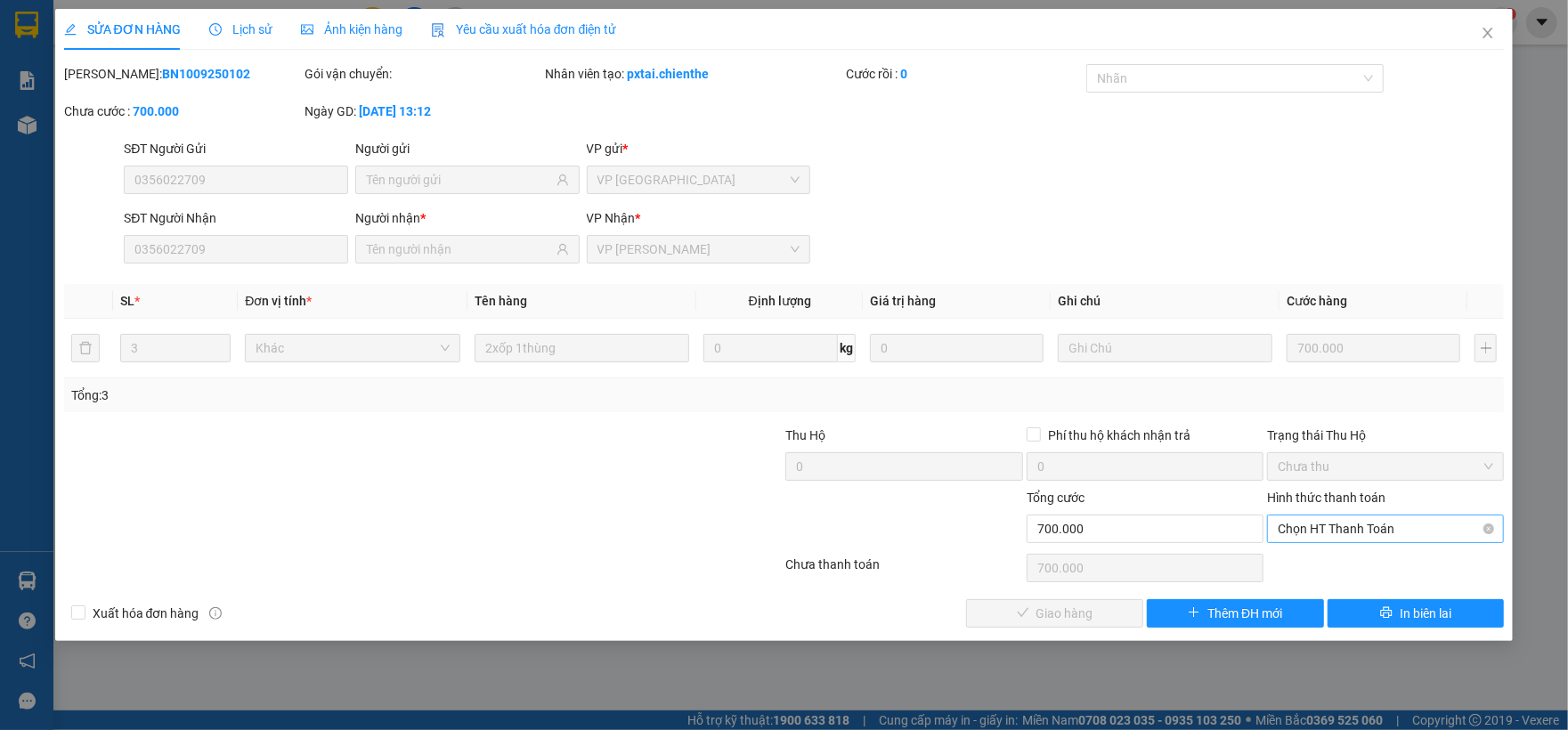
click at [1305, 521] on span "Chọn HT Thanh Toán" at bounding box center [1386, 528] width 216 height 27
drag, startPoint x: 1300, startPoint y: 564, endPoint x: 1215, endPoint y: 585, distance: 87.6
click at [1298, 567] on div "Tại văn phòng" at bounding box center [1386, 565] width 216 height 20
type input "0"
click at [1054, 614] on span "Giao hàng" at bounding box center [1065, 613] width 57 height 20
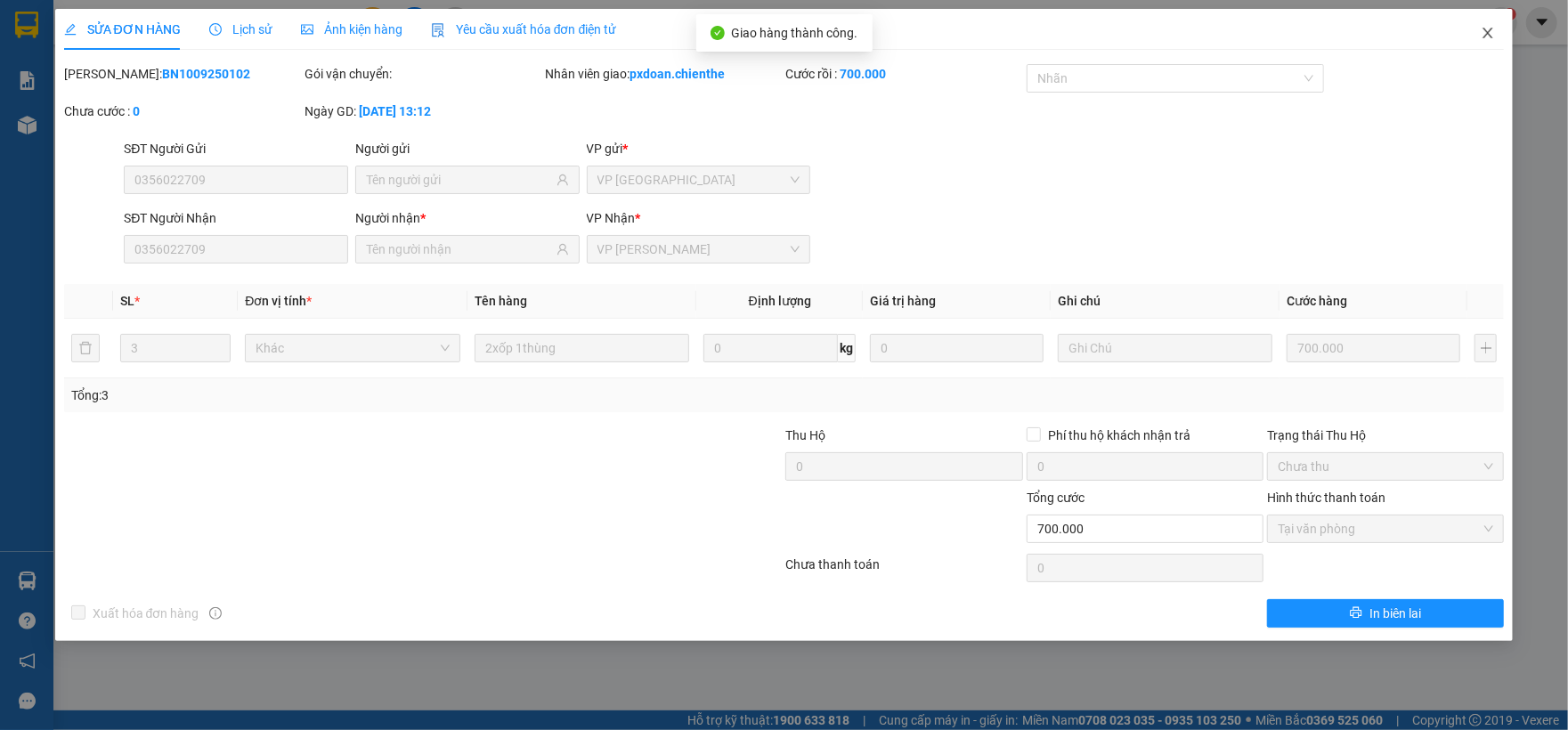
click at [1491, 39] on icon "close" at bounding box center [1488, 33] width 14 height 14
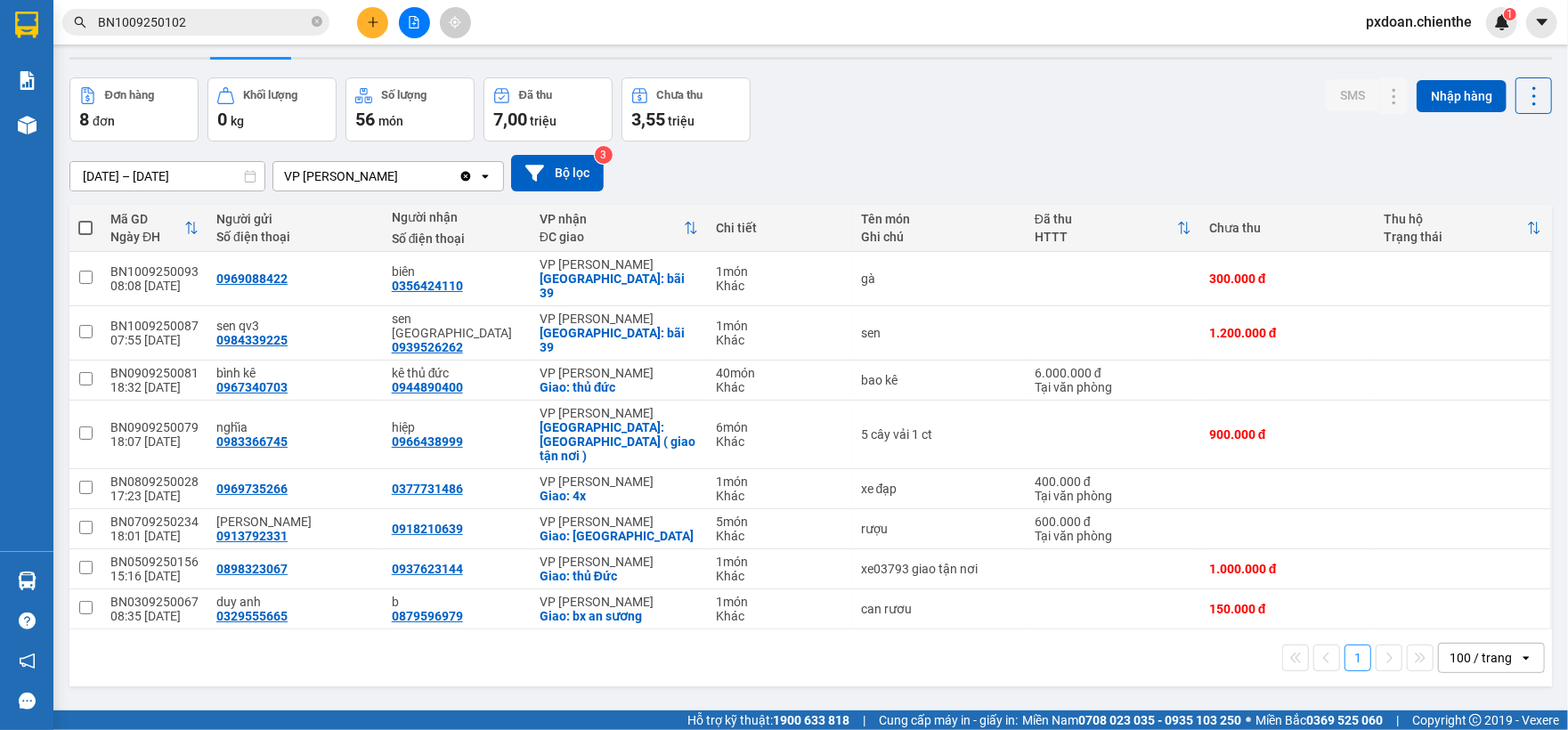
scroll to position [26, 0]
